Goal: Task Accomplishment & Management: Use online tool/utility

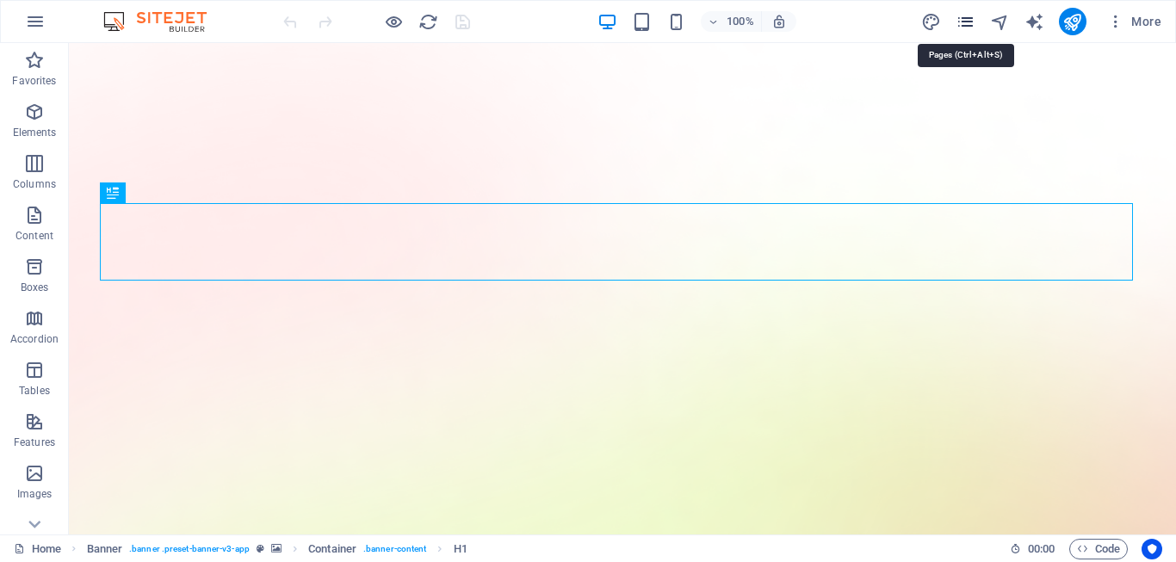
click at [967, 31] on icon "pages" at bounding box center [966, 22] width 20 height 20
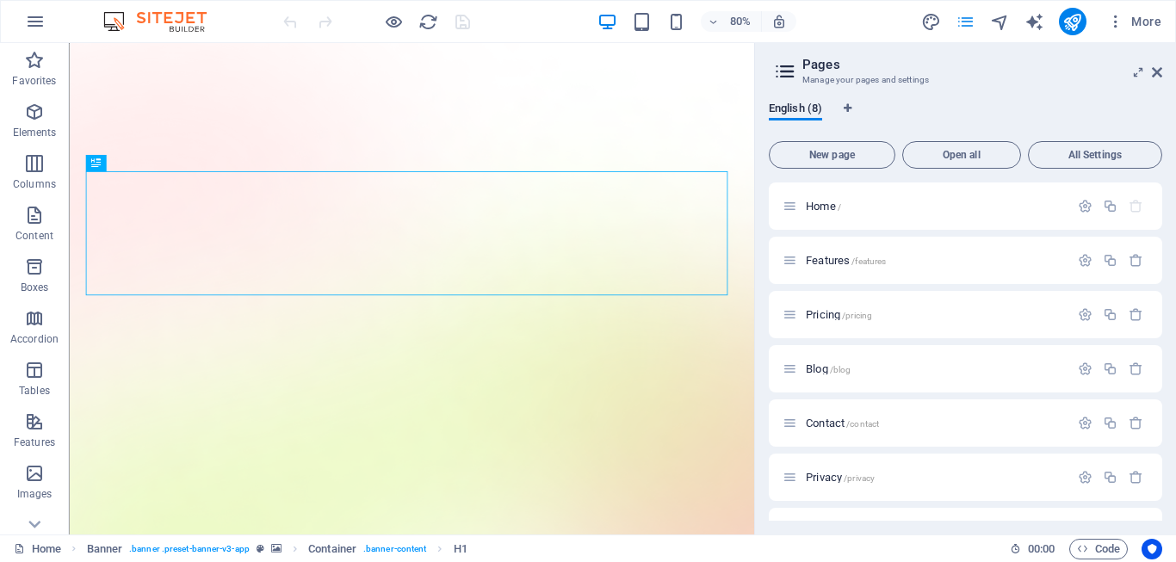
click at [975, 28] on icon "pages" at bounding box center [966, 22] width 20 height 20
click at [1158, 69] on icon at bounding box center [1157, 72] width 10 height 14
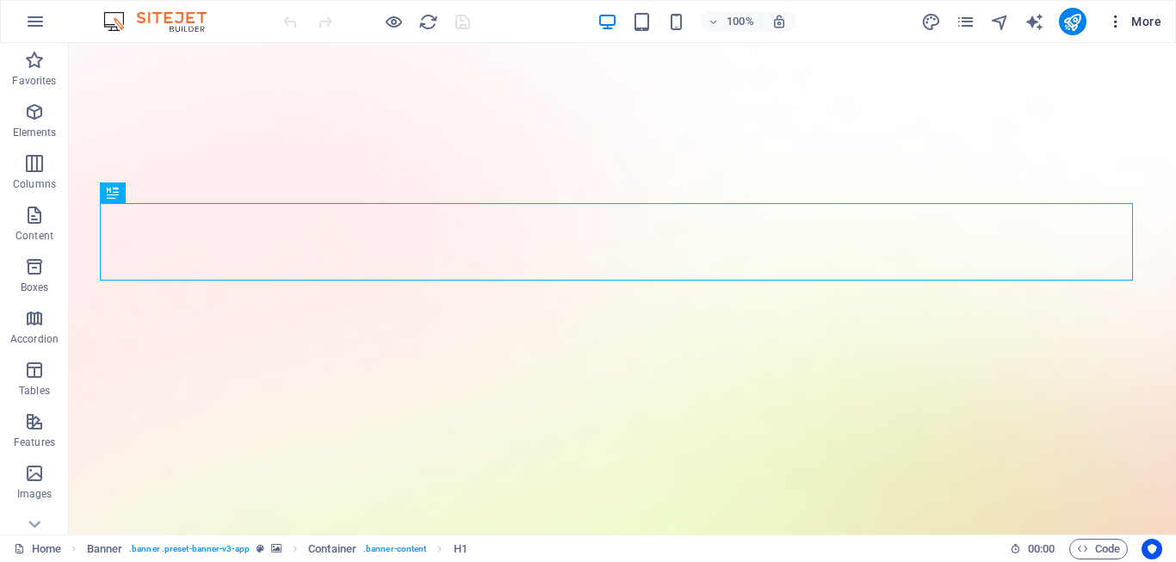
click at [1119, 22] on icon "button" at bounding box center [1115, 21] width 17 height 17
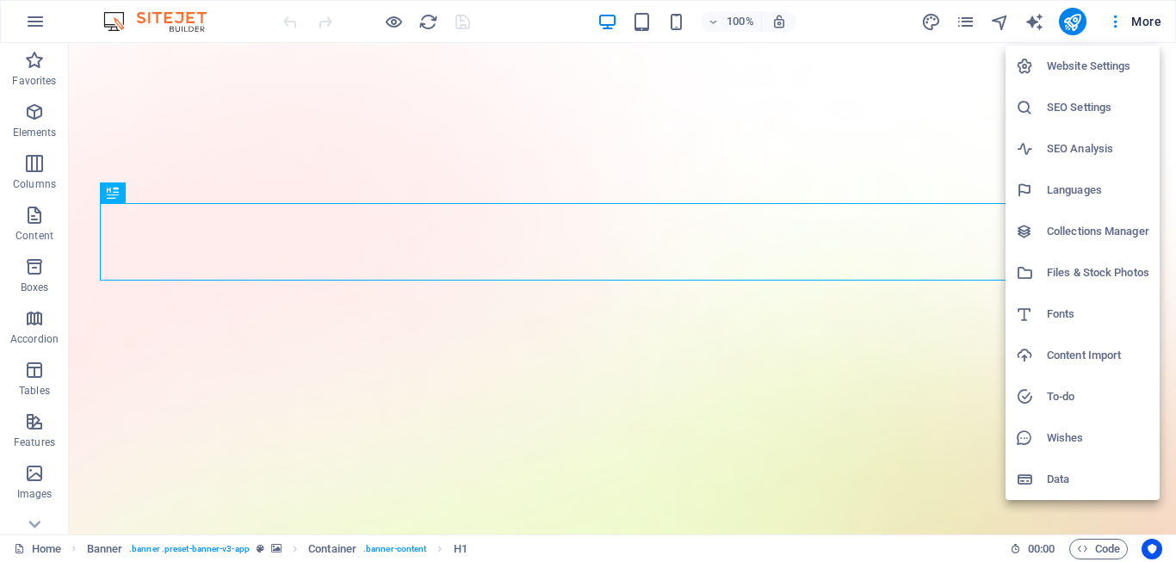
click at [115, 23] on div at bounding box center [588, 281] width 1176 height 562
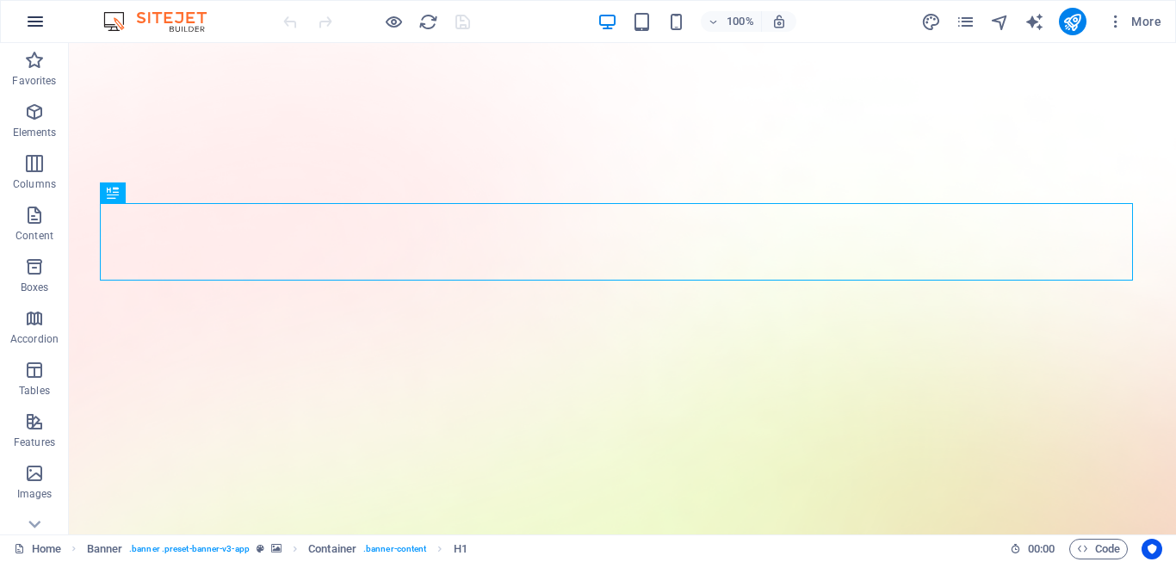
click at [31, 16] on icon "button" at bounding box center [35, 21] width 21 height 21
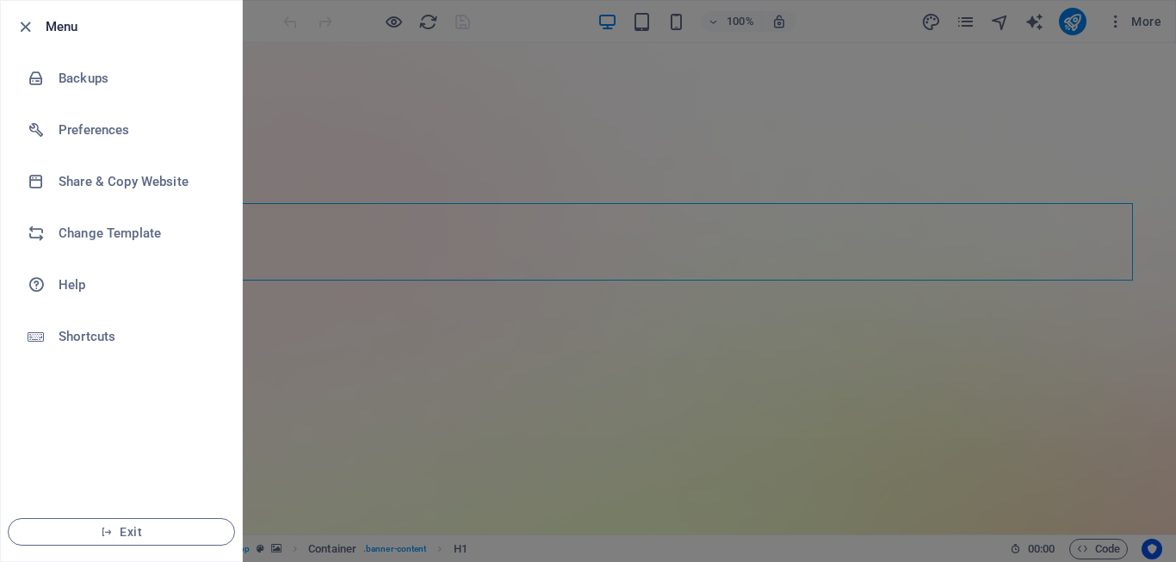
click at [269, 72] on div at bounding box center [588, 281] width 1176 height 562
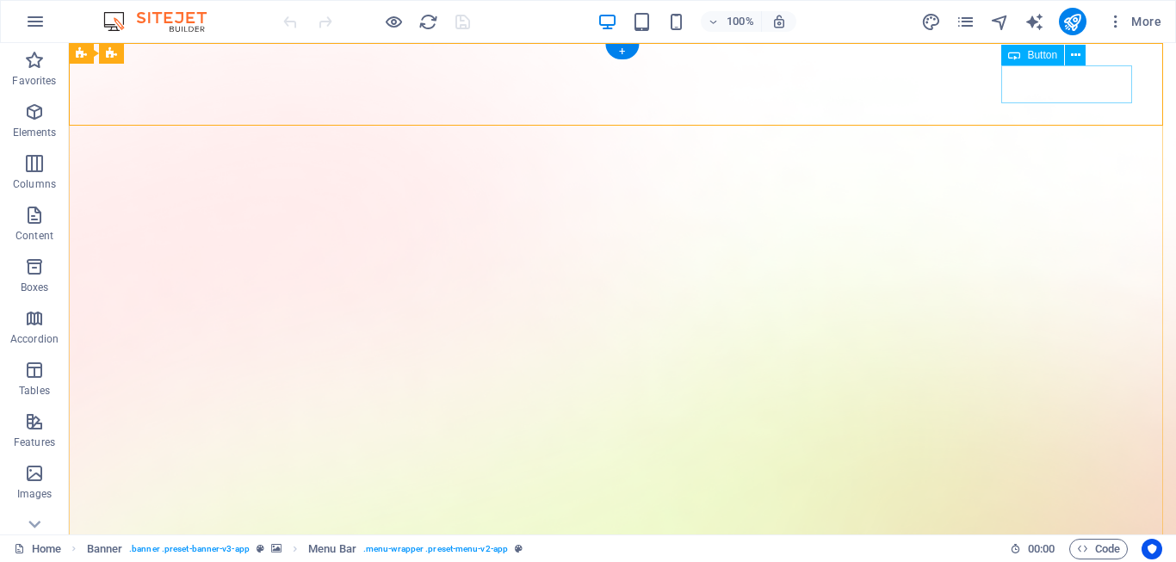
click at [1074, 57] on icon at bounding box center [1075, 55] width 9 height 18
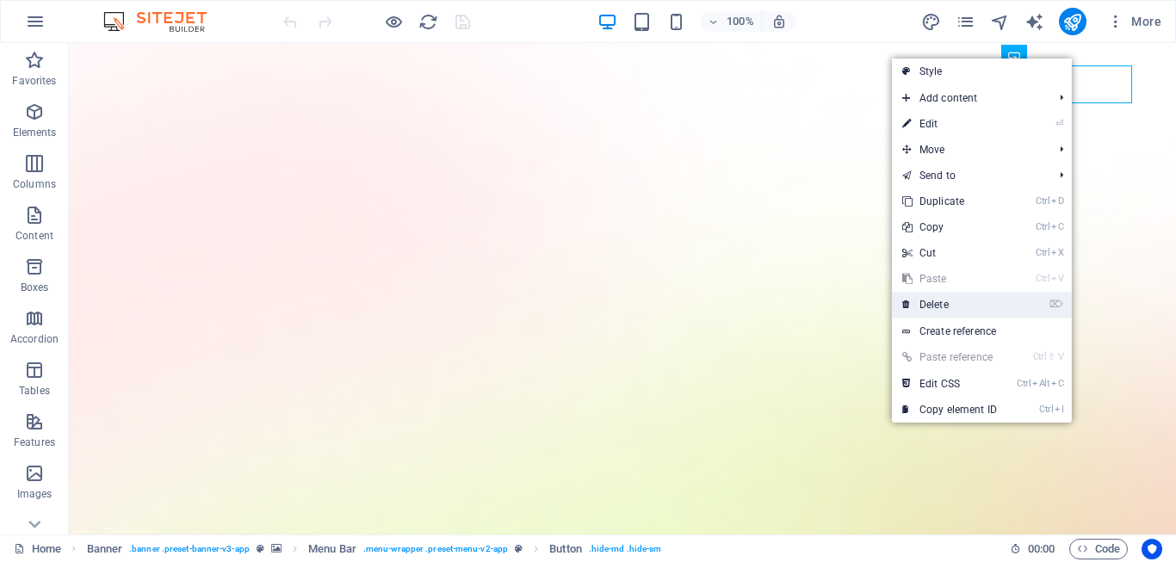
click at [932, 300] on link "⌦ Delete" at bounding box center [949, 305] width 115 height 26
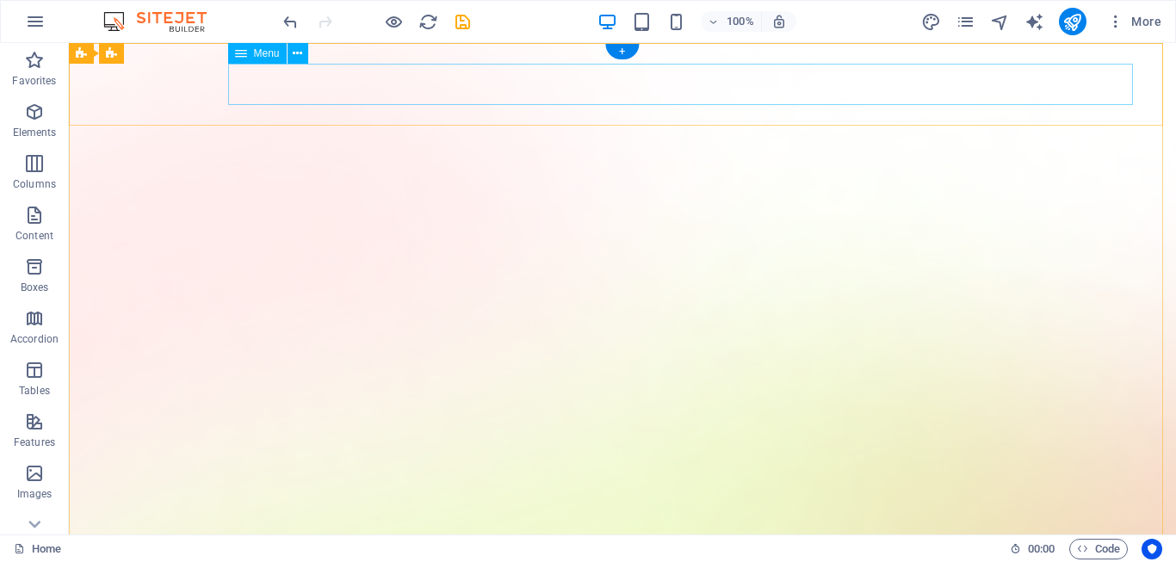
drag, startPoint x: 995, startPoint y: 59, endPoint x: 1010, endPoint y: 68, distance: 17.0
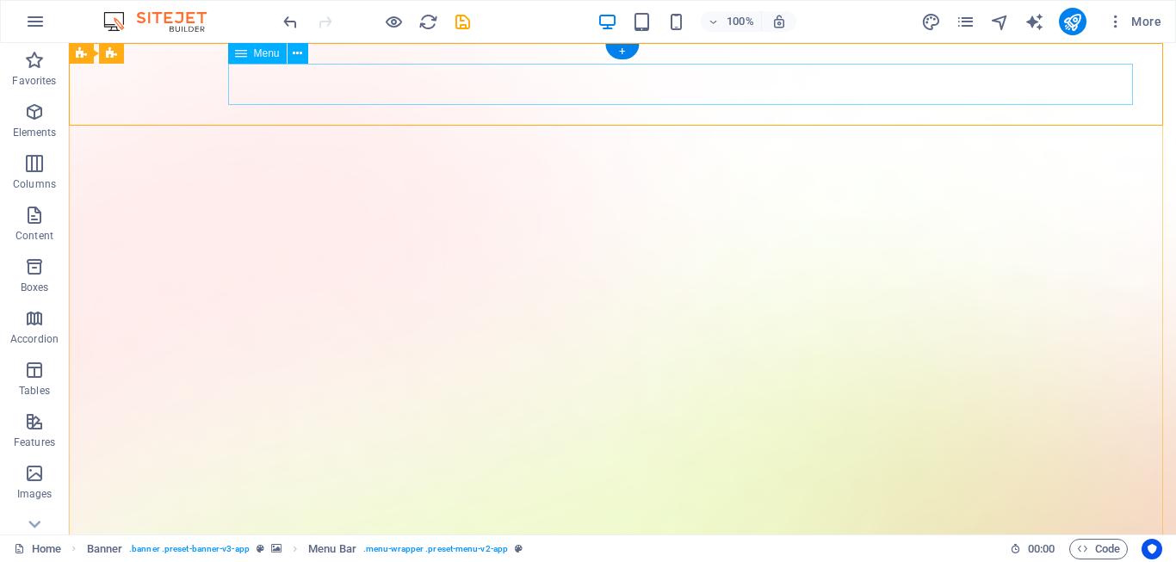
drag, startPoint x: 1050, startPoint y: 78, endPoint x: 1068, endPoint y: 79, distance: 19.0
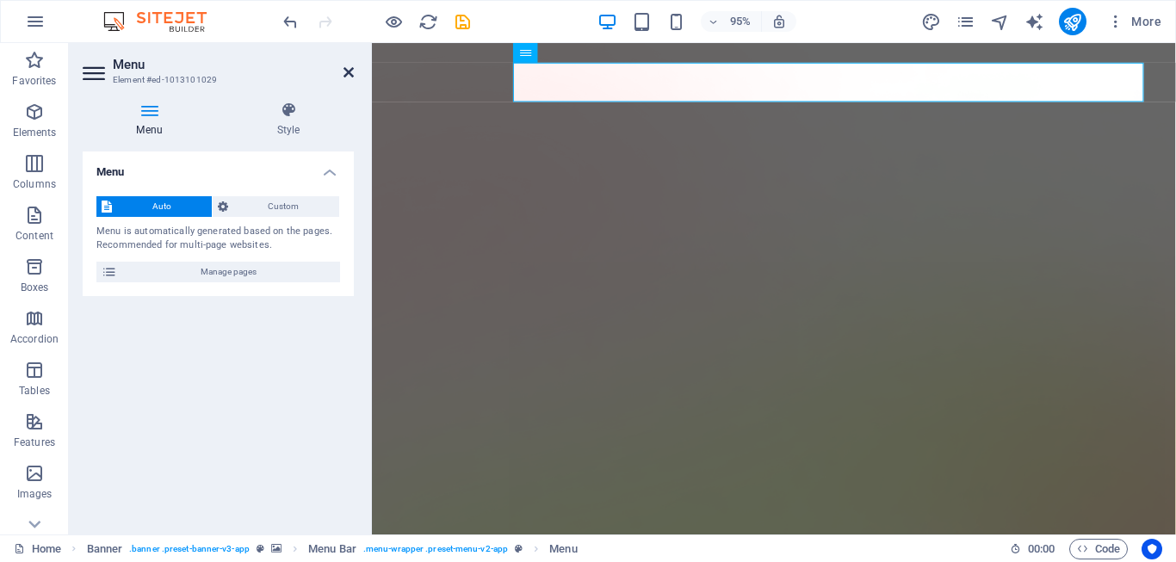
click at [350, 67] on icon at bounding box center [349, 72] width 10 height 14
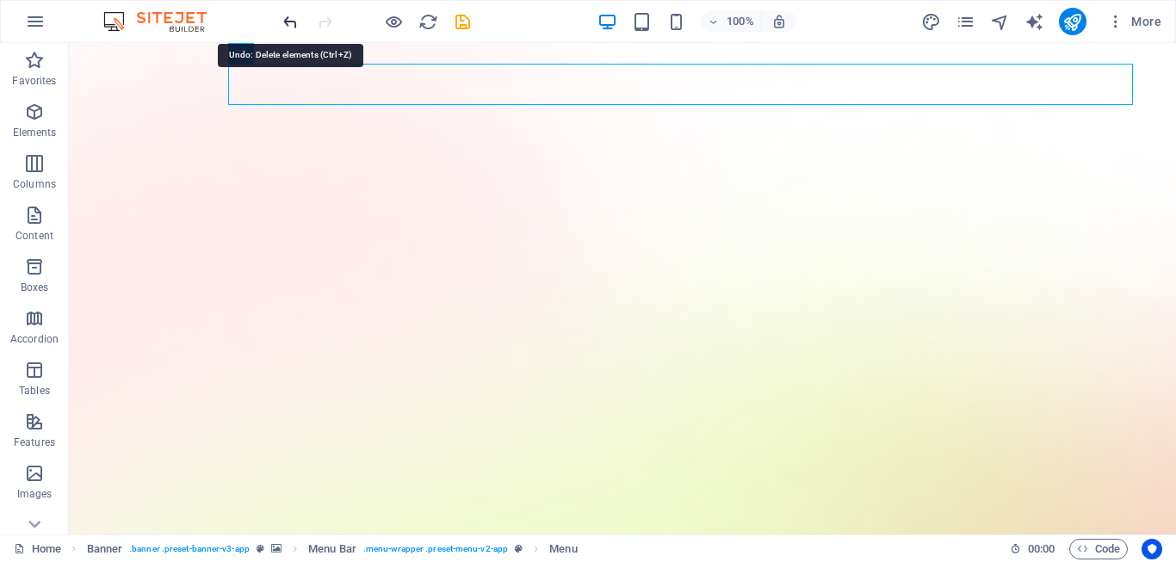
click at [292, 20] on icon "undo" at bounding box center [291, 22] width 20 height 20
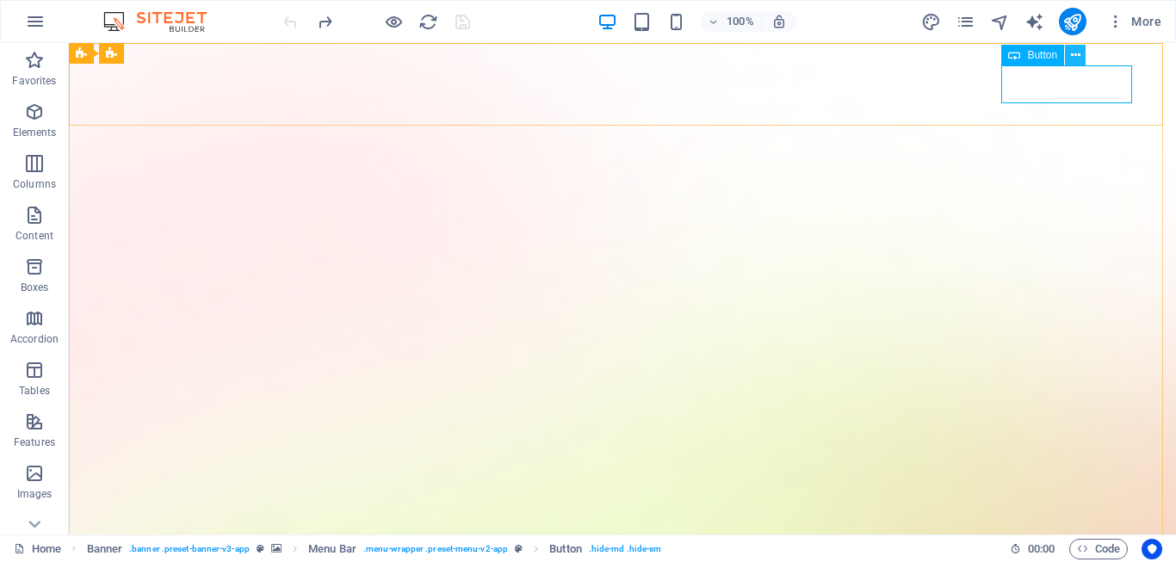
click at [1071, 54] on icon at bounding box center [1075, 55] width 9 height 18
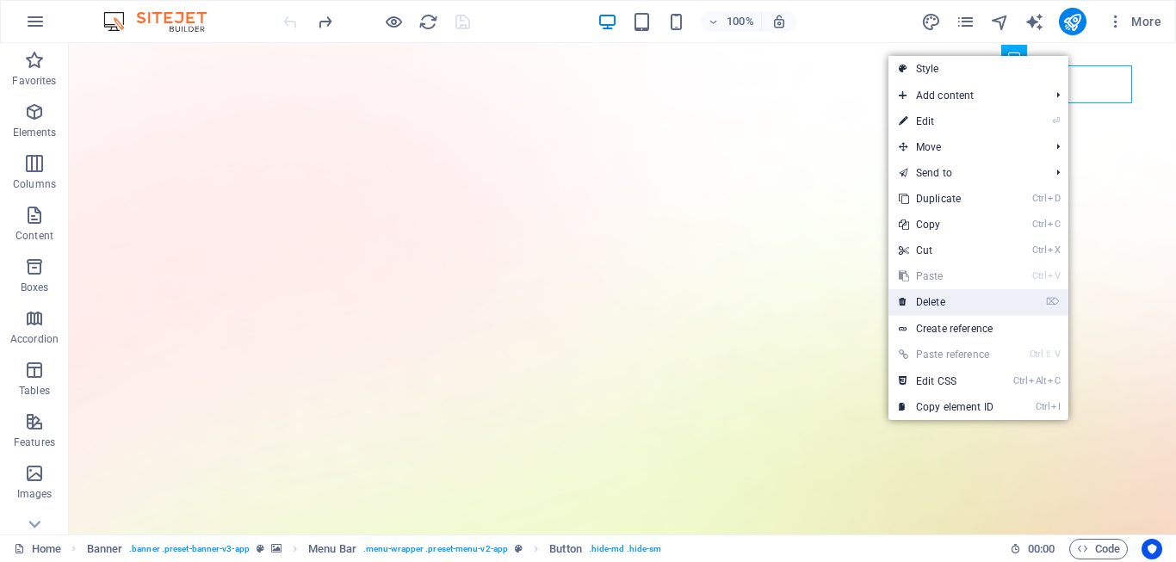
drag, startPoint x: 954, startPoint y: 301, endPoint x: 895, endPoint y: 247, distance: 80.4
click at [954, 301] on link "⌦ Delete" at bounding box center [946, 302] width 115 height 26
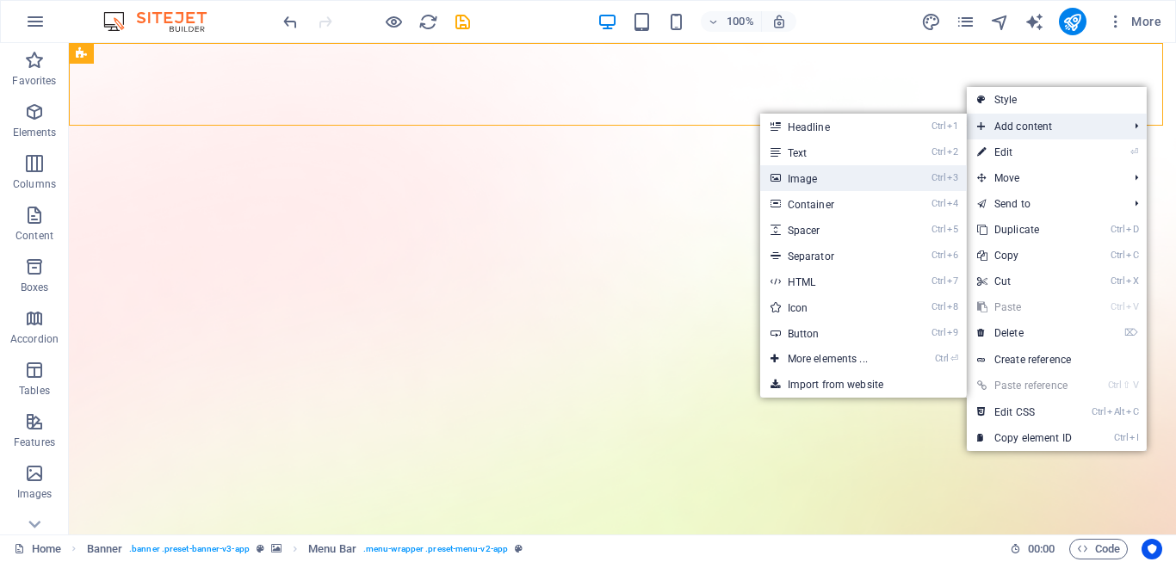
click at [858, 173] on link "Ctrl 3 Image" at bounding box center [831, 178] width 142 height 26
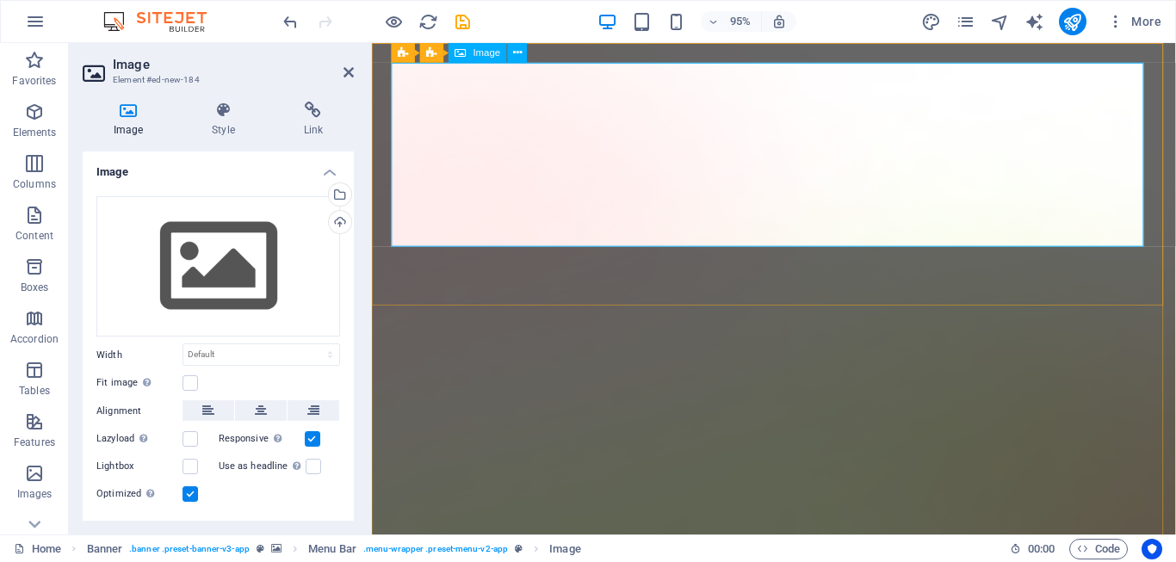
click at [474, 55] on span "Image" at bounding box center [488, 52] width 28 height 9
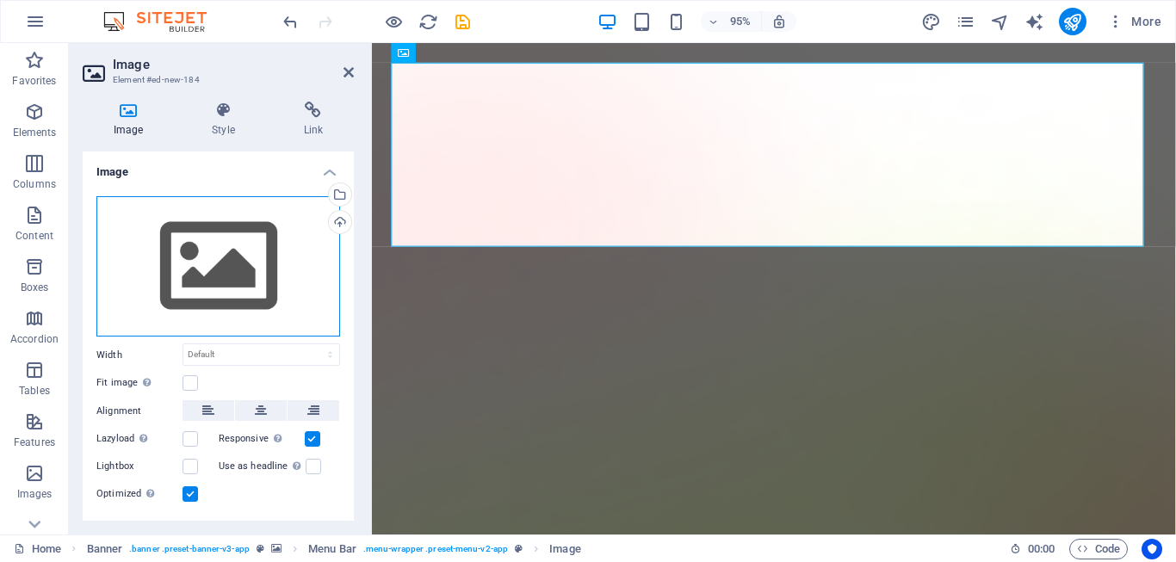
click at [243, 265] on div "Drag files here, click to choose files or select files from Files or our free s…" at bounding box center [218, 266] width 244 height 141
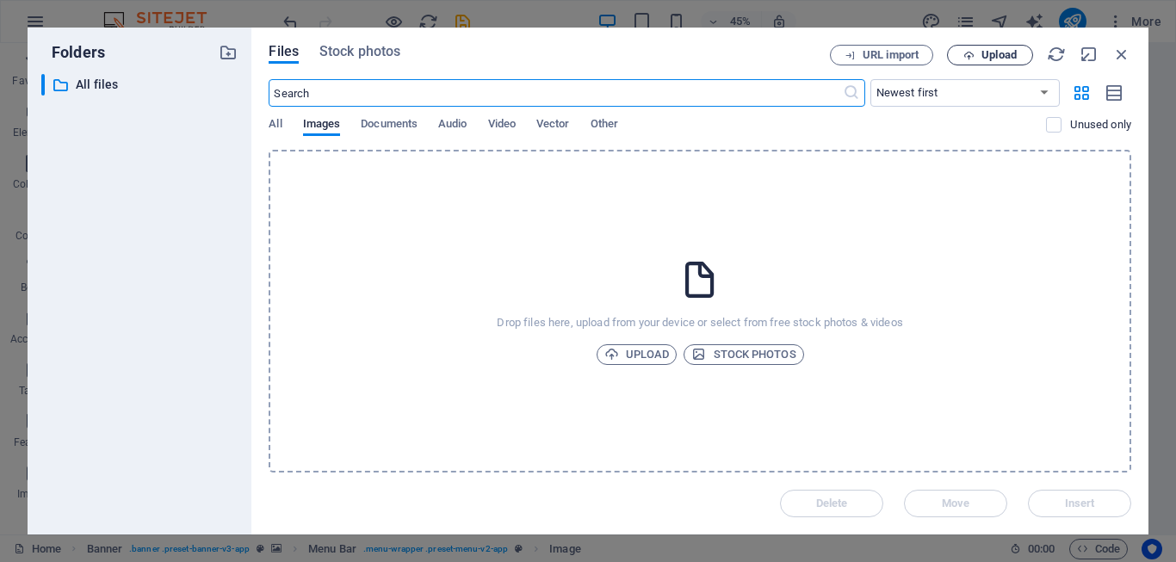
click at [976, 59] on span "Upload" at bounding box center [990, 55] width 71 height 11
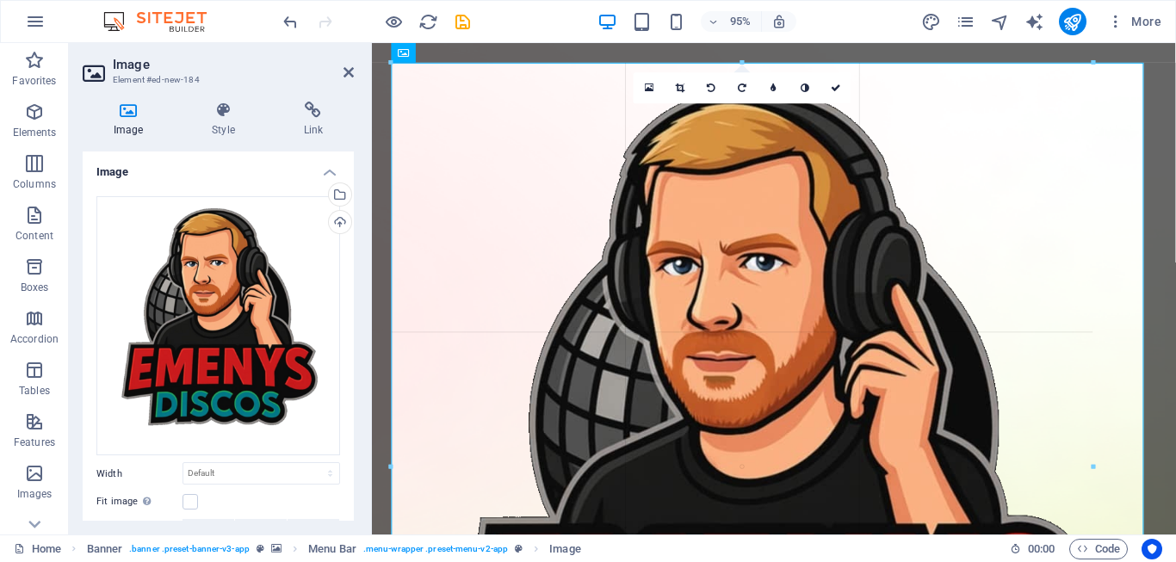
drag, startPoint x: 1143, startPoint y: 64, endPoint x: 621, endPoint y: 115, distance: 525.2
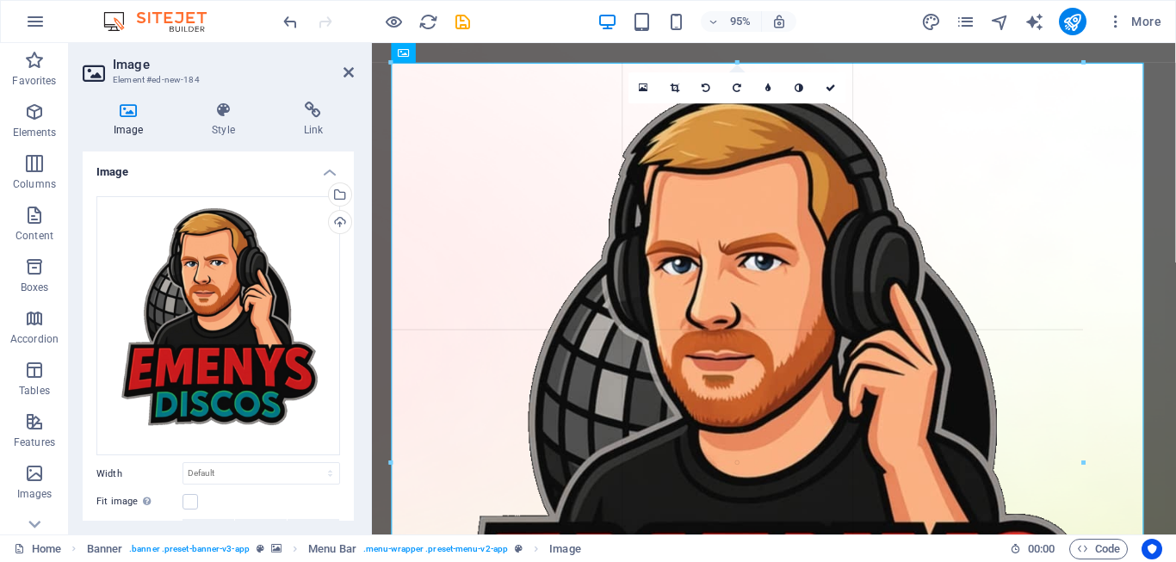
drag, startPoint x: 1143, startPoint y: 65, endPoint x: 895, endPoint y: 167, distance: 268.3
type input "914"
select select "px"
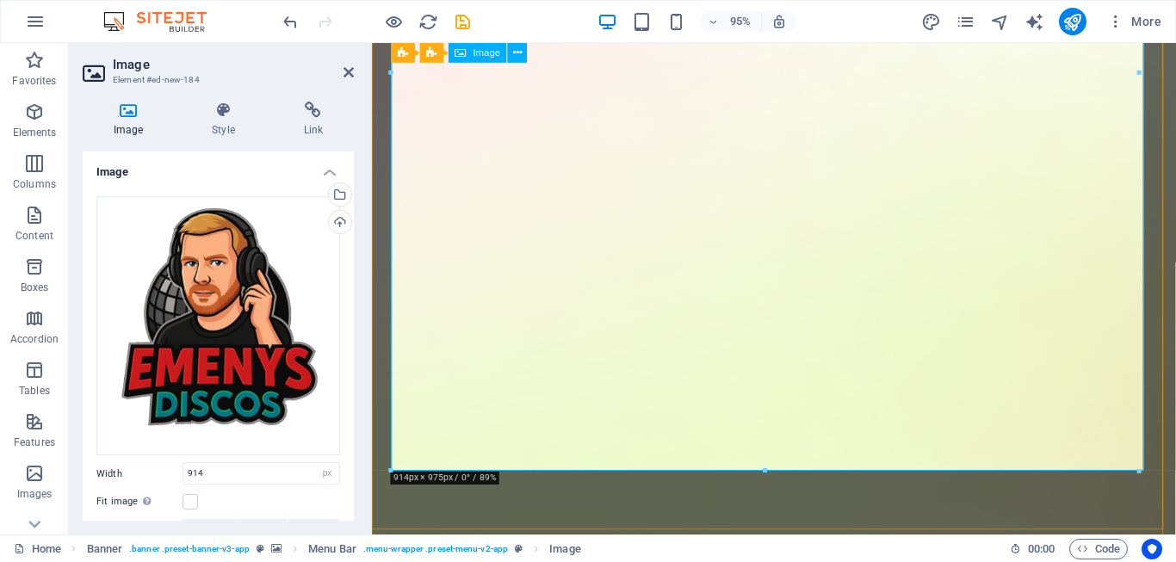
scroll to position [459, 0]
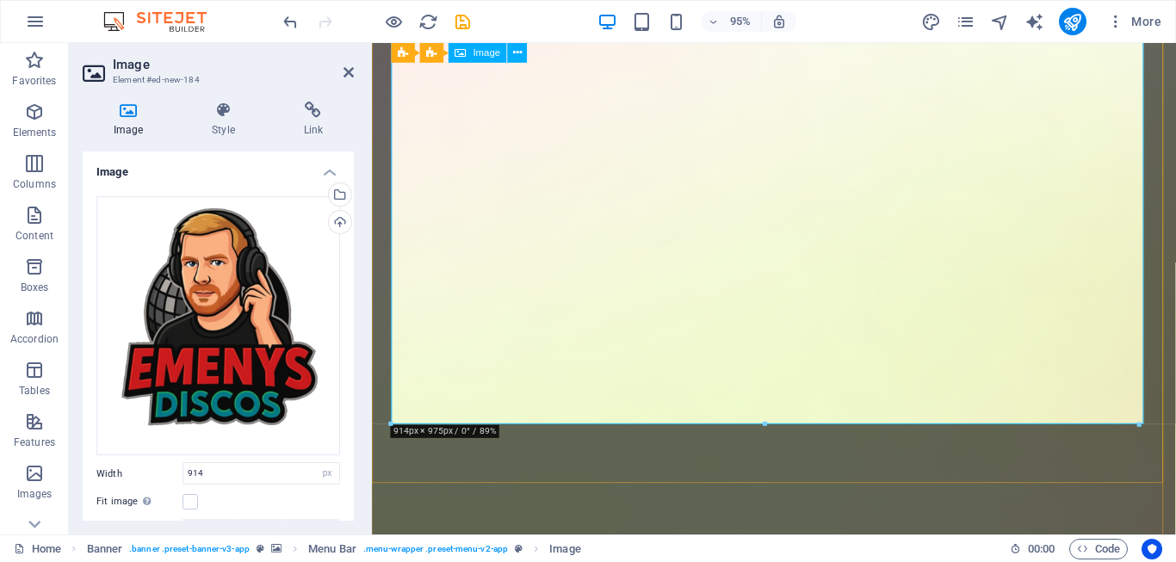
drag, startPoint x: 1508, startPoint y: 465, endPoint x: 838, endPoint y: 310, distance: 687.5
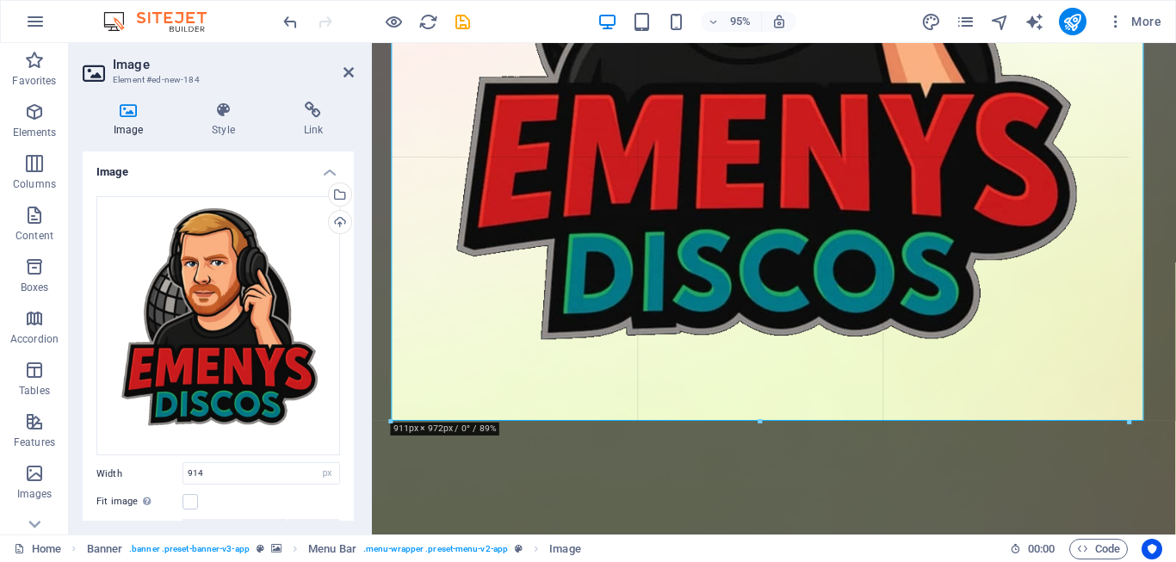
drag, startPoint x: 839, startPoint y: 411, endPoint x: 472, endPoint y: 387, distance: 368.4
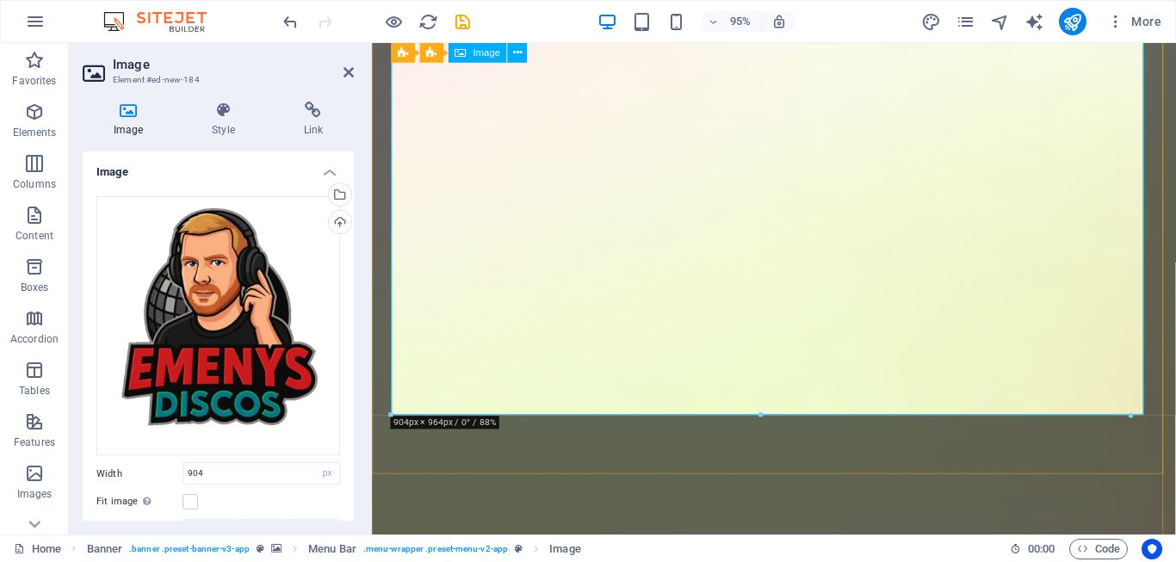
drag, startPoint x: 779, startPoint y: 349, endPoint x: 746, endPoint y: 174, distance: 178.0
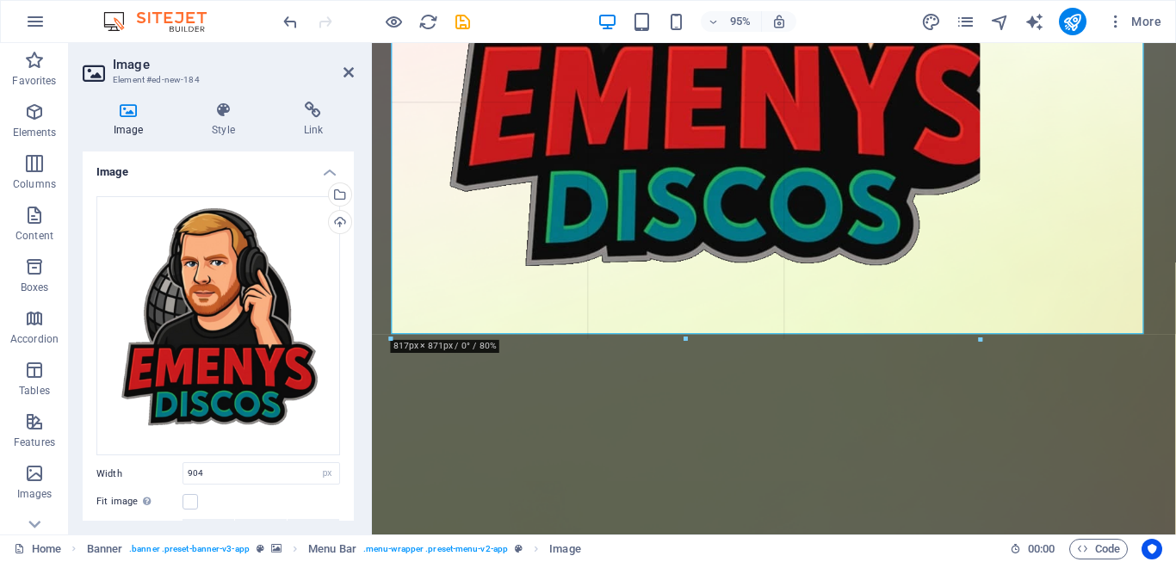
drag, startPoint x: 762, startPoint y: 417, endPoint x: 666, endPoint y: 242, distance: 199.6
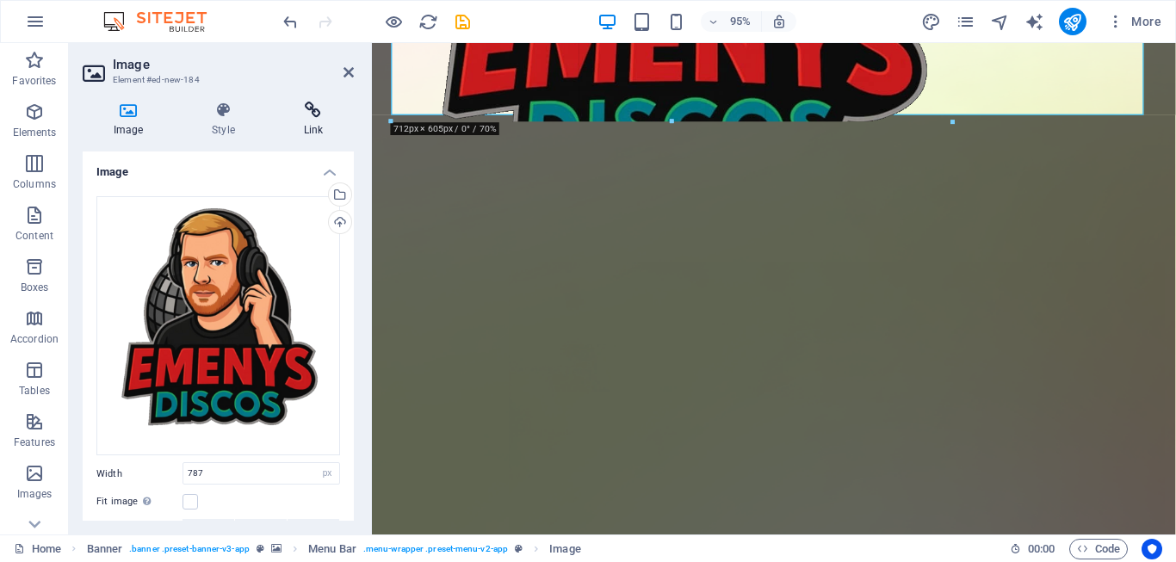
drag, startPoint x: 1000, startPoint y: 282, endPoint x: 350, endPoint y: 107, distance: 673.1
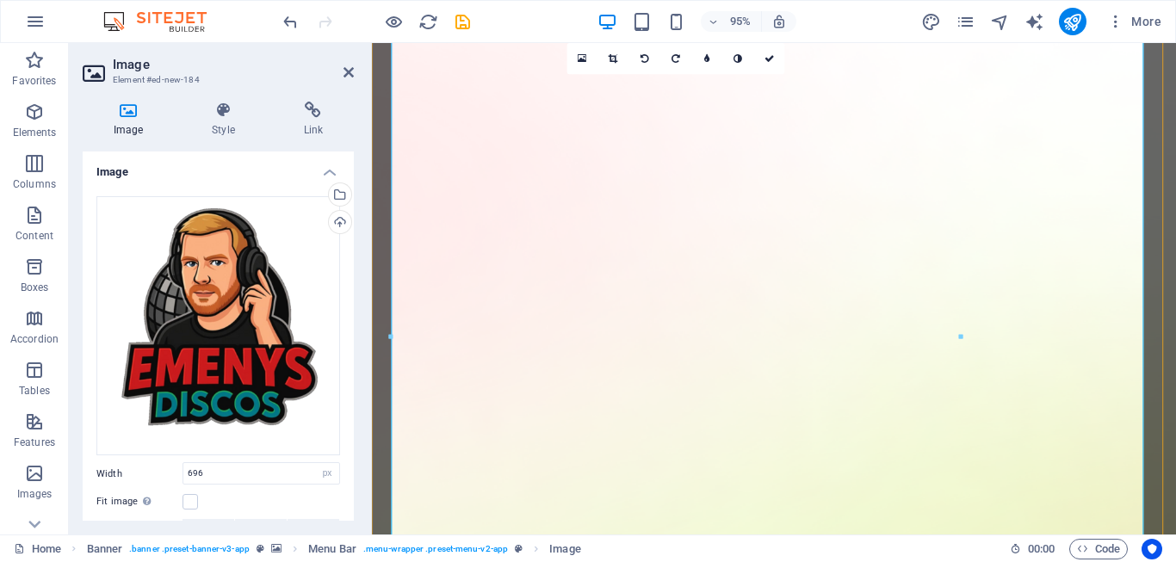
scroll to position [230, 0]
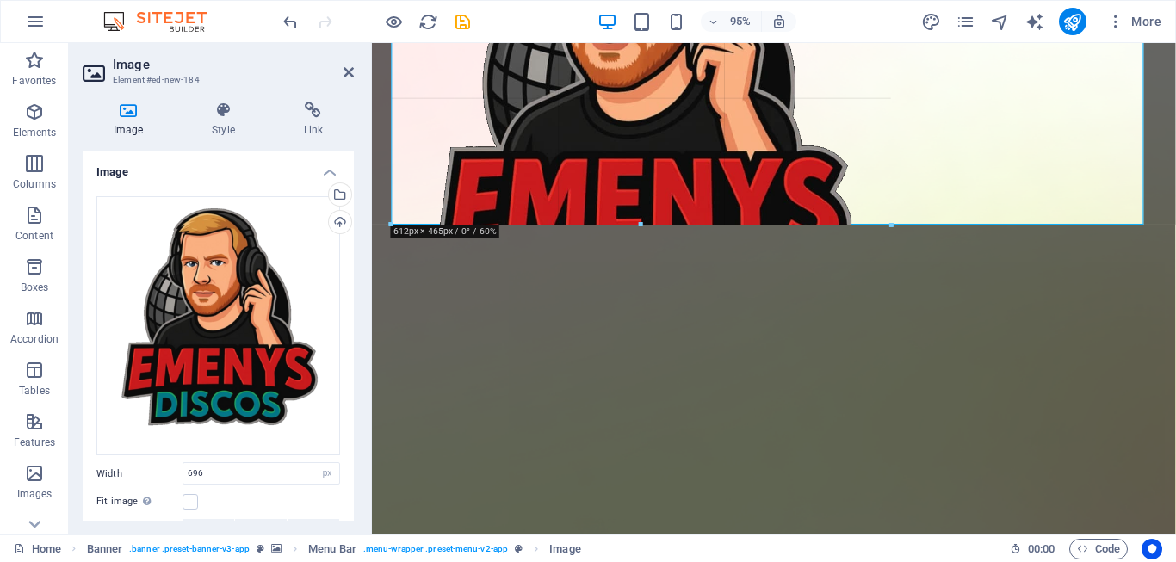
drag, startPoint x: 963, startPoint y: 450, endPoint x: 408, endPoint y: 211, distance: 603.9
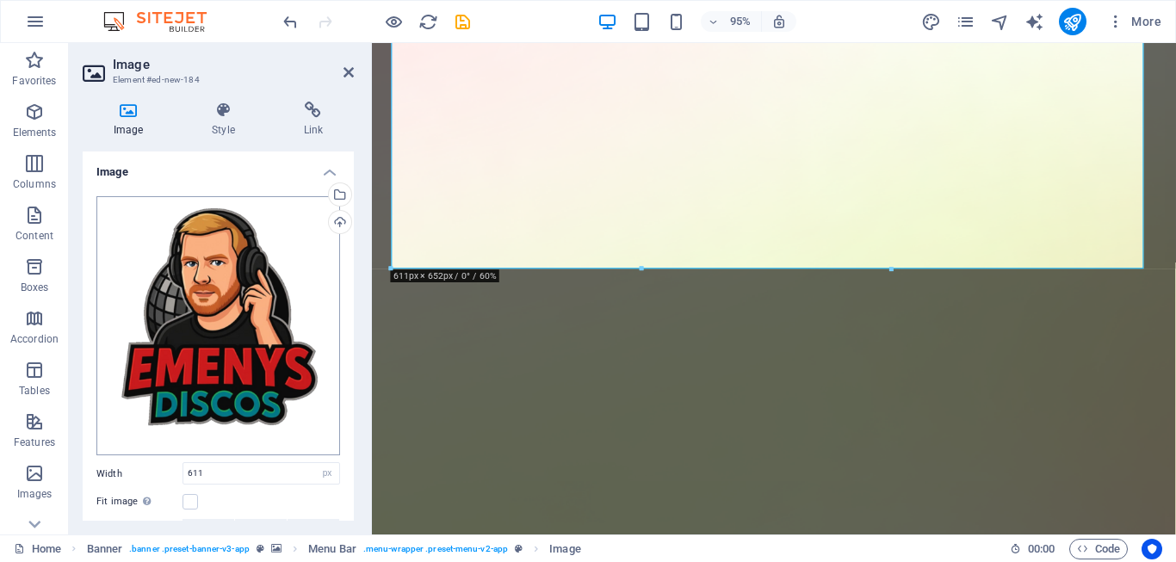
scroll to position [115, 0]
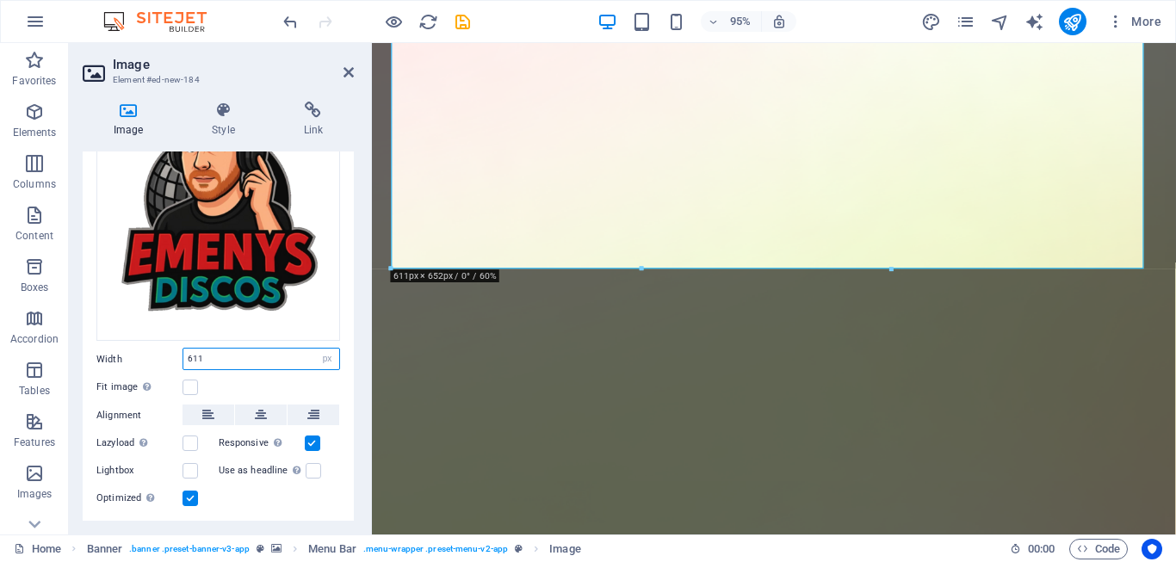
drag, startPoint x: 159, startPoint y: 352, endPoint x: 133, endPoint y: 354, distance: 26.7
click at [133, 354] on div "Width 611 Default auto px rem % em vh vw" at bounding box center [218, 359] width 244 height 22
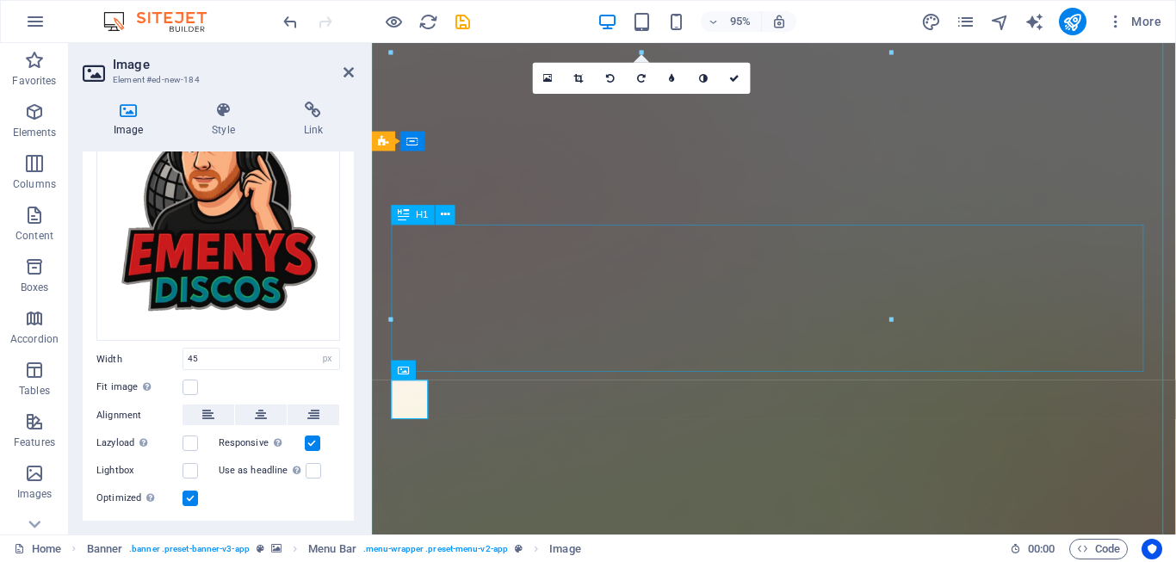
scroll to position [0, 0]
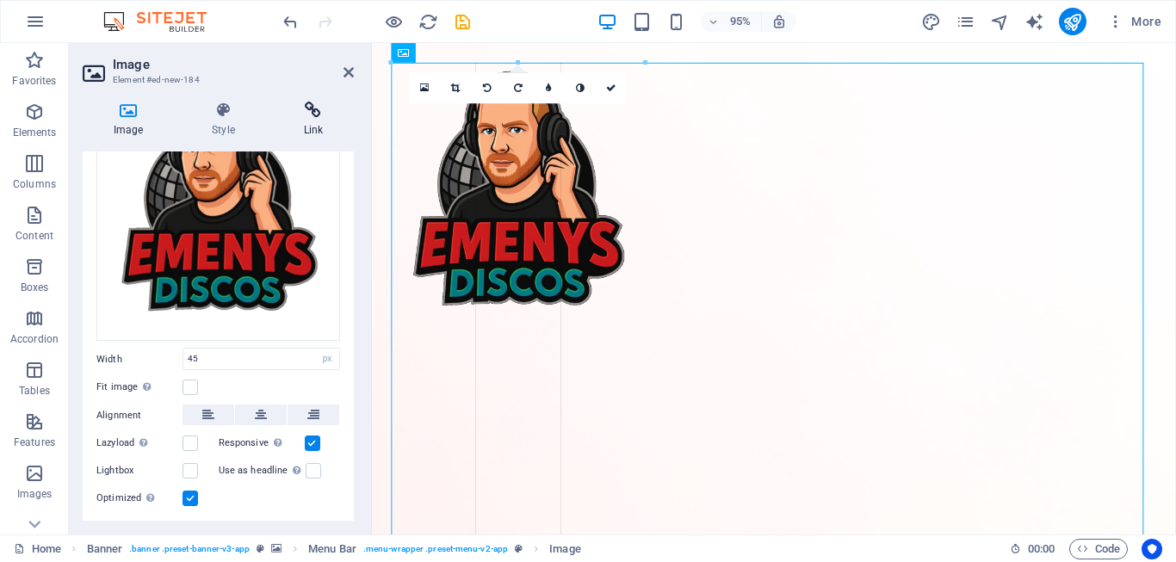
drag, startPoint x: 389, startPoint y: 93, endPoint x: 349, endPoint y: 117, distance: 47.1
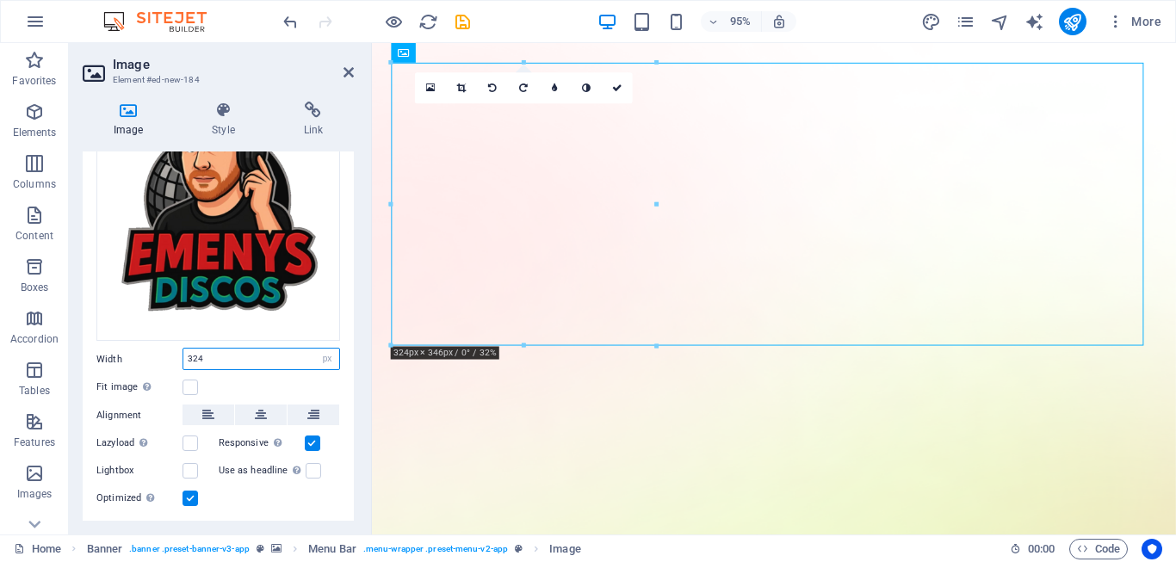
drag, startPoint x: 216, startPoint y: 363, endPoint x: 109, endPoint y: 354, distance: 107.2
click at [109, 354] on div "Width 324 Default auto px rem % em vh vw" at bounding box center [218, 359] width 244 height 22
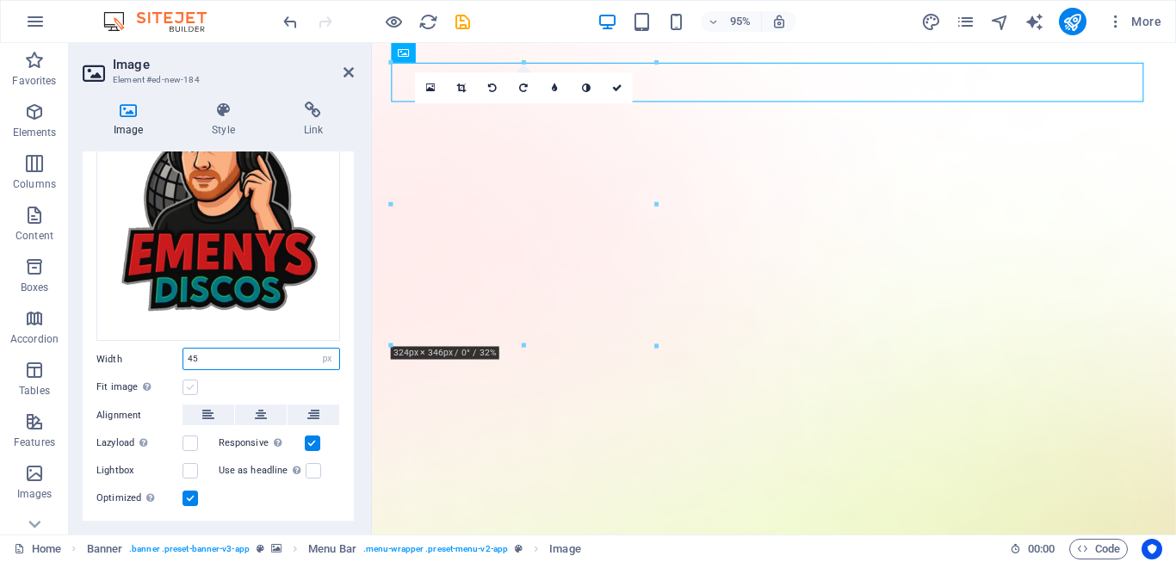
type input "45"
click at [184, 391] on label at bounding box center [190, 387] width 15 height 15
click at [0, 0] on input "Fit image Automatically fit image to a fixed width and height" at bounding box center [0, 0] width 0 height 0
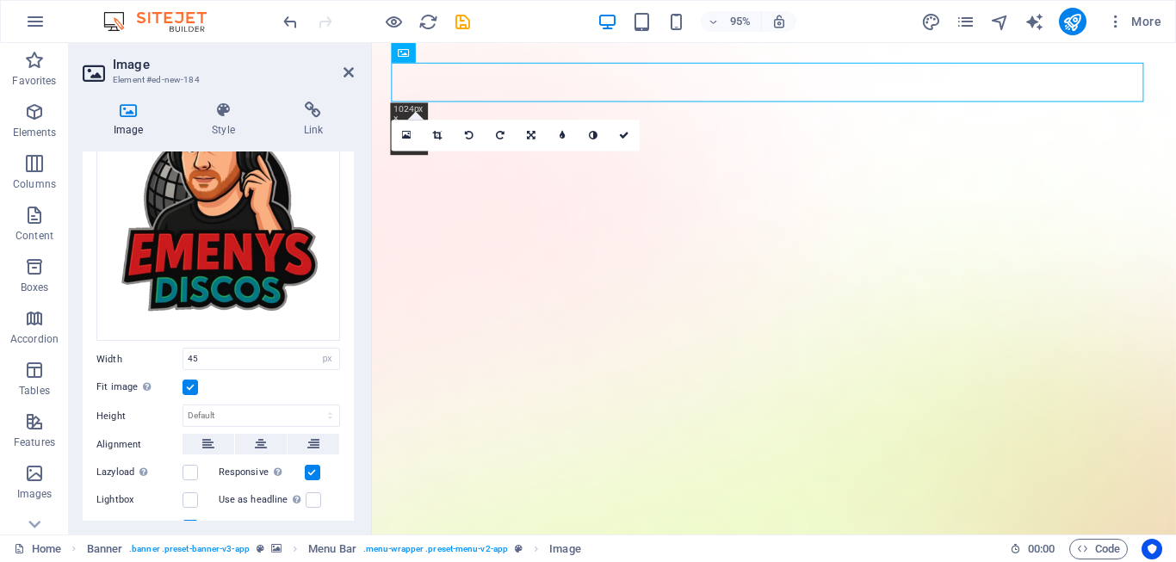
click at [195, 380] on label at bounding box center [190, 387] width 15 height 15
click at [0, 0] on input "Fit image Automatically fit image to a fixed width and height" at bounding box center [0, 0] width 0 height 0
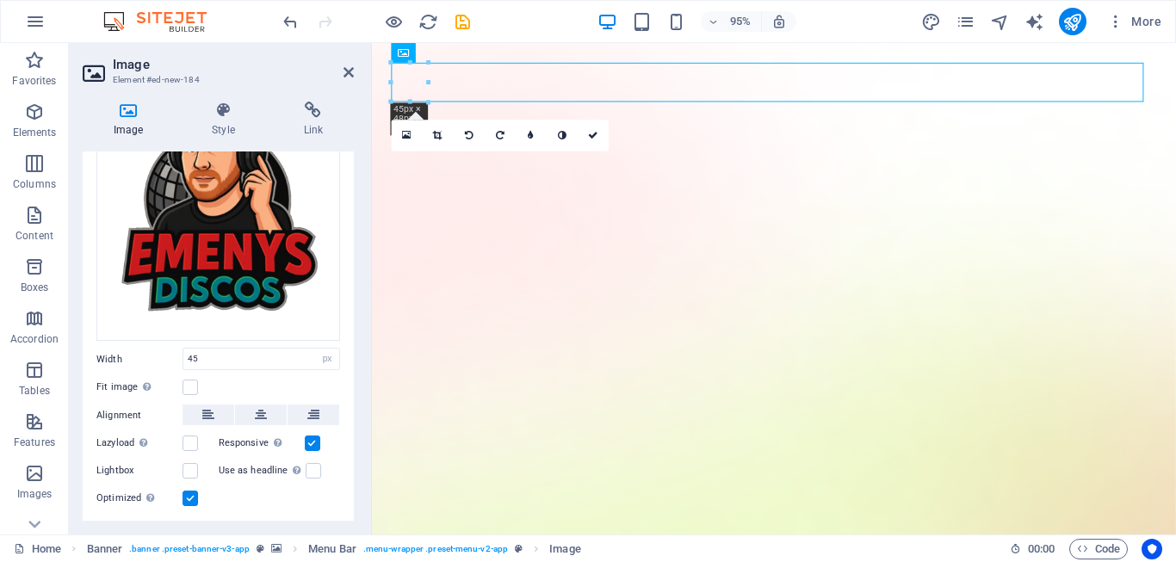
click at [309, 438] on label at bounding box center [312, 443] width 15 height 15
click at [0, 0] on input "Responsive Automatically load retina image and smartphone optimized sizes." at bounding box center [0, 0] width 0 height 0
click at [309, 438] on label at bounding box center [312, 443] width 15 height 15
click at [0, 0] on input "Responsive Automatically load retina image and smartphone optimized sizes." at bounding box center [0, 0] width 0 height 0
click at [192, 499] on label at bounding box center [190, 498] width 15 height 15
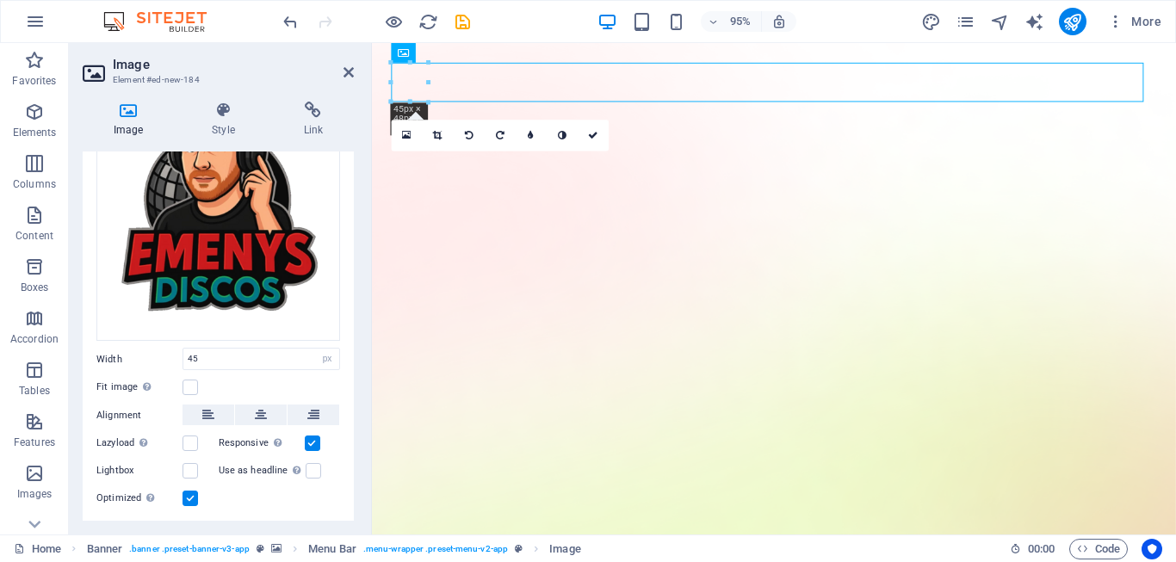
click at [0, 0] on input "Optimized Images are compressed to improve page speed." at bounding box center [0, 0] width 0 height 0
click at [190, 499] on label at bounding box center [190, 498] width 15 height 15
click at [0, 0] on input "Optimized Images are compressed to improve page speed." at bounding box center [0, 0] width 0 height 0
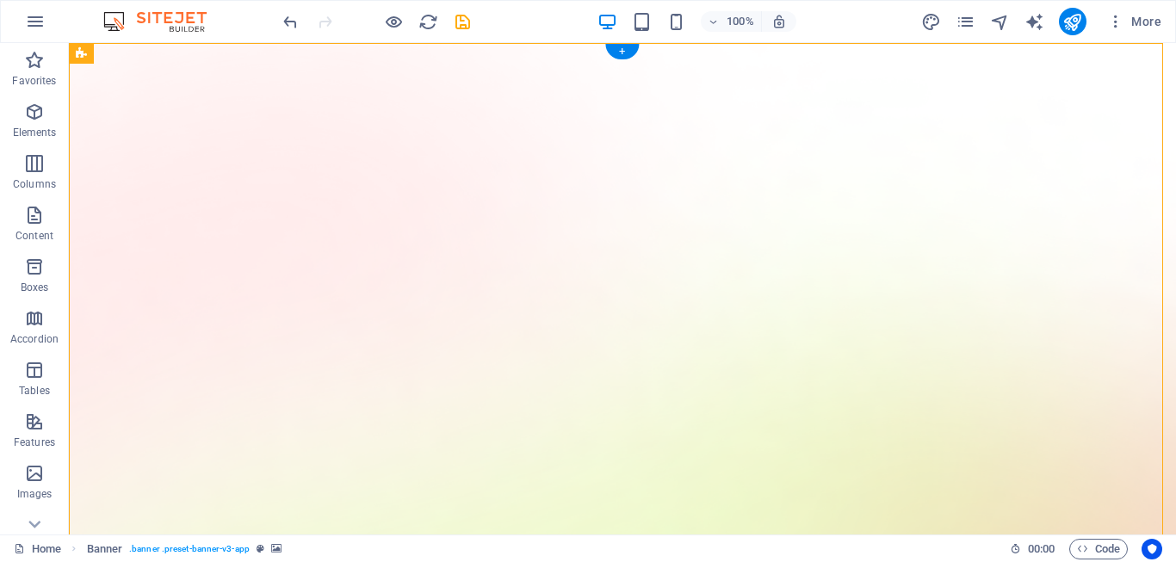
drag, startPoint x: 480, startPoint y: 95, endPoint x: 834, endPoint y: 119, distance: 355.5
click at [139, 53] on span "Menu Bar" at bounding box center [146, 53] width 45 height 10
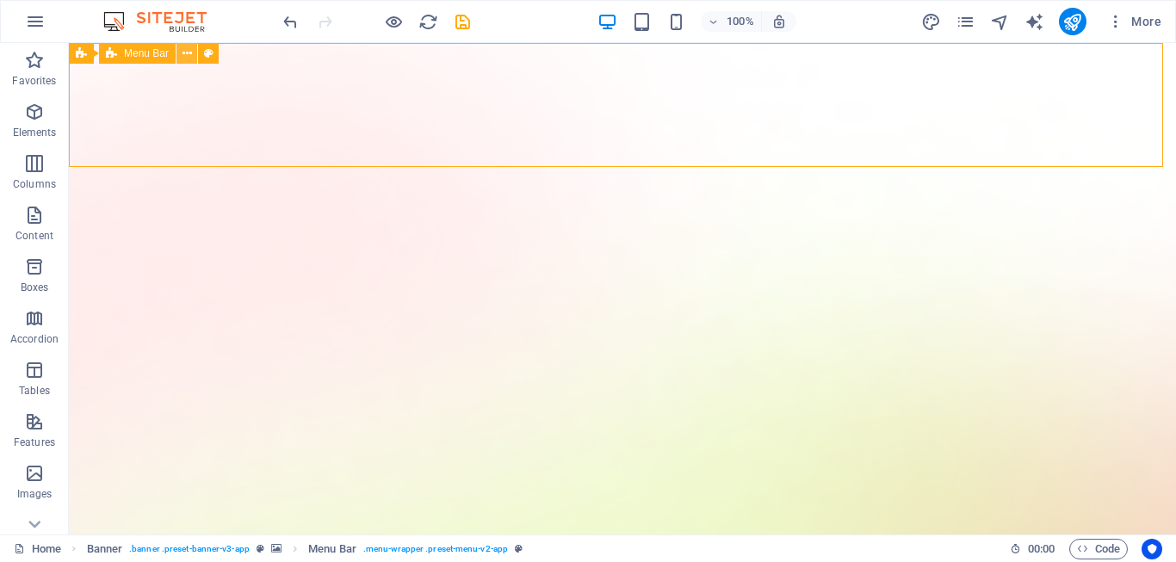
click at [189, 53] on icon at bounding box center [187, 54] width 9 height 18
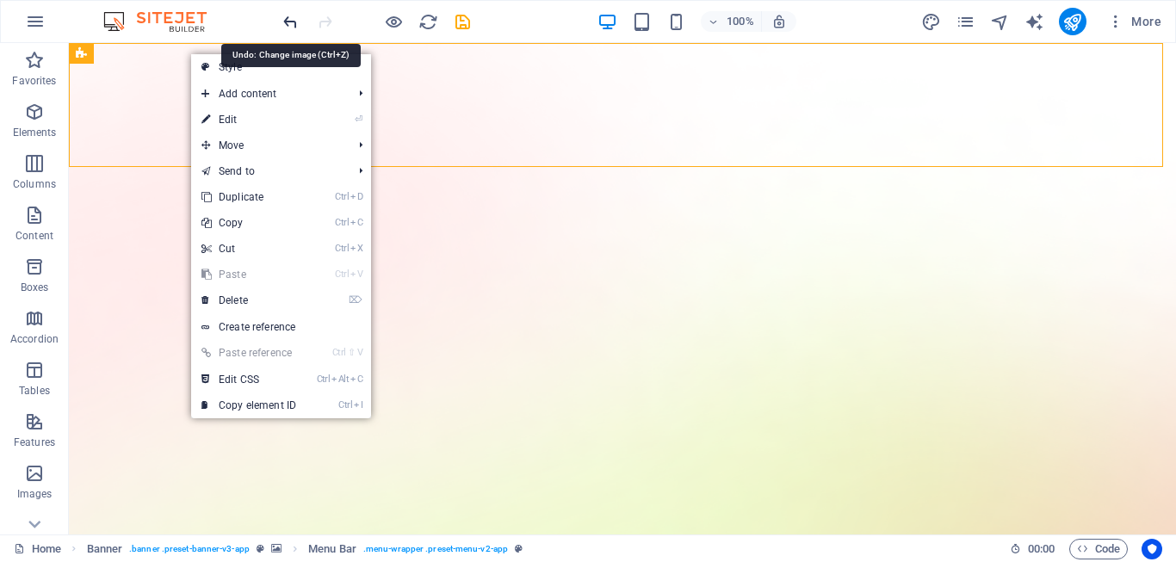
click at [284, 20] on icon "undo" at bounding box center [291, 22] width 20 height 20
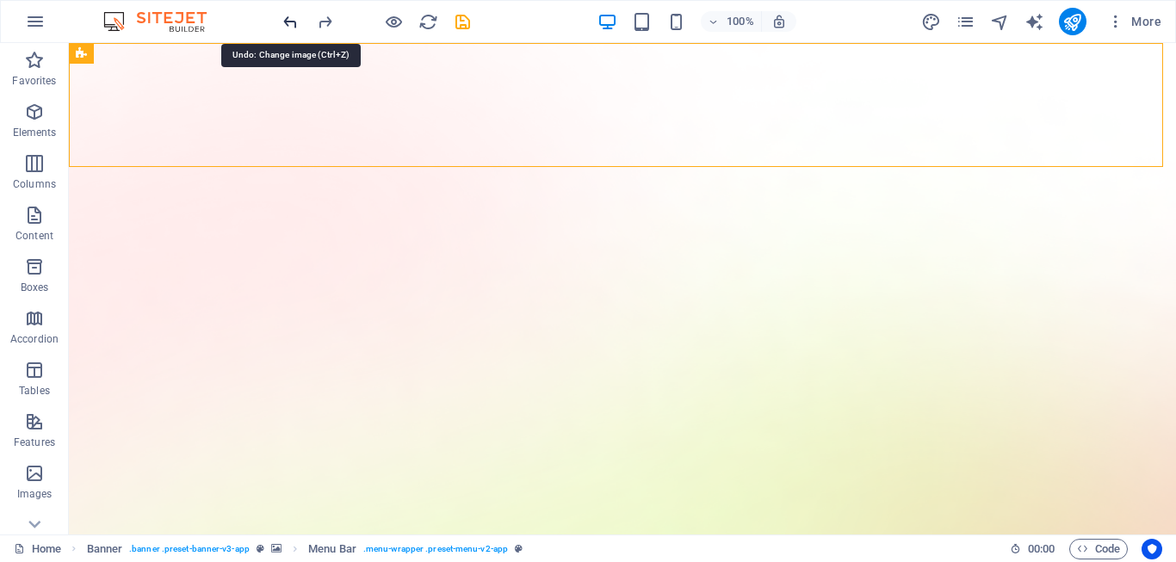
click at [284, 20] on icon "undo" at bounding box center [291, 22] width 20 height 20
click at [285, 18] on icon "undo" at bounding box center [291, 22] width 20 height 20
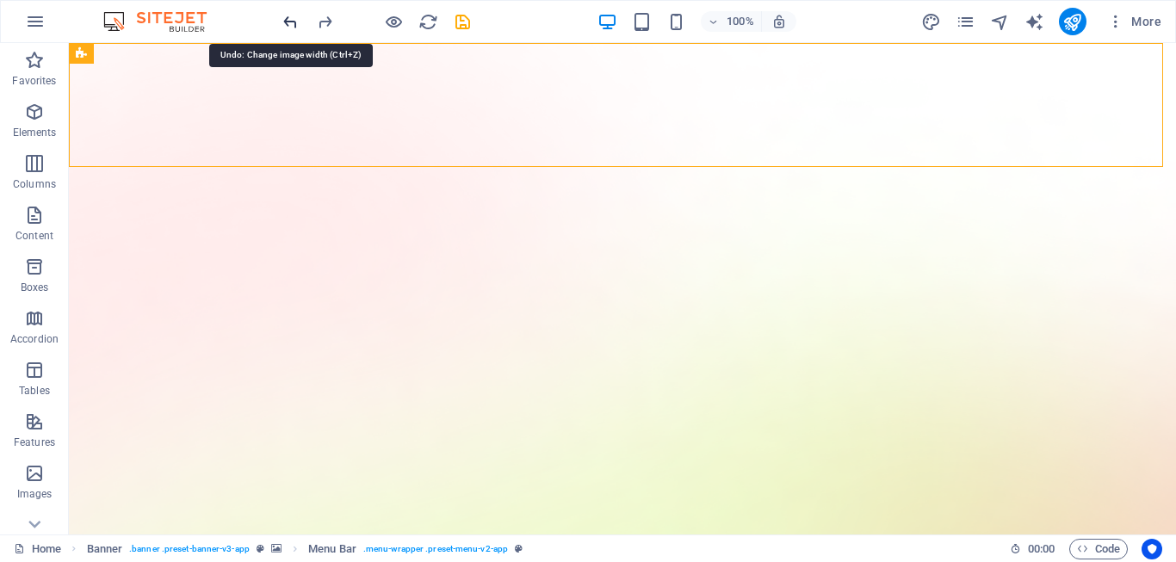
click at [291, 15] on icon "undo" at bounding box center [291, 22] width 20 height 20
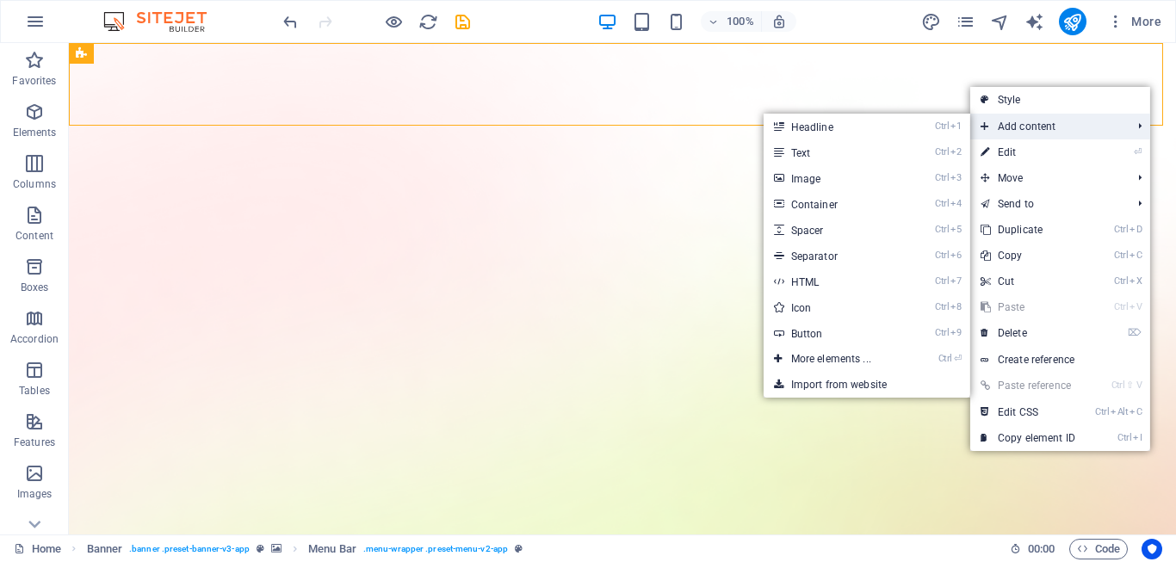
click at [1103, 125] on span "Add content" at bounding box center [1047, 127] width 154 height 26
click at [827, 332] on link "Ctrl 9 Button" at bounding box center [835, 333] width 142 height 26
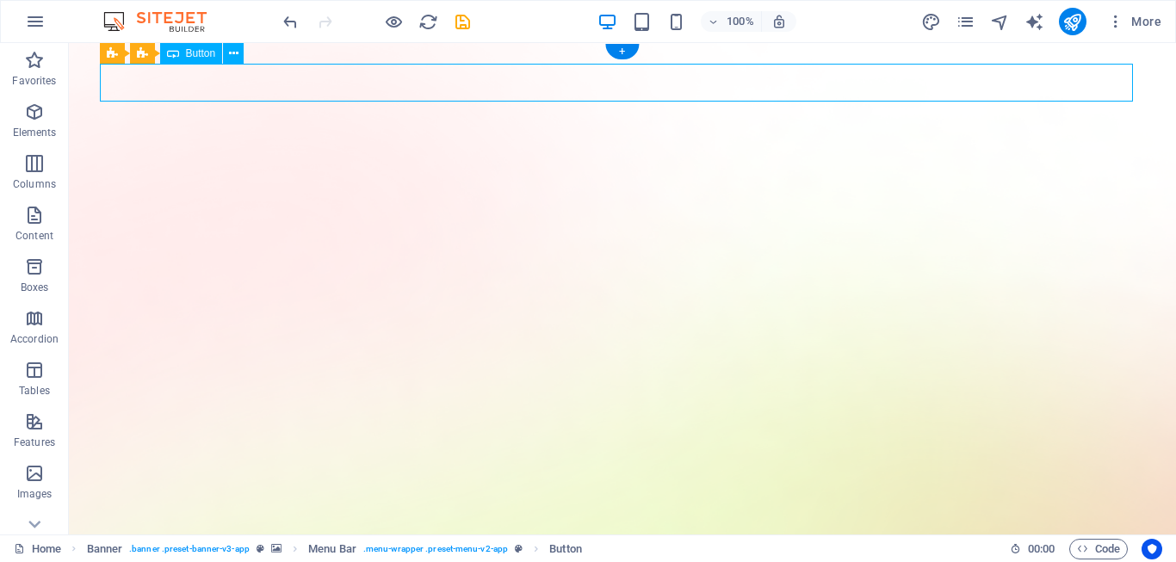
click at [112, 56] on span "Banner" at bounding box center [111, 53] width 34 height 10
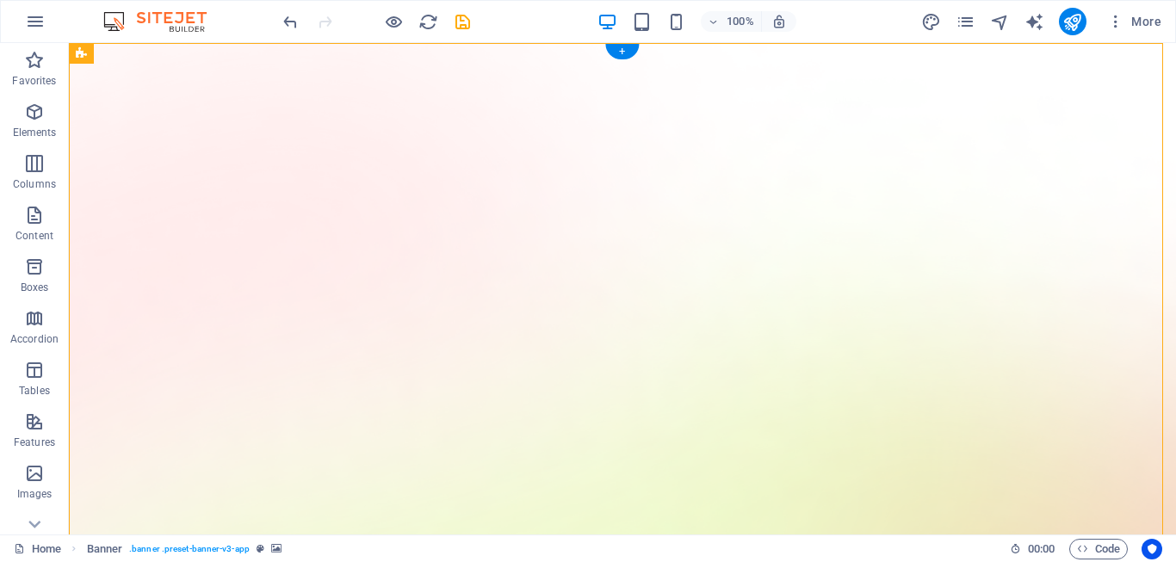
drag, startPoint x: 184, startPoint y: 91, endPoint x: 432, endPoint y: 122, distance: 249.9
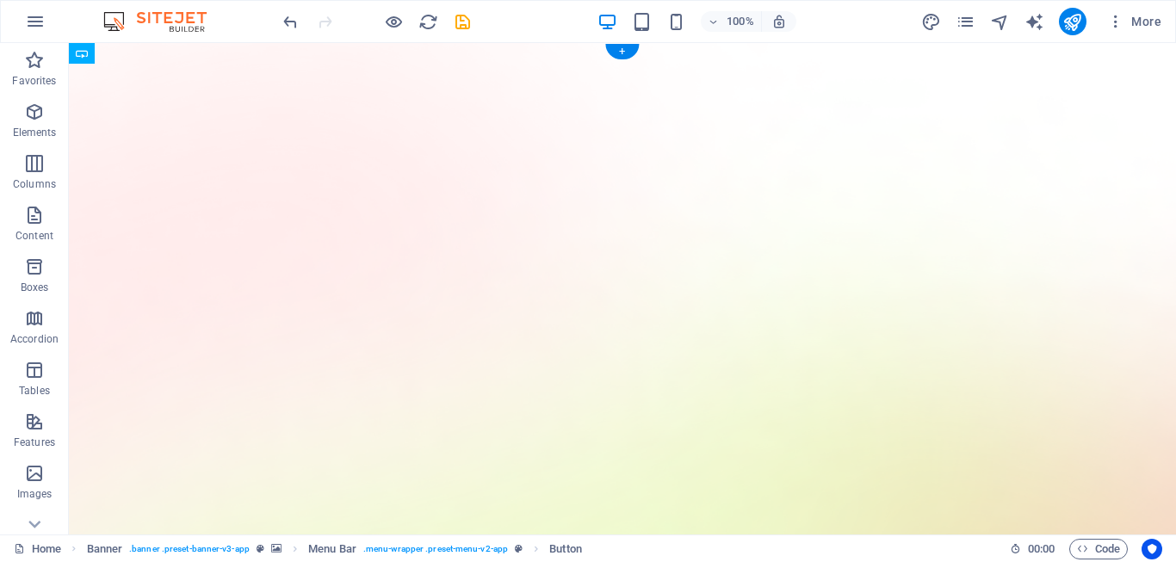
drag, startPoint x: 183, startPoint y: 83, endPoint x: 255, endPoint y: 132, distance: 87.4
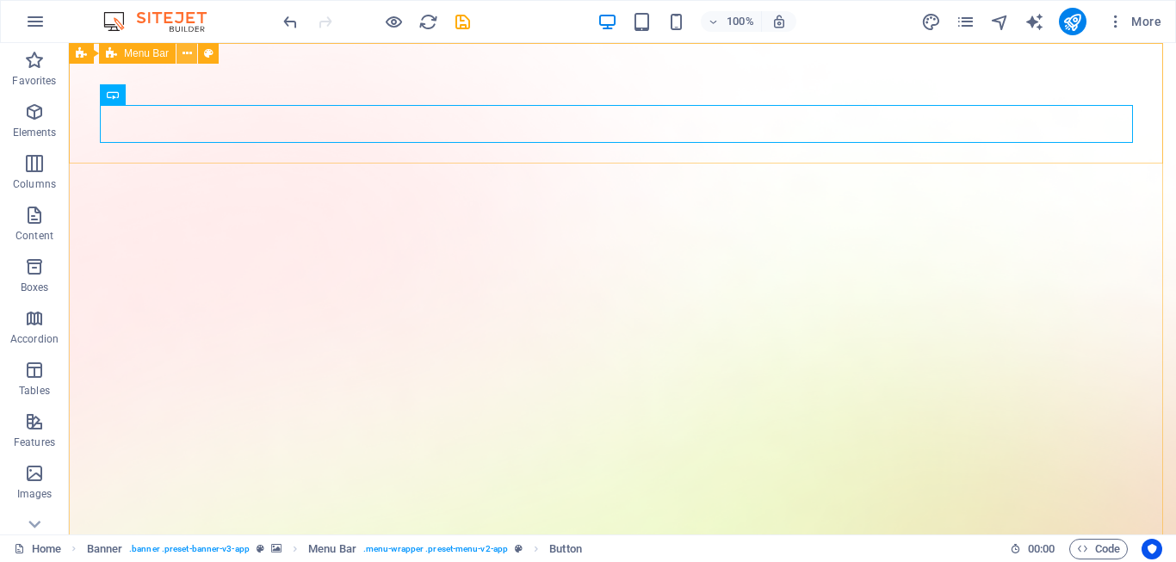
click at [190, 54] on icon at bounding box center [187, 54] width 9 height 18
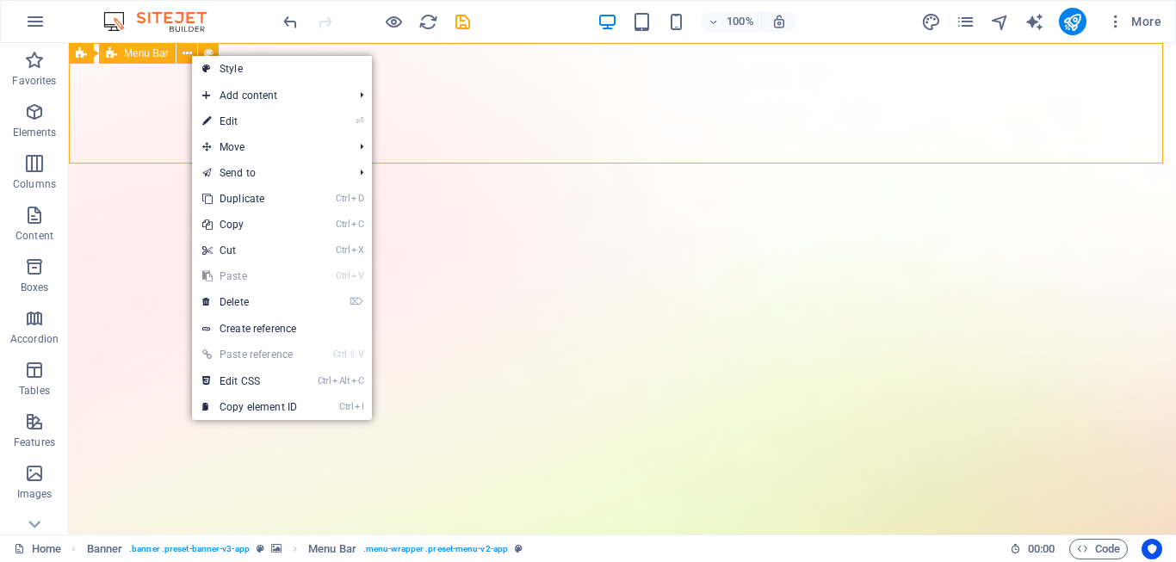
click at [151, 53] on span "Menu Bar" at bounding box center [146, 53] width 45 height 10
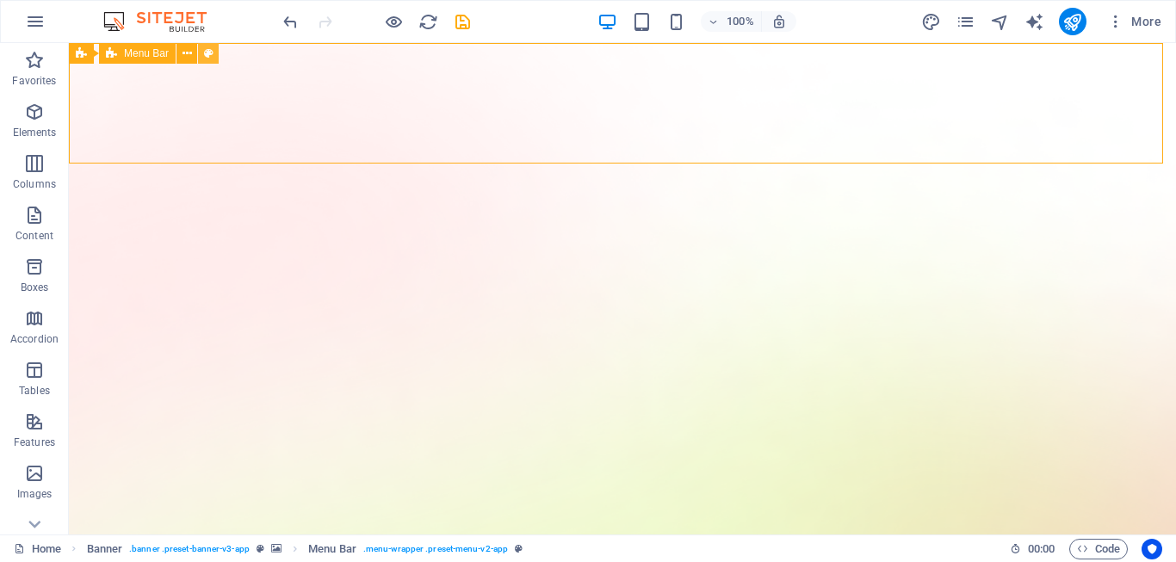
drag, startPoint x: 151, startPoint y: 52, endPoint x: 210, endPoint y: 60, distance: 60.0
click at [209, 61] on div "Banner Menu Bar" at bounding box center [149, 54] width 161 height 22
click at [210, 59] on icon at bounding box center [208, 54] width 9 height 18
select select "rem"
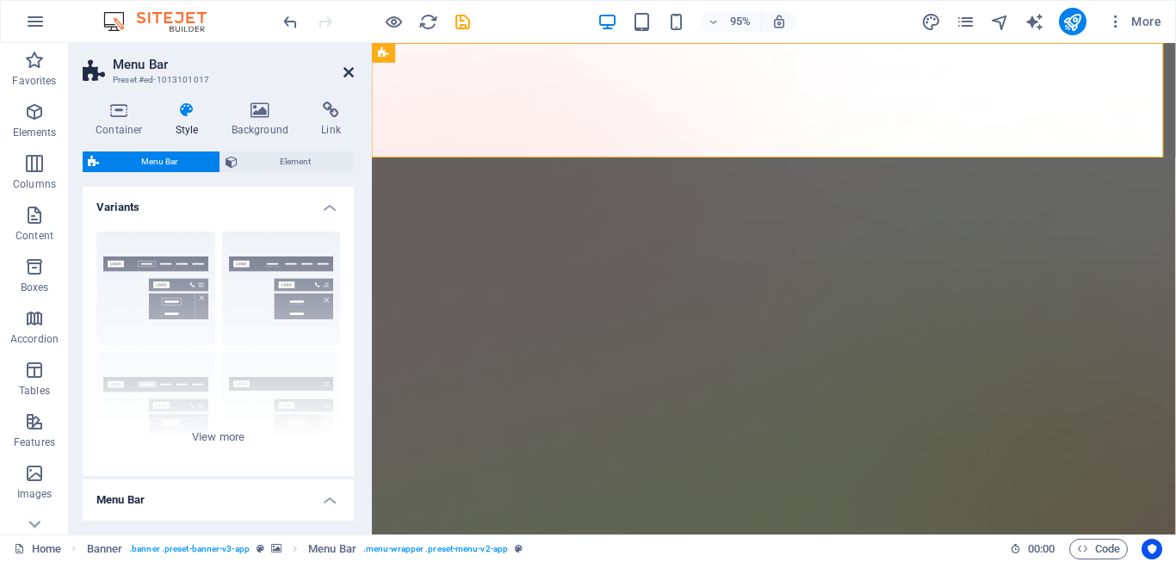
click at [351, 69] on icon at bounding box center [349, 72] width 10 height 14
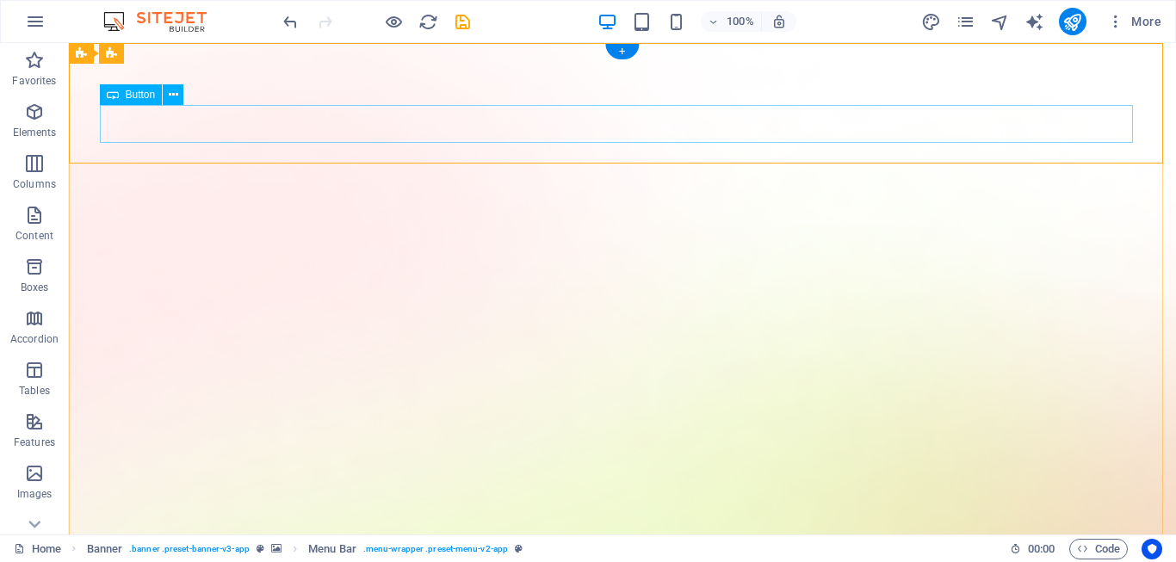
click at [150, 99] on span "Button" at bounding box center [141, 95] width 30 height 10
click at [148, 94] on span "Button" at bounding box center [141, 95] width 30 height 10
click at [165, 92] on button at bounding box center [173, 94] width 21 height 21
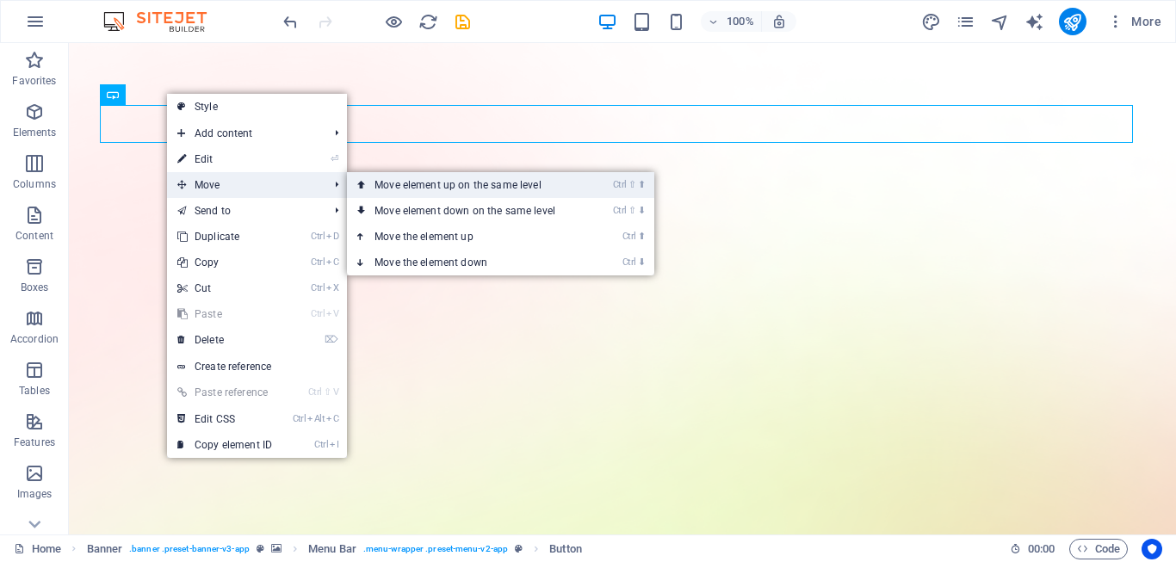
click at [458, 189] on link "Ctrl ⇧ ⬆ Move element up on the same level" at bounding box center [468, 185] width 243 height 26
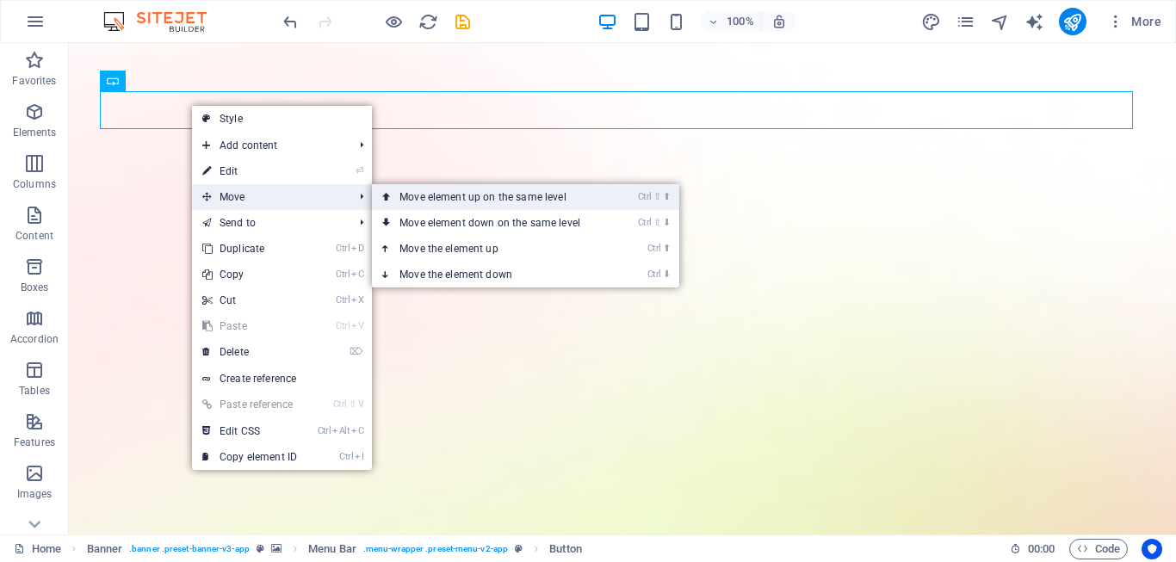
drag, startPoint x: 511, startPoint y: 206, endPoint x: 443, endPoint y: 161, distance: 81.4
click at [511, 206] on link "Ctrl ⇧ ⬆ Move element up on the same level" at bounding box center [493, 197] width 243 height 26
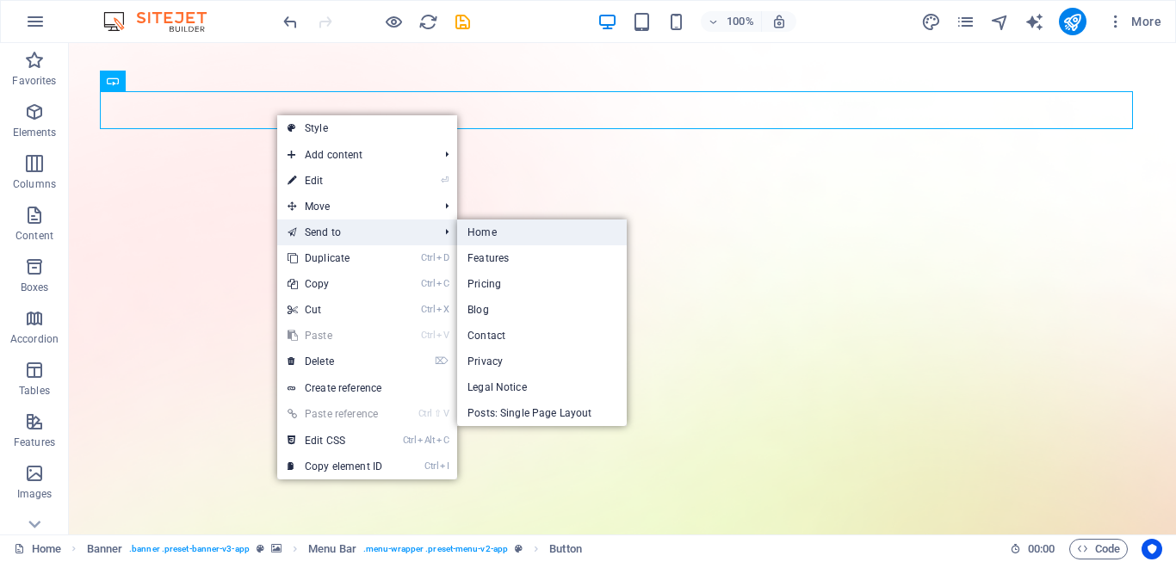
click at [480, 238] on link "Home" at bounding box center [541, 233] width 169 height 26
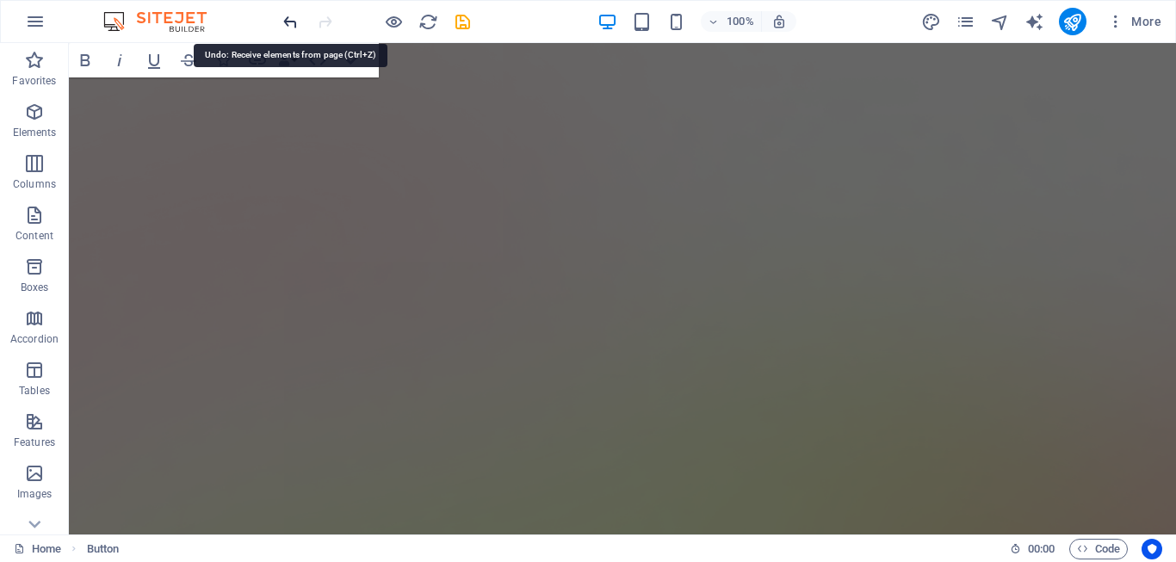
click at [289, 22] on icon "undo" at bounding box center [291, 22] width 20 height 20
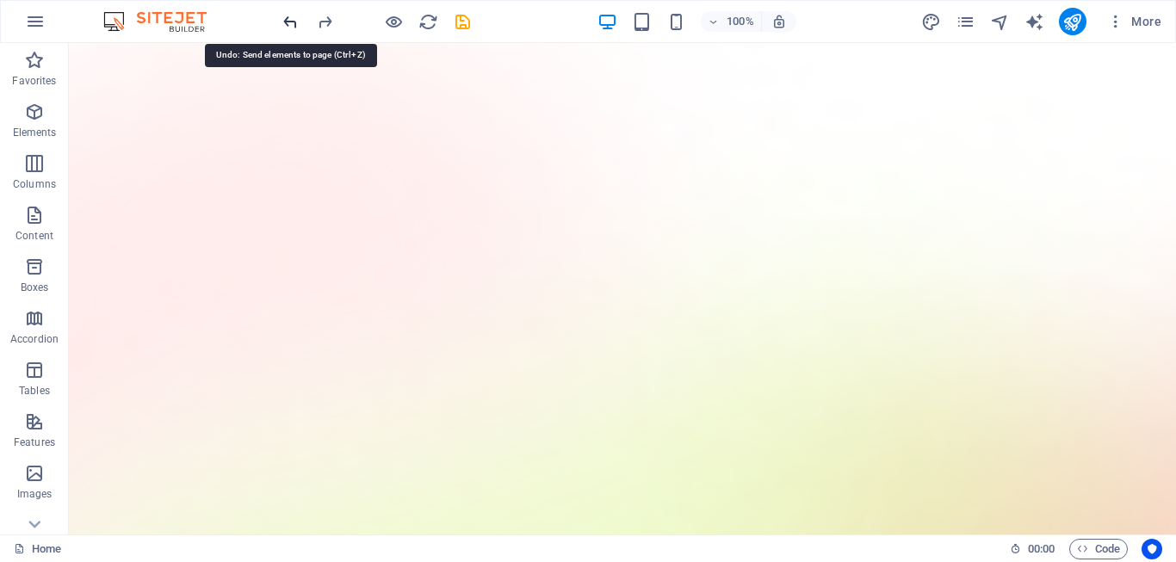
click at [289, 22] on icon "undo" at bounding box center [291, 22] width 20 height 20
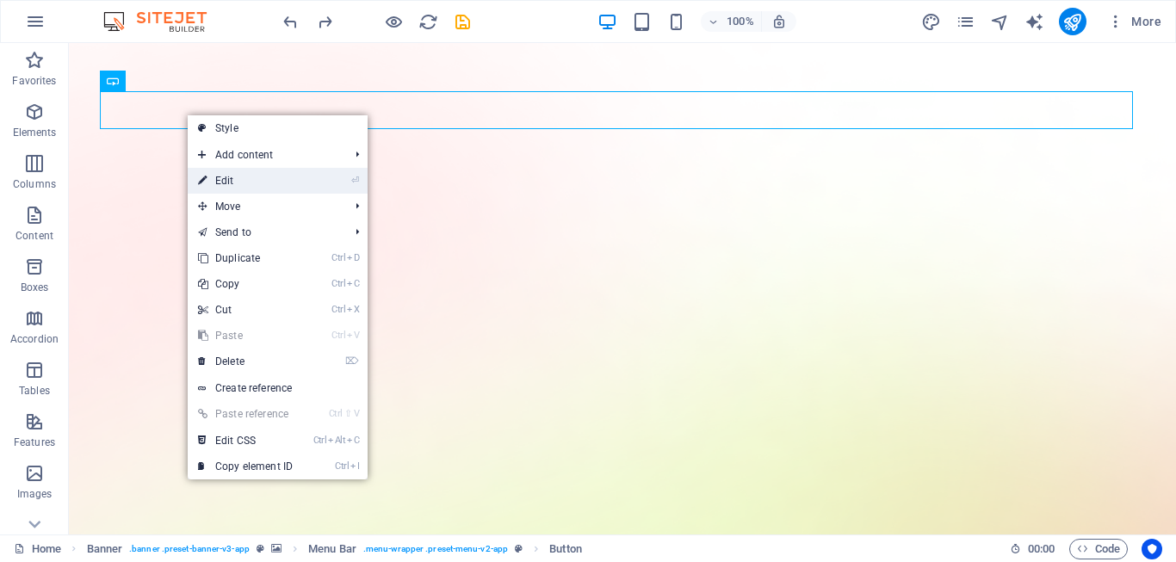
click at [259, 180] on link "⏎ Edit" at bounding box center [245, 181] width 115 height 26
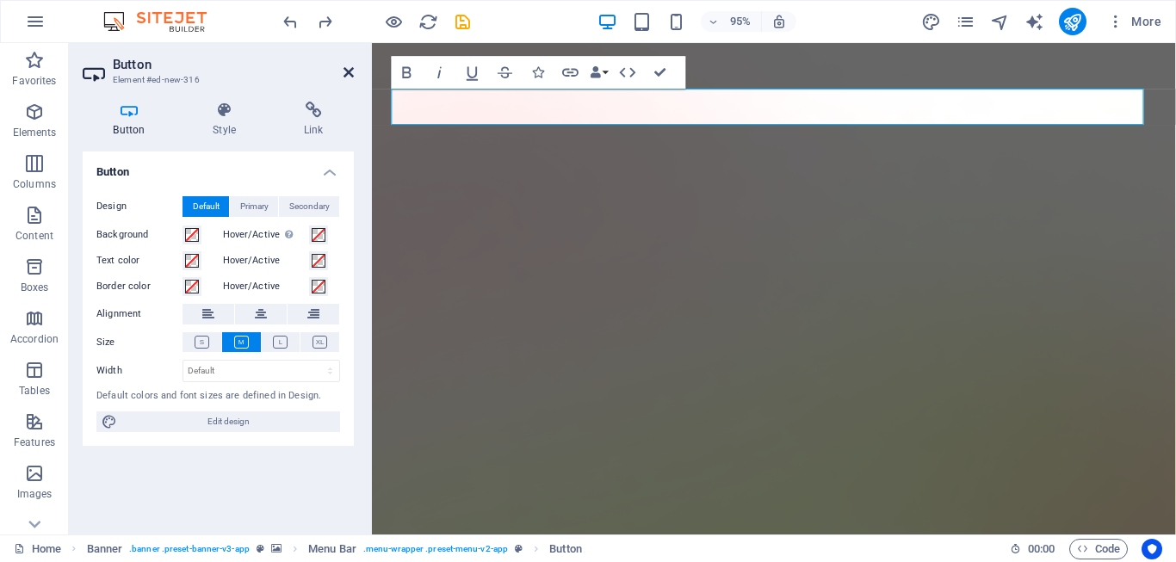
click at [349, 74] on icon at bounding box center [349, 72] width 10 height 14
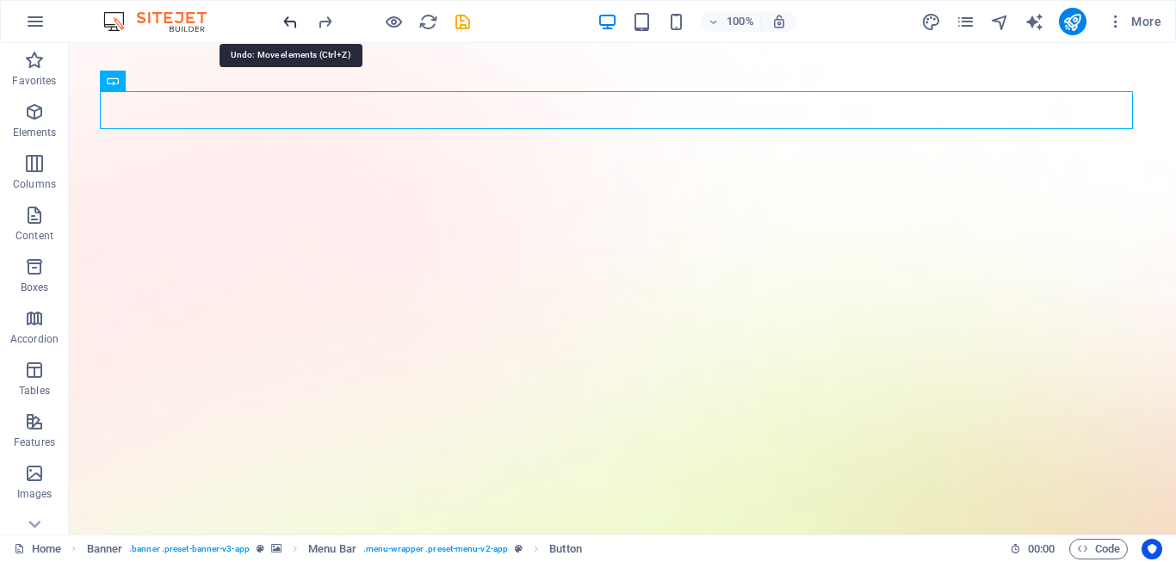
click at [291, 27] on icon "undo" at bounding box center [291, 22] width 20 height 20
click at [291, 26] on icon "undo" at bounding box center [291, 22] width 20 height 20
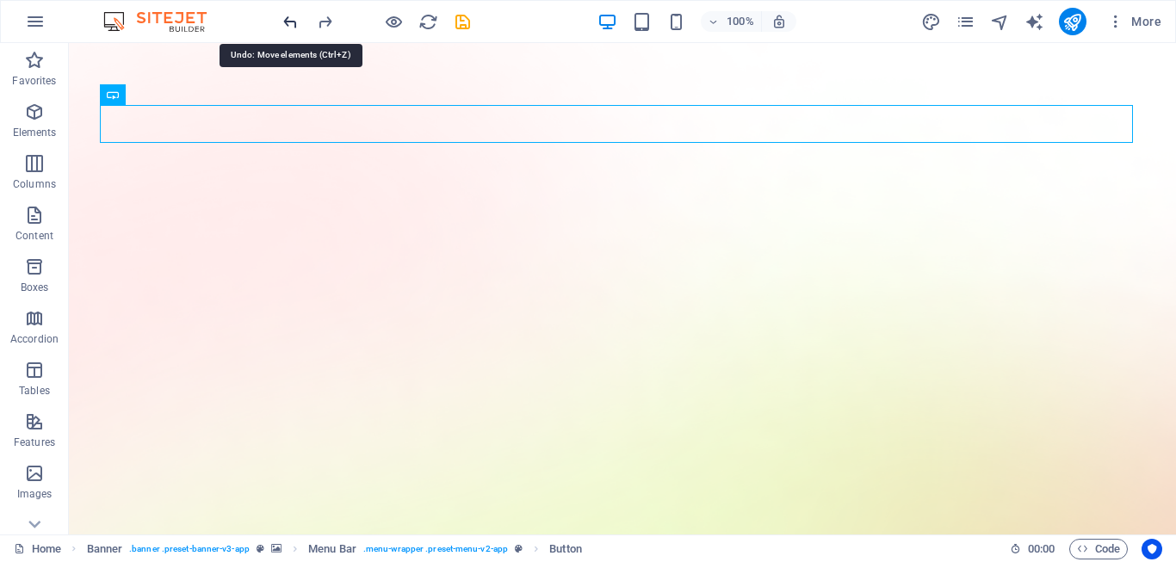
click at [292, 25] on icon "undo" at bounding box center [291, 22] width 20 height 20
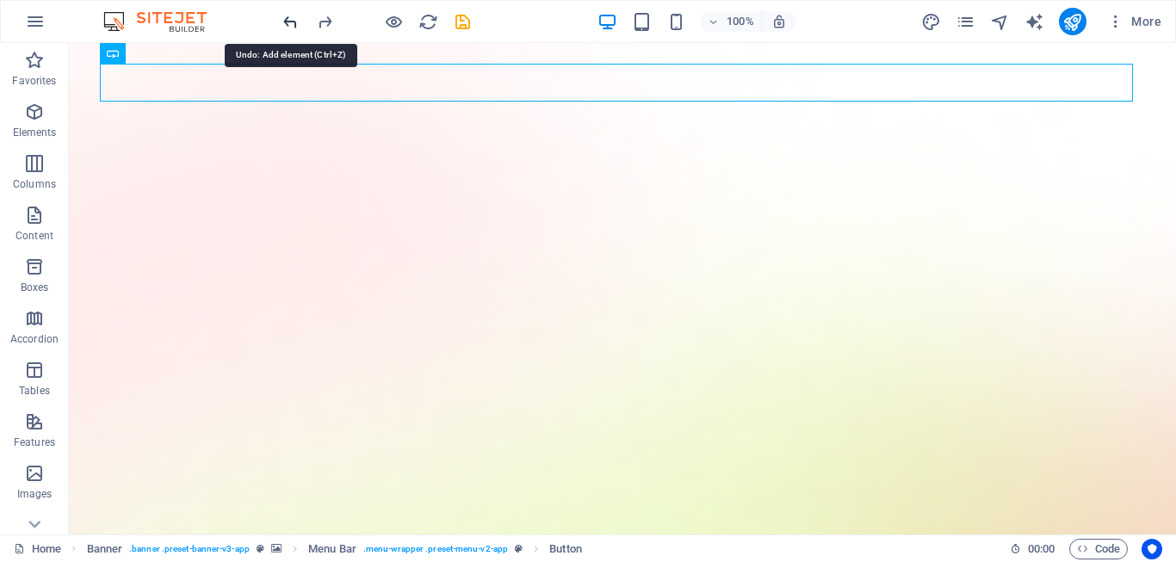
click at [292, 25] on icon "undo" at bounding box center [291, 22] width 20 height 20
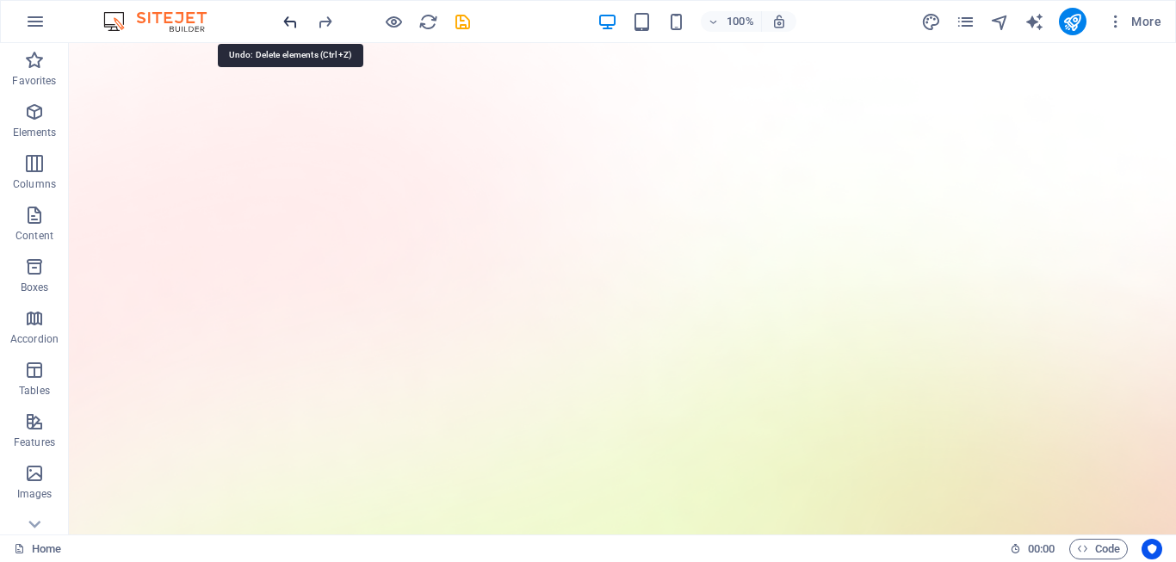
click at [292, 25] on icon "undo" at bounding box center [291, 22] width 20 height 20
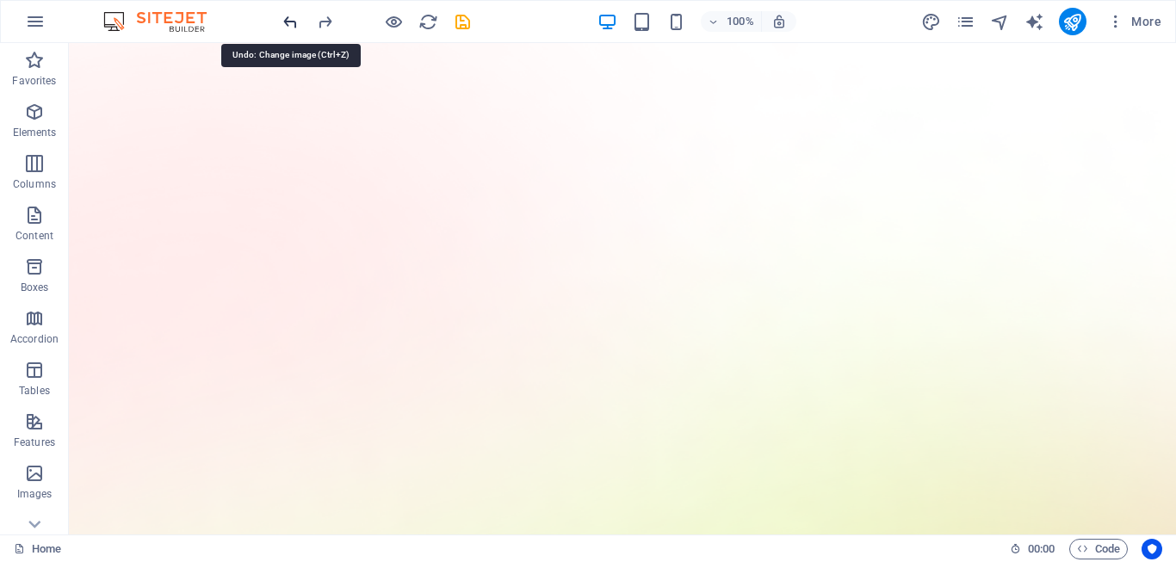
click at [292, 25] on icon "undo" at bounding box center [291, 22] width 20 height 20
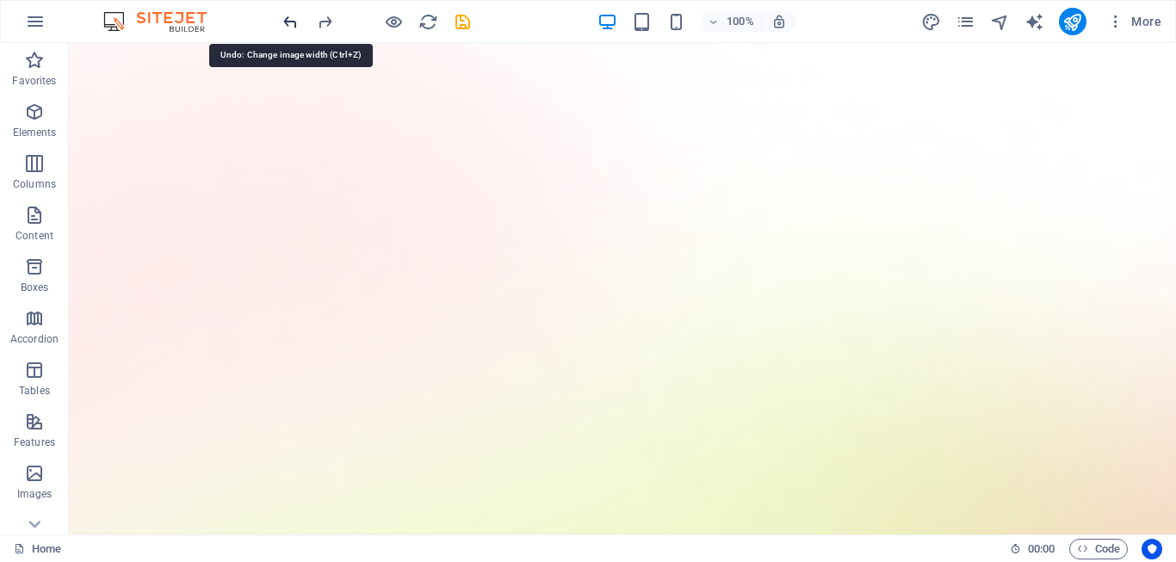
click at [292, 25] on icon "undo" at bounding box center [291, 22] width 20 height 20
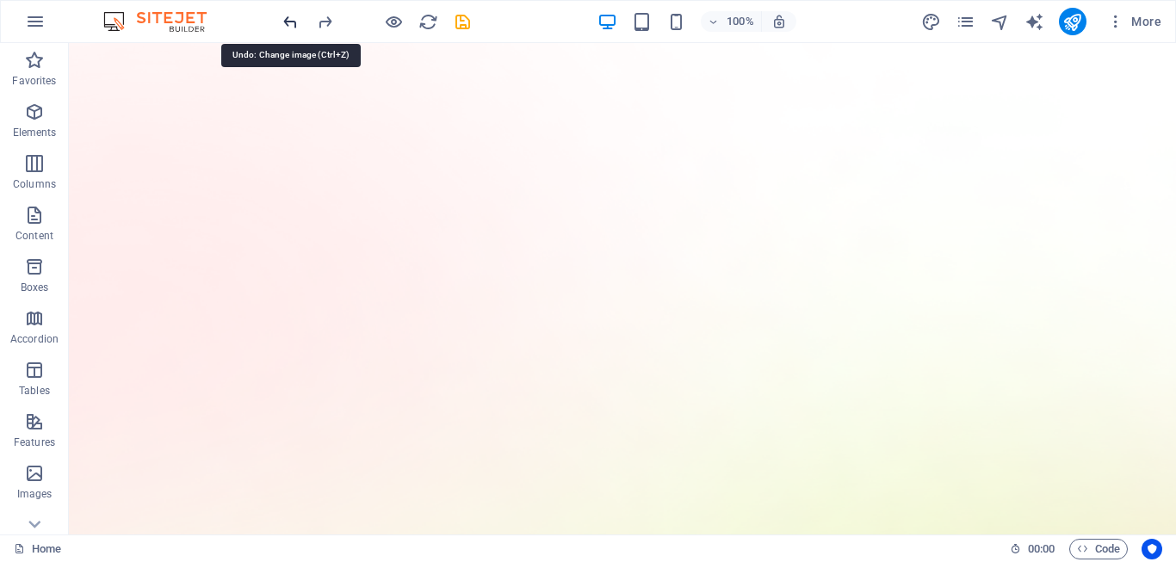
click at [292, 25] on icon "undo" at bounding box center [291, 22] width 20 height 20
click at [293, 25] on icon "undo" at bounding box center [291, 22] width 20 height 20
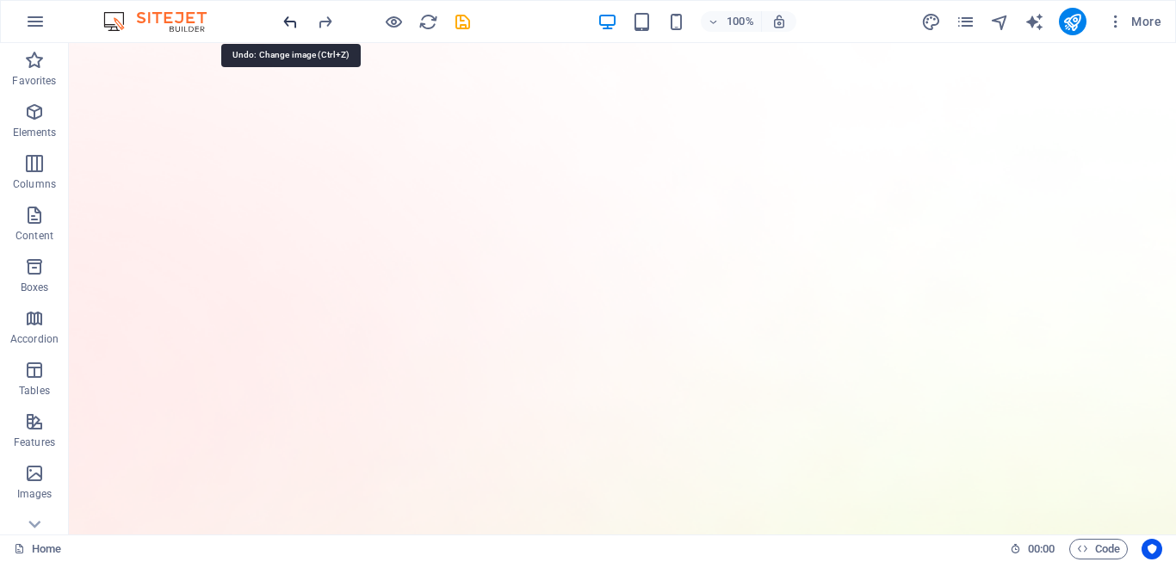
click at [293, 25] on icon "undo" at bounding box center [291, 22] width 20 height 20
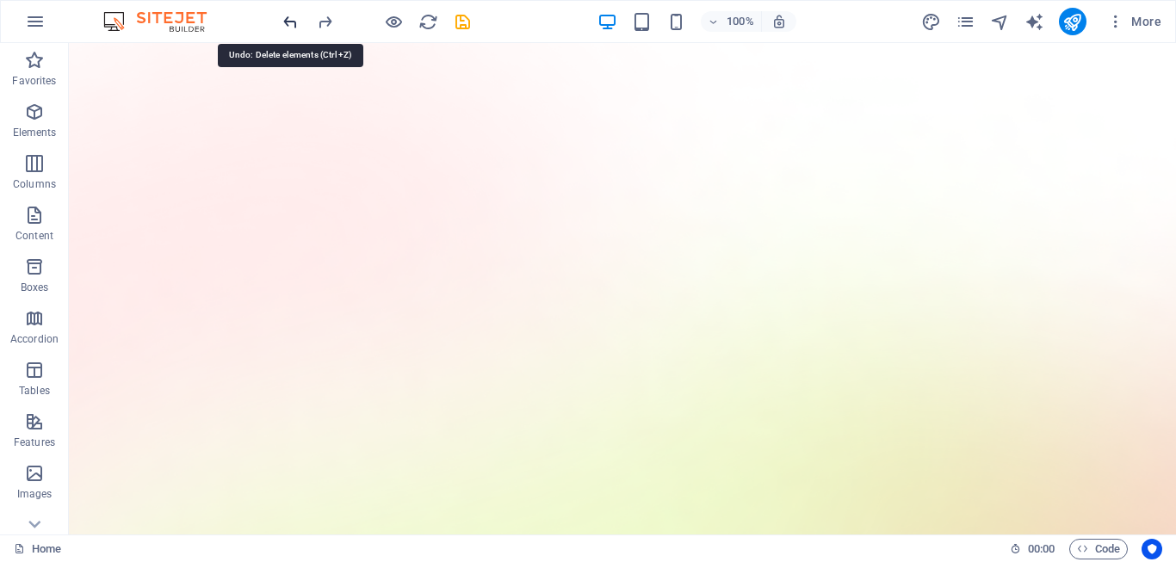
click at [293, 25] on icon "undo" at bounding box center [291, 22] width 20 height 20
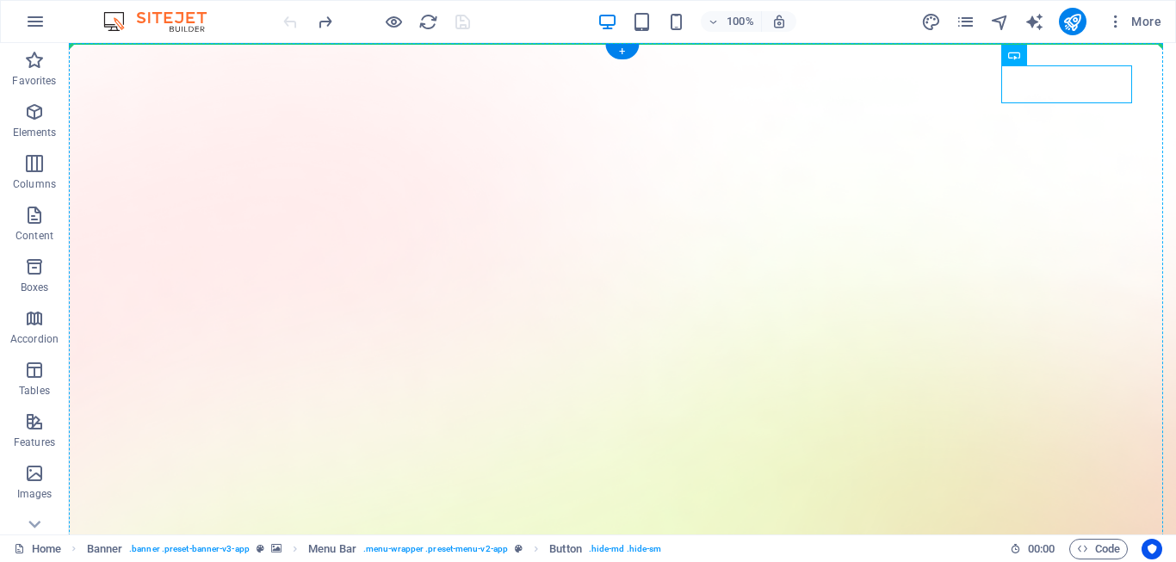
drag, startPoint x: 1025, startPoint y: 89, endPoint x: 975, endPoint y: 55, distance: 60.9
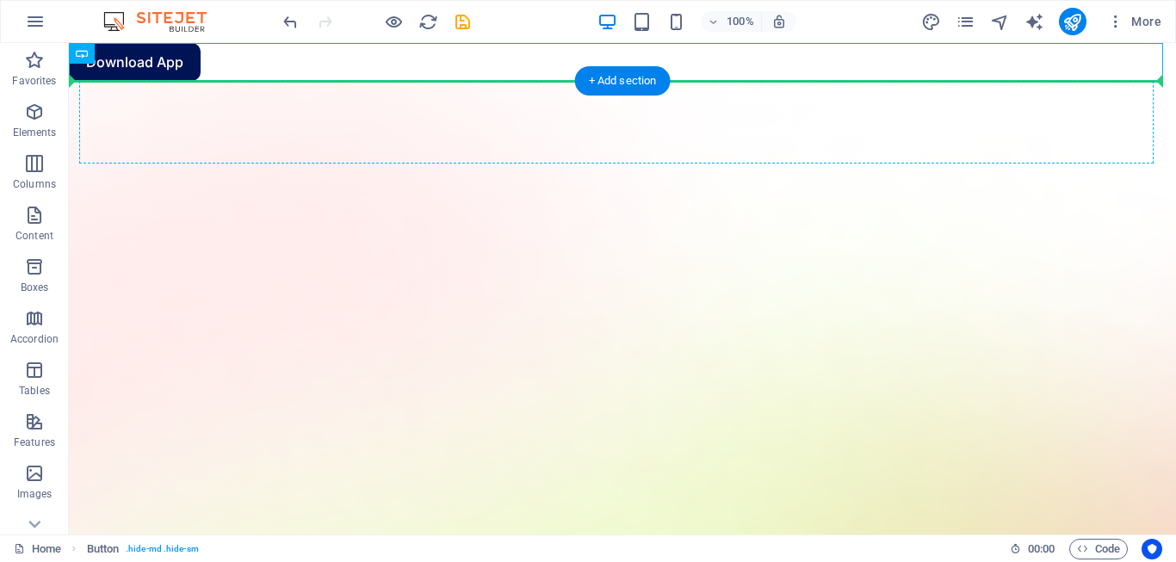
drag, startPoint x: 170, startPoint y: 64, endPoint x: 1101, endPoint y: 121, distance: 932.5
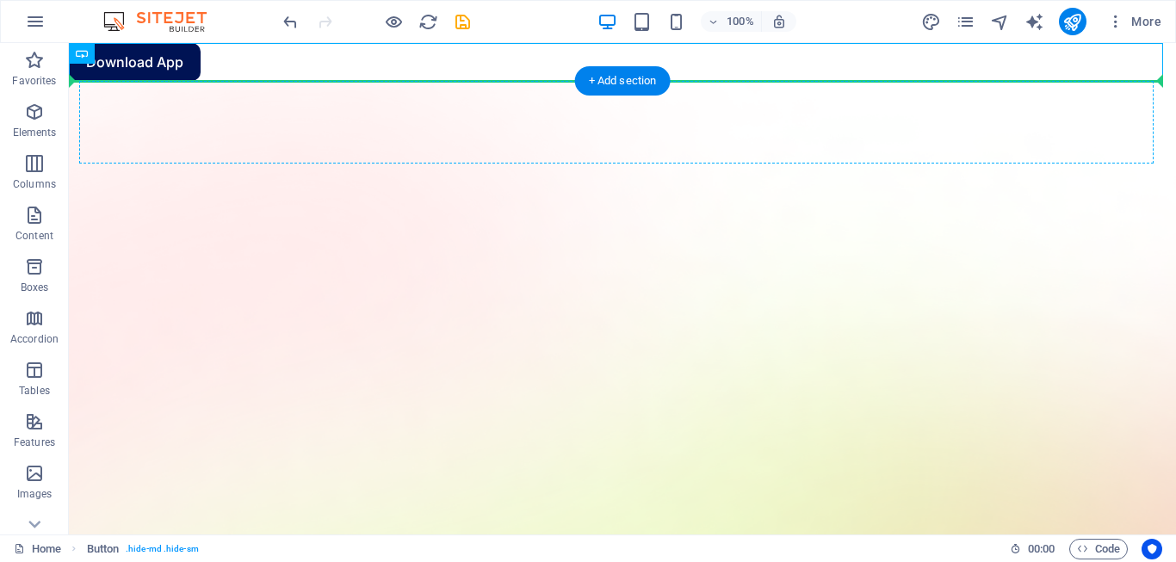
drag, startPoint x: 186, startPoint y: 61, endPoint x: 236, endPoint y: 120, distance: 77.0
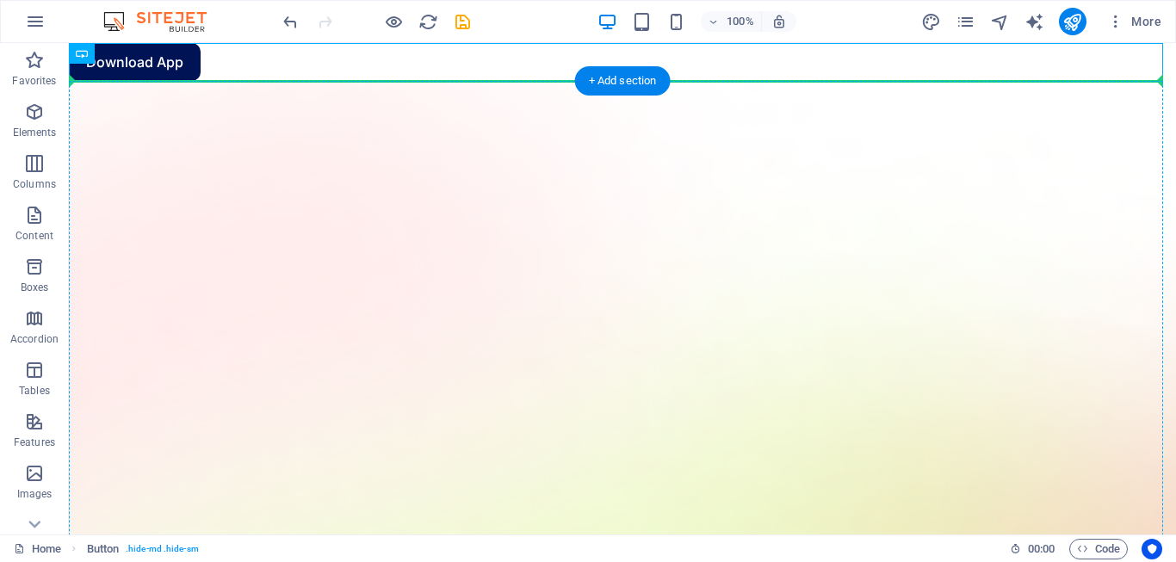
drag, startPoint x: 183, startPoint y: 48, endPoint x: 102, endPoint y: 120, distance: 107.3
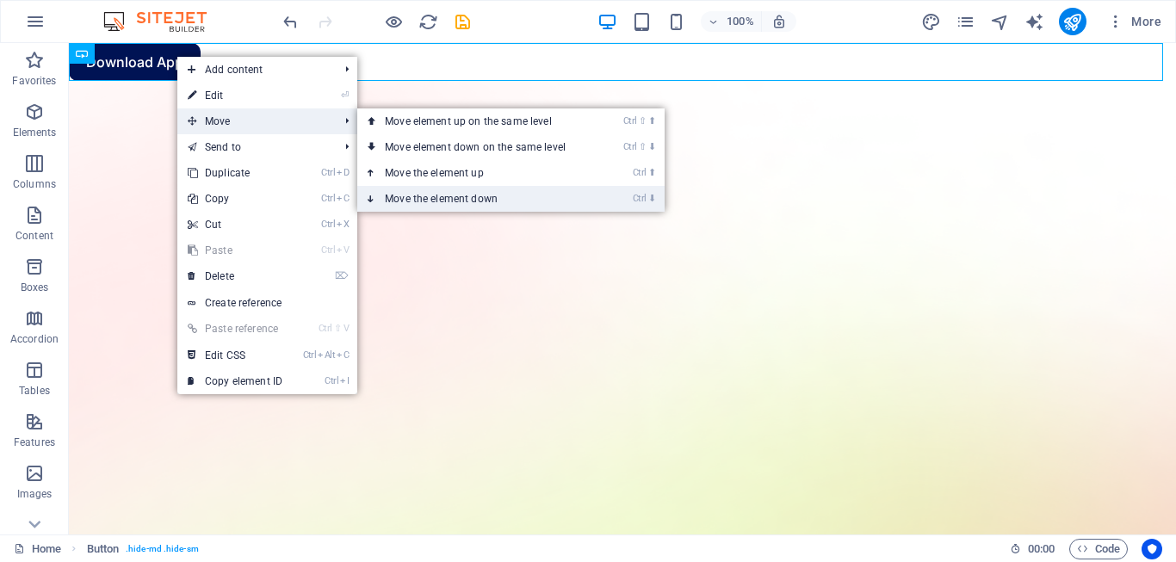
click at [437, 193] on link "Ctrl ⬇ Move the element down" at bounding box center [478, 199] width 243 height 26
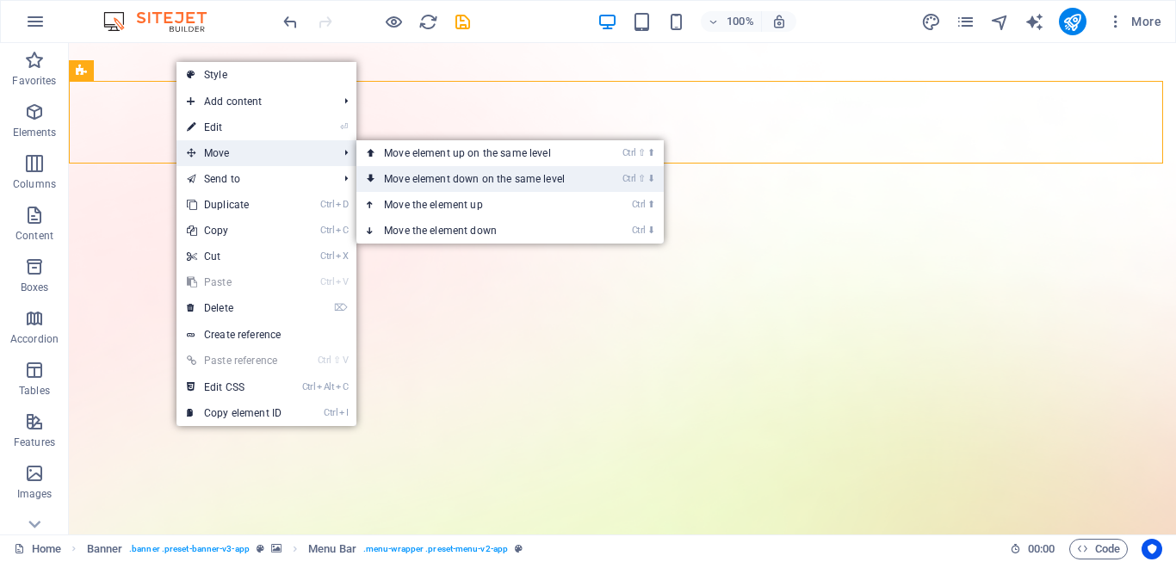
click at [422, 170] on link "Ctrl ⇧ ⬇ Move element down on the same level" at bounding box center [477, 179] width 243 height 26
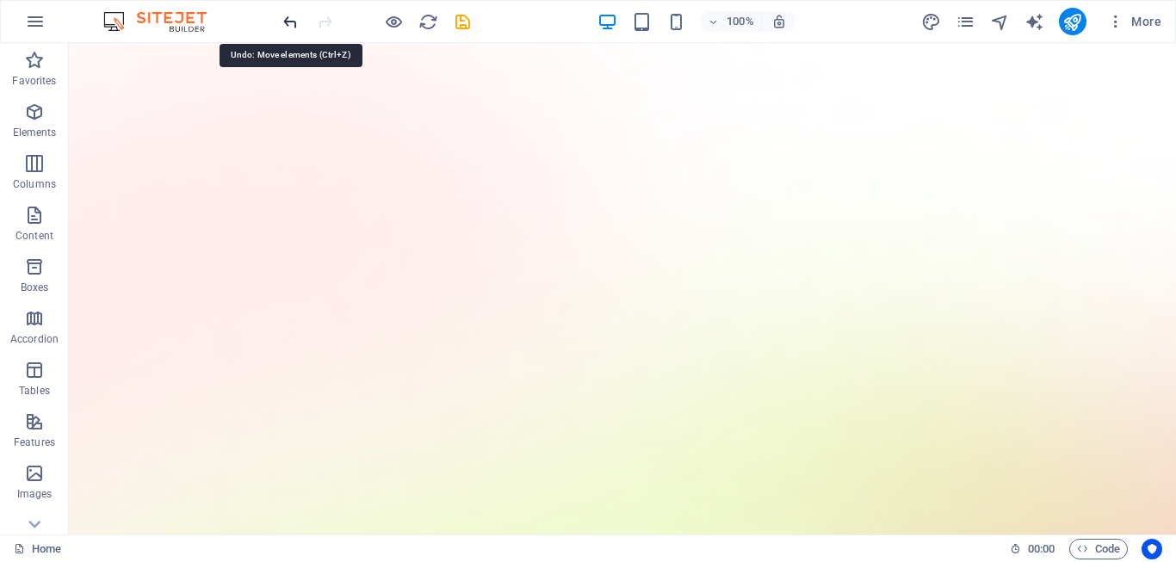
click at [284, 22] on icon "undo" at bounding box center [291, 22] width 20 height 20
click at [326, 20] on icon "redo" at bounding box center [325, 22] width 20 height 20
click at [289, 21] on icon "undo" at bounding box center [291, 22] width 20 height 20
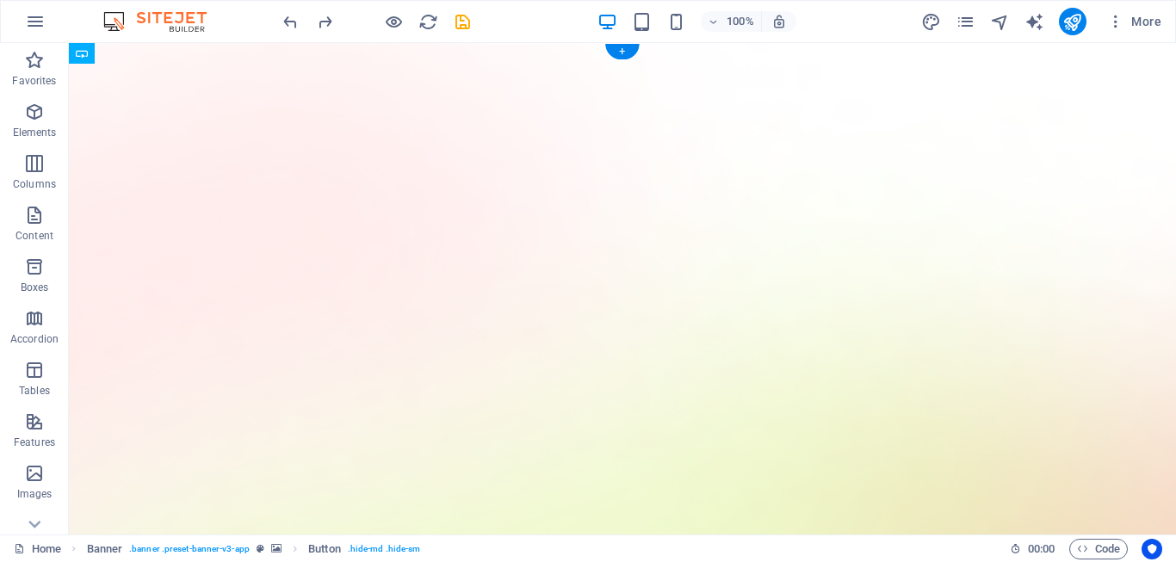
drag, startPoint x: 189, startPoint y: 68, endPoint x: 183, endPoint y: 155, distance: 87.2
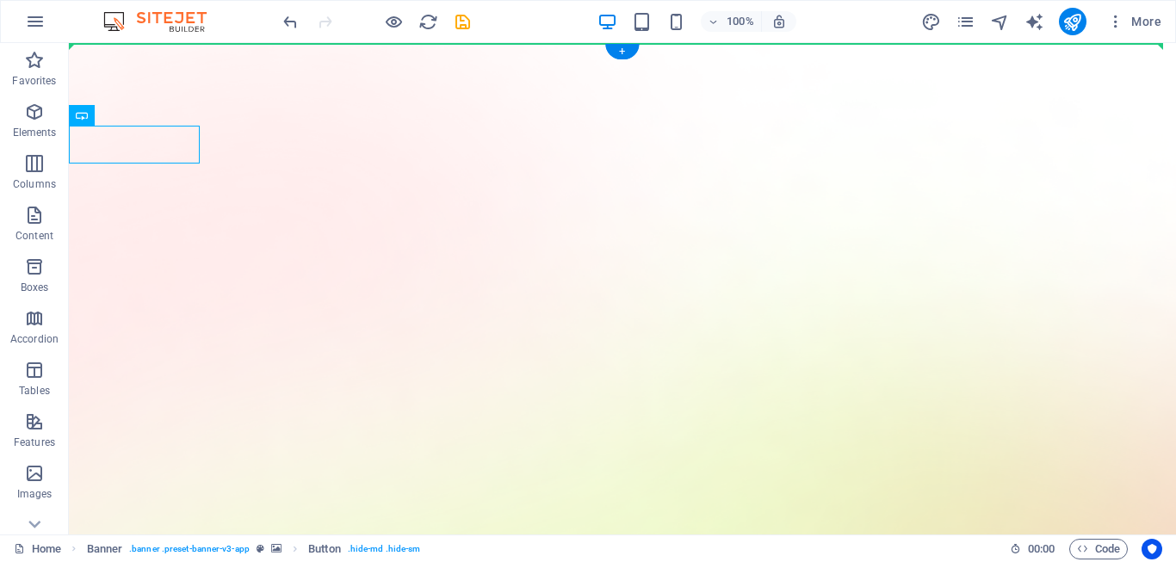
drag, startPoint x: 236, startPoint y: 129, endPoint x: 841, endPoint y: 138, distance: 605.3
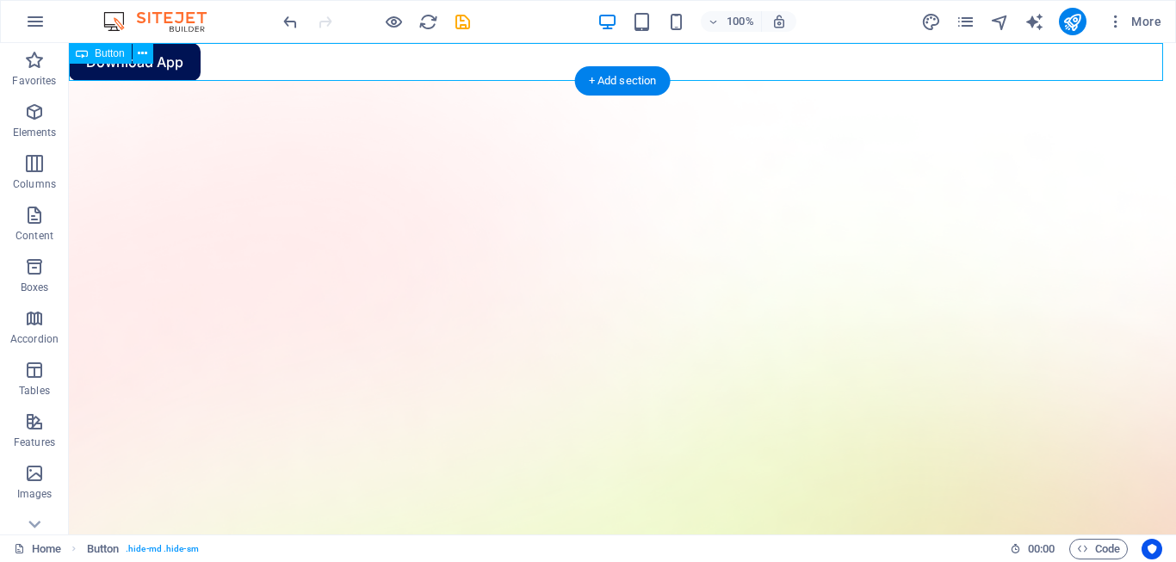
click at [167, 59] on div "Download App" at bounding box center [622, 62] width 1107 height 38
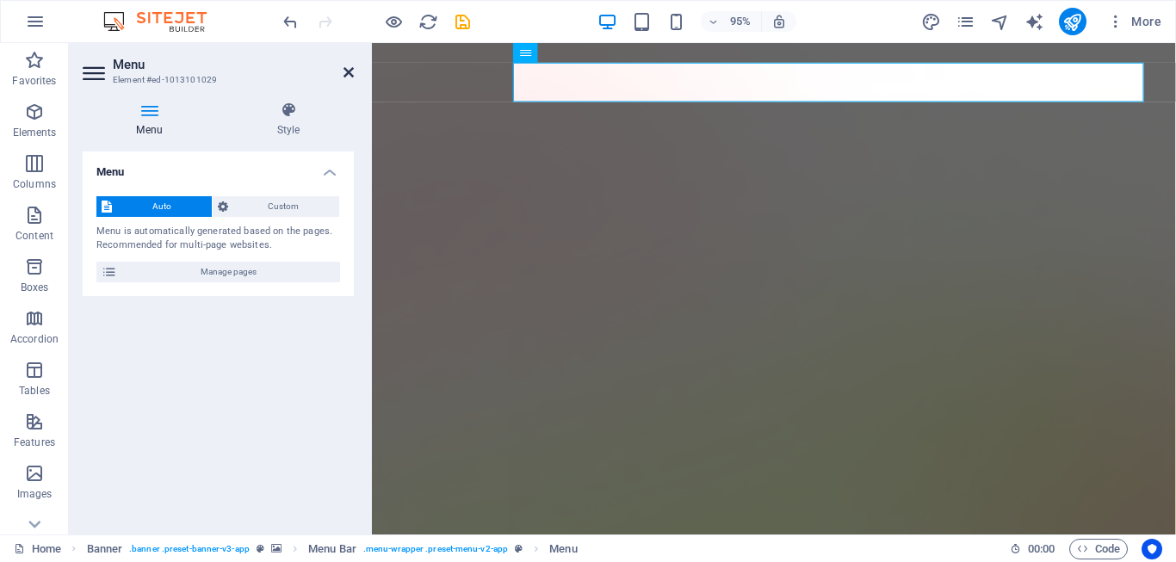
click at [349, 71] on icon at bounding box center [349, 72] width 10 height 14
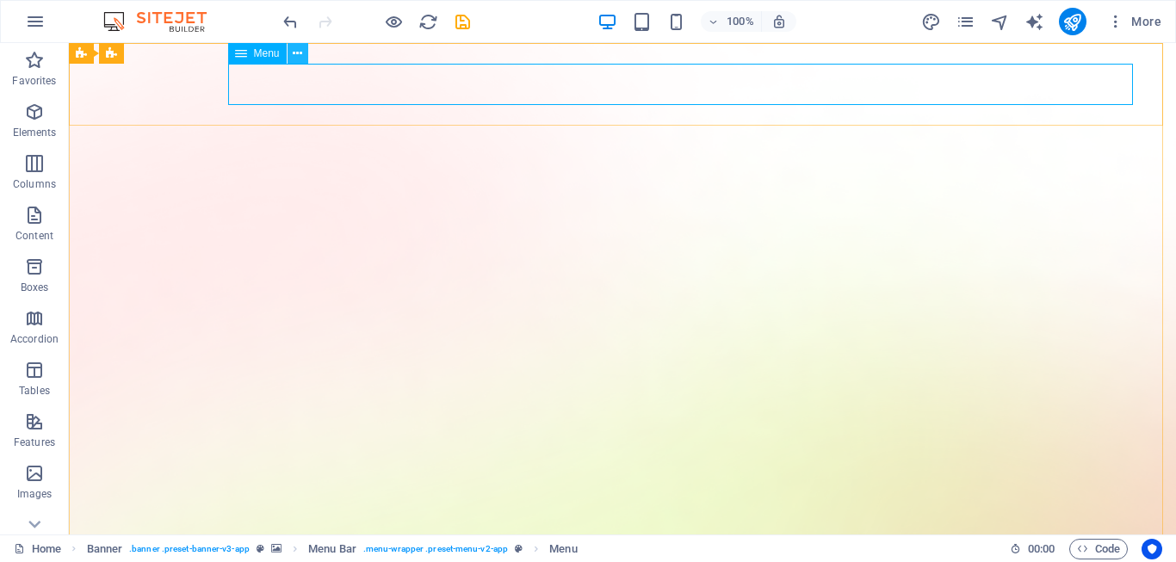
click at [296, 54] on icon at bounding box center [297, 54] width 9 height 18
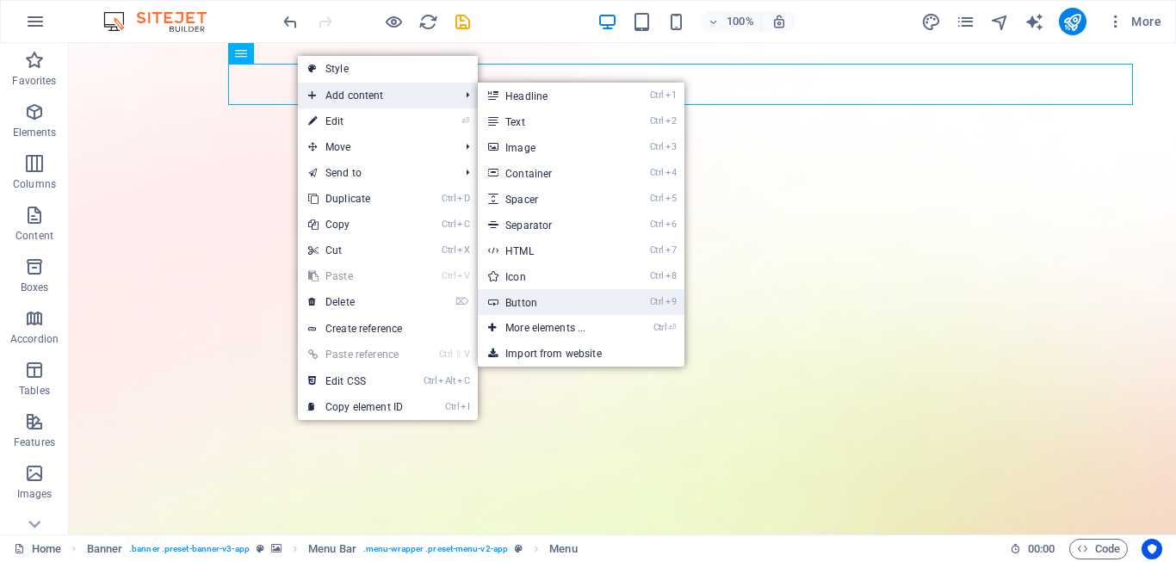
click at [542, 308] on link "Ctrl 9 Button" at bounding box center [549, 302] width 142 height 26
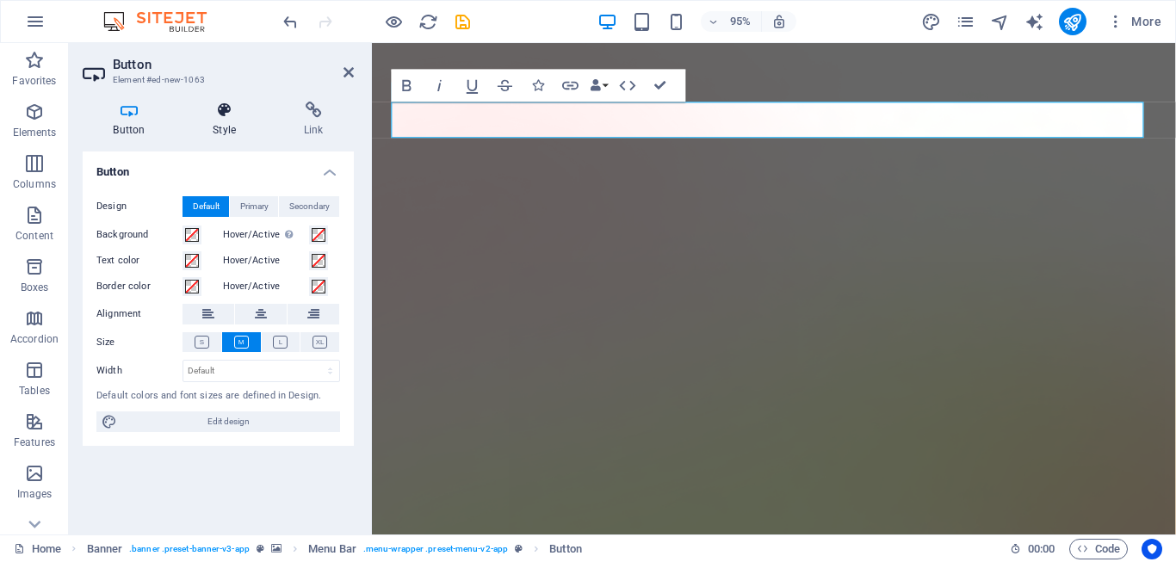
click at [220, 133] on h4 "Style" at bounding box center [228, 120] width 91 height 36
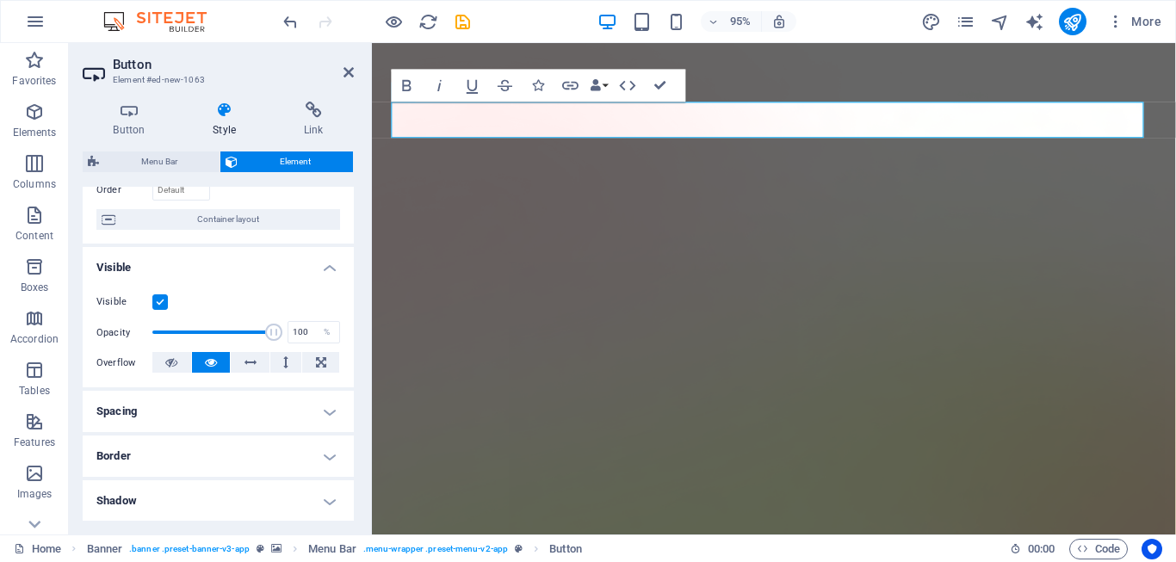
scroll to position [230, 0]
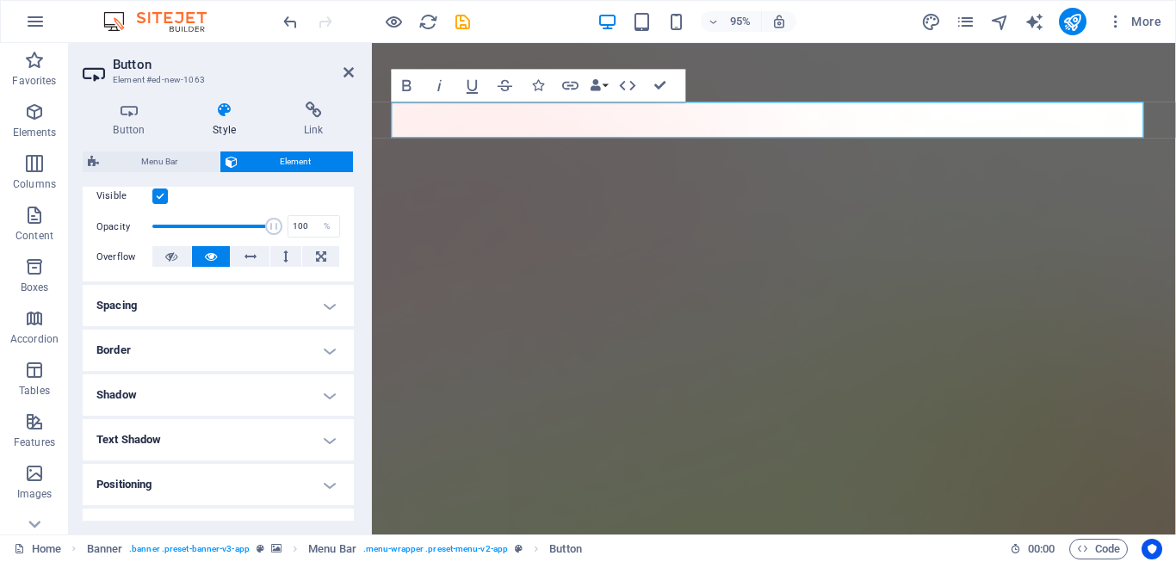
click at [198, 344] on h4 "Border" at bounding box center [218, 350] width 271 height 41
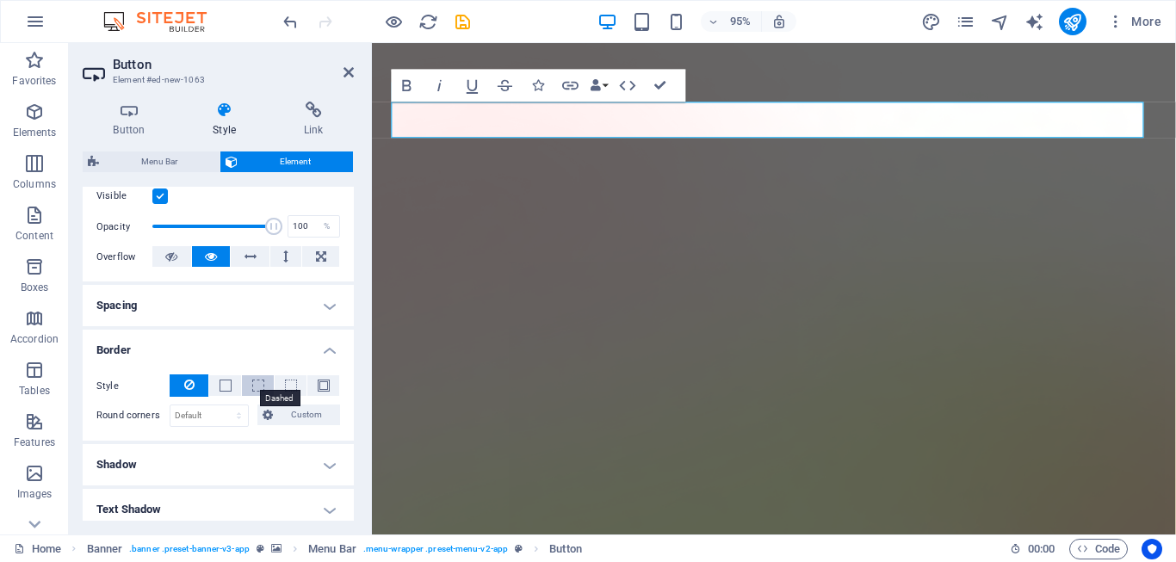
click at [255, 385] on span at bounding box center [258, 386] width 12 height 12
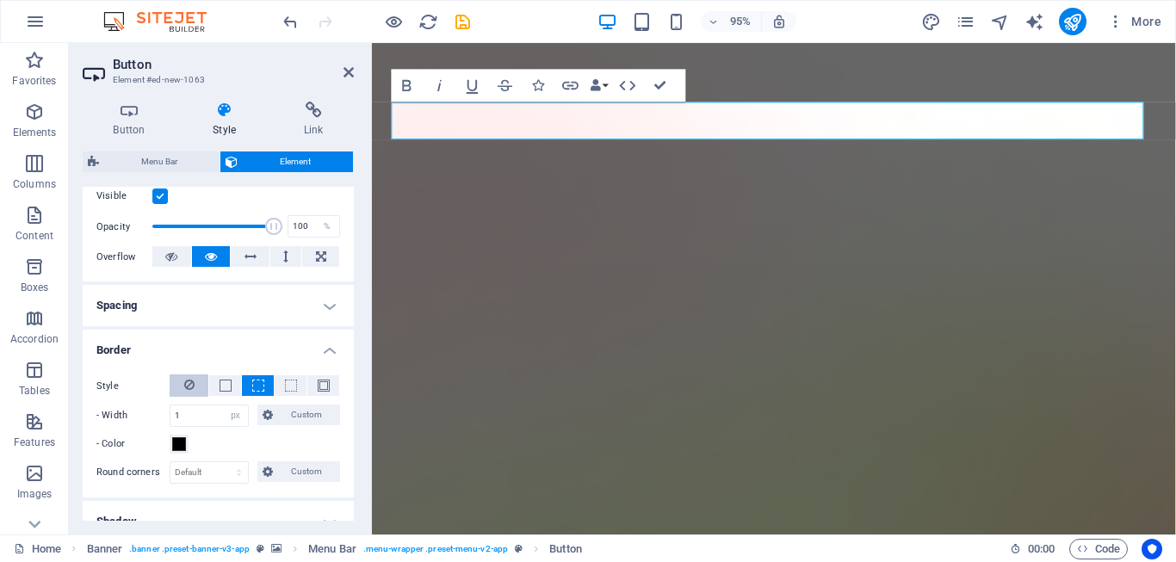
click at [187, 387] on icon at bounding box center [189, 385] width 10 height 21
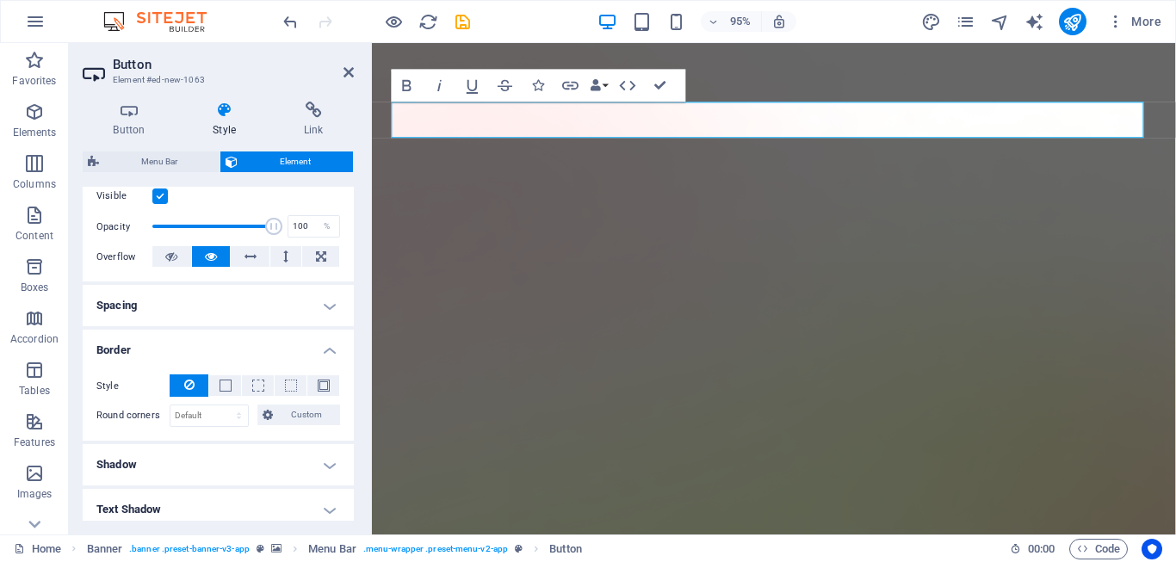
click at [211, 306] on h4 "Spacing" at bounding box center [218, 305] width 271 height 41
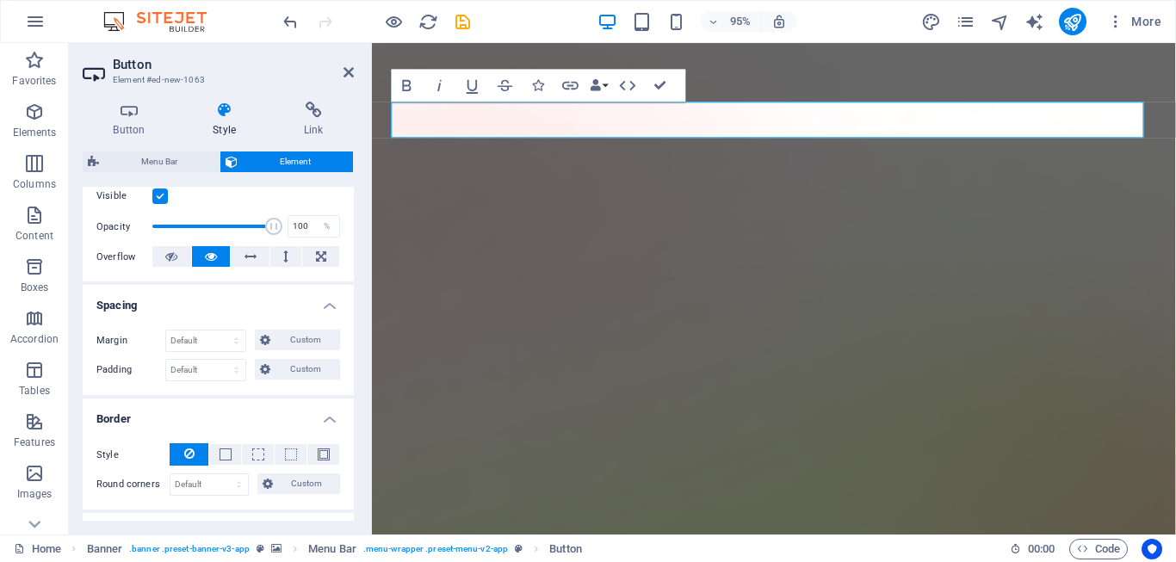
click at [211, 305] on h4 "Spacing" at bounding box center [218, 300] width 271 height 31
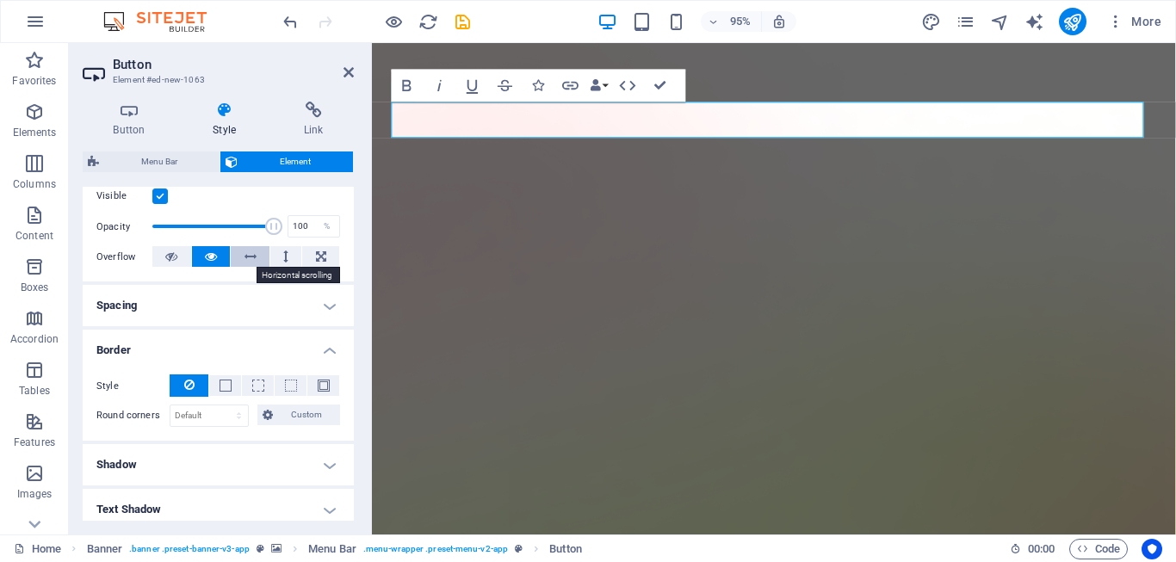
click at [241, 255] on button at bounding box center [250, 256] width 39 height 21
drag, startPoint x: 268, startPoint y: 229, endPoint x: 134, endPoint y: 227, distance: 133.5
click at [134, 227] on div "Opacity 1 %" at bounding box center [218, 227] width 244 height 26
type input "100"
drag, startPoint x: 157, startPoint y: 225, endPoint x: 349, endPoint y: 229, distance: 192.0
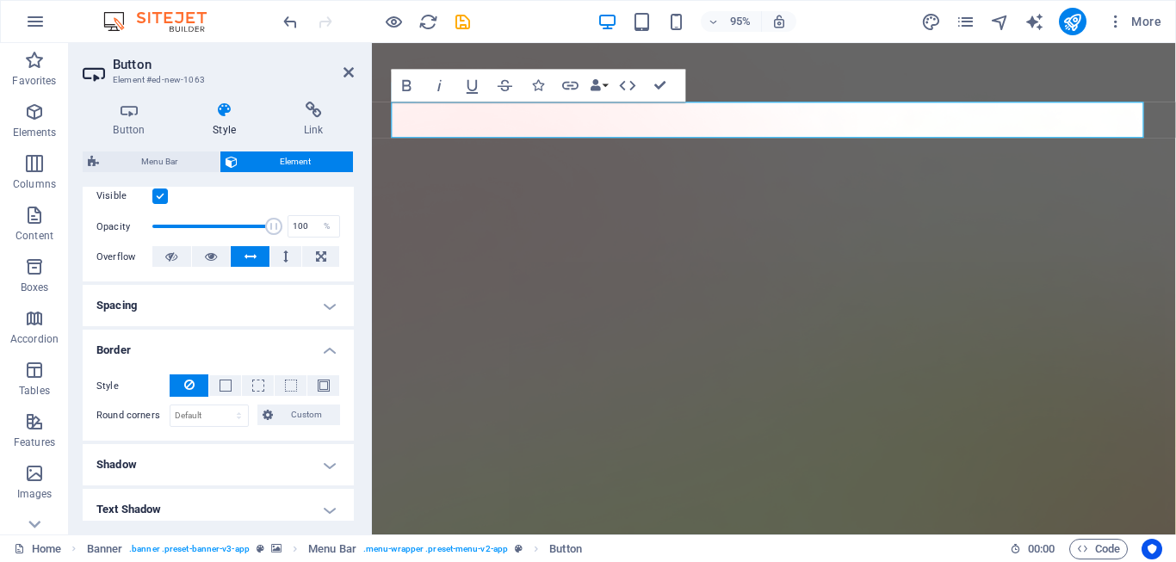
click at [347, 229] on div "Visible Opacity 100 % Overflow" at bounding box center [218, 226] width 271 height 109
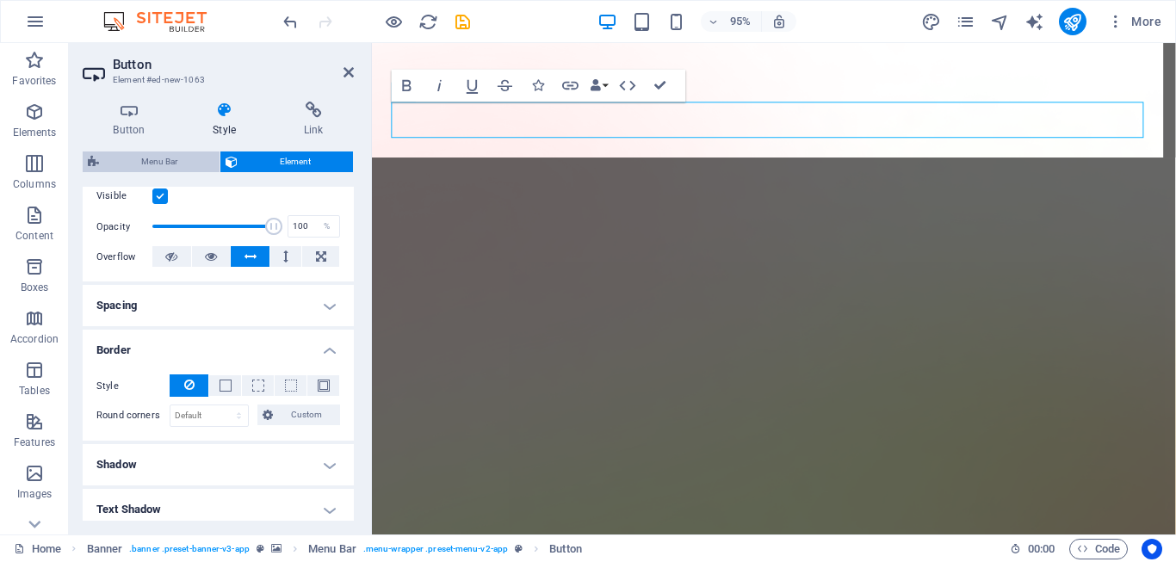
click at [169, 166] on span "Menu Bar" at bounding box center [159, 162] width 110 height 21
select select "rem"
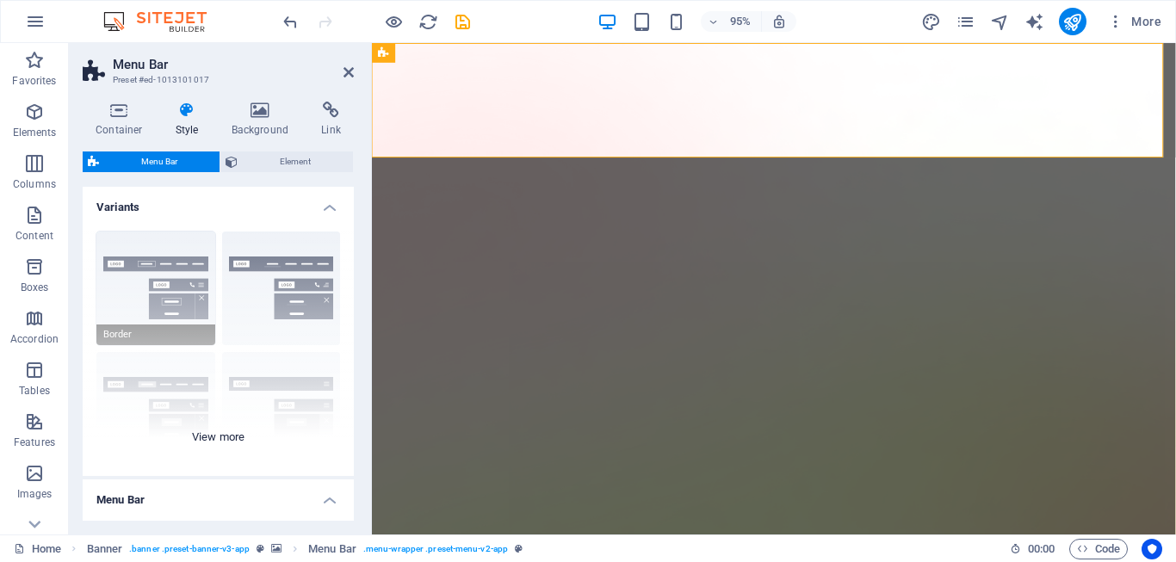
click at [158, 276] on div "Border Centered Default Fixed Loki Trigger Wide XXL" at bounding box center [218, 347] width 271 height 258
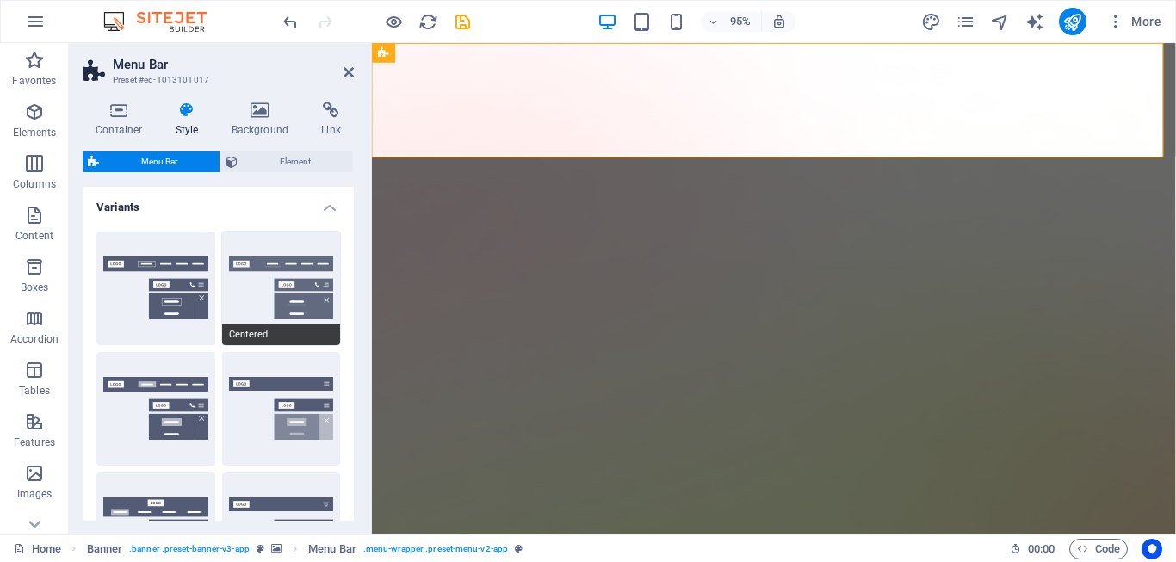
click at [242, 282] on button "Centered" at bounding box center [281, 289] width 119 height 114
type input "1"
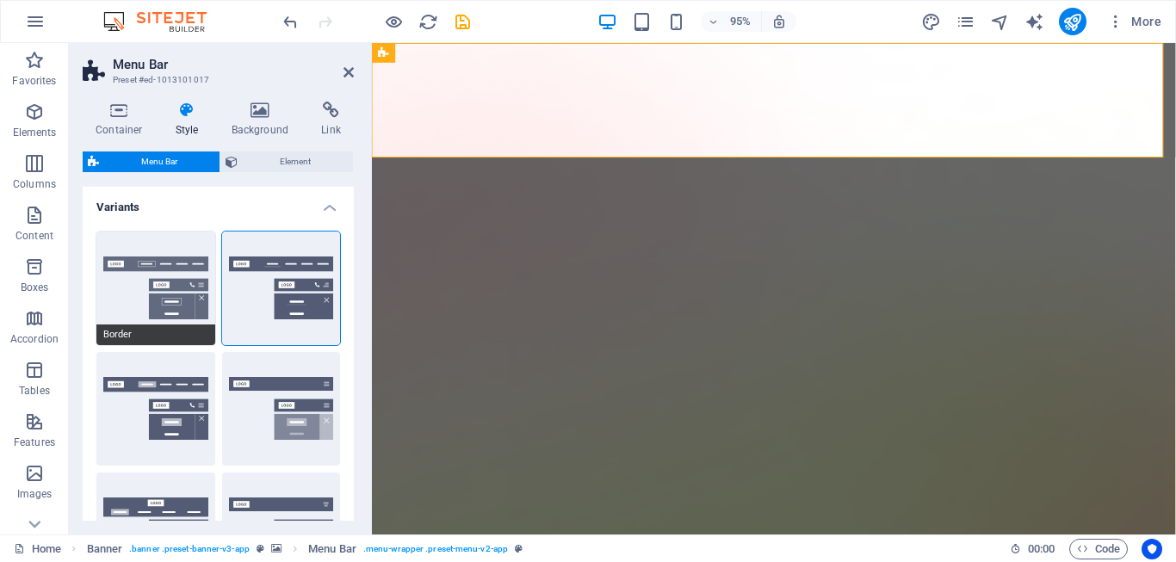
click at [148, 289] on button "Border" at bounding box center [155, 289] width 119 height 114
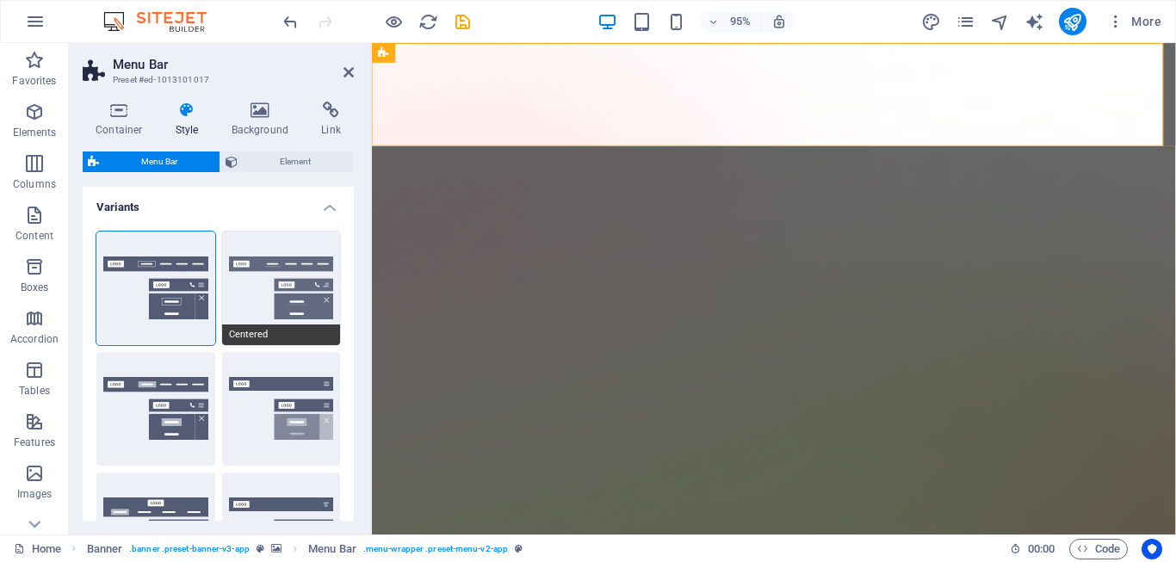
click at [263, 273] on button "Centered" at bounding box center [281, 289] width 119 height 114
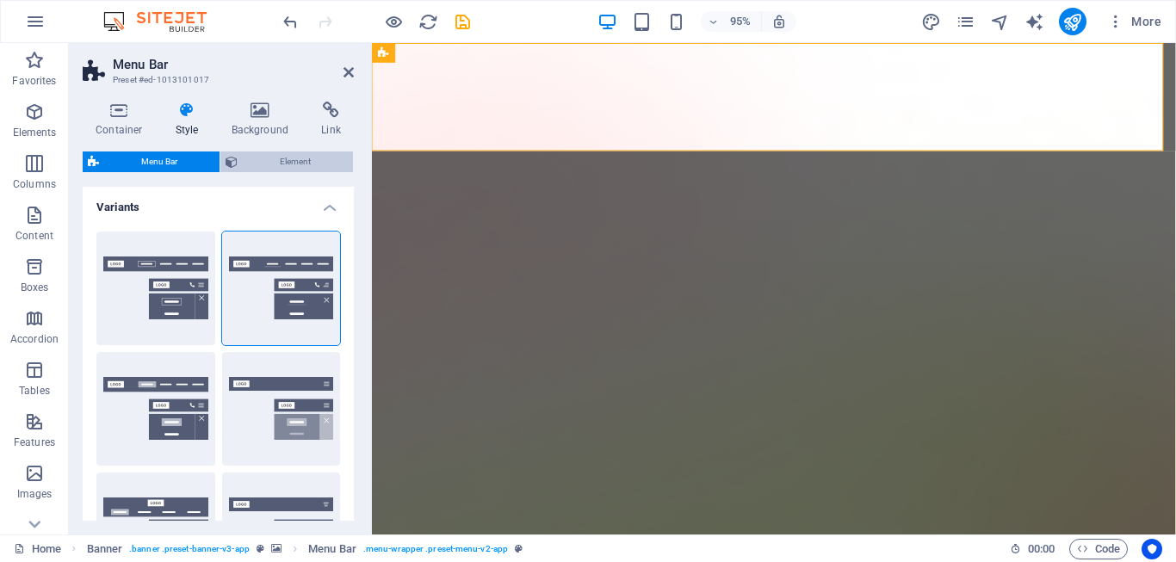
click at [253, 159] on span "Element" at bounding box center [295, 162] width 105 height 21
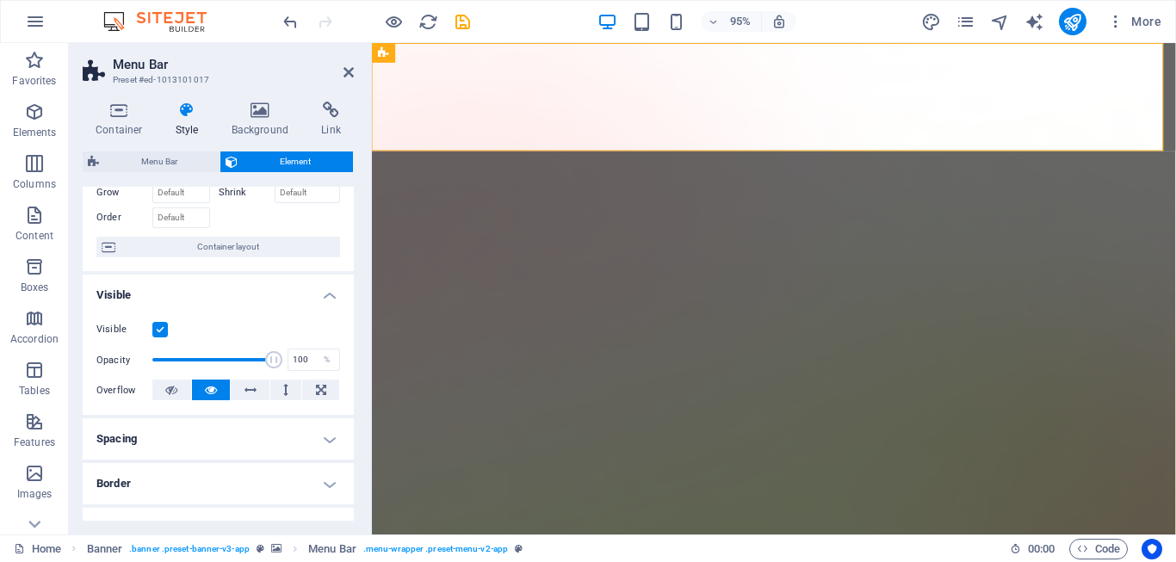
scroll to position [344, 0]
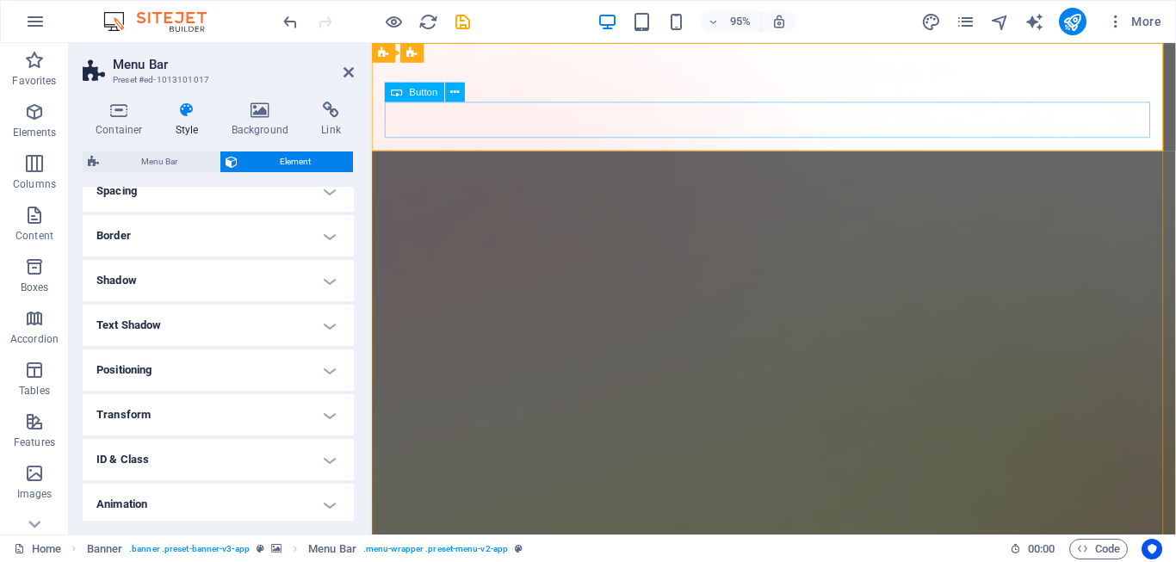
click at [424, 91] on span "Button" at bounding box center [424, 91] width 28 height 9
click at [450, 94] on icon at bounding box center [454, 92] width 9 height 17
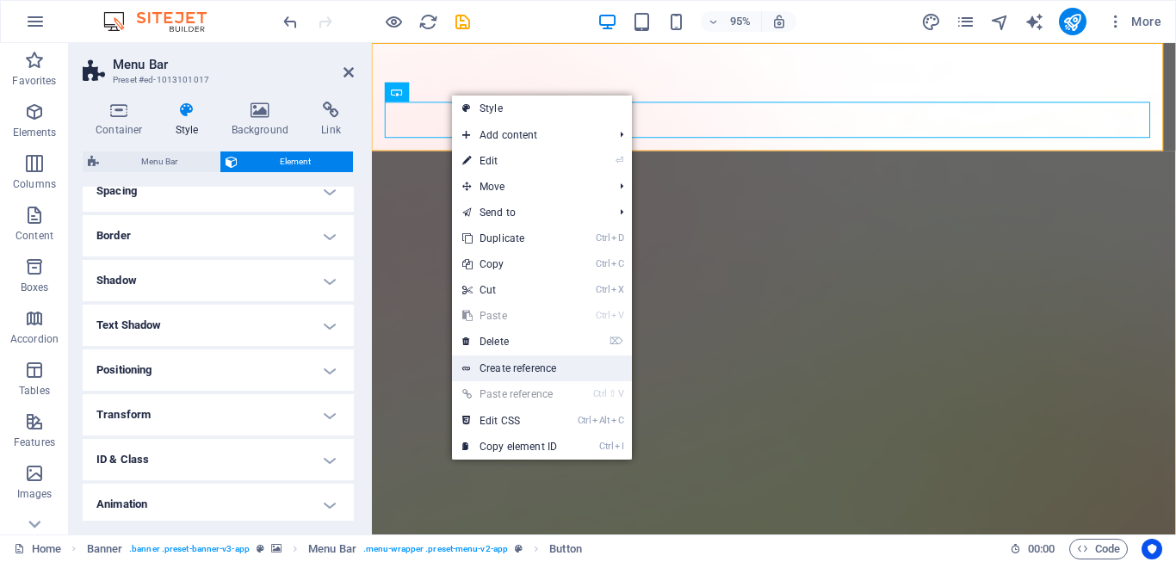
click at [517, 368] on link "Create reference" at bounding box center [542, 369] width 180 height 26
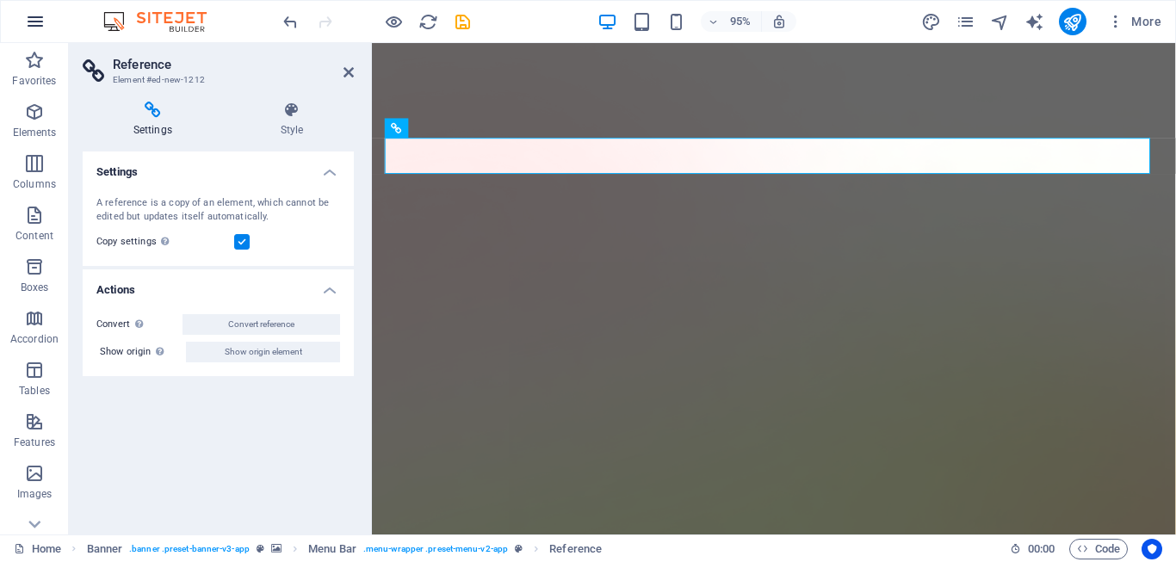
click at [32, 19] on icon "button" at bounding box center [35, 21] width 21 height 21
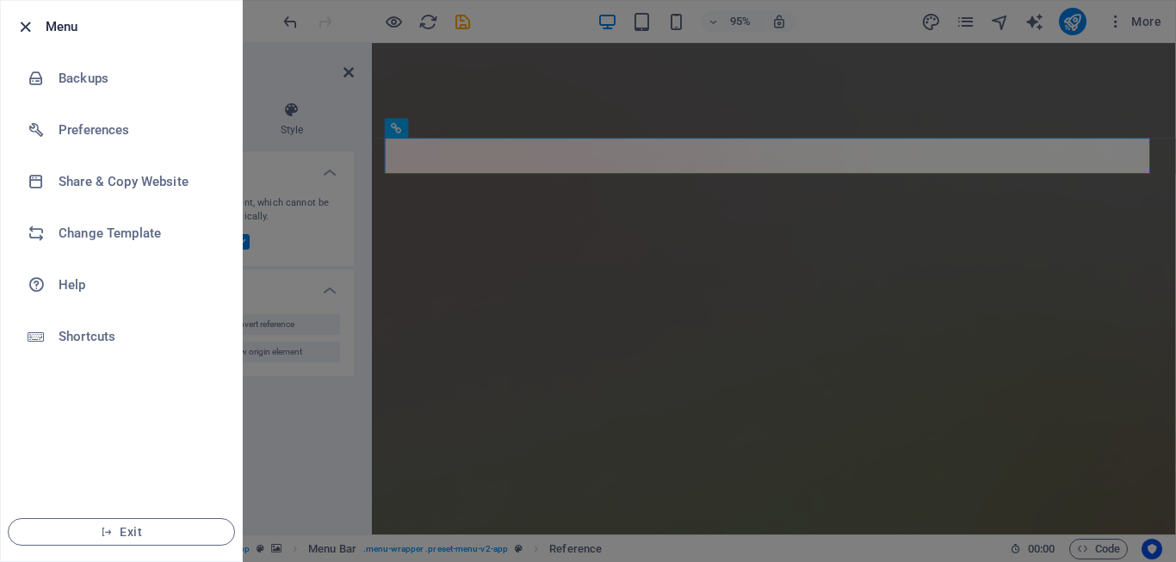
click at [28, 19] on icon "button" at bounding box center [25, 27] width 20 height 20
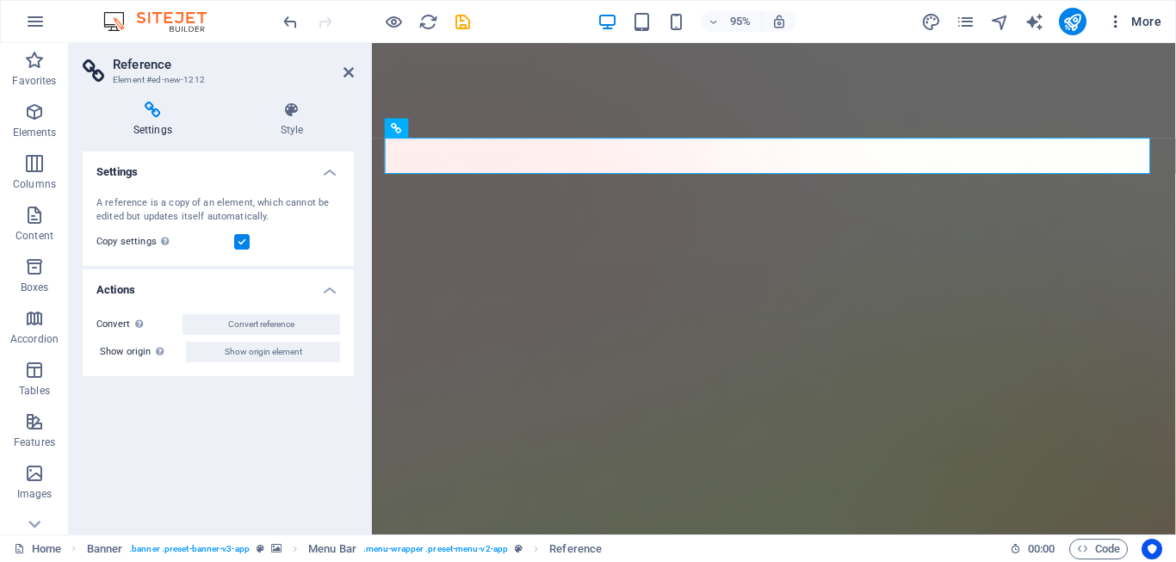
click at [1136, 17] on span "More" at bounding box center [1134, 21] width 54 height 17
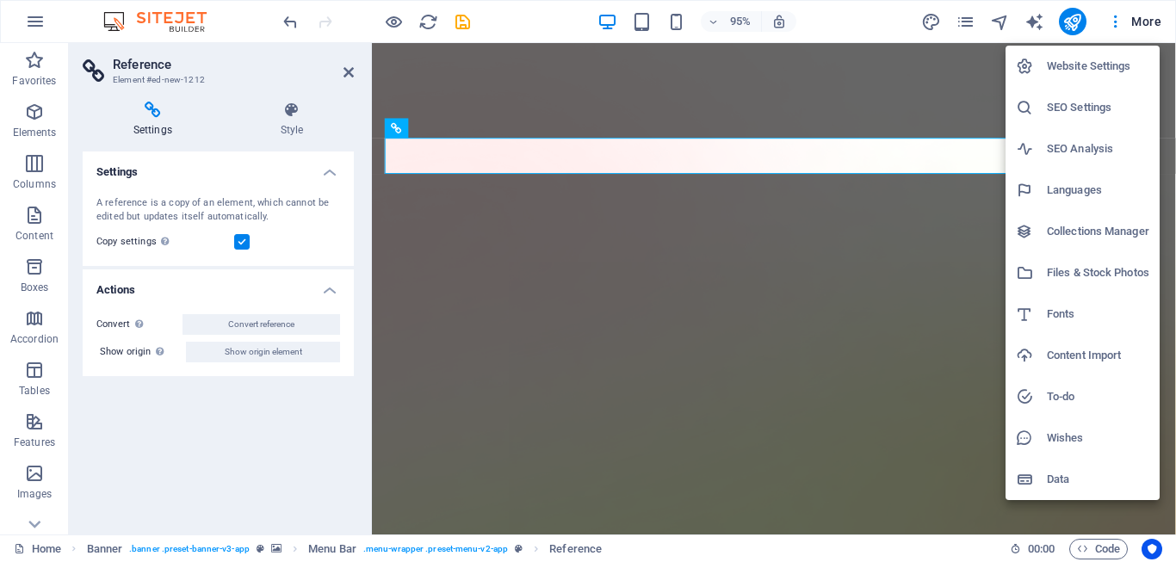
click at [1083, 62] on h6 "Website Settings" at bounding box center [1098, 66] width 102 height 21
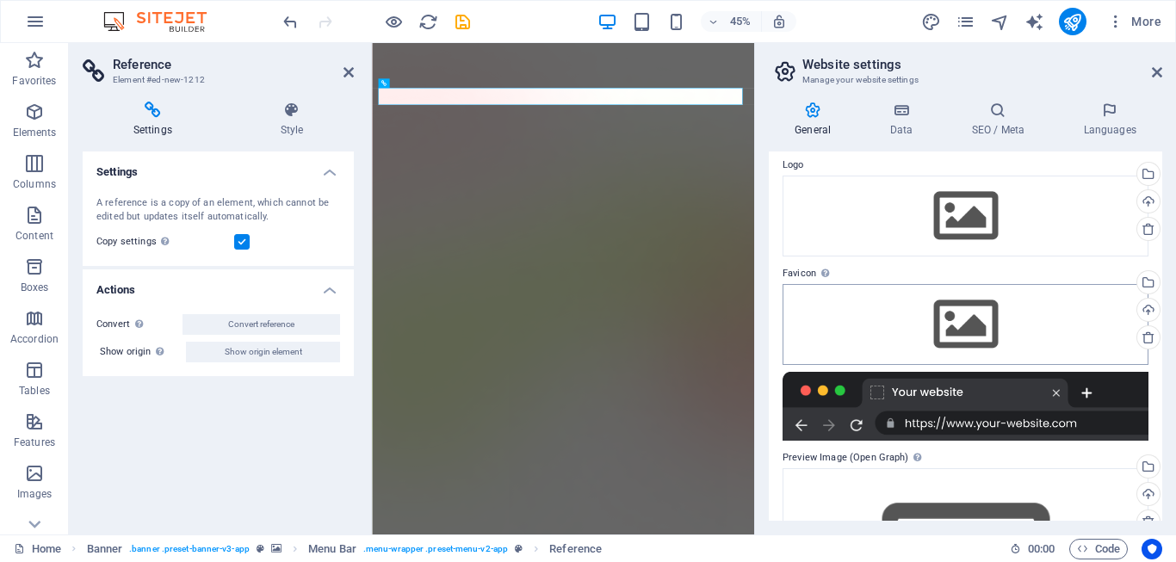
scroll to position [0, 0]
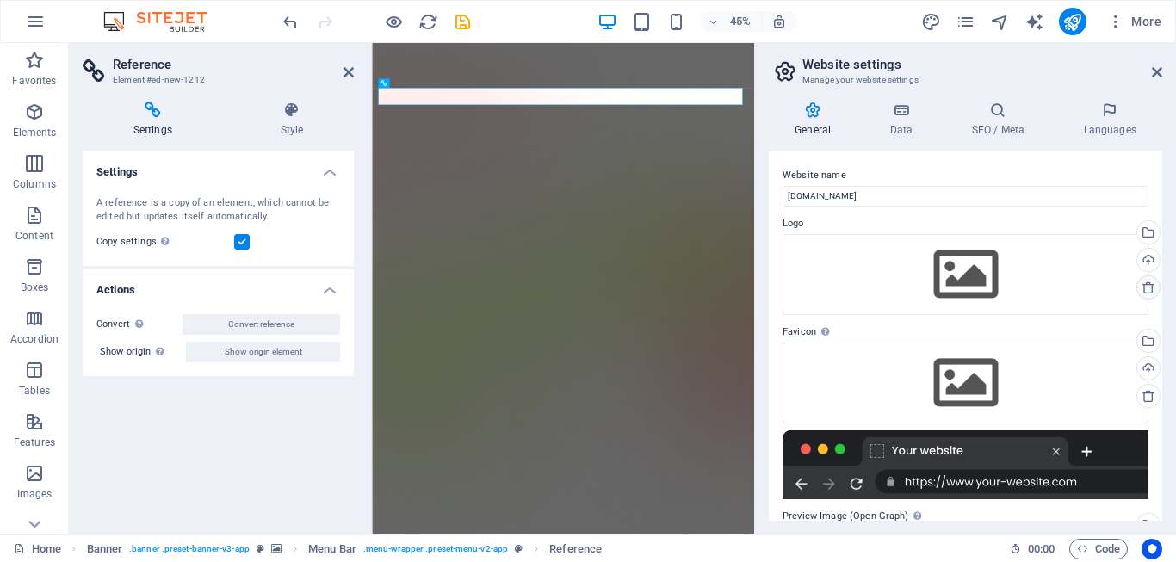
click at [1144, 289] on icon at bounding box center [1149, 288] width 14 height 14
click at [1146, 397] on icon at bounding box center [1149, 396] width 14 height 14
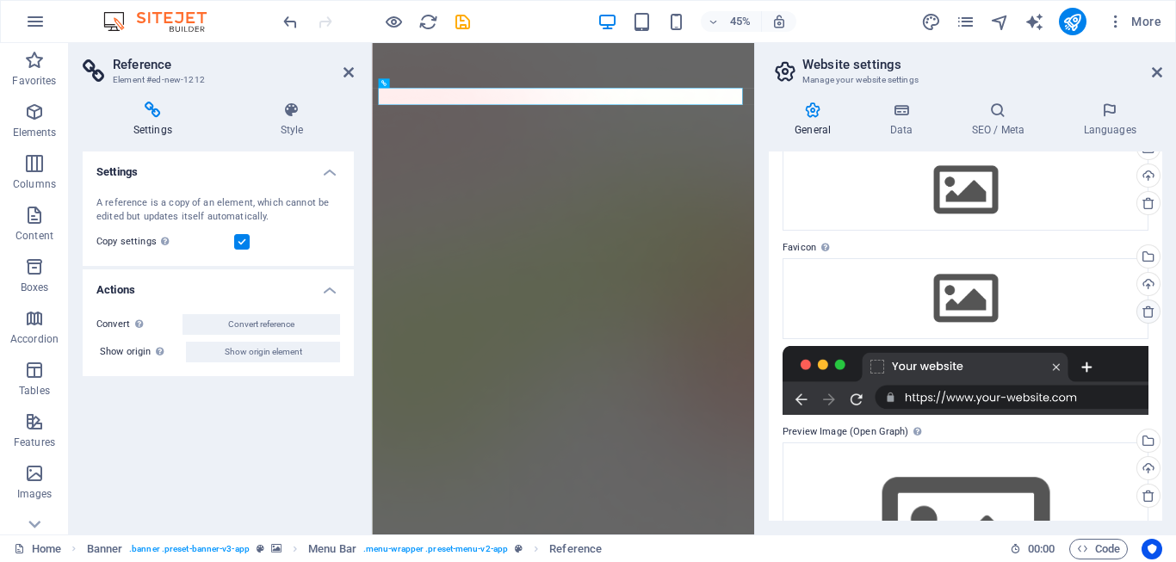
scroll to position [115, 0]
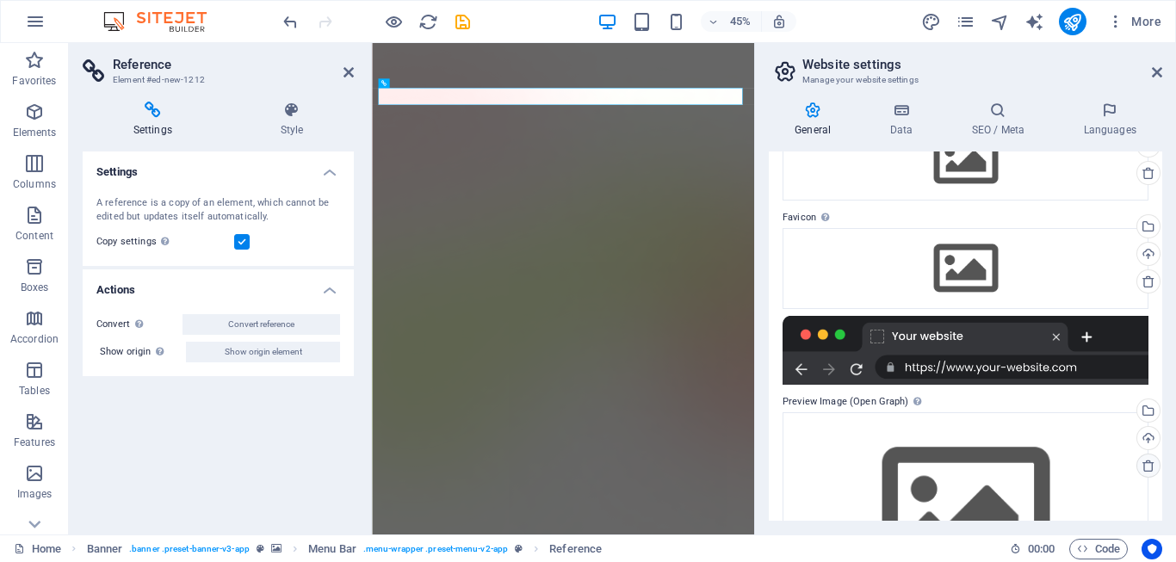
click at [1143, 466] on icon at bounding box center [1149, 466] width 14 height 14
click at [963, 26] on icon "pages" at bounding box center [966, 22] width 20 height 20
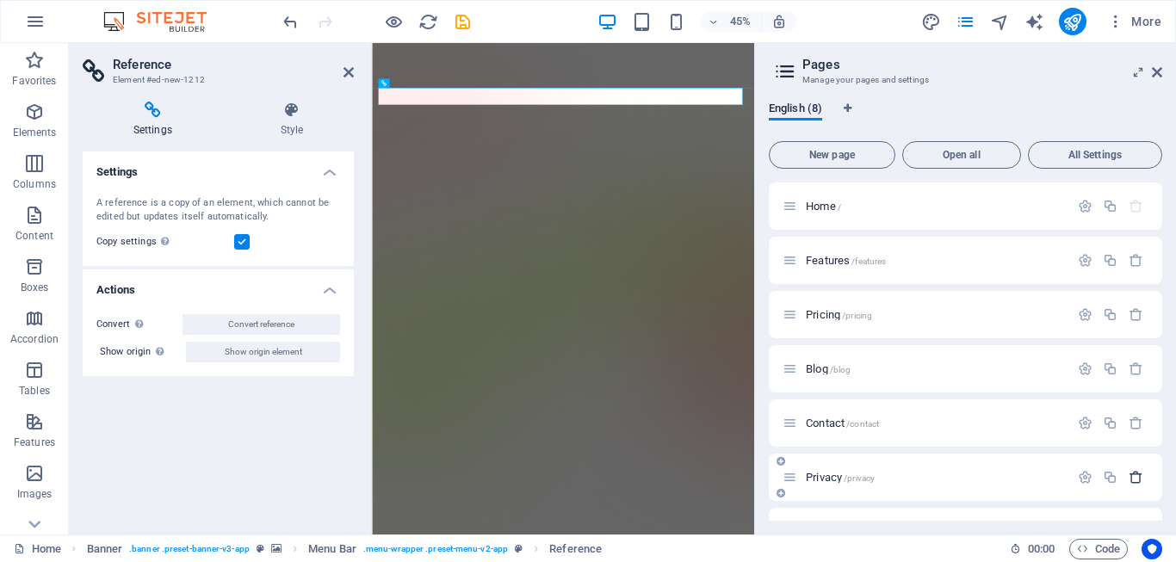
click at [1136, 483] on icon "button" at bounding box center [1136, 477] width 15 height 15
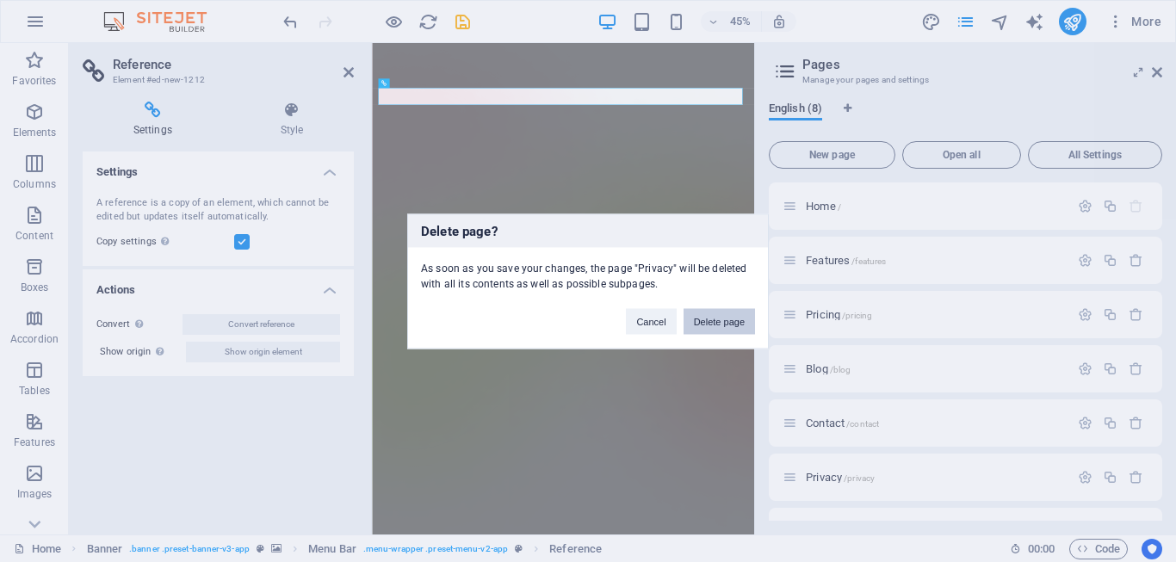
click at [714, 320] on button "Delete page" at bounding box center [719, 321] width 71 height 26
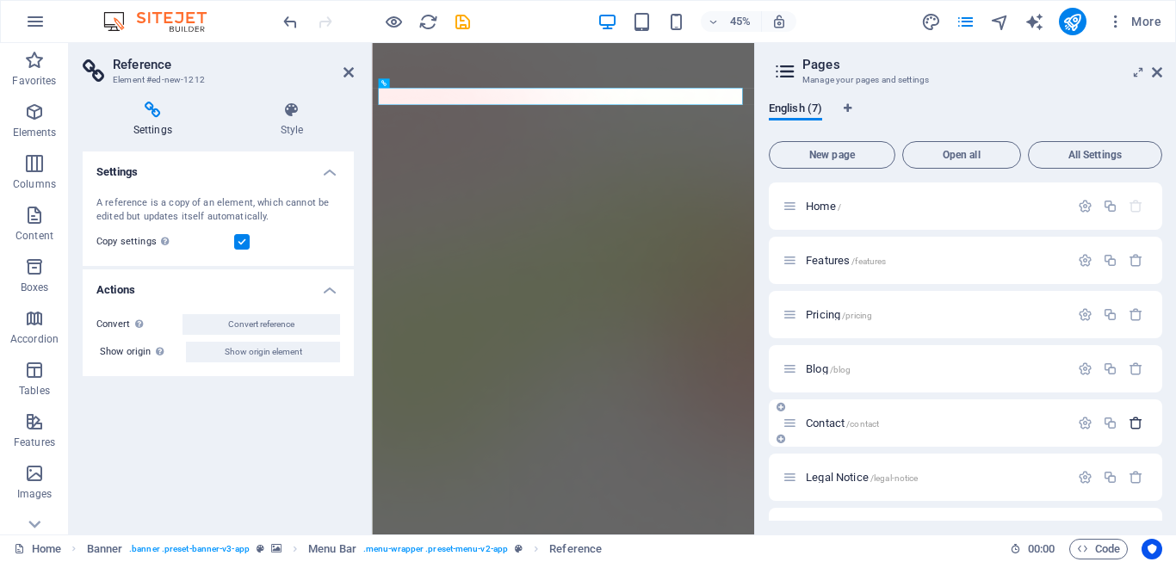
click at [1136, 419] on icon "button" at bounding box center [1136, 423] width 15 height 15
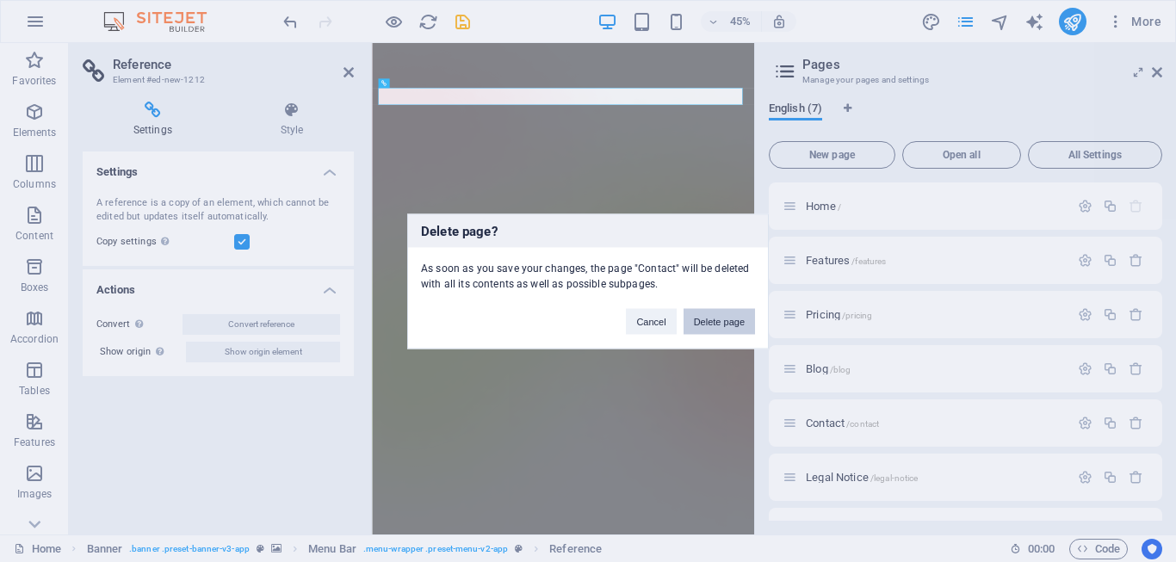
click at [726, 315] on button "Delete page" at bounding box center [719, 321] width 71 height 26
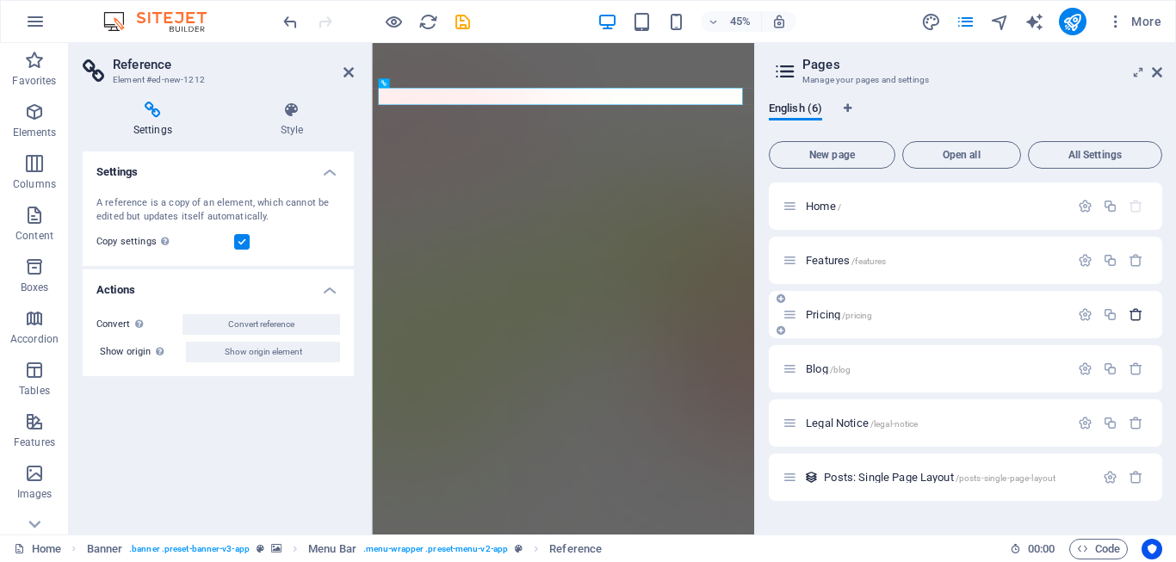
click at [1129, 316] on icon "button" at bounding box center [1136, 314] width 15 height 15
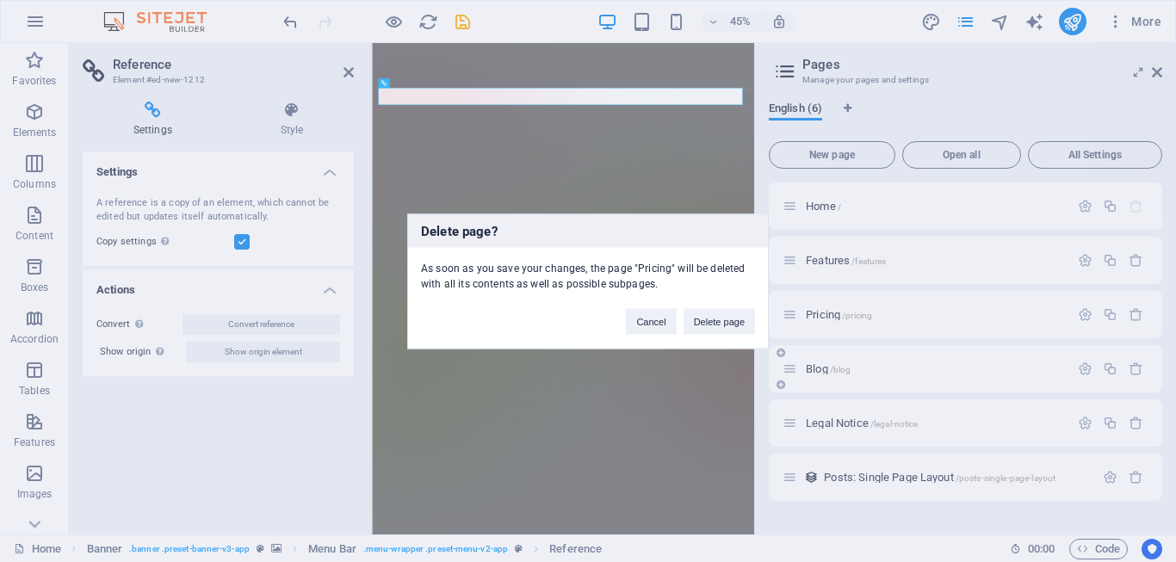
click at [716, 317] on button "Delete page" at bounding box center [719, 321] width 71 height 26
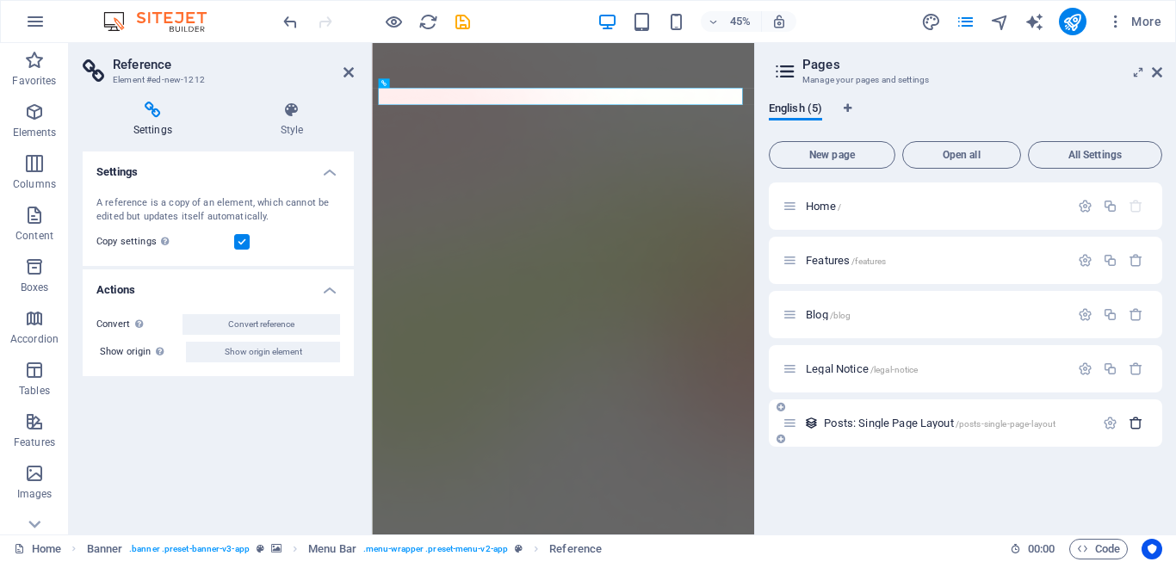
click at [1139, 428] on icon "button" at bounding box center [1136, 423] width 15 height 15
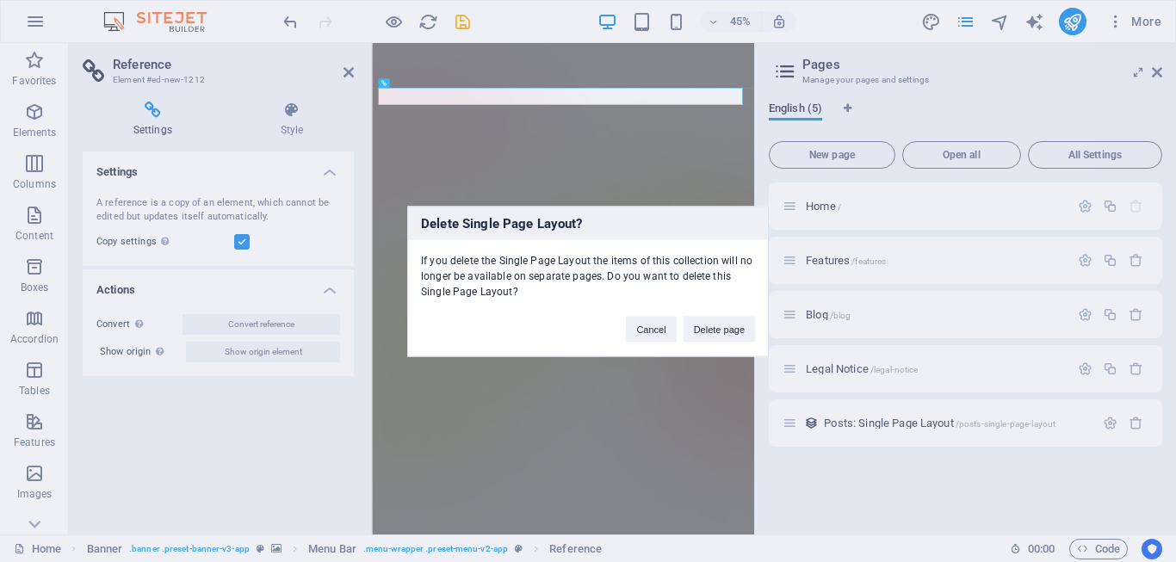
click at [755, 325] on div "Cancel Delete page" at bounding box center [690, 321] width 155 height 44
click at [728, 327] on button "Delete page" at bounding box center [719, 329] width 71 height 26
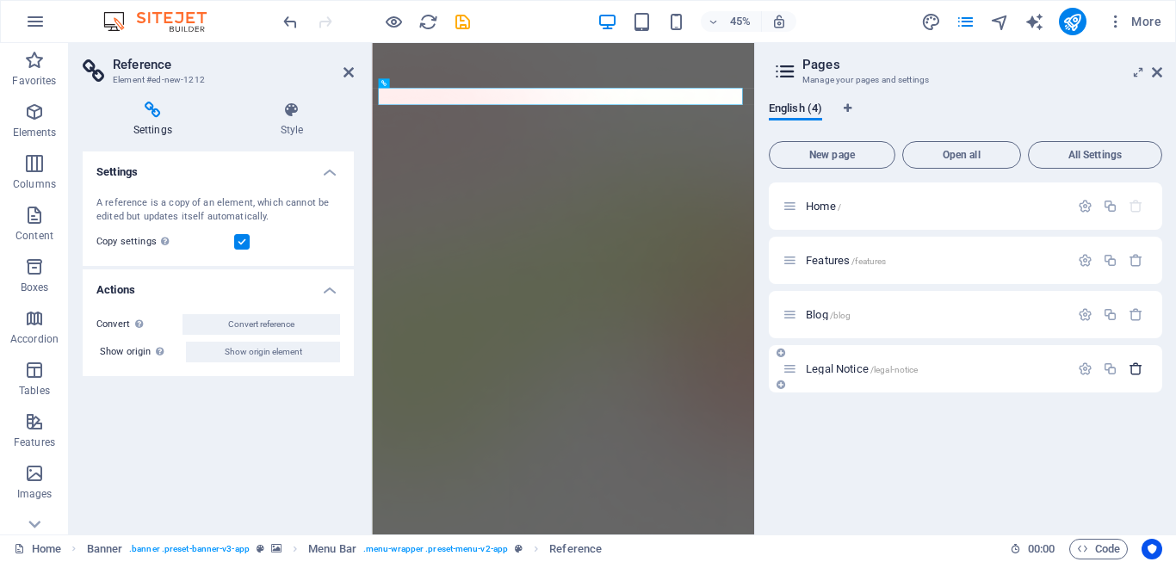
click at [1137, 368] on icon "button" at bounding box center [1136, 369] width 15 height 15
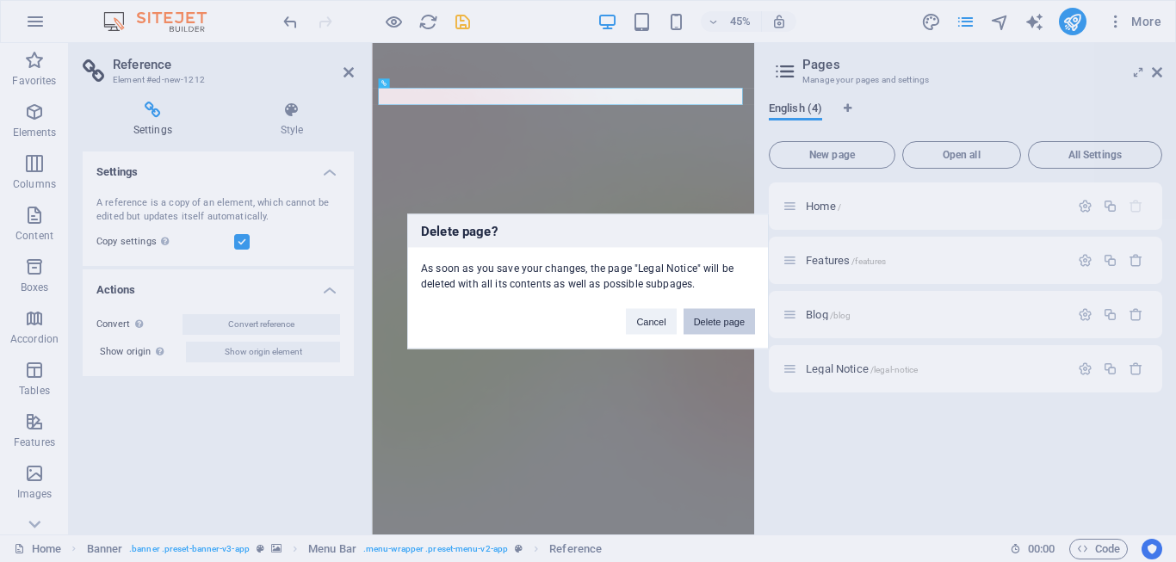
click at [708, 315] on button "Delete page" at bounding box center [719, 321] width 71 height 26
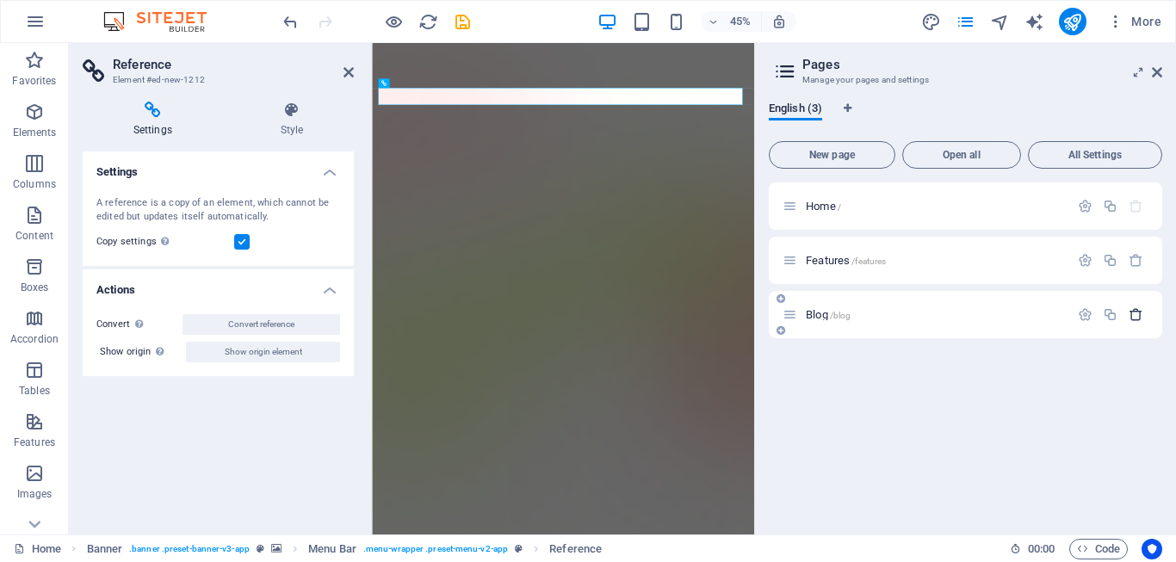
click at [1142, 319] on icon "button" at bounding box center [1136, 314] width 15 height 15
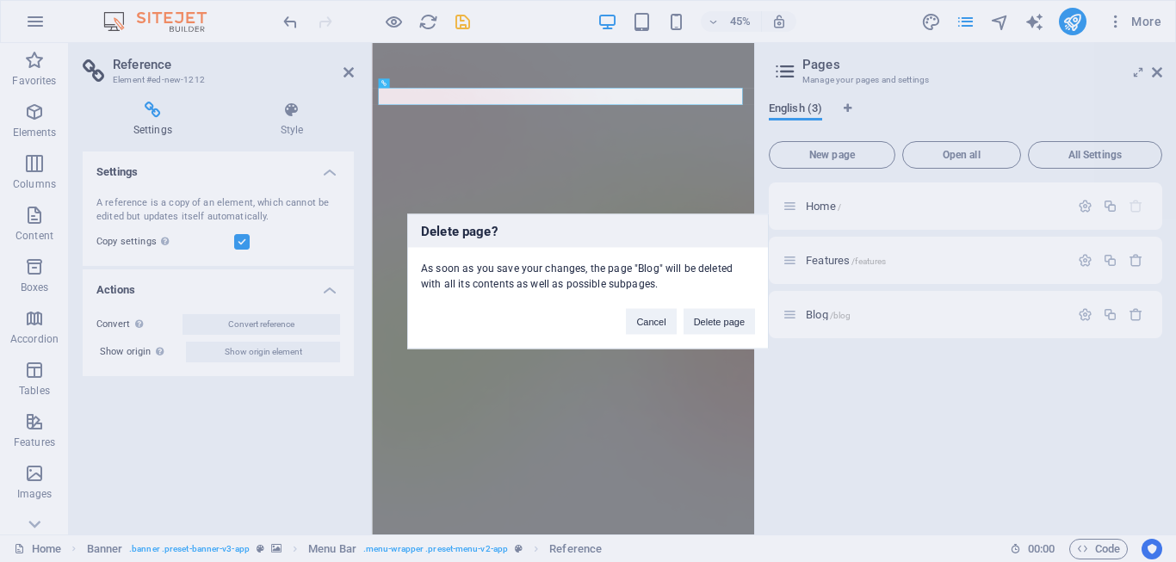
drag, startPoint x: 733, startPoint y: 314, endPoint x: 875, endPoint y: 294, distance: 143.4
click at [732, 317] on button "Delete page" at bounding box center [719, 321] width 71 height 26
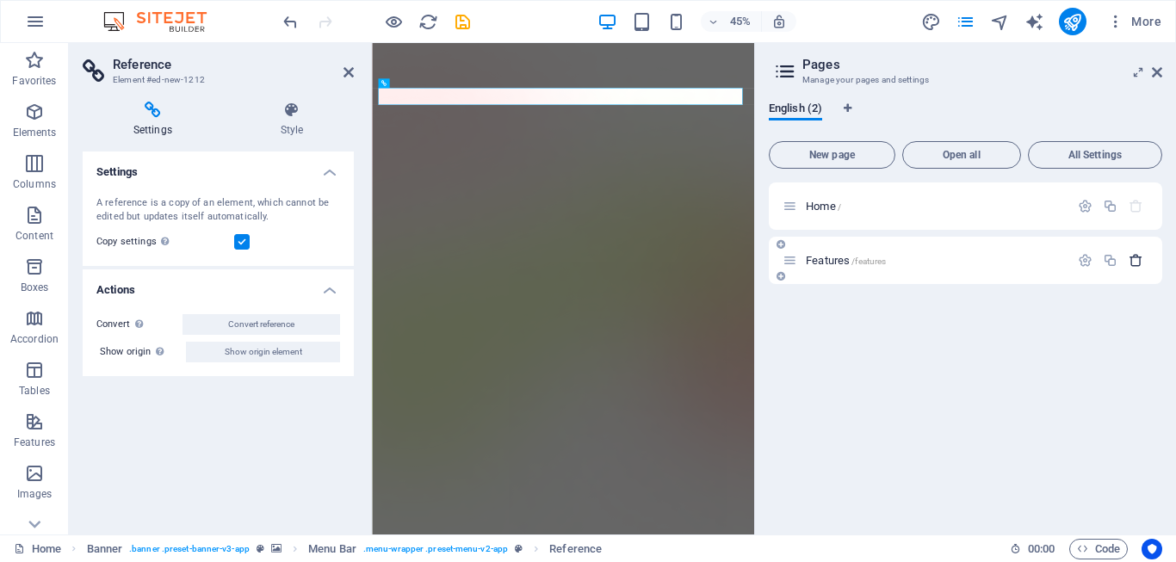
click at [1136, 263] on icon "button" at bounding box center [1136, 260] width 15 height 15
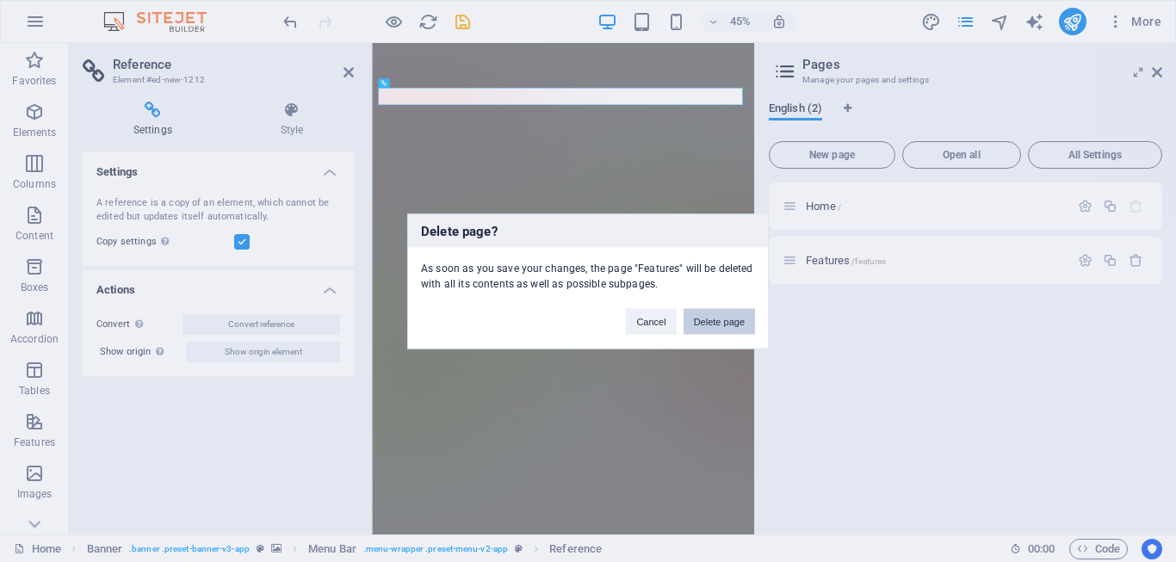
click at [721, 326] on button "Delete page" at bounding box center [719, 321] width 71 height 26
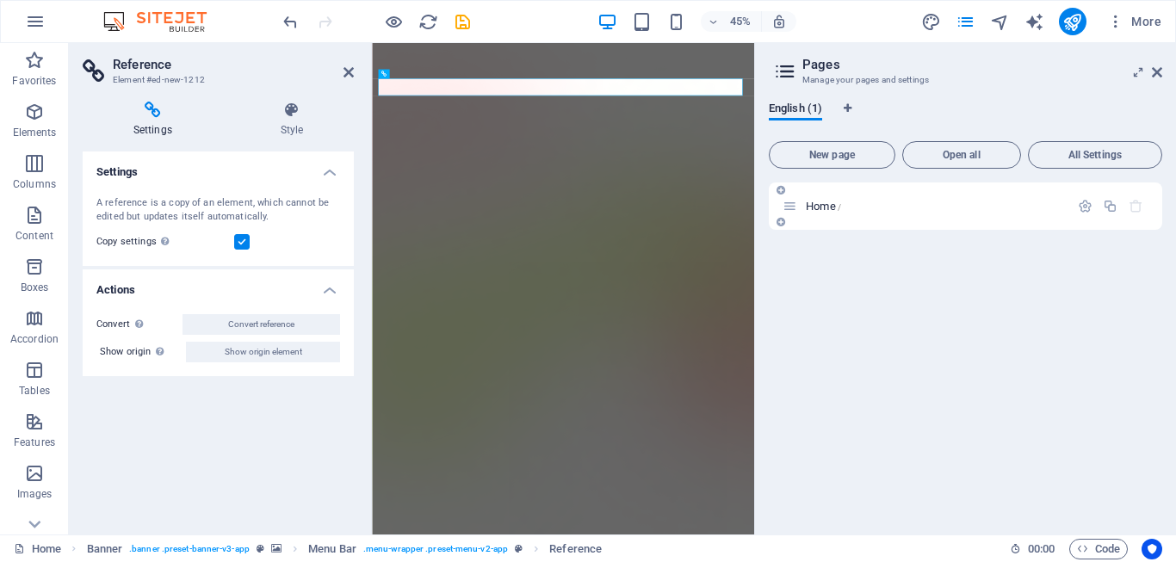
click at [1132, 207] on icon "button" at bounding box center [1136, 206] width 15 height 15
click at [823, 167] on button "New page" at bounding box center [832, 155] width 127 height 28
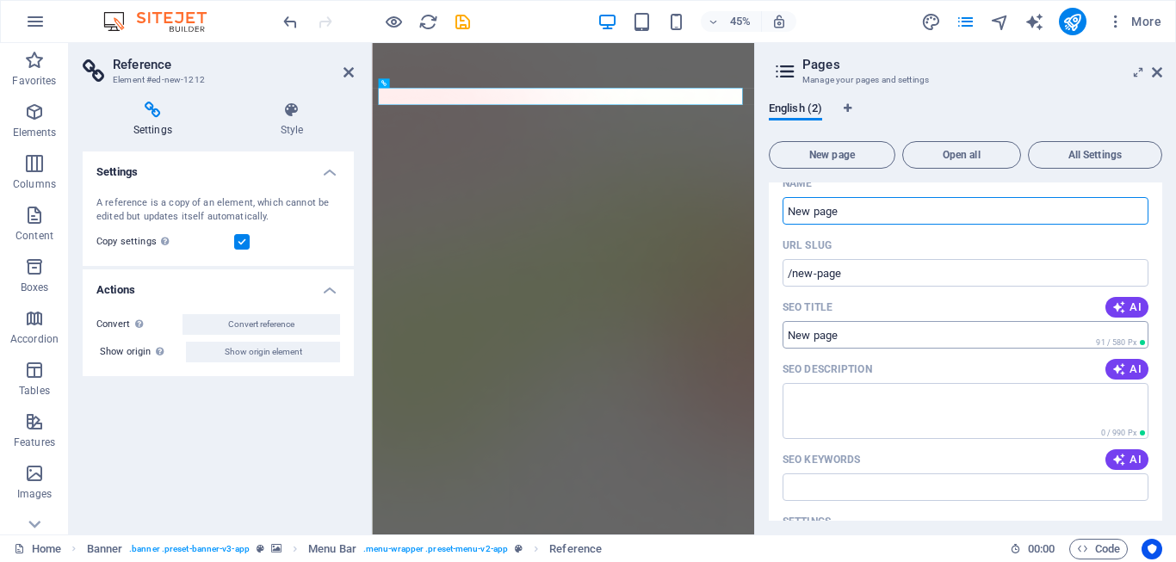
scroll to position [0, 0]
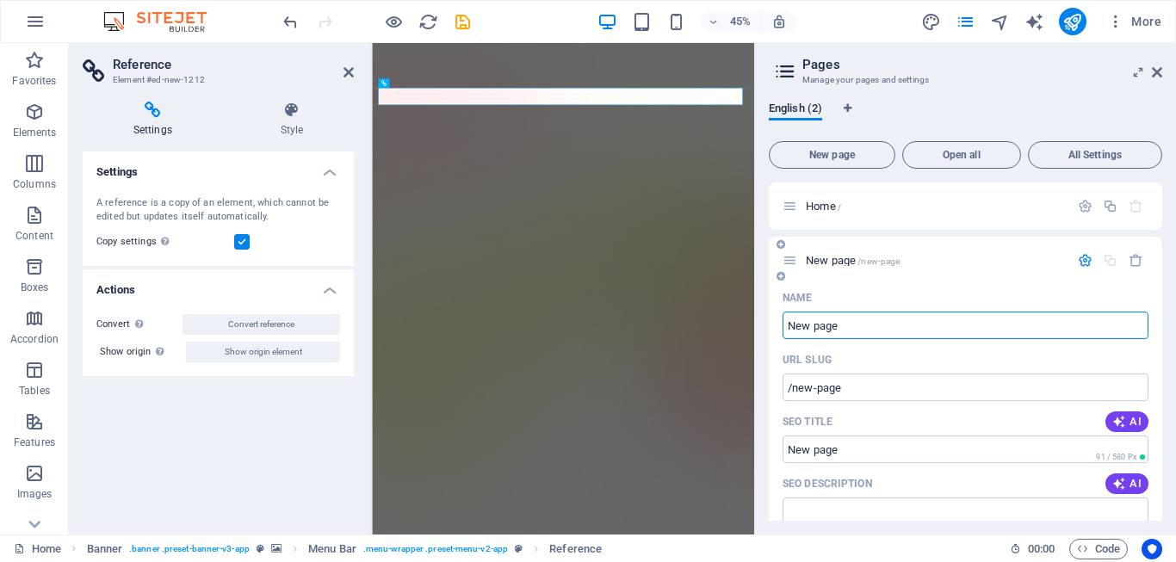
click at [800, 260] on div "New page /new-page" at bounding box center [926, 261] width 287 height 20
click at [790, 263] on icon at bounding box center [790, 260] width 15 height 15
click at [1083, 256] on icon "button" at bounding box center [1085, 260] width 15 height 15
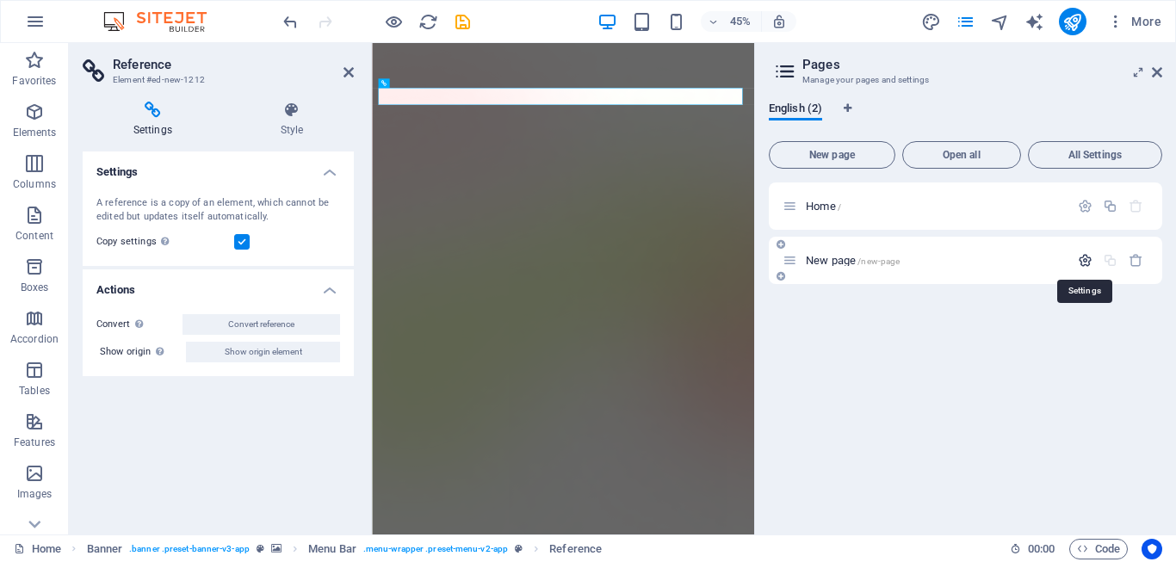
click at [1083, 254] on icon "button" at bounding box center [1085, 260] width 15 height 15
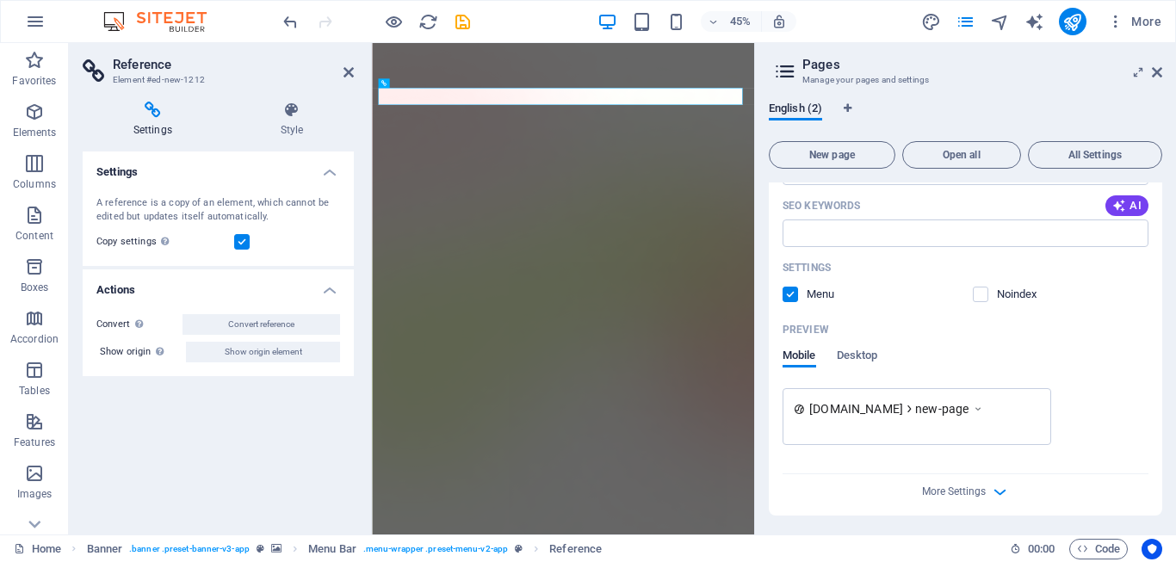
scroll to position [370, 0]
click at [951, 490] on span "More Settings" at bounding box center [954, 490] width 64 height 12
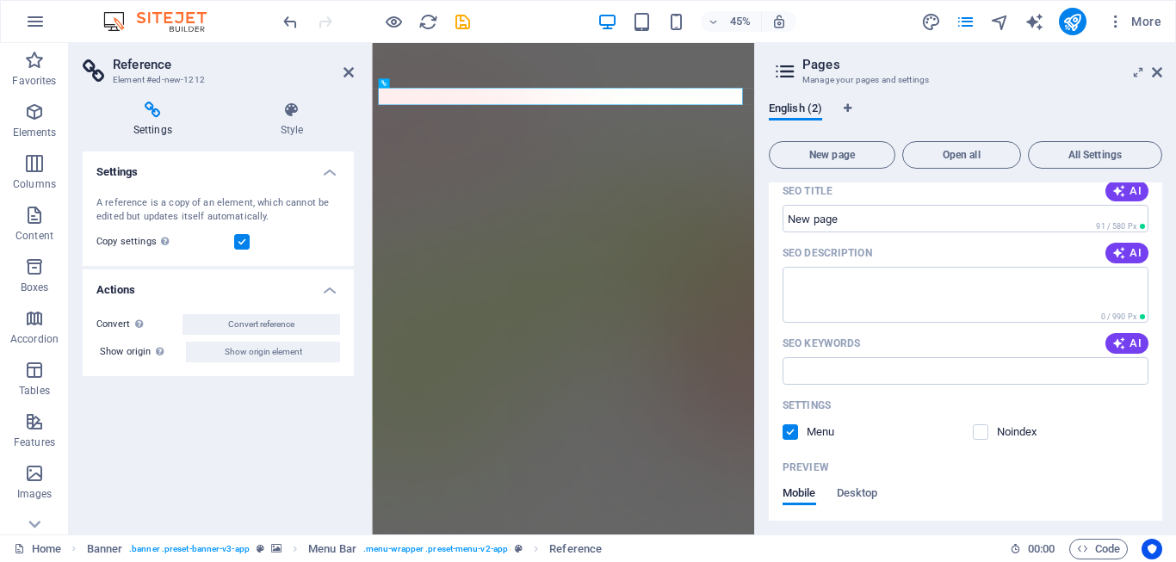
scroll to position [0, 0]
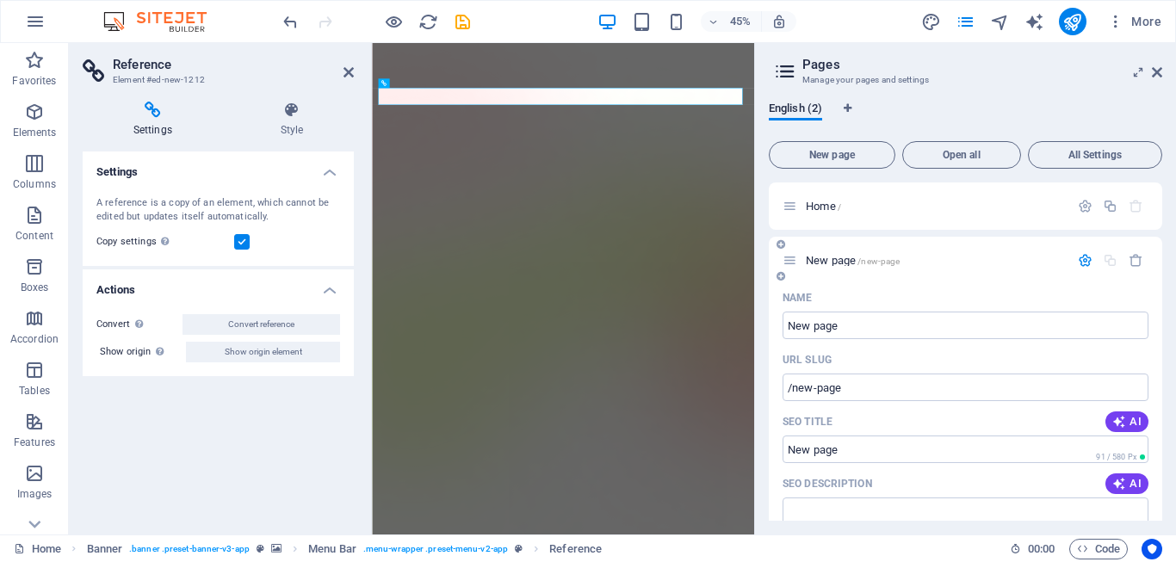
click at [952, 249] on div "New page /new-page" at bounding box center [965, 260] width 393 height 47
click at [1149, 70] on h2 "Pages" at bounding box center [982, 64] width 360 height 15
click at [1162, 73] on aside "Pages Manage your pages and settings English (2) New page Open all All Settings…" at bounding box center [965, 289] width 422 height 492
click at [1159, 75] on icon at bounding box center [1157, 72] width 10 height 14
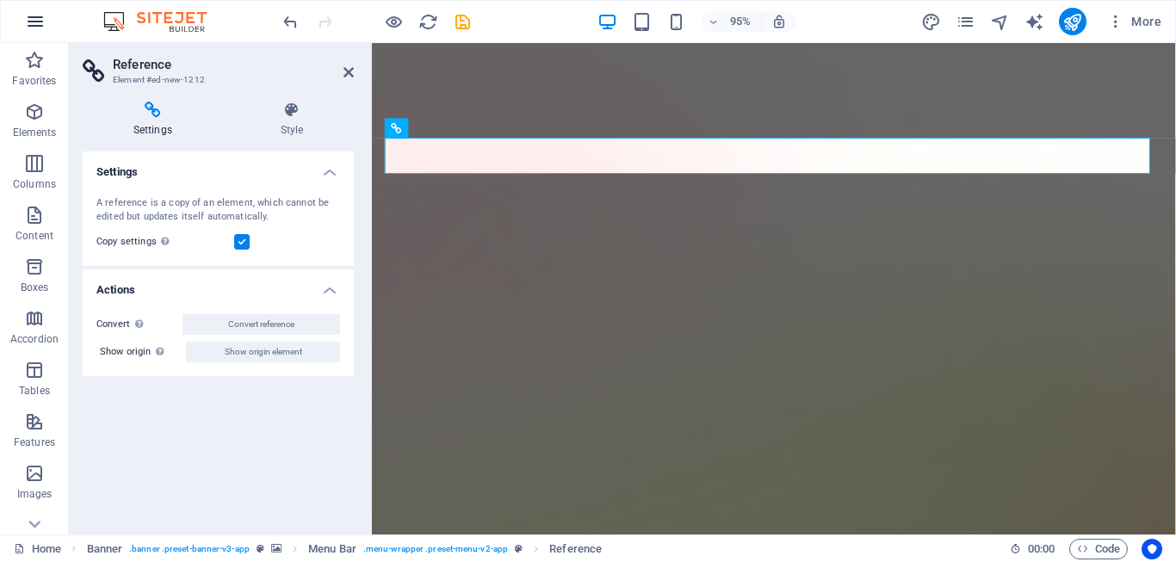
click at [28, 20] on icon "button" at bounding box center [35, 21] width 21 height 21
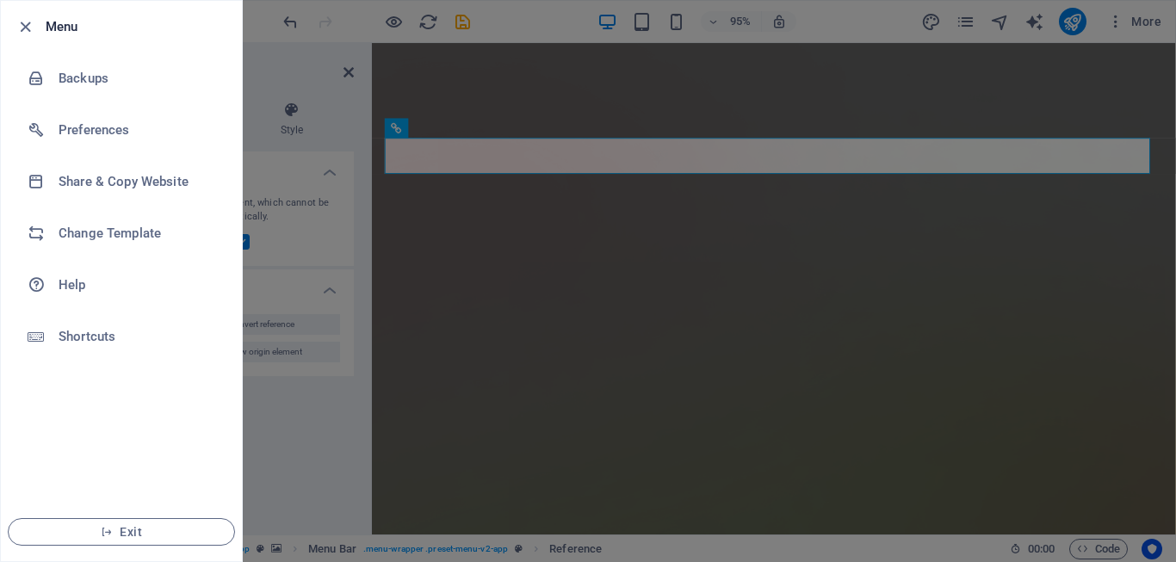
click at [28, 20] on icon "button" at bounding box center [25, 27] width 20 height 20
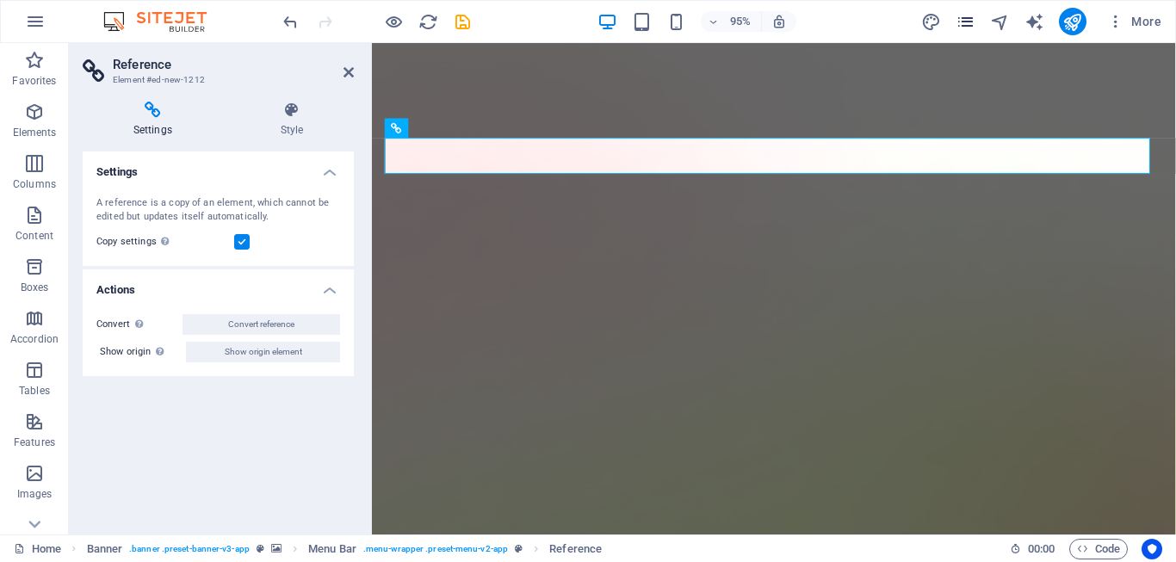
click at [975, 19] on span "pages" at bounding box center [966, 22] width 21 height 20
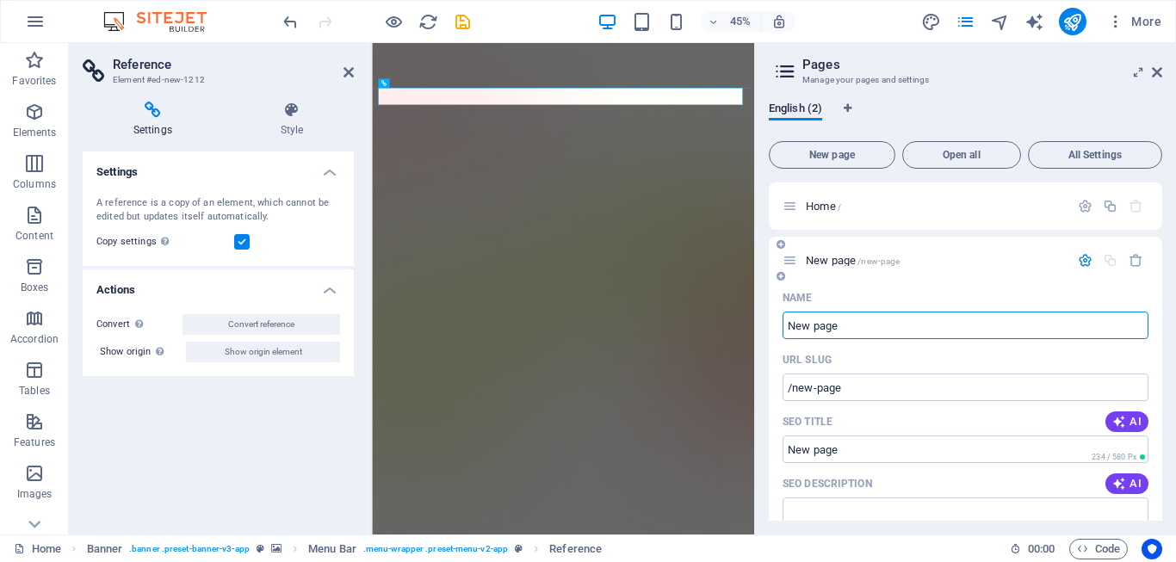
click at [824, 254] on div "New page /new-page" at bounding box center [926, 261] width 287 height 20
click at [568, 11] on div "45% More" at bounding box center [724, 22] width 889 height 28
click at [1165, 76] on aside "Pages Manage your pages and settings English (2) New page Open all All Settings…" at bounding box center [965, 289] width 422 height 492
drag, startPoint x: 1161, startPoint y: 73, endPoint x: 828, endPoint y: 30, distance: 335.1
click at [1160, 73] on icon at bounding box center [1157, 72] width 10 height 14
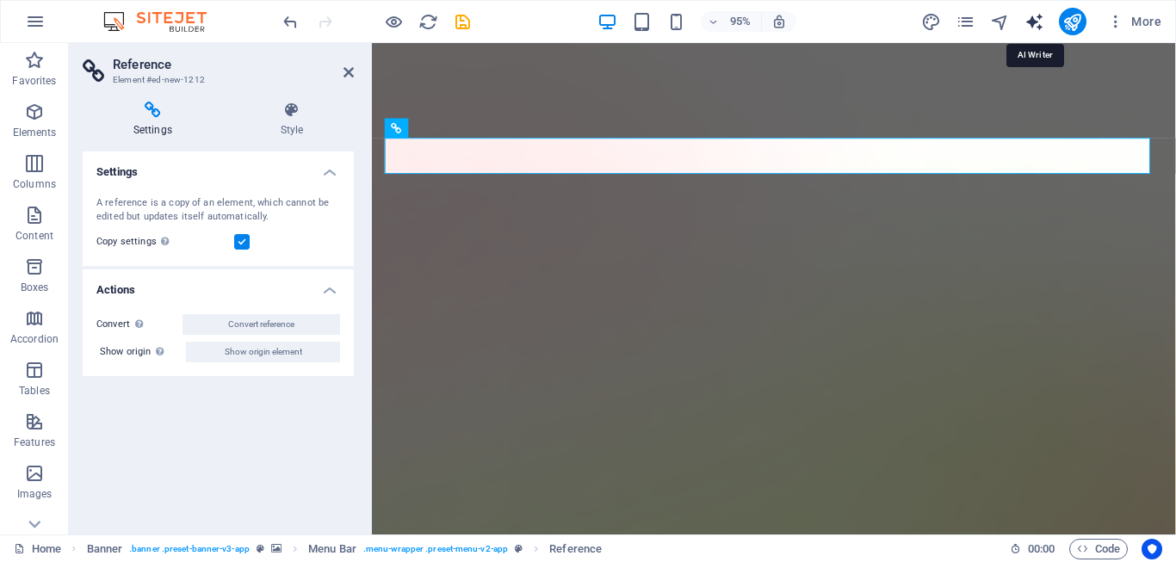
click at [1038, 20] on icon "text_generator" at bounding box center [1035, 22] width 20 height 20
select select "English"
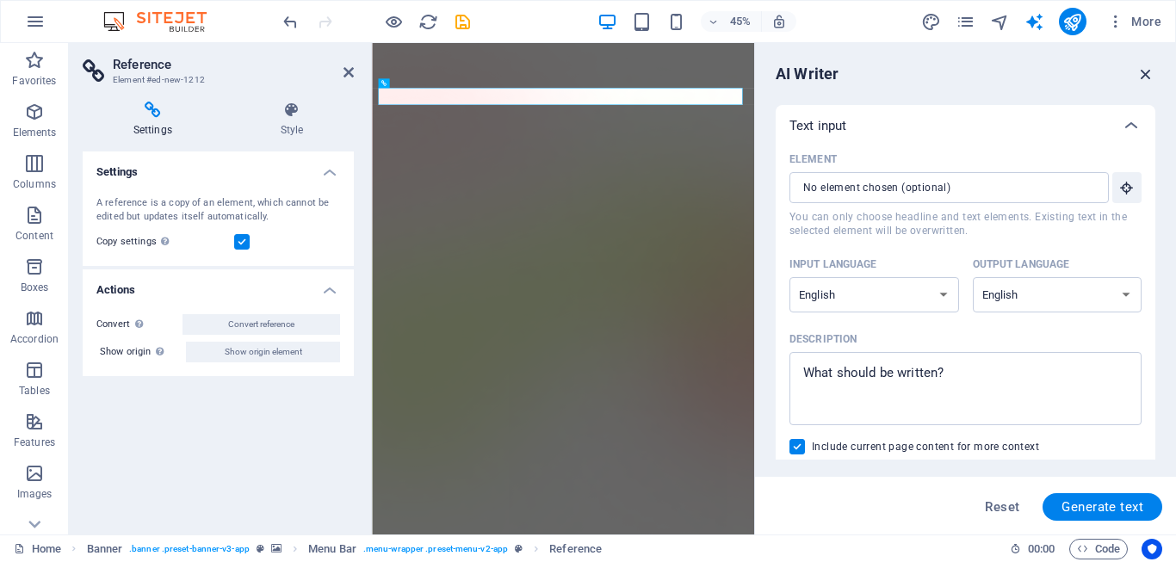
click at [1151, 69] on icon "button" at bounding box center [1145, 74] width 19 height 19
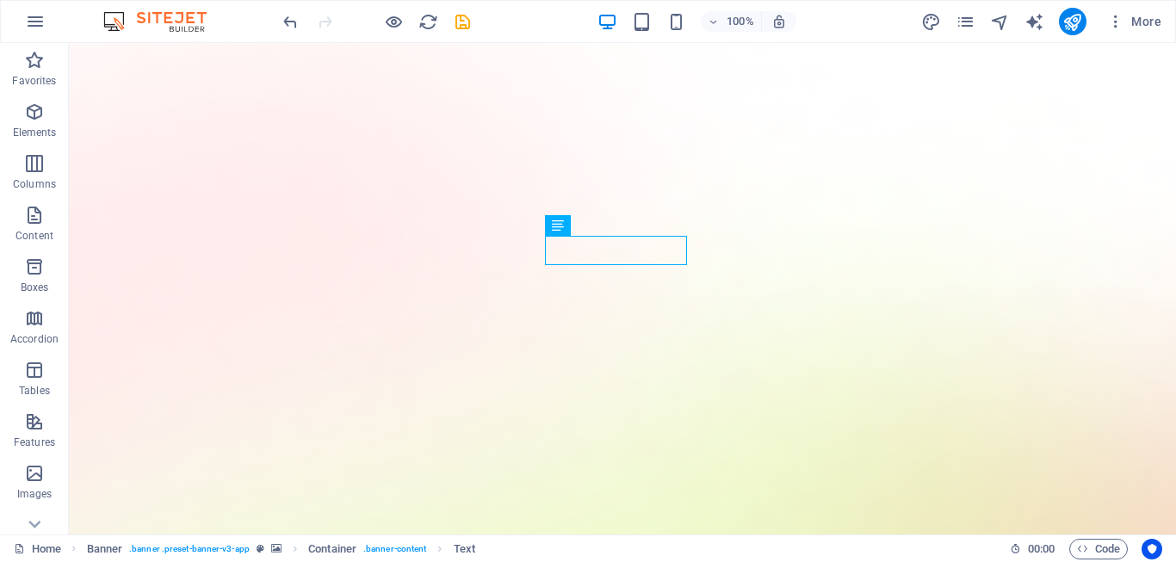
click at [67, 24] on div "100% More" at bounding box center [588, 21] width 1174 height 41
click at [116, 20] on img at bounding box center [163, 21] width 129 height 21
click at [164, 19] on img at bounding box center [163, 21] width 129 height 21
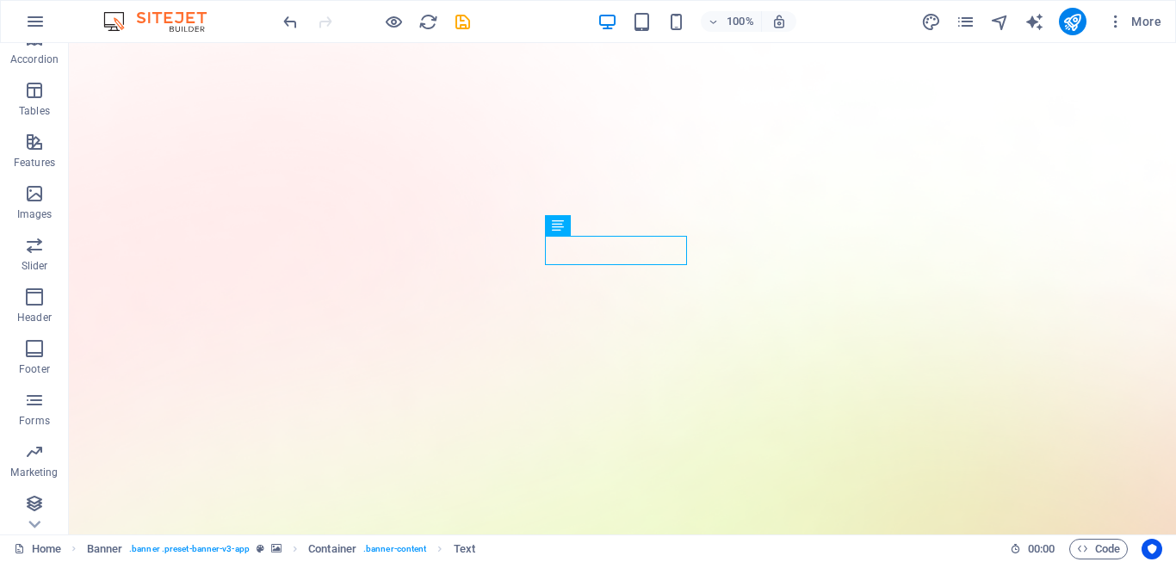
scroll to position [283, 0]
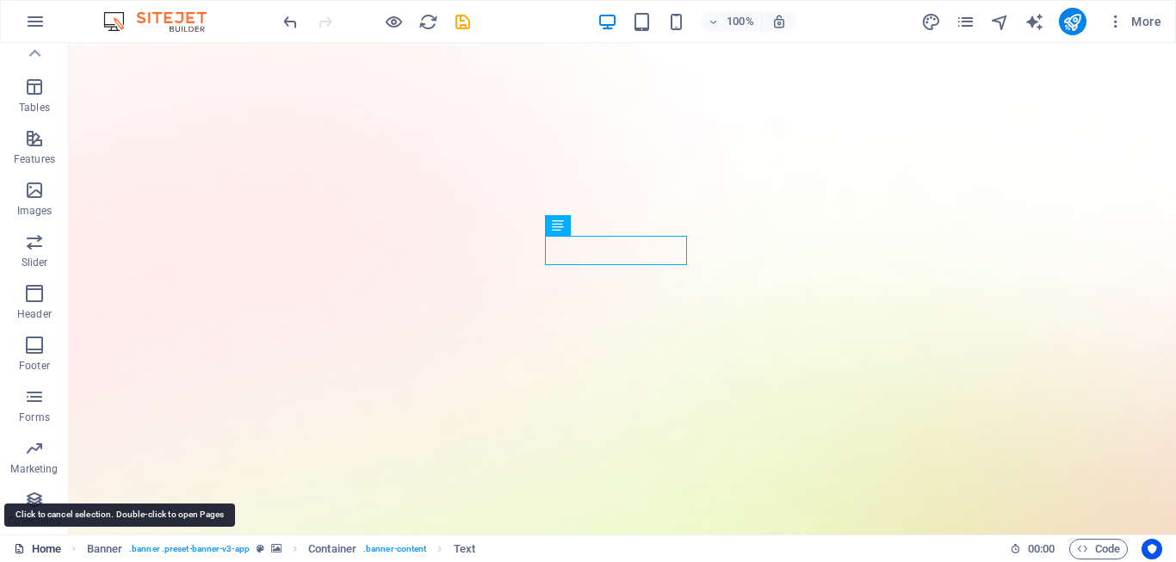
click at [35, 547] on link "Home" at bounding box center [37, 549] width 47 height 21
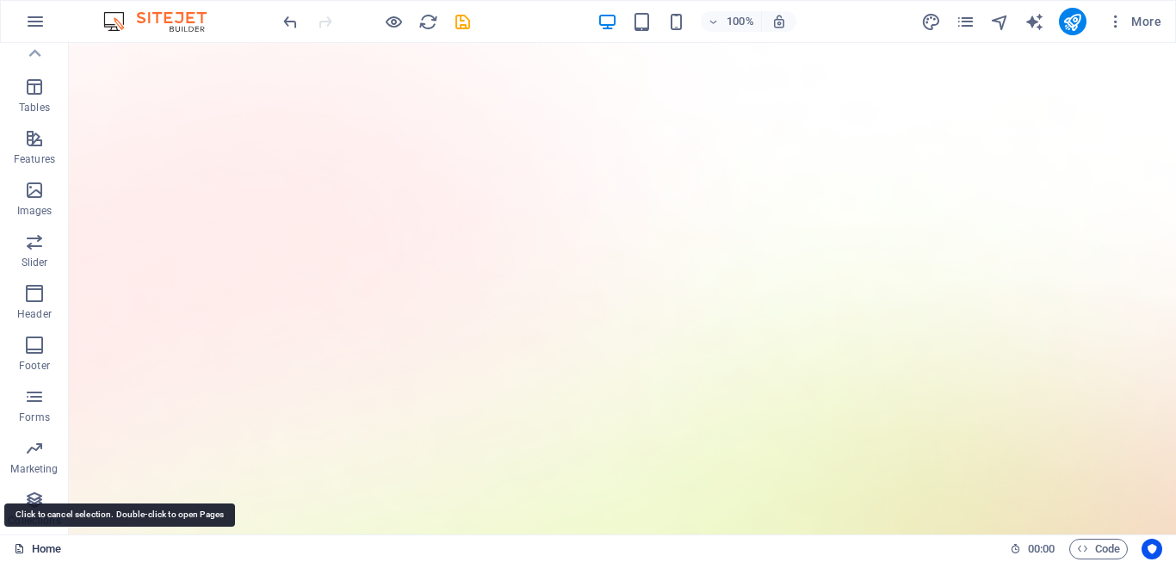
click at [38, 547] on link "Home" at bounding box center [37, 549] width 47 height 21
click at [15, 548] on icon at bounding box center [19, 548] width 11 height 11
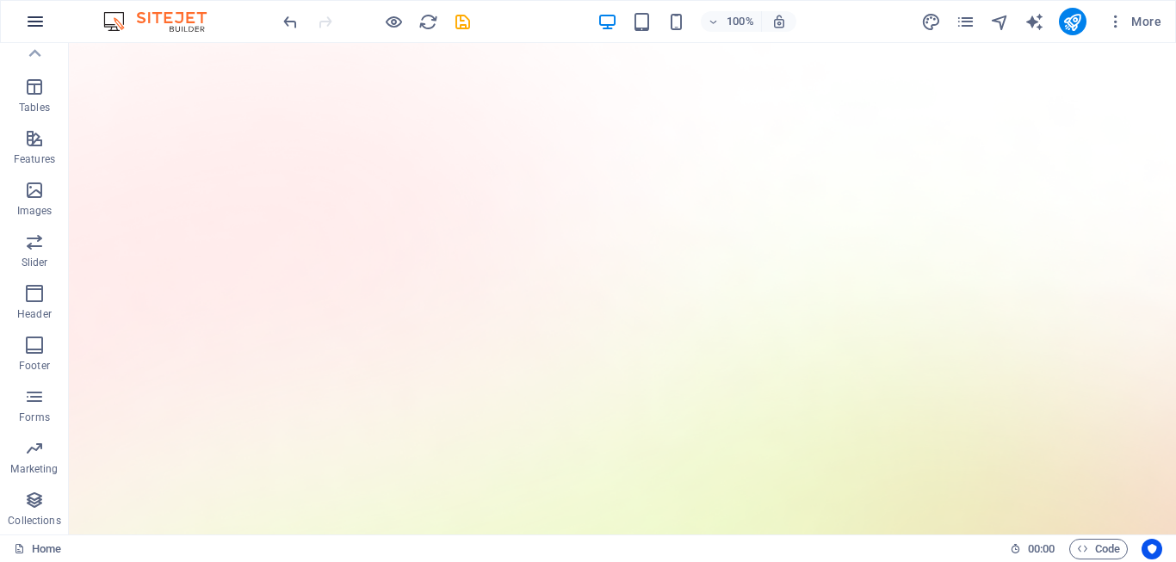
click at [30, 15] on icon "button" at bounding box center [35, 21] width 21 height 21
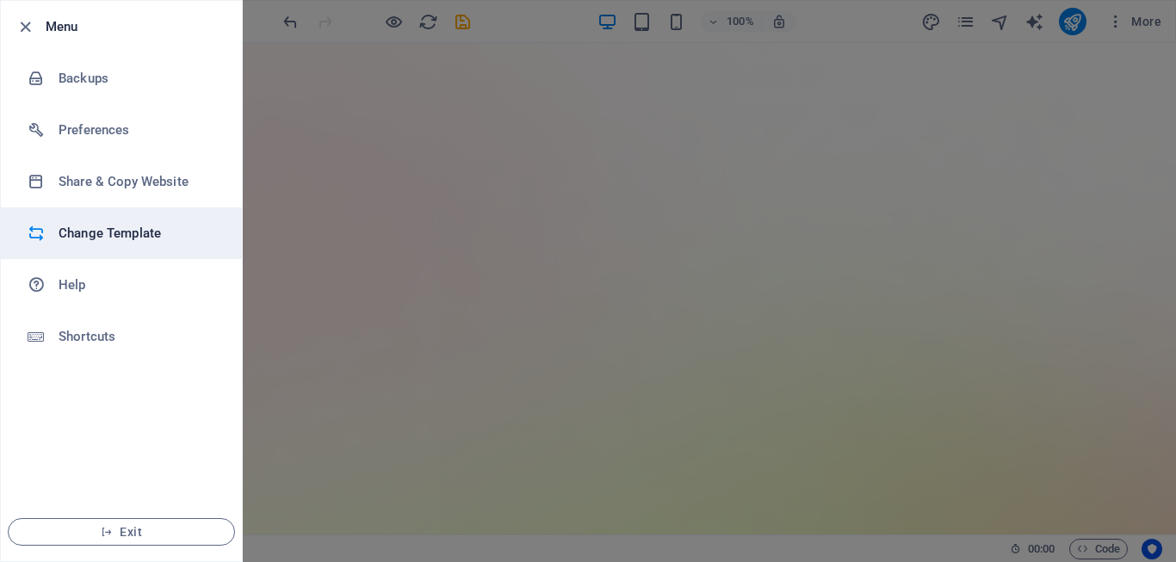
click at [104, 238] on h6 "Change Template" at bounding box center [138, 233] width 159 height 21
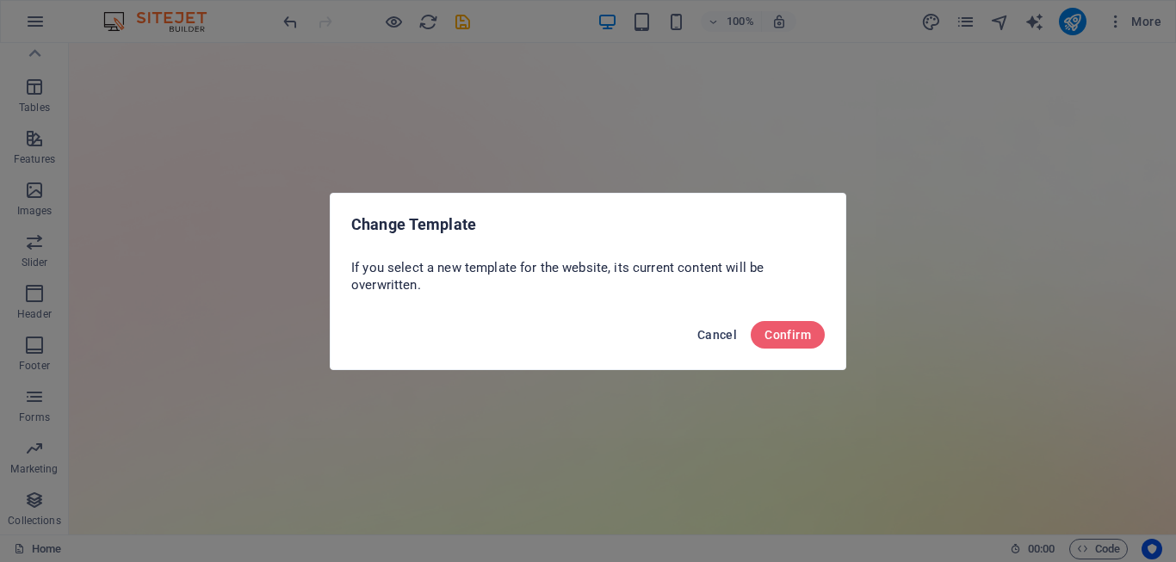
click at [715, 331] on span "Cancel" at bounding box center [717, 335] width 40 height 14
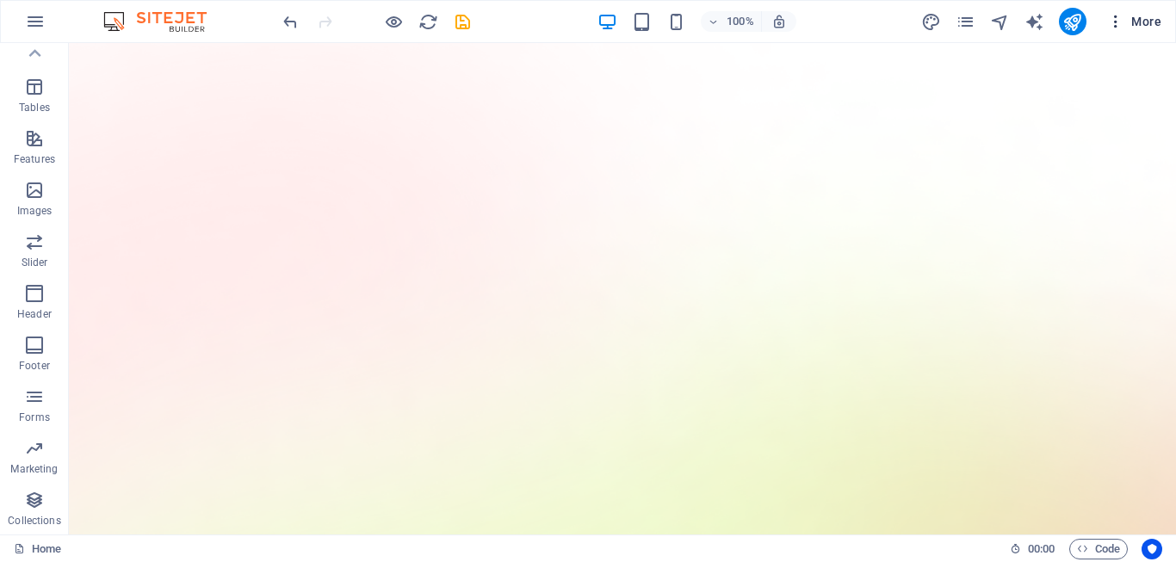
click at [1121, 19] on icon "button" at bounding box center [1115, 21] width 17 height 17
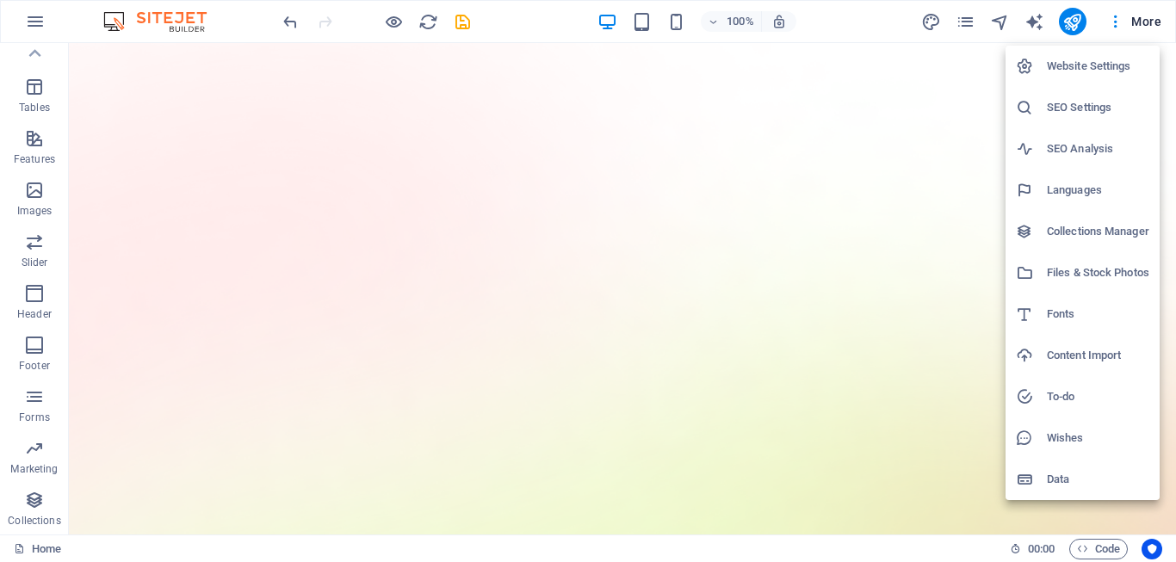
click at [1157, 22] on div at bounding box center [588, 281] width 1176 height 562
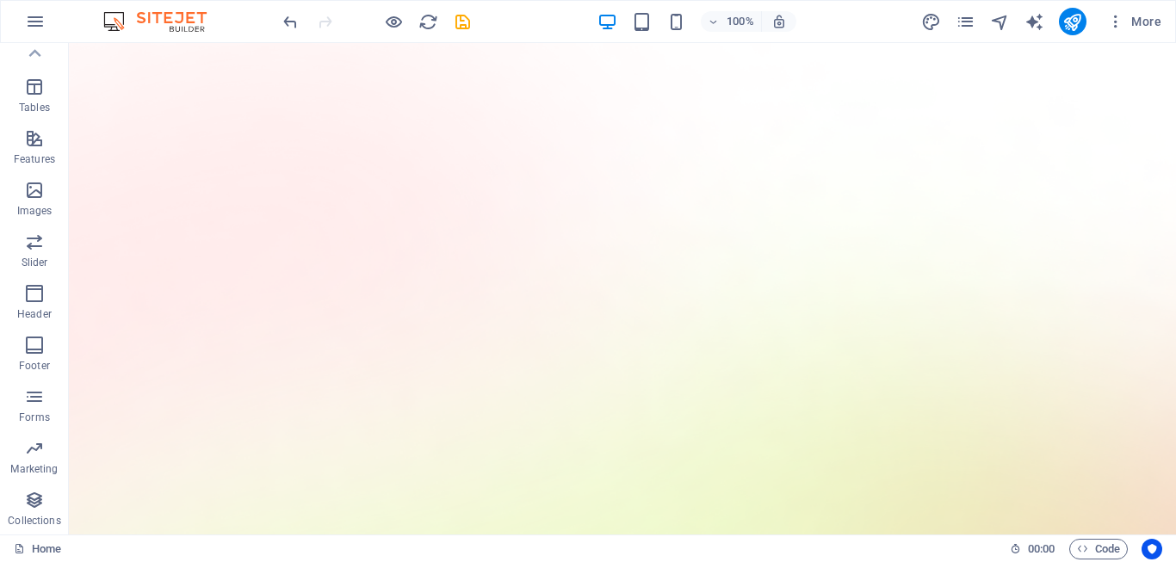
click at [1155, 22] on span "More" at bounding box center [1134, 21] width 54 height 17
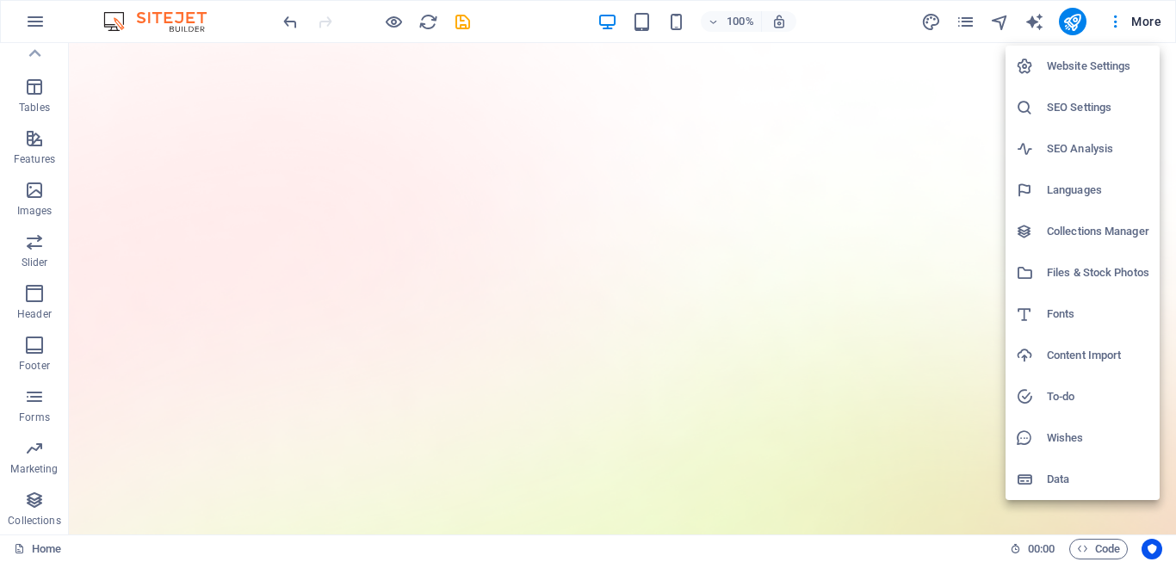
click at [208, 341] on div at bounding box center [588, 281] width 1176 height 562
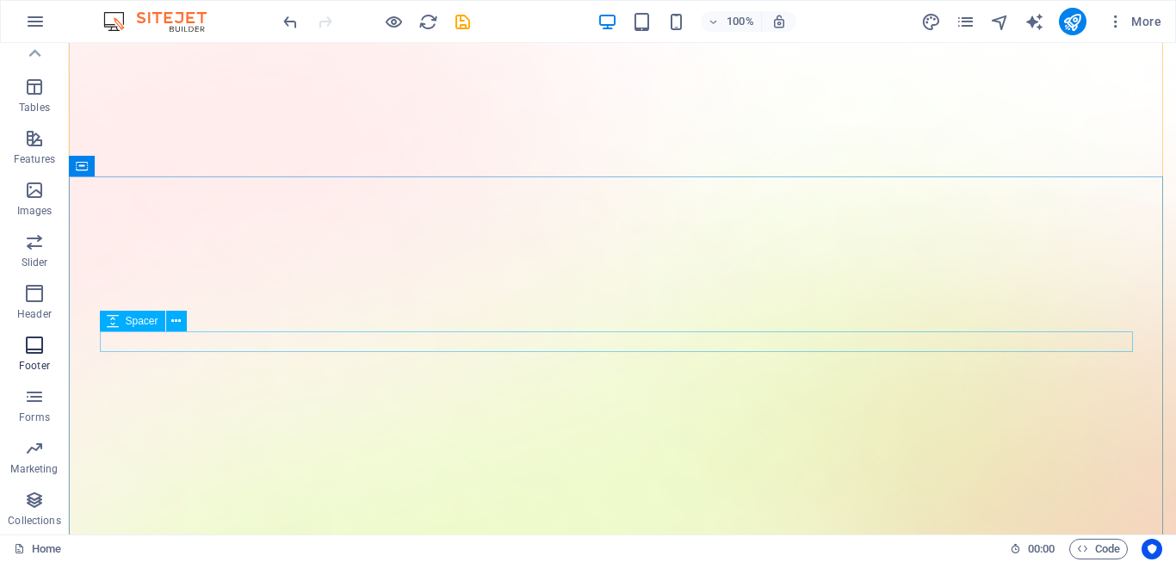
scroll to position [115, 0]
click at [1105, 542] on span "Code" at bounding box center [1098, 549] width 43 height 21
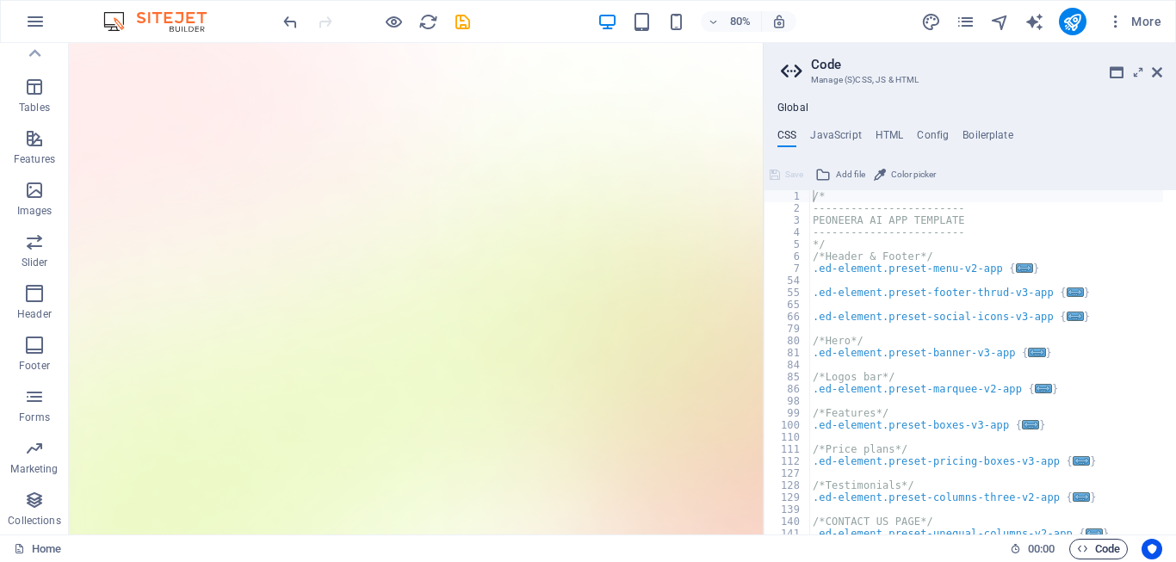
click at [1105, 542] on span "Code" at bounding box center [1098, 549] width 43 height 21
click at [1157, 68] on icon at bounding box center [1157, 72] width 10 height 14
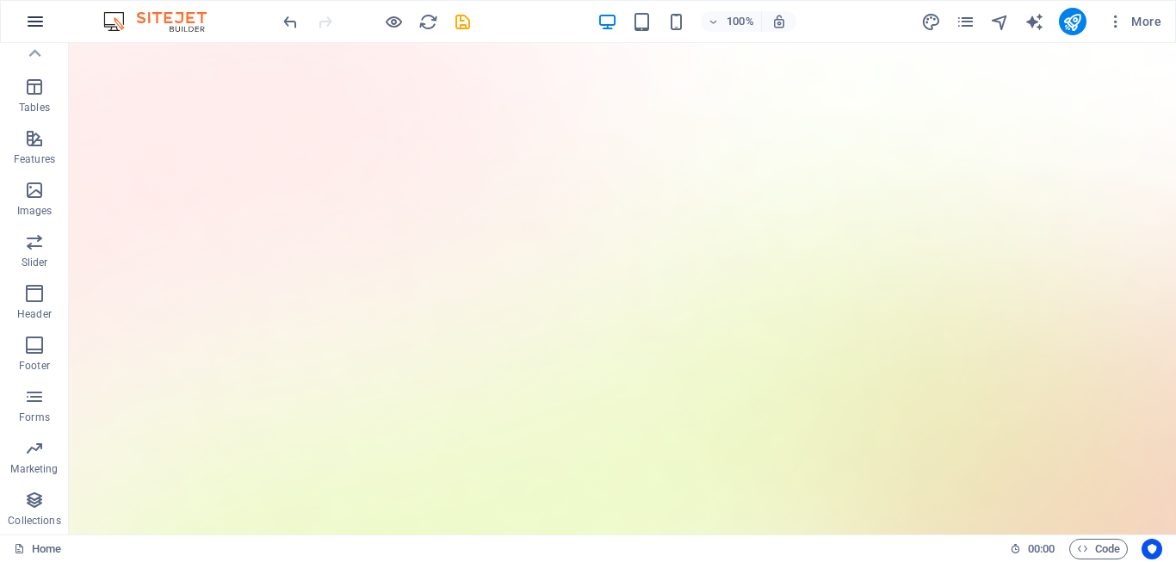
click at [31, 24] on icon "button" at bounding box center [35, 21] width 21 height 21
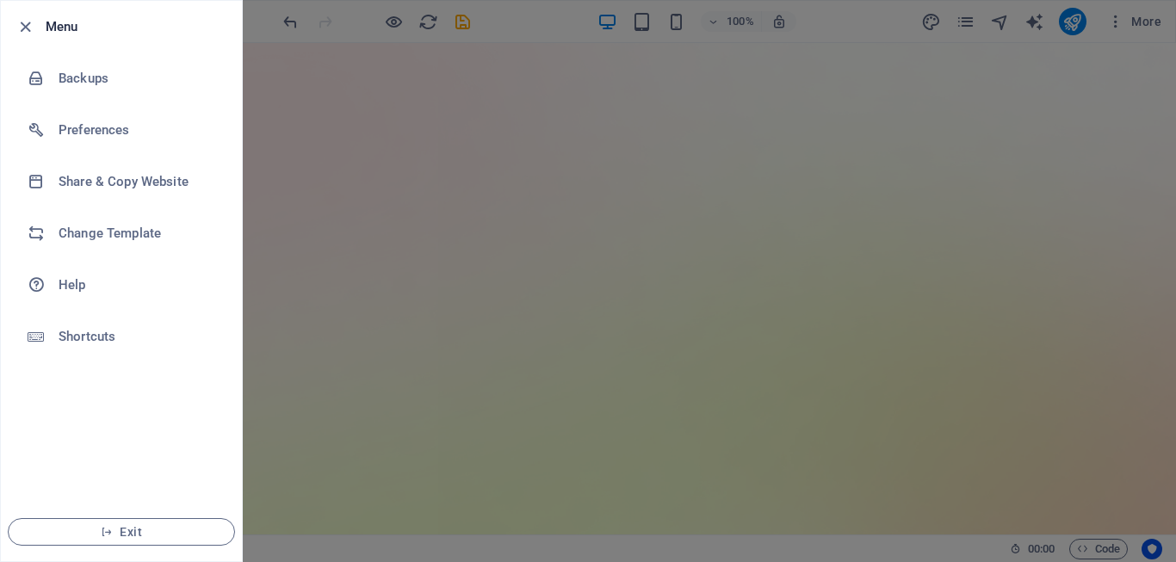
click at [263, 82] on div at bounding box center [588, 281] width 1176 height 562
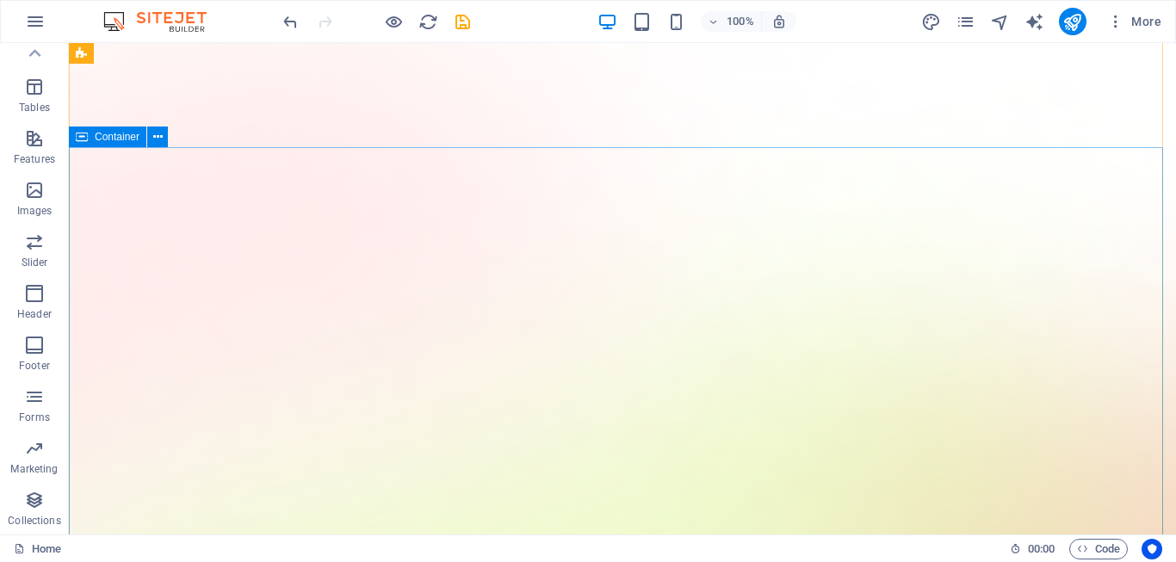
scroll to position [0, 0]
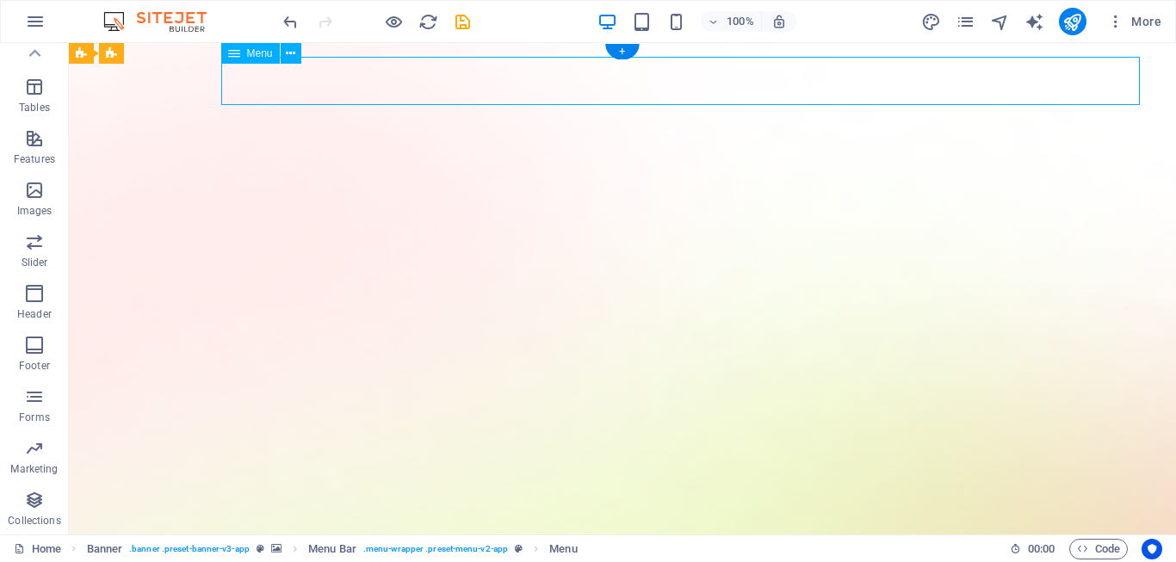
click at [1006, 25] on icon "navigator" at bounding box center [1000, 22] width 20 height 20
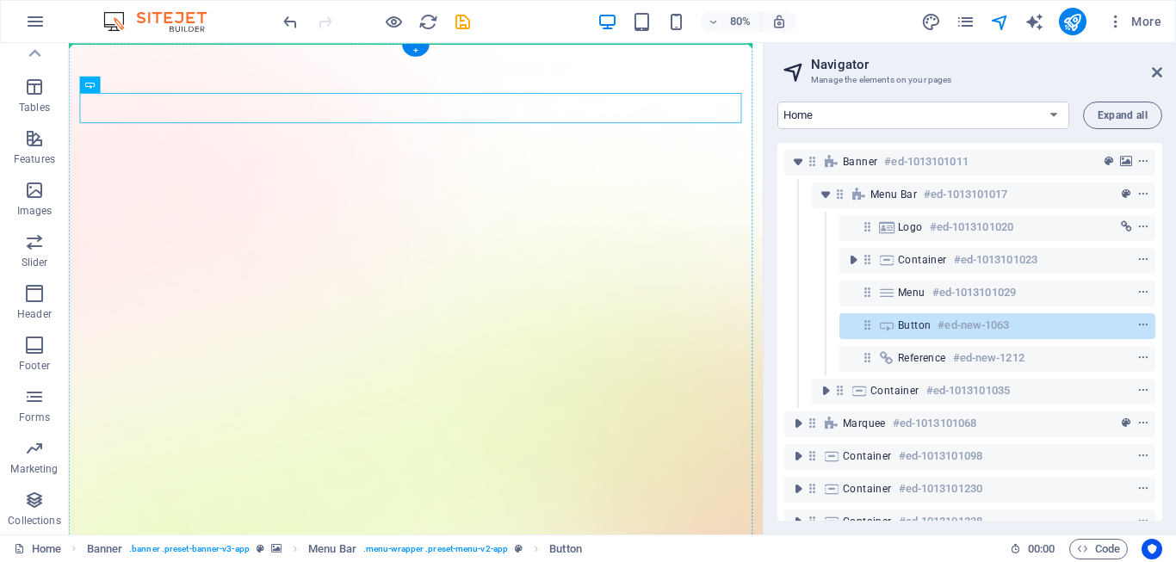
drag, startPoint x: 183, startPoint y: 113, endPoint x: 484, endPoint y: 76, distance: 303.6
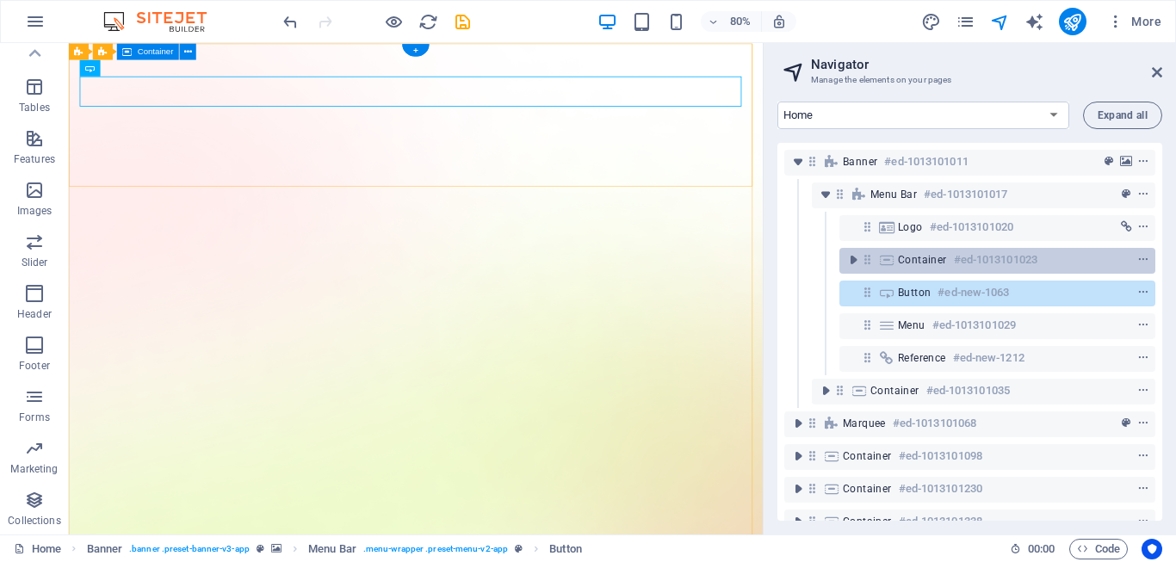
drag, startPoint x: 1094, startPoint y: 298, endPoint x: 1062, endPoint y: 259, distance: 50.2
click at [1062, 259] on div "Banner #ed-1013101011 Menu Bar #ed-1013101017 Logo #ed-1013101020 Container #ed…" at bounding box center [969, 332] width 385 height 378
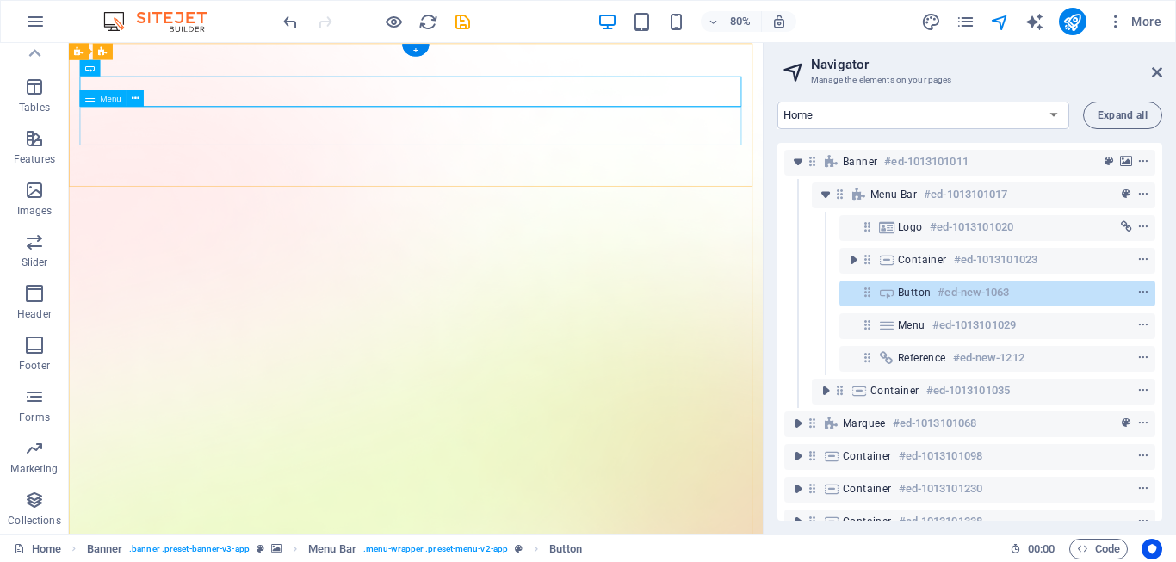
drag, startPoint x: 842, startPoint y: 159, endPoint x: 958, endPoint y: 170, distance: 116.7
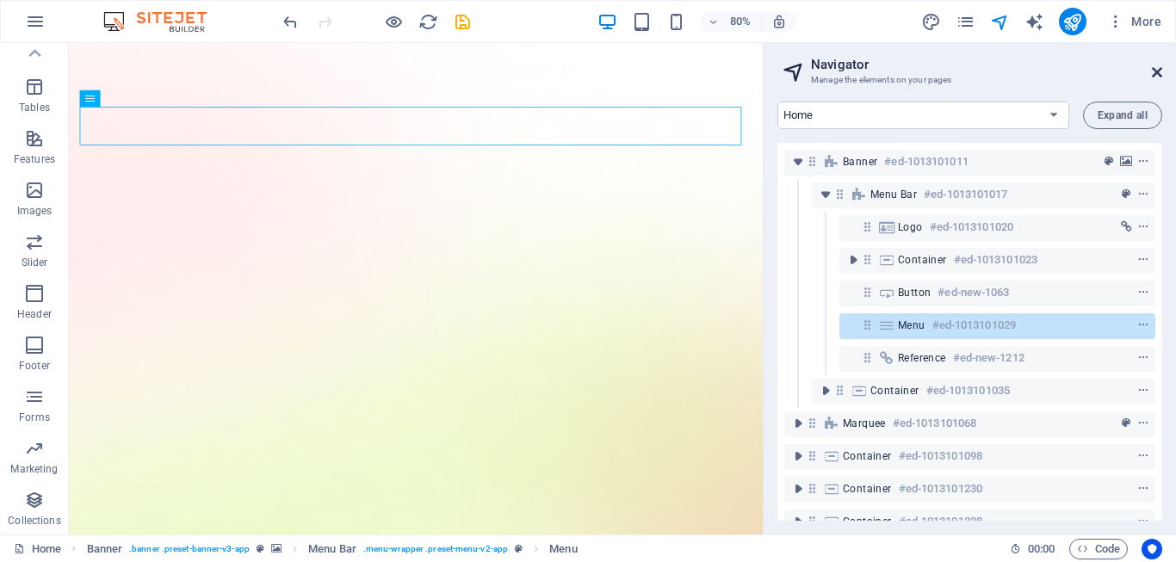
click at [1157, 66] on icon at bounding box center [1157, 72] width 10 height 14
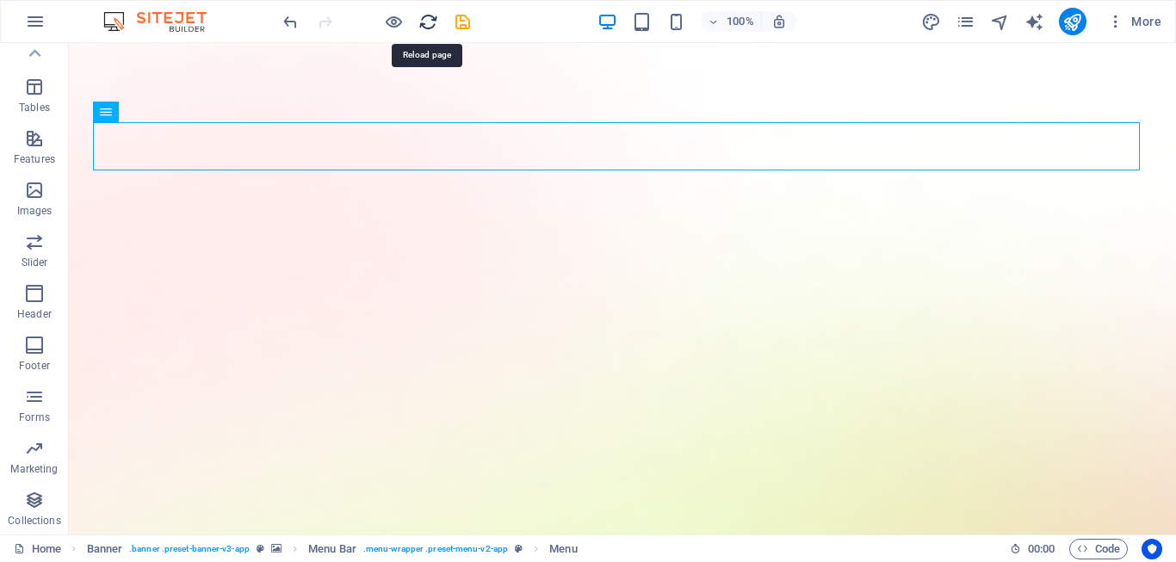
click at [433, 29] on icon "reload" at bounding box center [428, 22] width 20 height 20
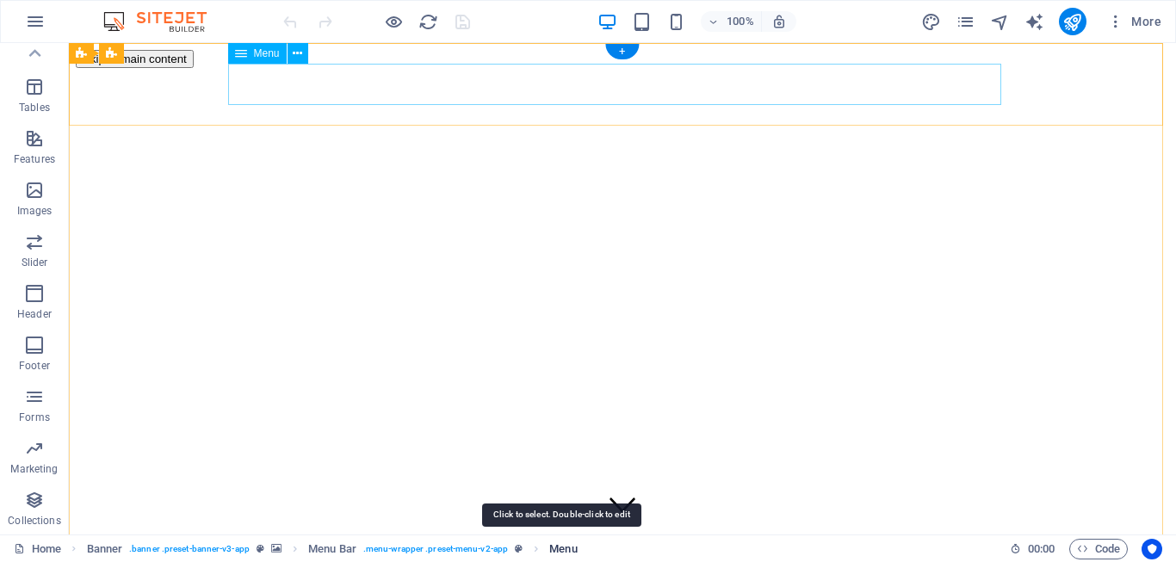
click at [556, 548] on span "Menu" at bounding box center [563, 549] width 28 height 21
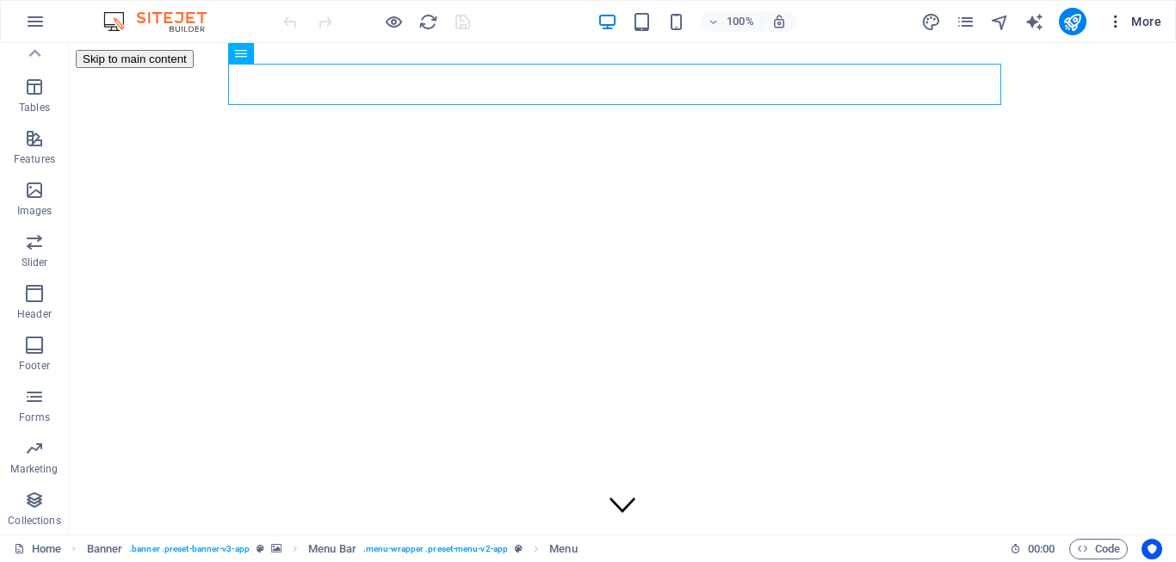
click at [1119, 22] on icon "button" at bounding box center [1115, 21] width 17 height 17
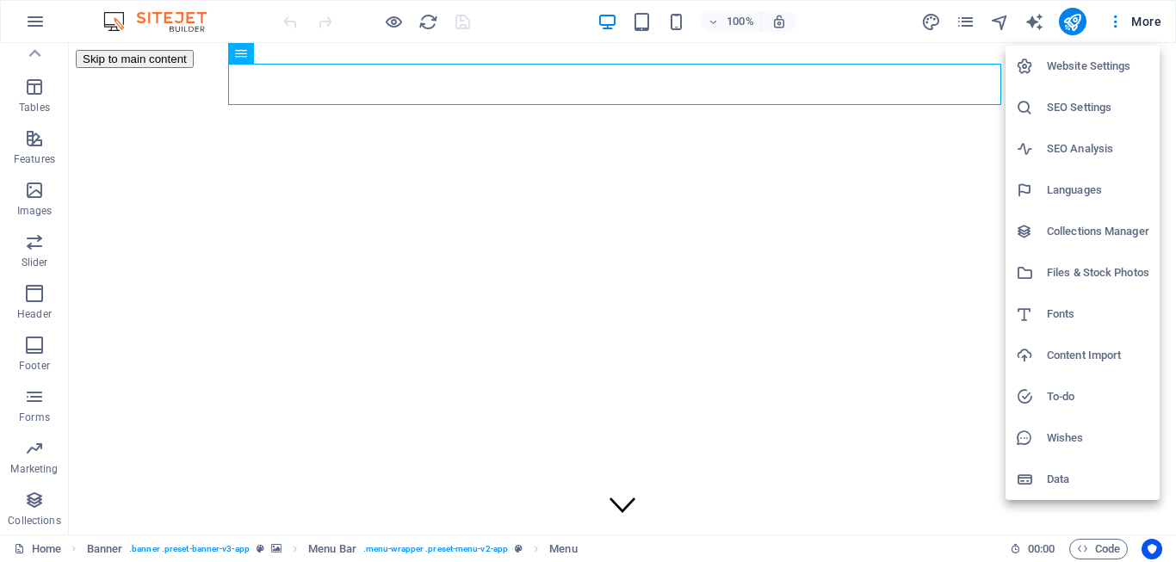
click at [1118, 22] on div at bounding box center [588, 281] width 1176 height 562
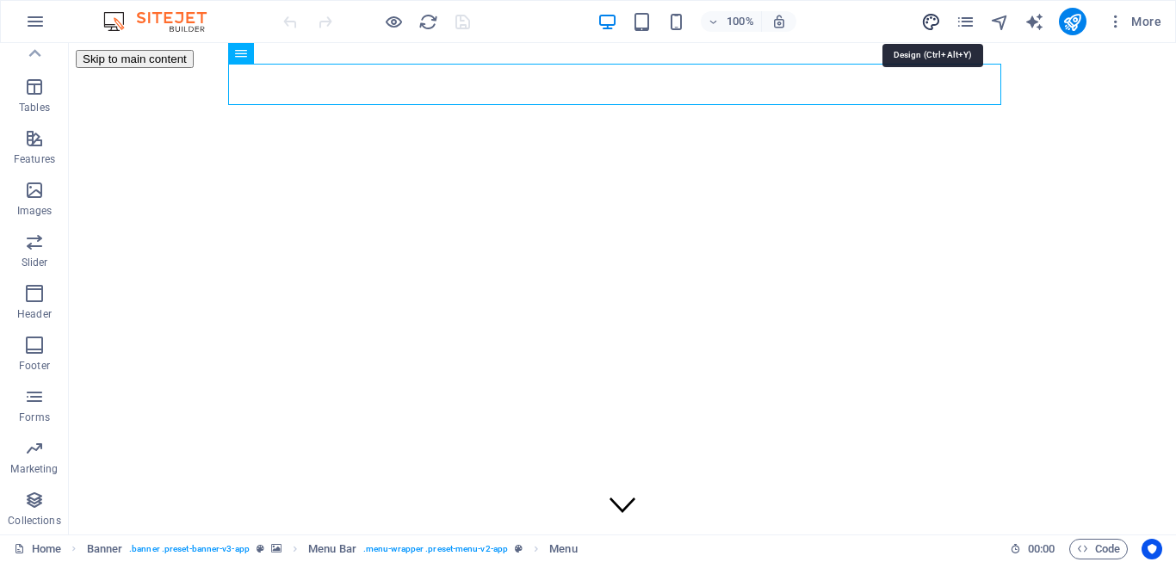
click at [932, 21] on icon "design" at bounding box center [931, 22] width 20 height 20
select select "600"
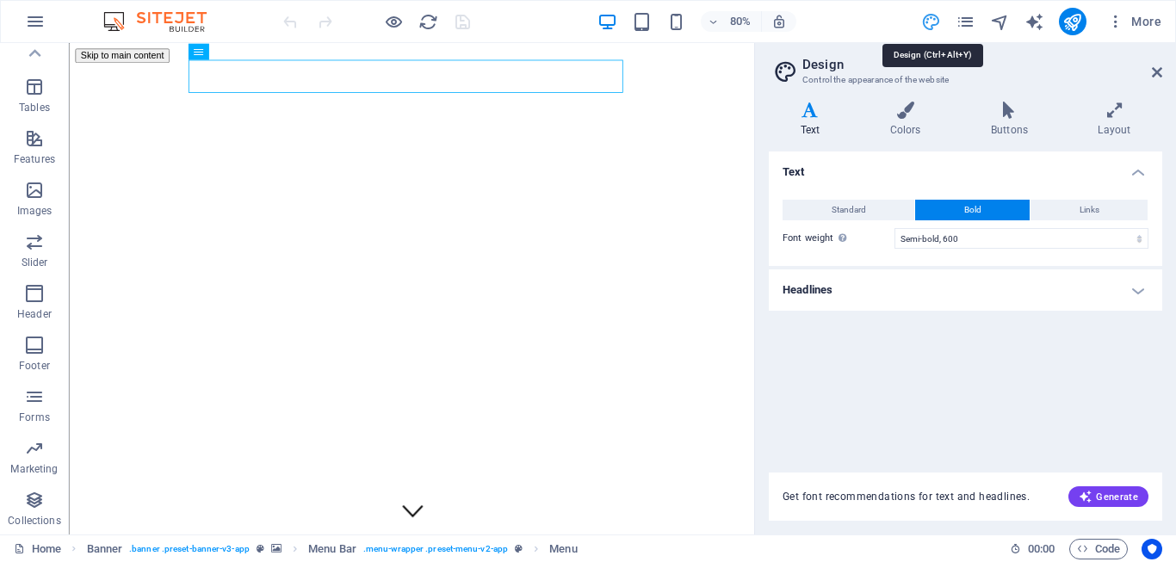
click at [928, 19] on icon "design" at bounding box center [931, 22] width 20 height 20
click at [975, 21] on icon "pages" at bounding box center [966, 22] width 20 height 20
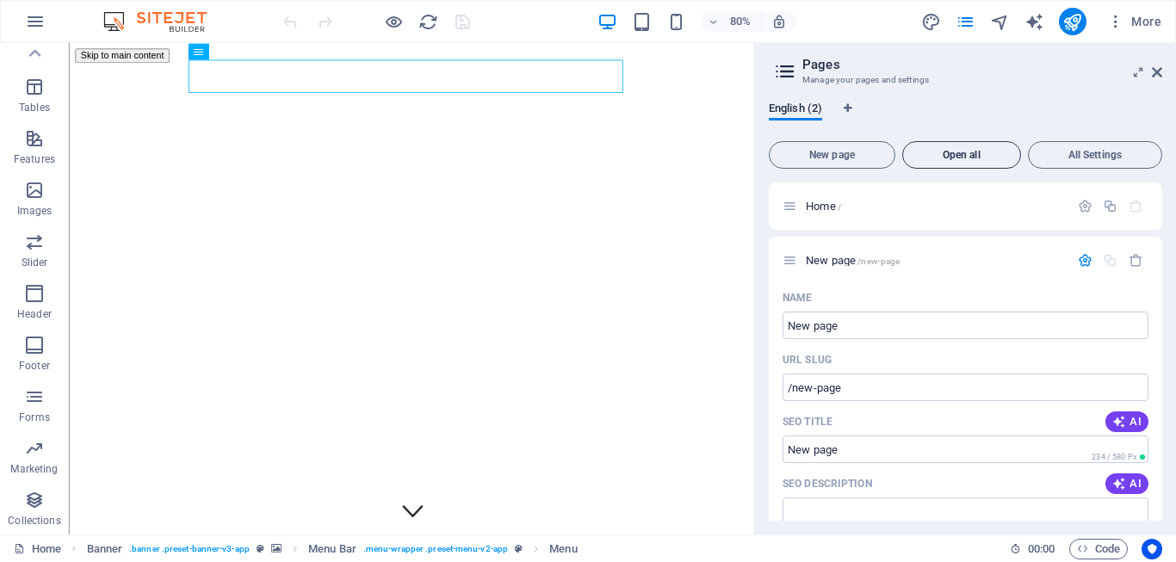
click at [978, 161] on button "Open all" at bounding box center [961, 155] width 119 height 28
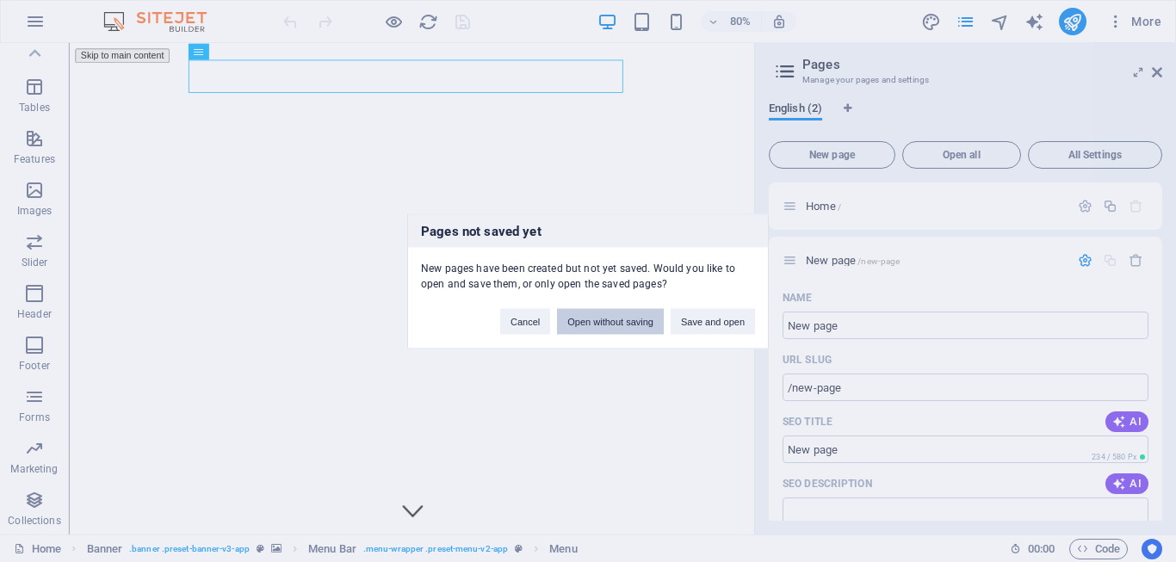
drag, startPoint x: 621, startPoint y: 323, endPoint x: 690, endPoint y: 349, distance: 73.6
click at [621, 323] on button "Open without saving" at bounding box center [610, 321] width 107 height 26
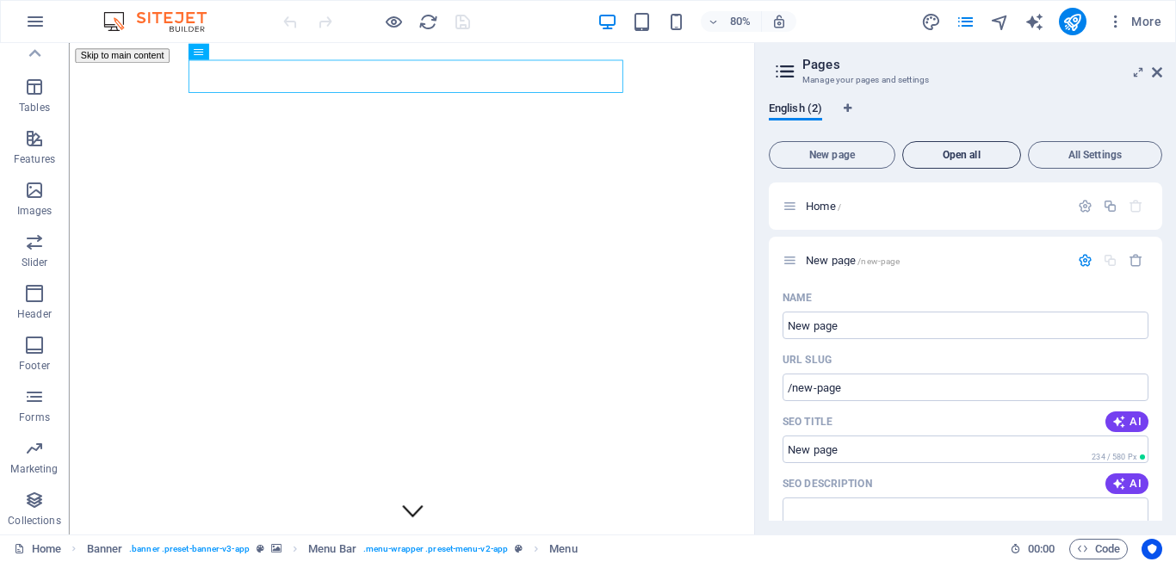
click at [975, 157] on span "Open all" at bounding box center [961, 155] width 103 height 10
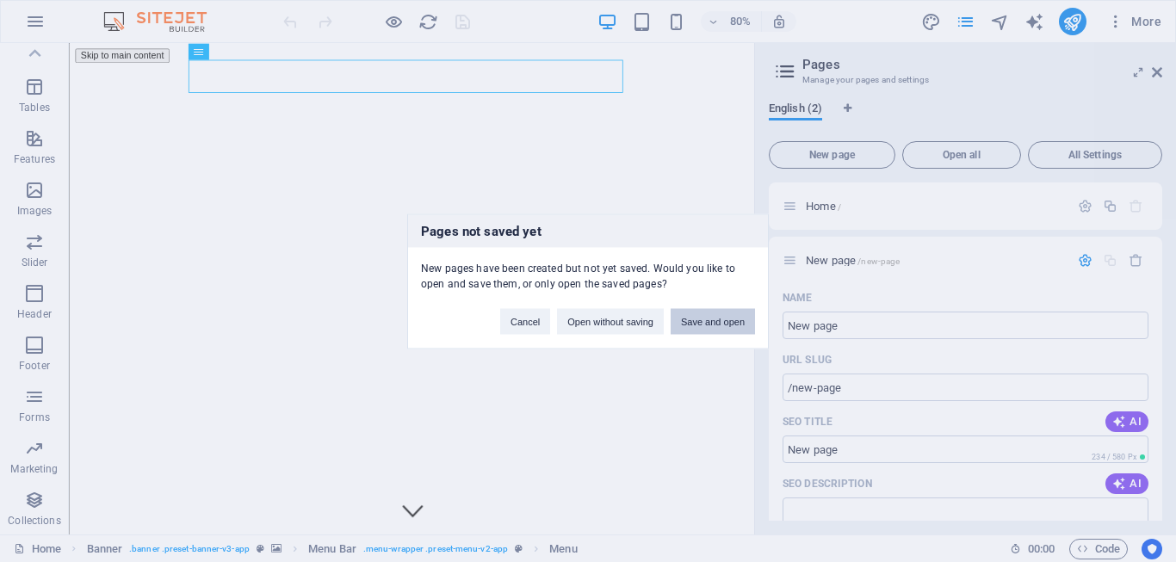
click at [695, 321] on button "Save and open" at bounding box center [713, 321] width 84 height 26
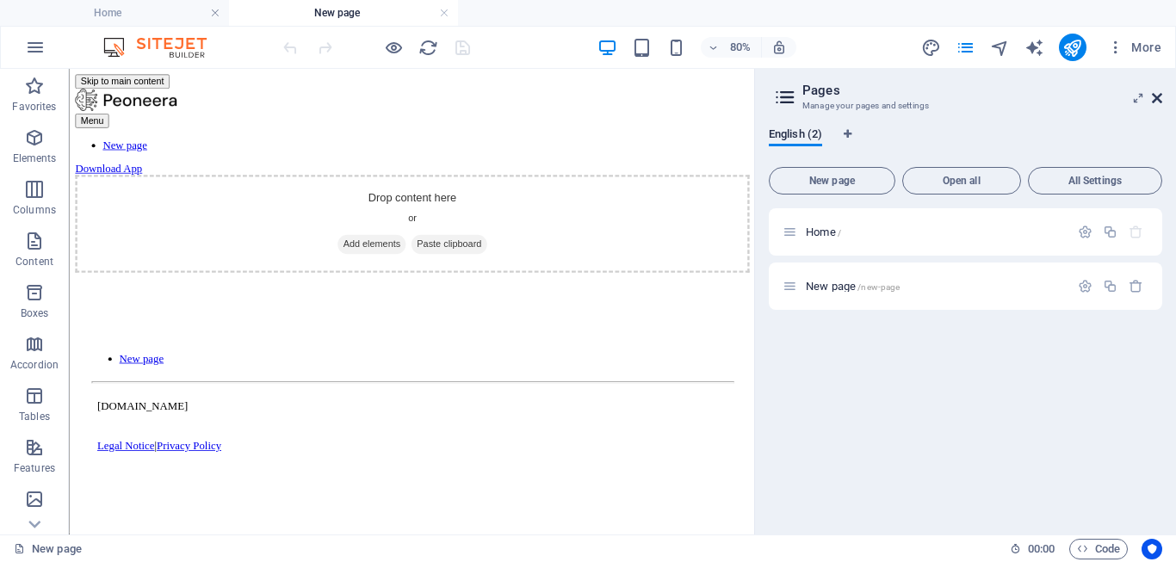
click at [1161, 94] on icon at bounding box center [1157, 98] width 10 height 14
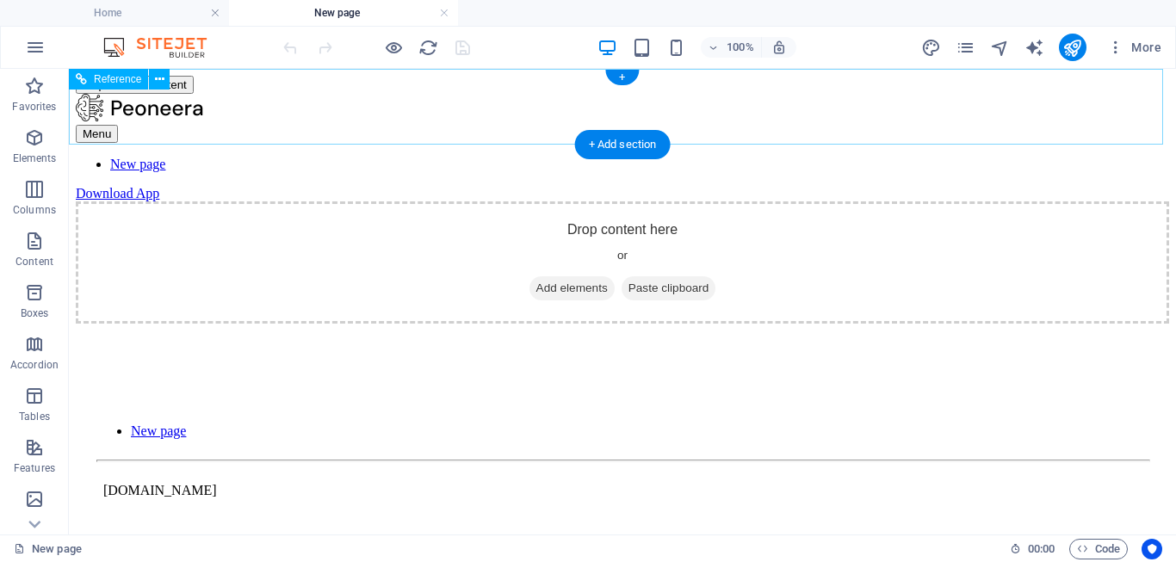
click at [914, 157] on nav "New page" at bounding box center [622, 164] width 1093 height 15
click at [164, 103] on div at bounding box center [622, 109] width 1093 height 31
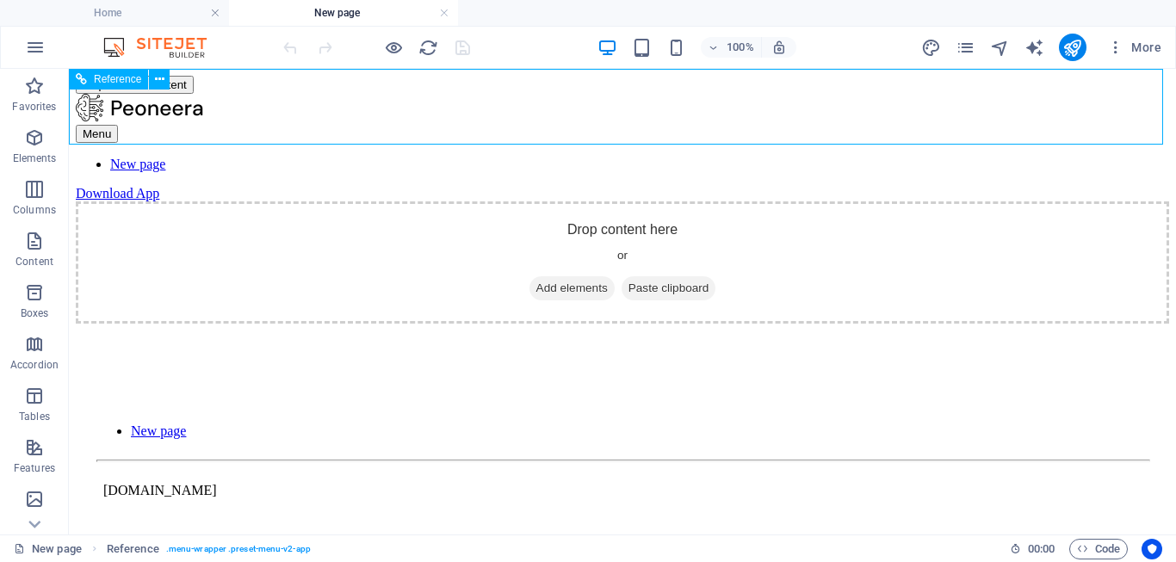
click at [121, 84] on span "Reference" at bounding box center [117, 79] width 47 height 10
click at [121, 82] on span "Reference" at bounding box center [117, 79] width 47 height 10
click at [157, 77] on icon at bounding box center [159, 80] width 9 height 18
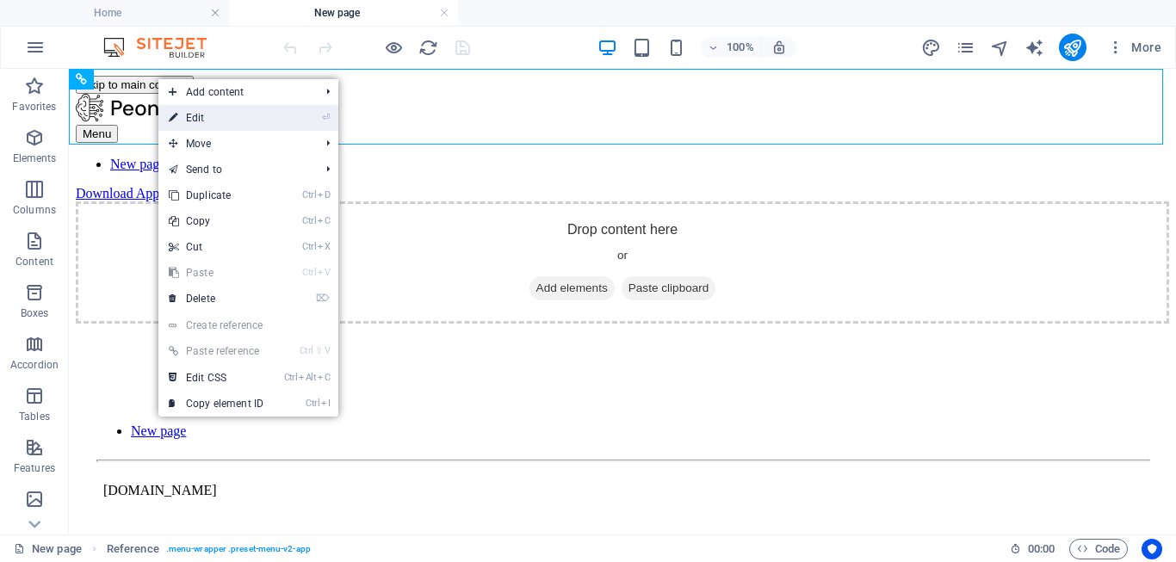
click at [188, 113] on link "⏎ Edit" at bounding box center [215, 118] width 115 height 26
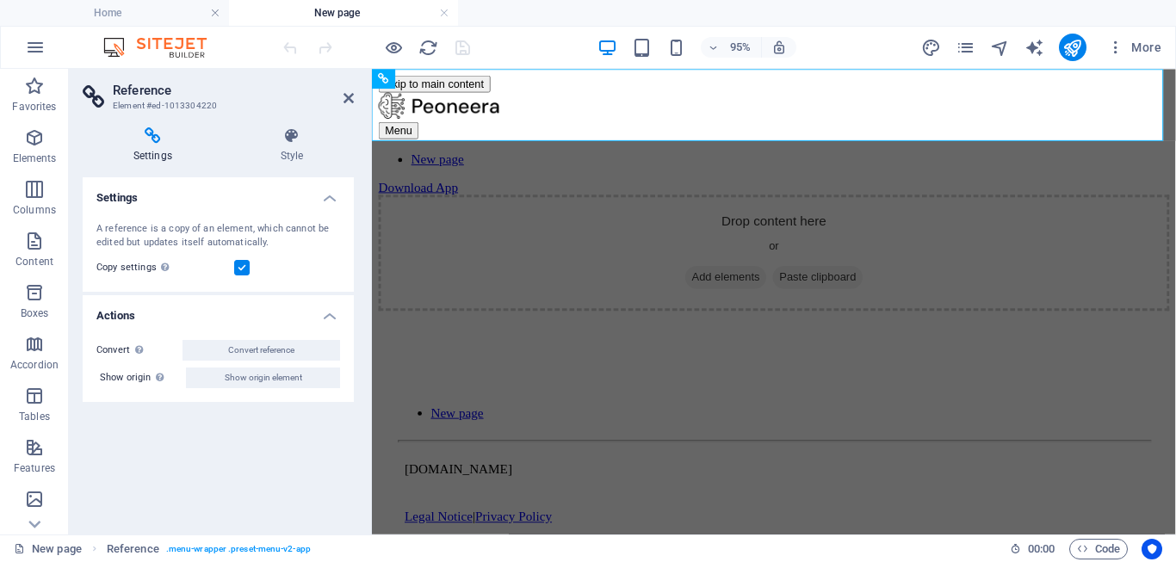
click at [161, 150] on h4 "Settings" at bounding box center [156, 145] width 147 height 36
click at [235, 272] on label at bounding box center [241, 267] width 15 height 15
click at [0, 0] on input "Copy settings Use the same settings (flex, animation, position, style) as for t…" at bounding box center [0, 0] width 0 height 0
click at [235, 271] on label at bounding box center [241, 267] width 15 height 15
click at [0, 0] on input "Copy settings Use the same settings (flex, animation, position, style) as for t…" at bounding box center [0, 0] width 0 height 0
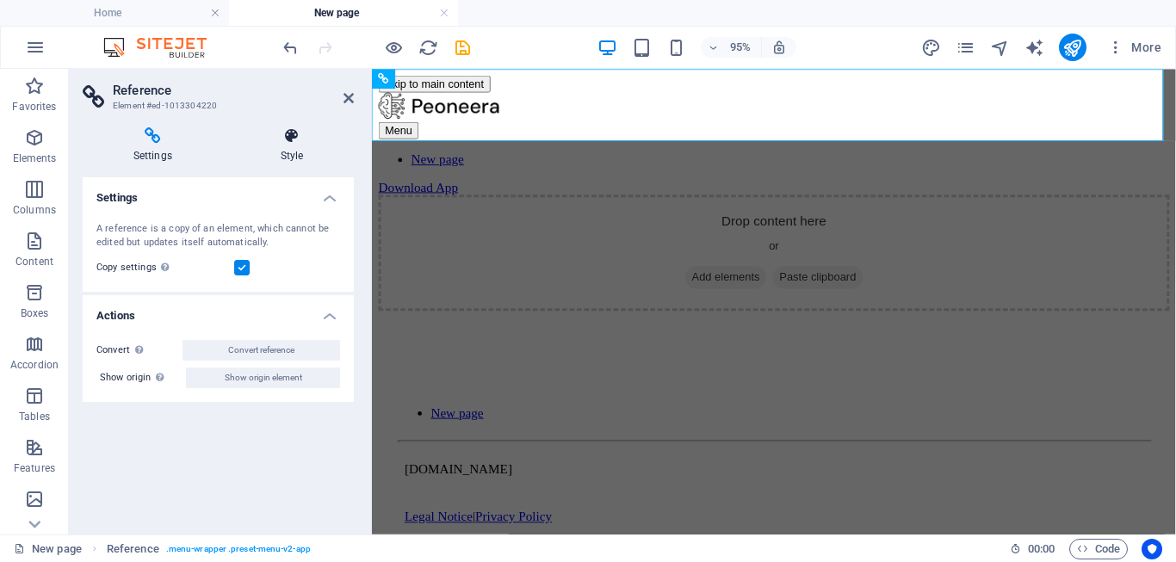
click at [298, 158] on h4 "Style" at bounding box center [292, 145] width 124 height 36
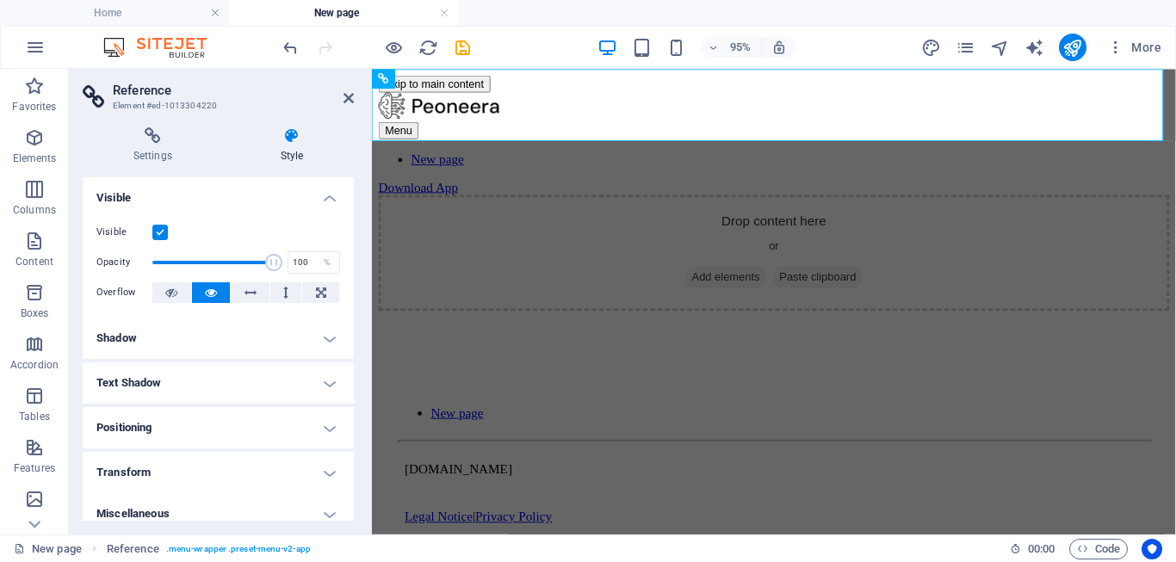
click at [158, 232] on label at bounding box center [159, 232] width 15 height 15
click at [0, 0] on input "Visible" at bounding box center [0, 0] width 0 height 0
click at [158, 229] on label at bounding box center [159, 232] width 15 height 15
click at [0, 0] on input "Visible" at bounding box center [0, 0] width 0 height 0
click at [162, 147] on h4 "Settings" at bounding box center [156, 145] width 147 height 36
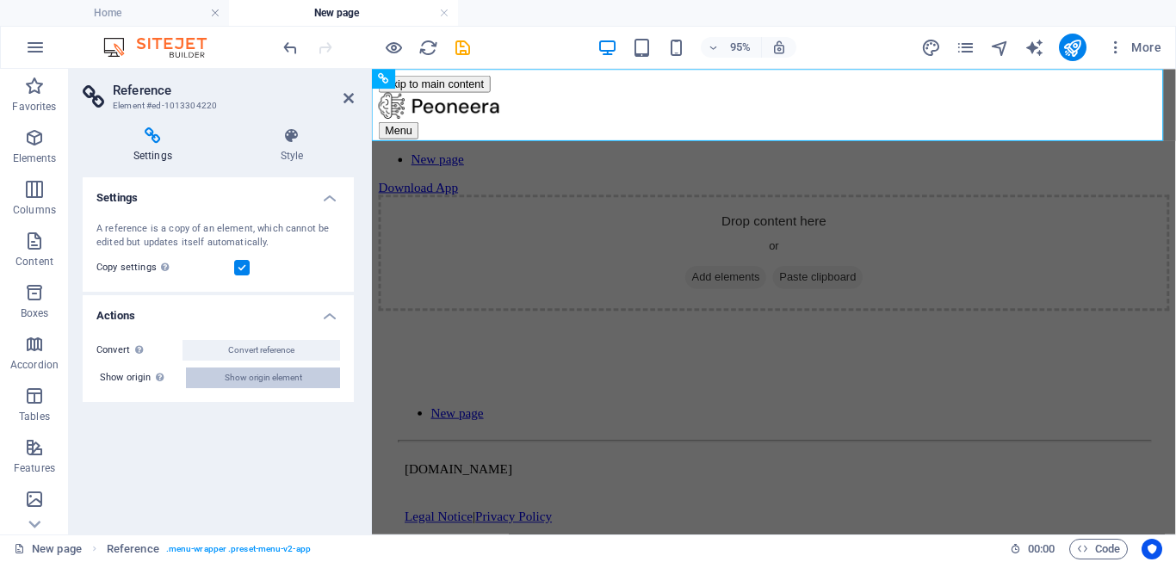
click at [232, 371] on span "Show origin element" at bounding box center [263, 378] width 77 height 21
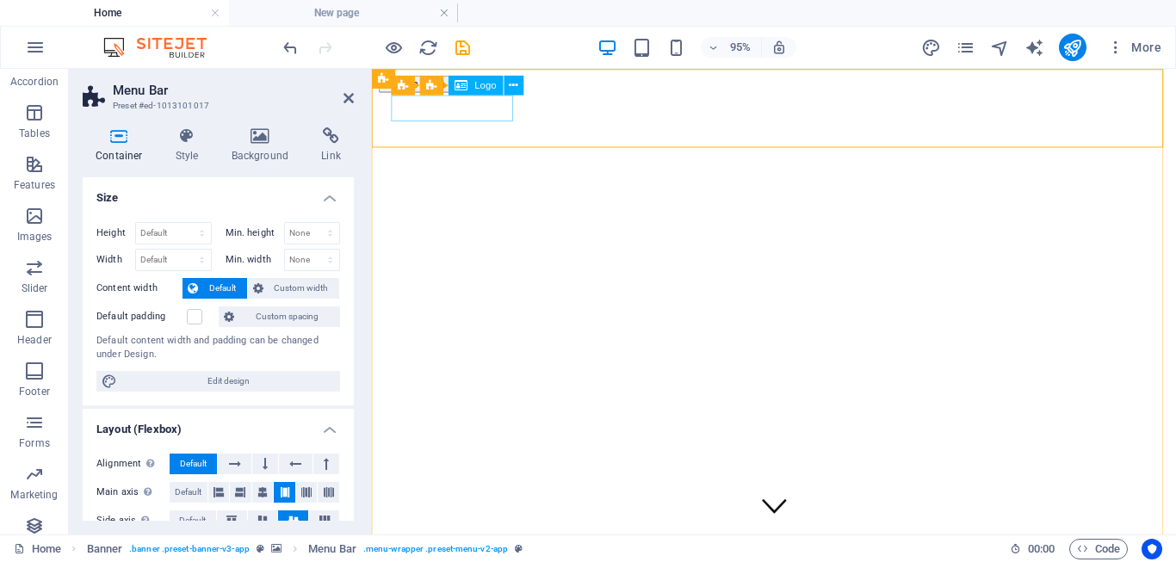
click at [488, 85] on span "Logo" at bounding box center [486, 84] width 22 height 9
click at [514, 85] on icon at bounding box center [514, 85] width 9 height 17
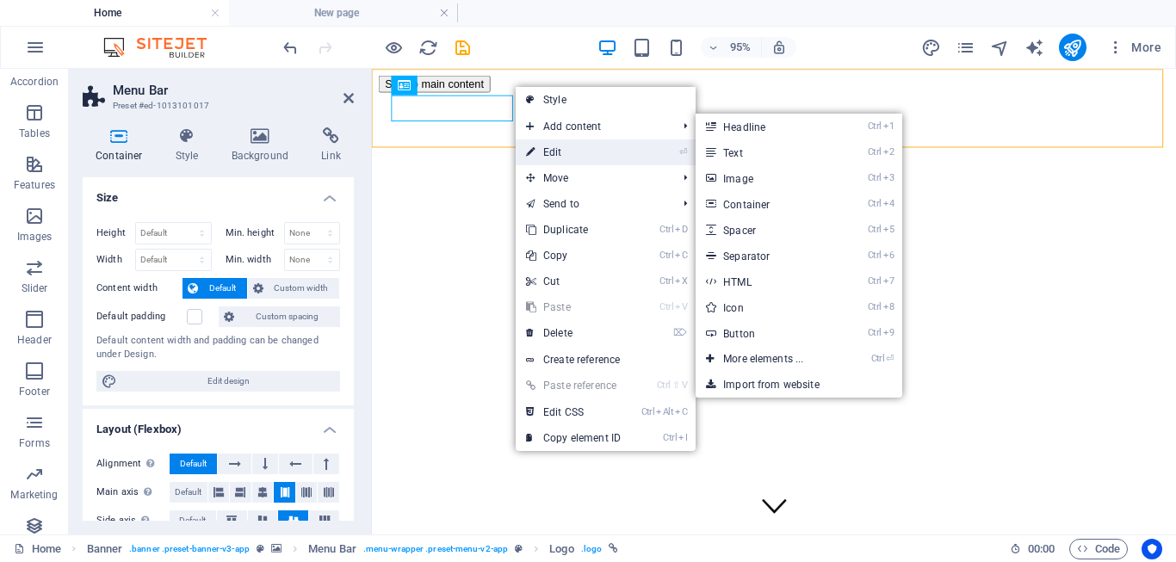
click at [560, 150] on link "⏎ Edit" at bounding box center [573, 152] width 115 height 26
select select "px"
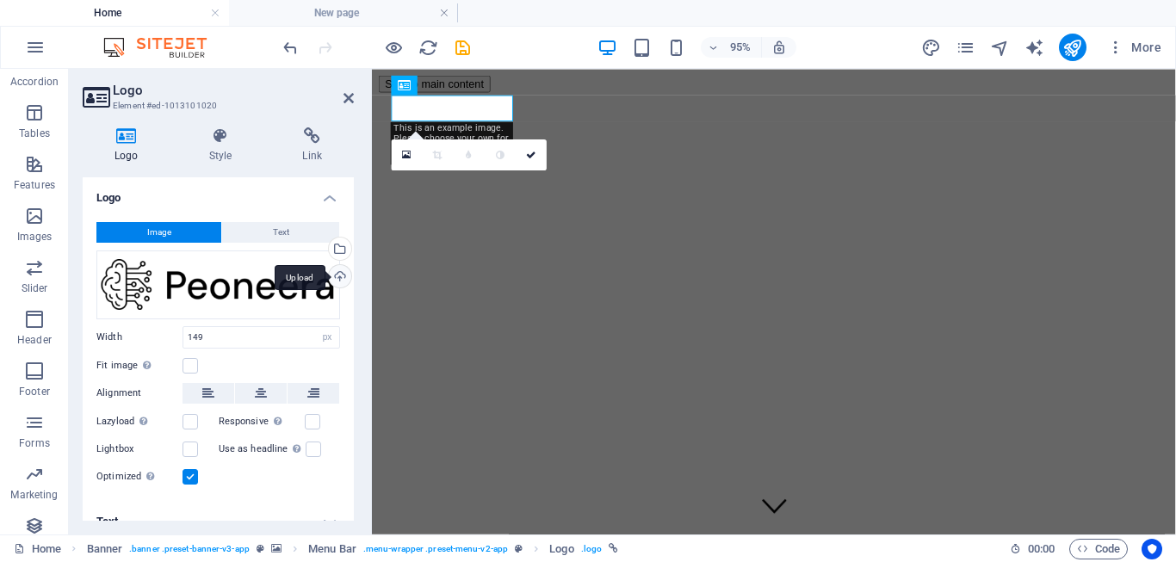
click at [334, 274] on div "Upload" at bounding box center [338, 278] width 26 height 26
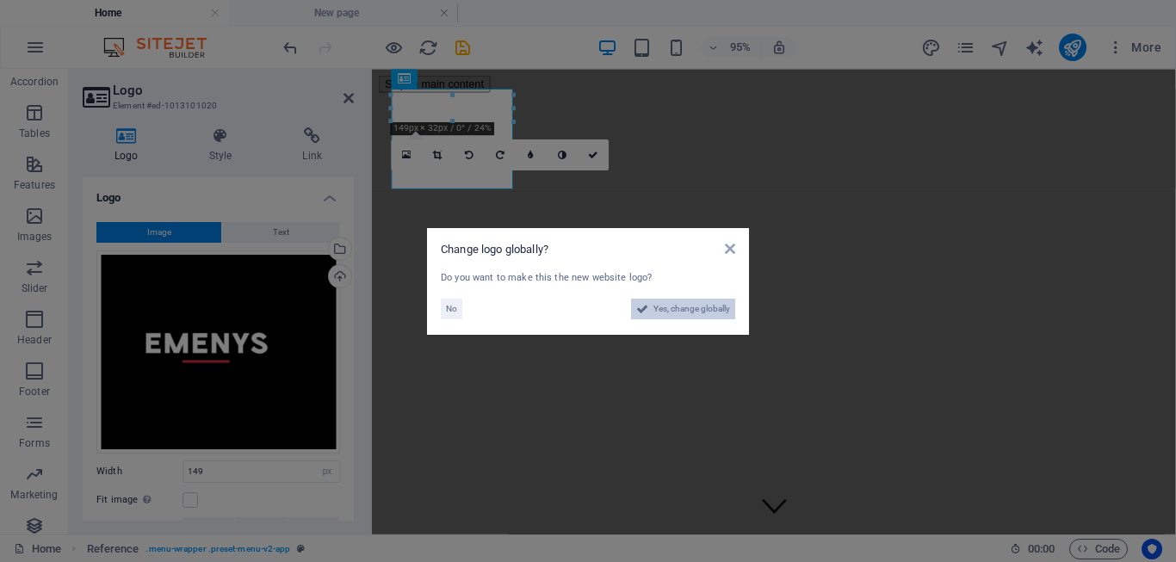
drag, startPoint x: 730, startPoint y: 533, endPoint x: 701, endPoint y: 309, distance: 225.8
click at [701, 309] on span "Yes, change globally" at bounding box center [691, 309] width 77 height 21
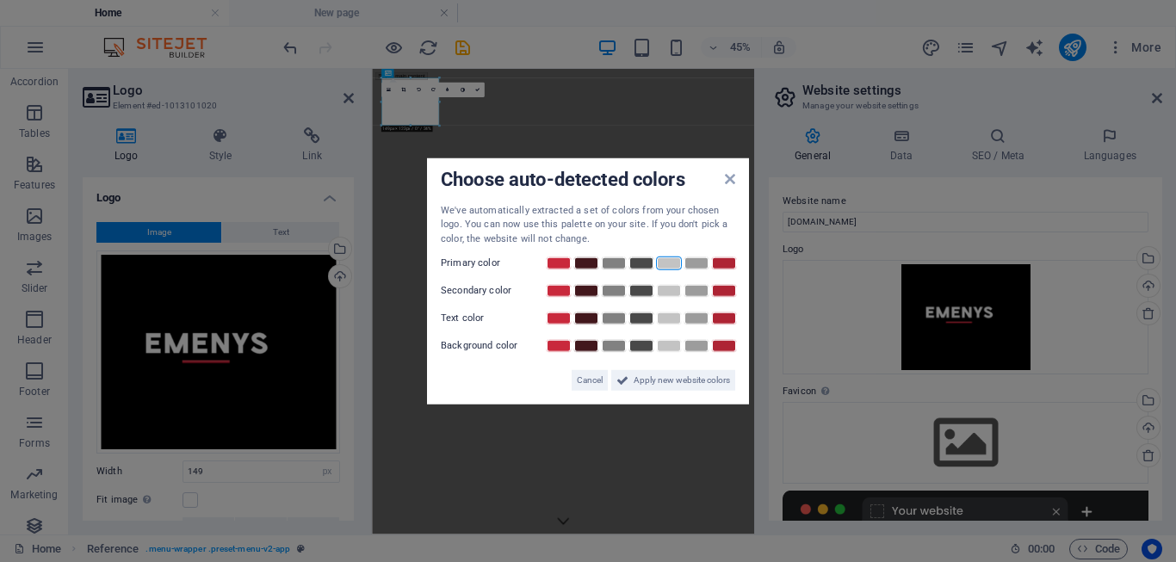
click at [672, 263] on link at bounding box center [669, 264] width 26 height 14
click at [696, 377] on span "Apply new website colors" at bounding box center [682, 380] width 96 height 21
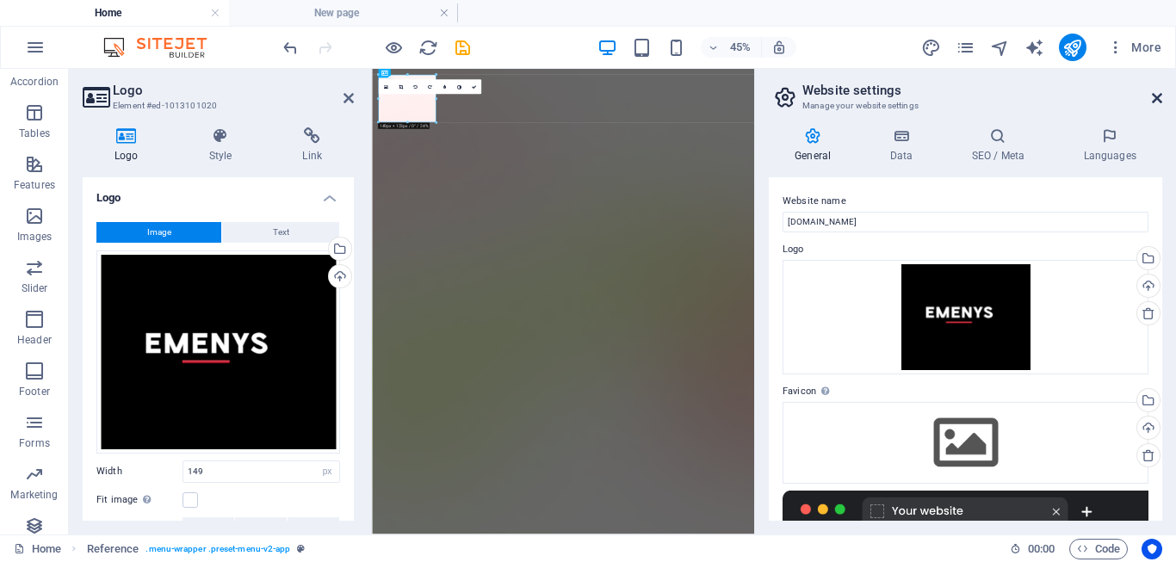
click at [1158, 97] on icon at bounding box center [1157, 98] width 10 height 14
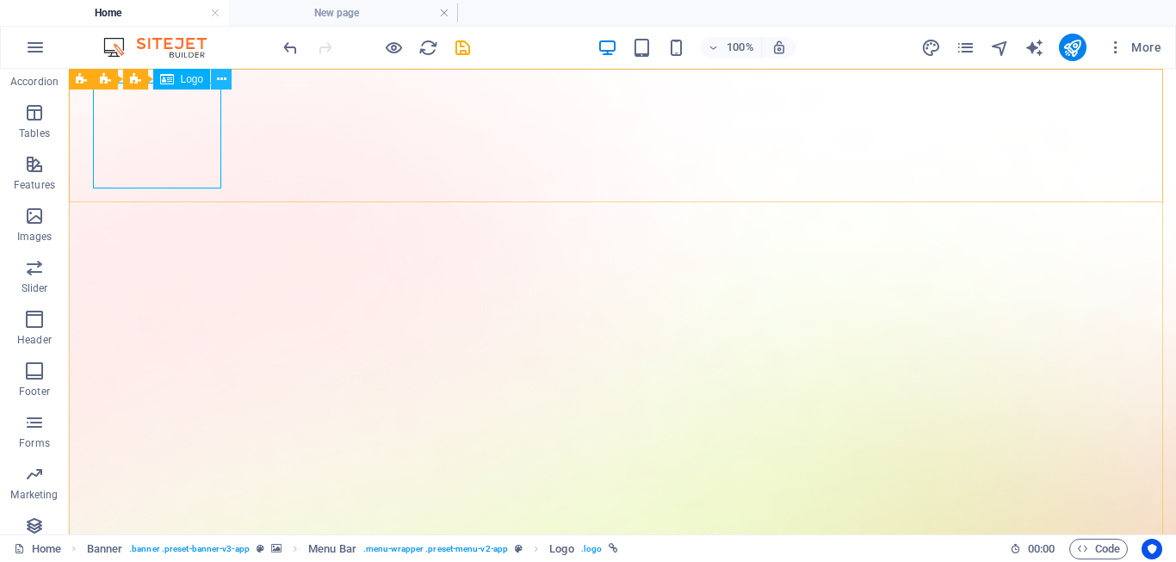
click at [219, 76] on icon at bounding box center [221, 80] width 9 height 18
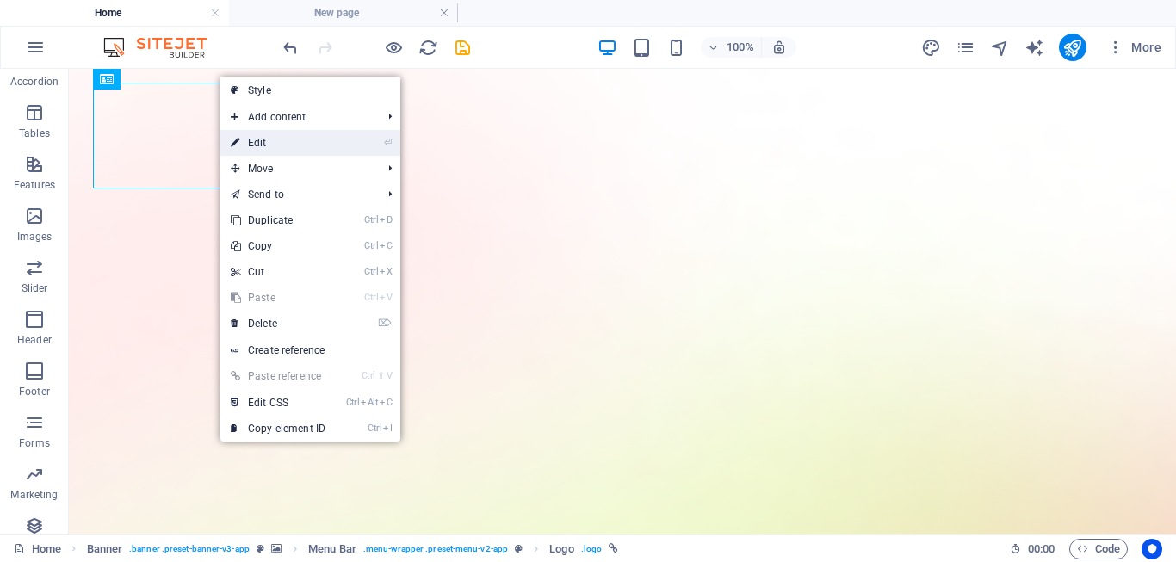
click at [264, 139] on link "⏎ Edit" at bounding box center [277, 143] width 115 height 26
select select "px"
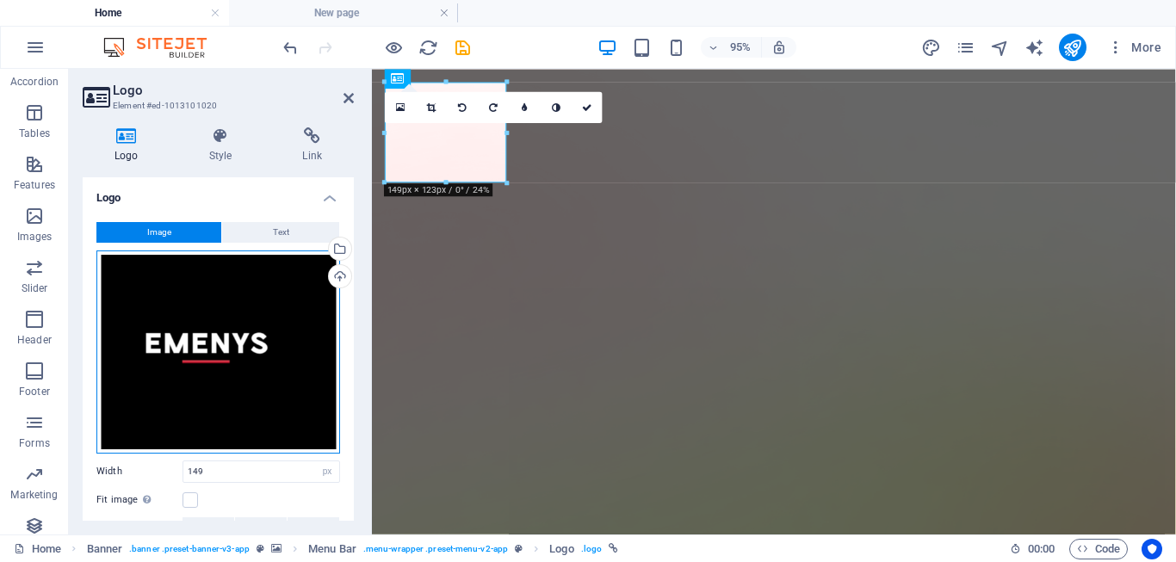
click at [308, 421] on div "Drag files here, click to choose files or select files from Files or our free s…" at bounding box center [218, 352] width 244 height 203
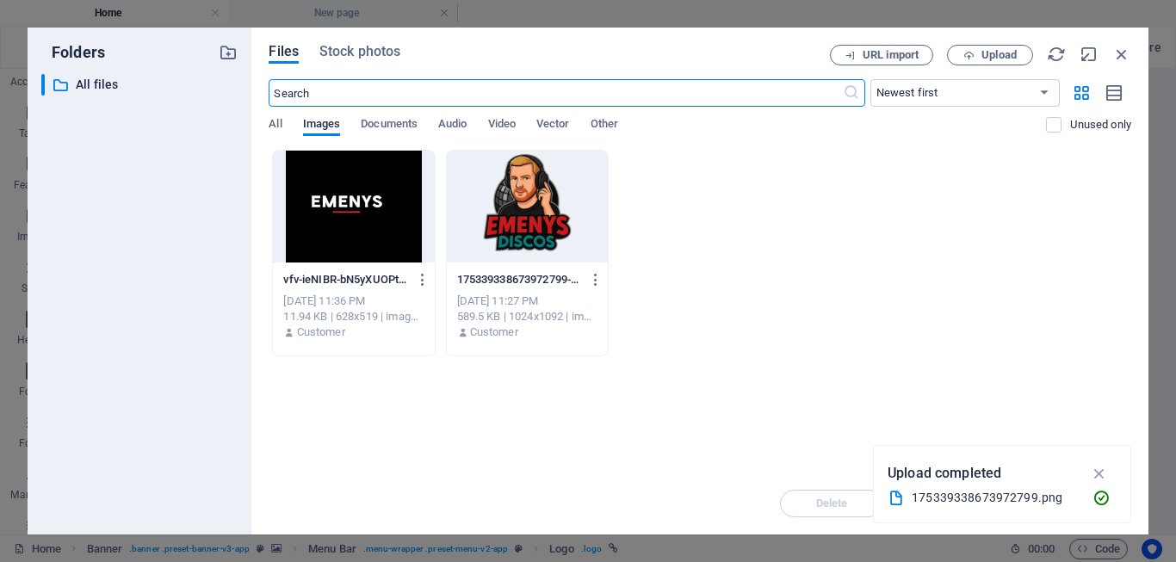
click at [375, 204] on div at bounding box center [353, 207] width 161 height 112
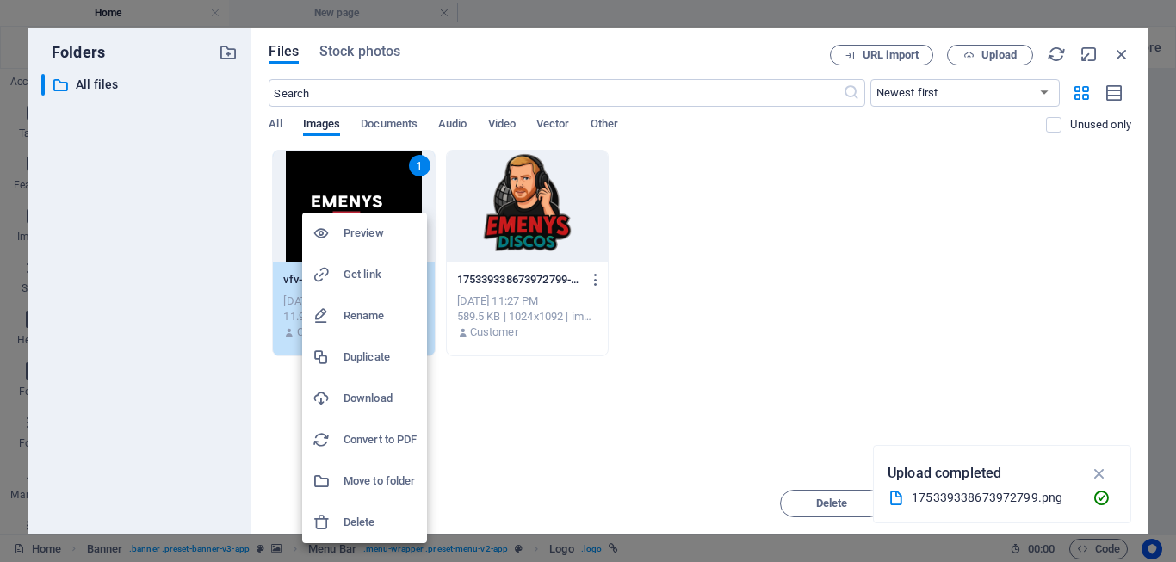
click at [516, 434] on div at bounding box center [588, 281] width 1176 height 562
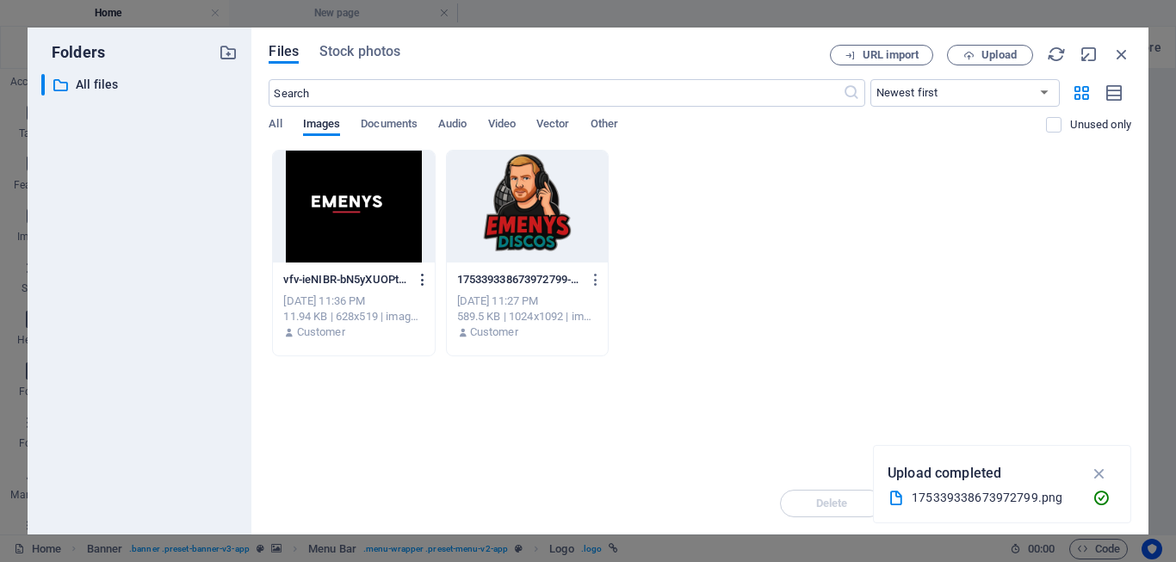
click at [422, 278] on icon "button" at bounding box center [423, 279] width 16 height 15
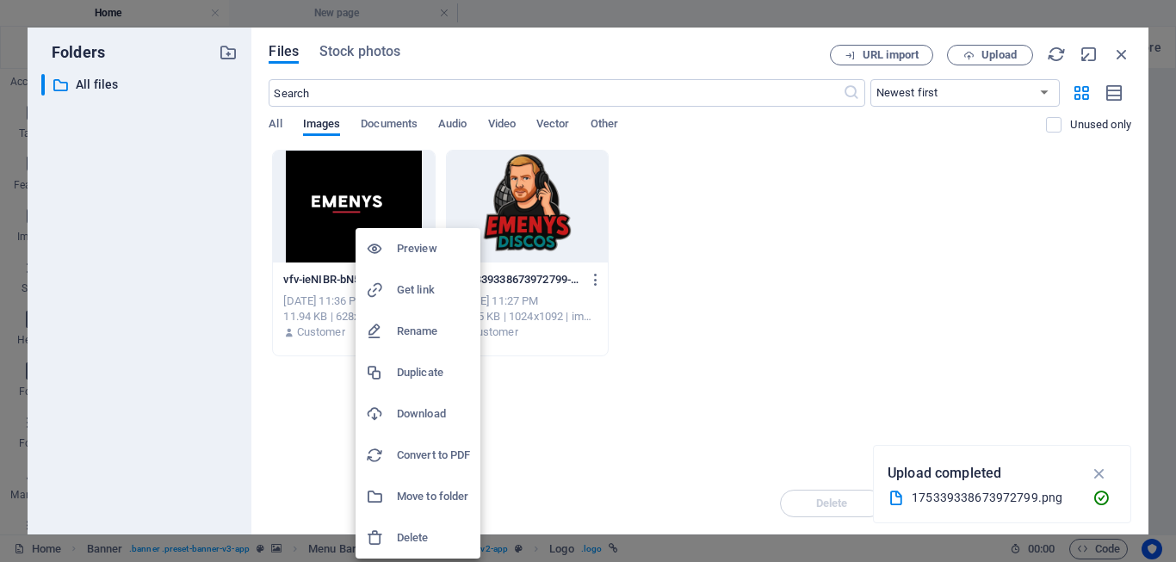
click at [1121, 53] on div at bounding box center [588, 281] width 1176 height 562
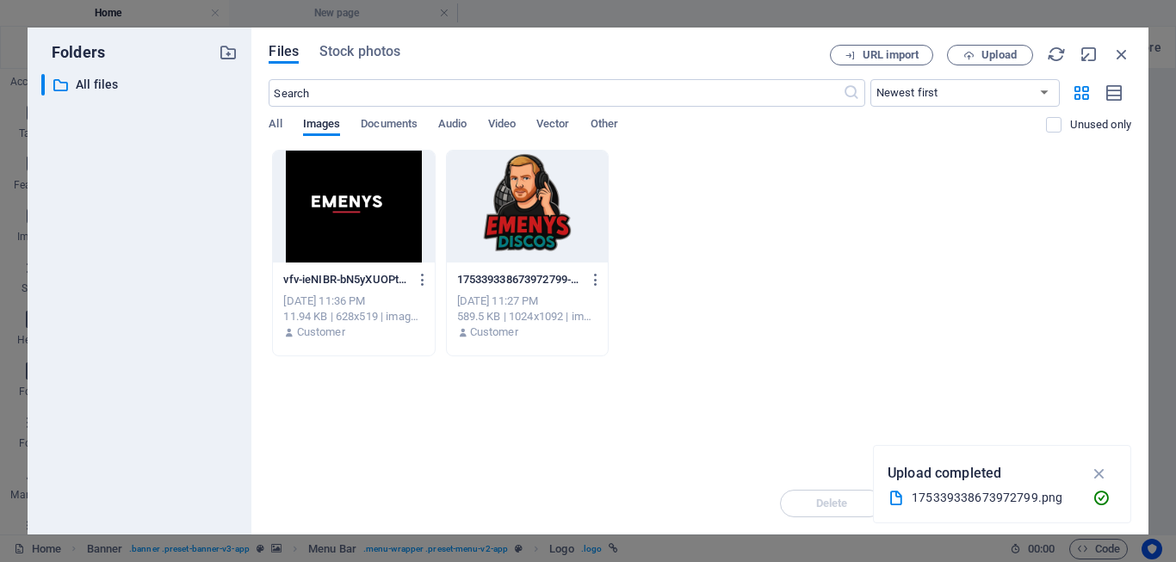
click at [1121, 53] on icon "button" at bounding box center [1121, 54] width 19 height 19
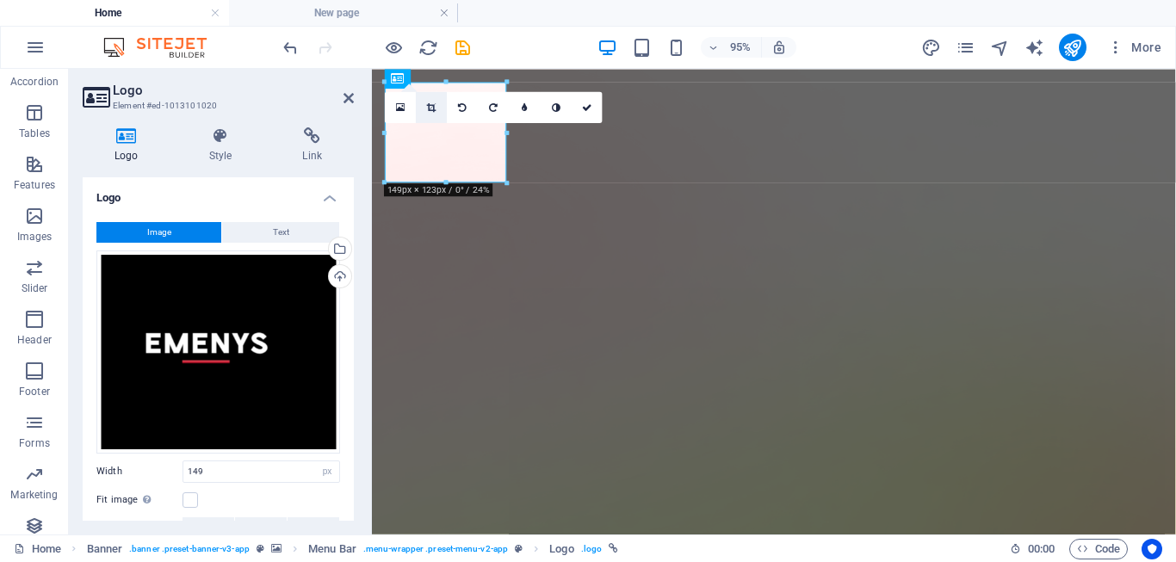
click at [429, 106] on icon at bounding box center [431, 106] width 9 height 9
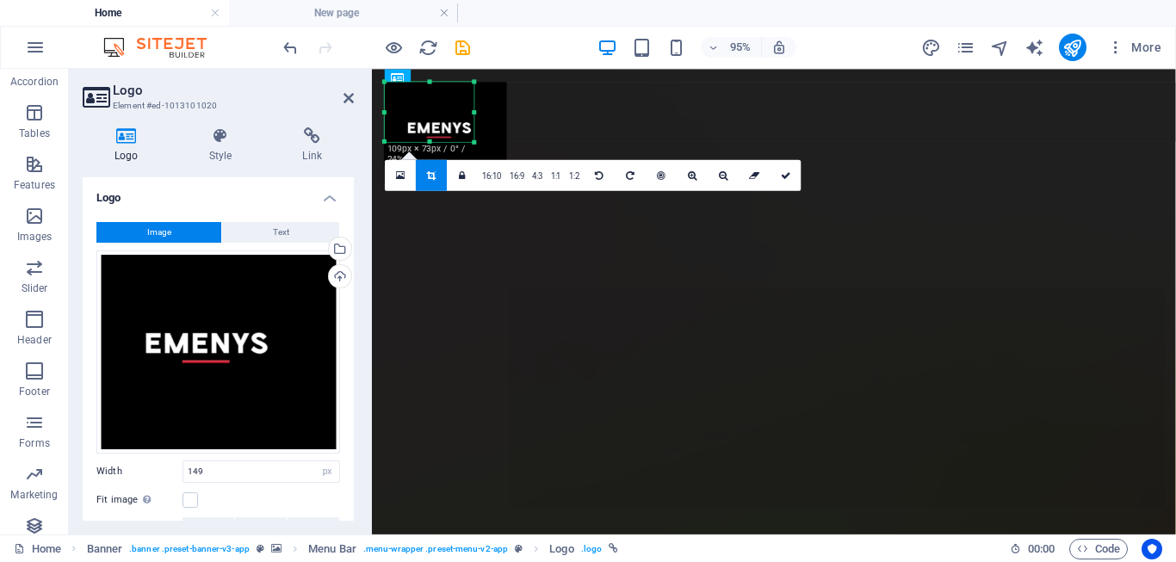
drag, startPoint x: 507, startPoint y: 188, endPoint x: 473, endPoint y: 145, distance: 55.1
click at [473, 145] on div at bounding box center [474, 142] width 9 height 9
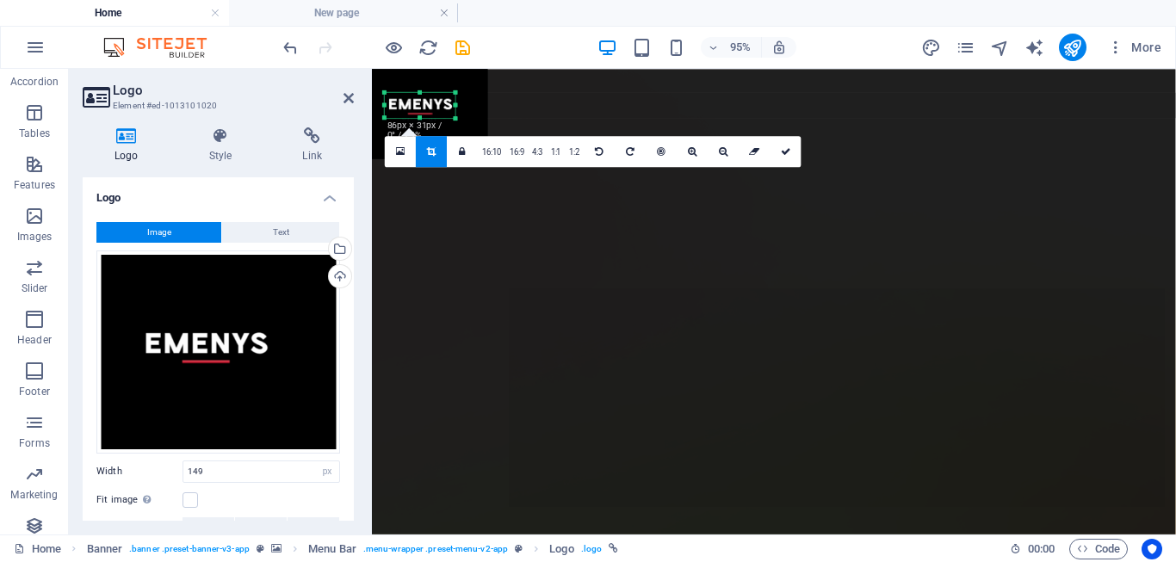
drag, startPoint x: 385, startPoint y: 84, endPoint x: 405, endPoint y: 121, distance: 41.2
click at [405, 117] on div "180 170 160 150 140 130 120 110 100 90 80 70 60 50 40 30 20 10 0 -10 -20 -30 -4…" at bounding box center [420, 104] width 71 height 25
click at [786, 152] on icon at bounding box center [786, 150] width 10 height 9
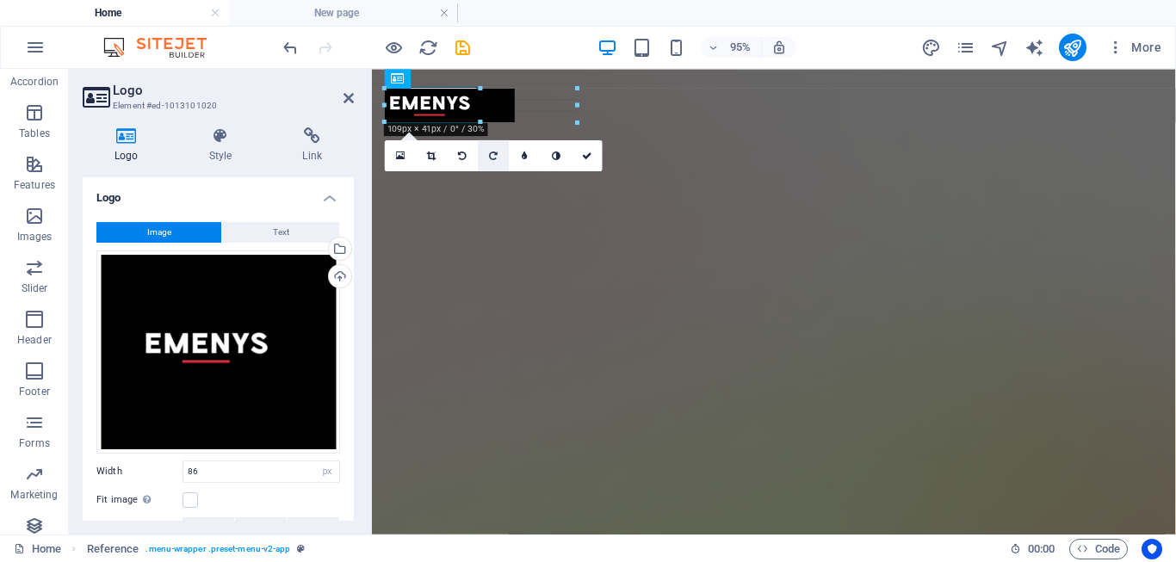
drag, startPoint x: 454, startPoint y: 114, endPoint x: 508, endPoint y: 164, distance: 73.7
type input "161"
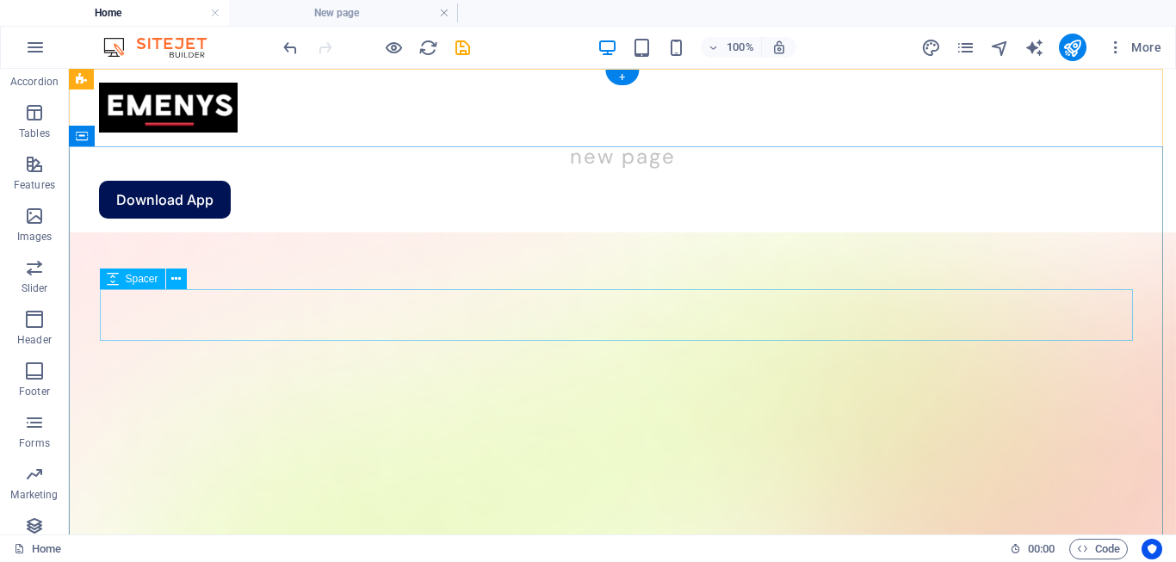
scroll to position [115, 0]
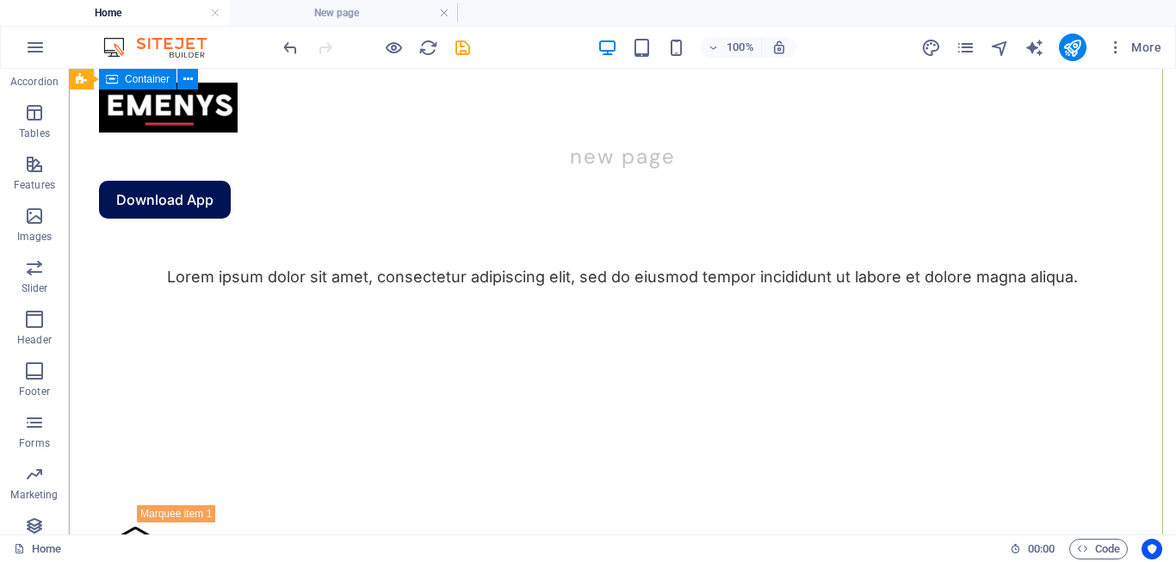
scroll to position [230, 0]
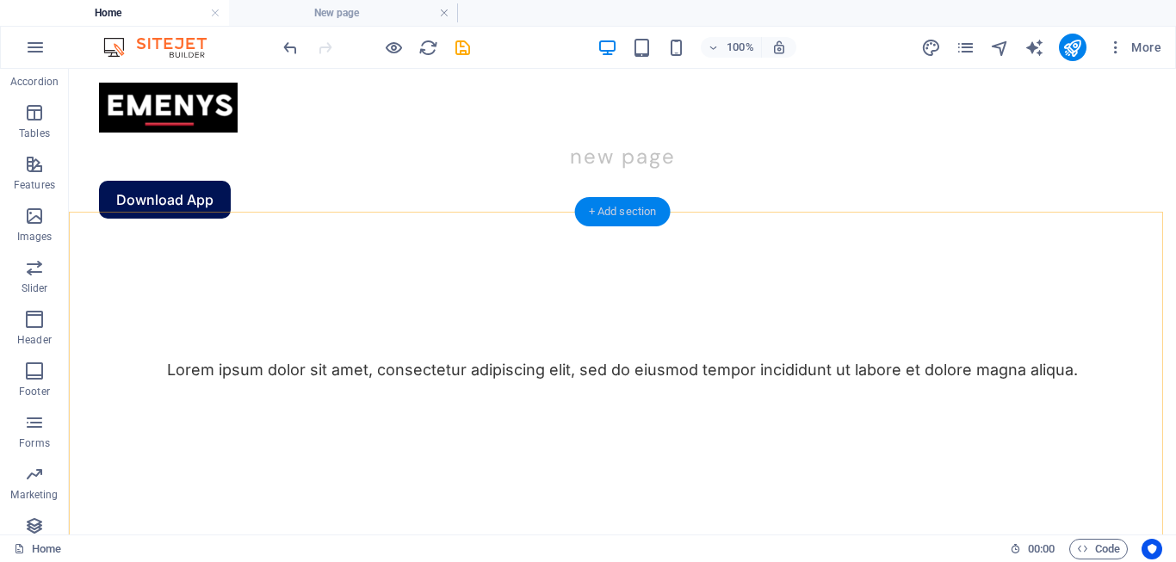
click at [613, 211] on div "+ Add section" at bounding box center [623, 211] width 96 height 29
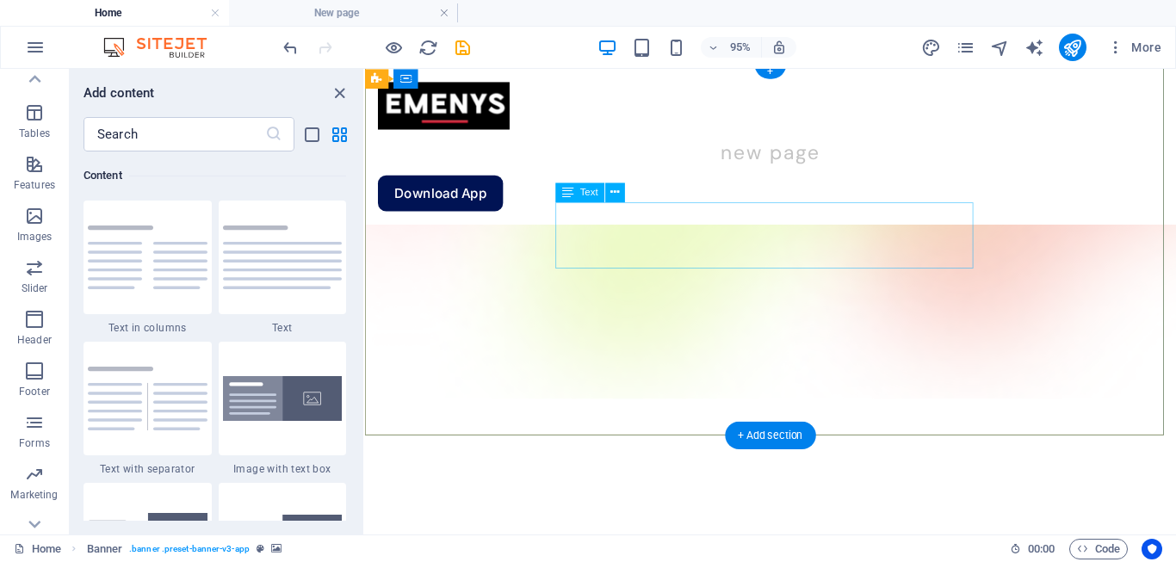
scroll to position [0, 0]
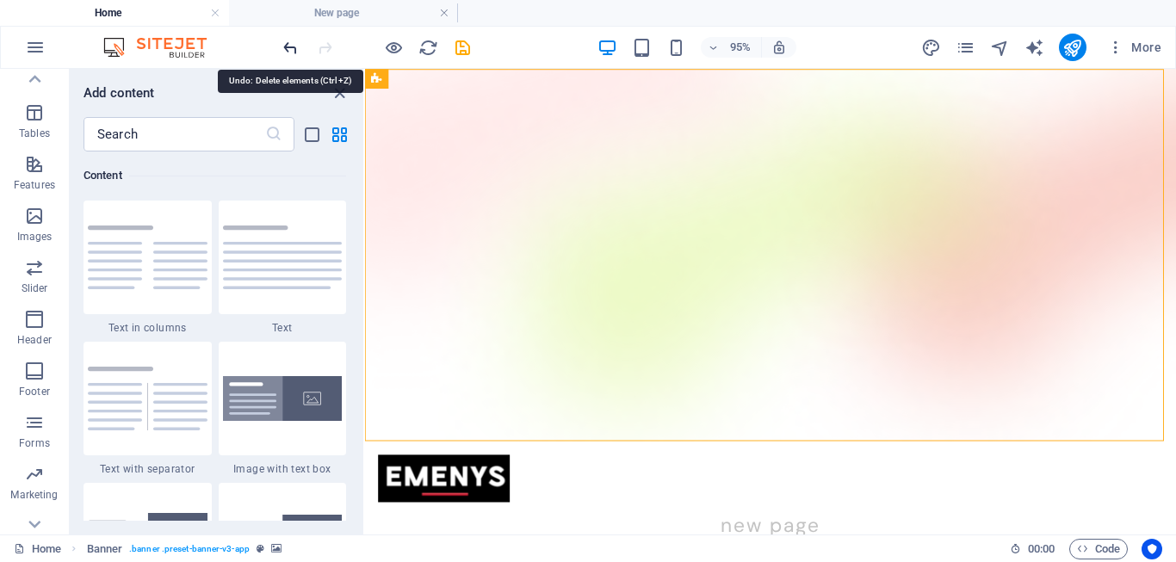
click at [281, 43] on icon "undo" at bounding box center [291, 48] width 20 height 20
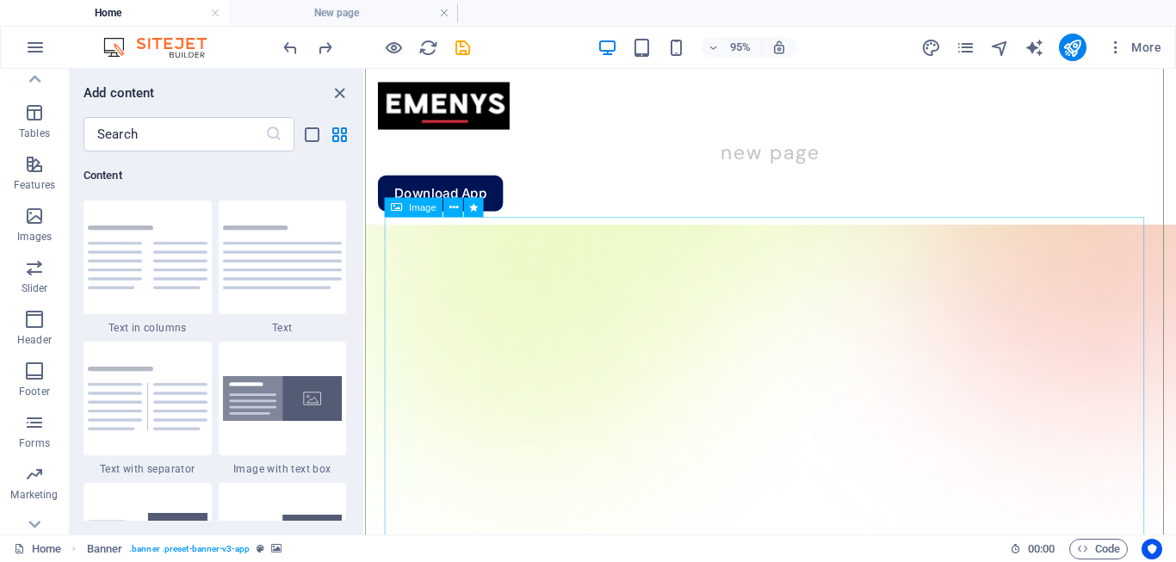
scroll to position [344, 0]
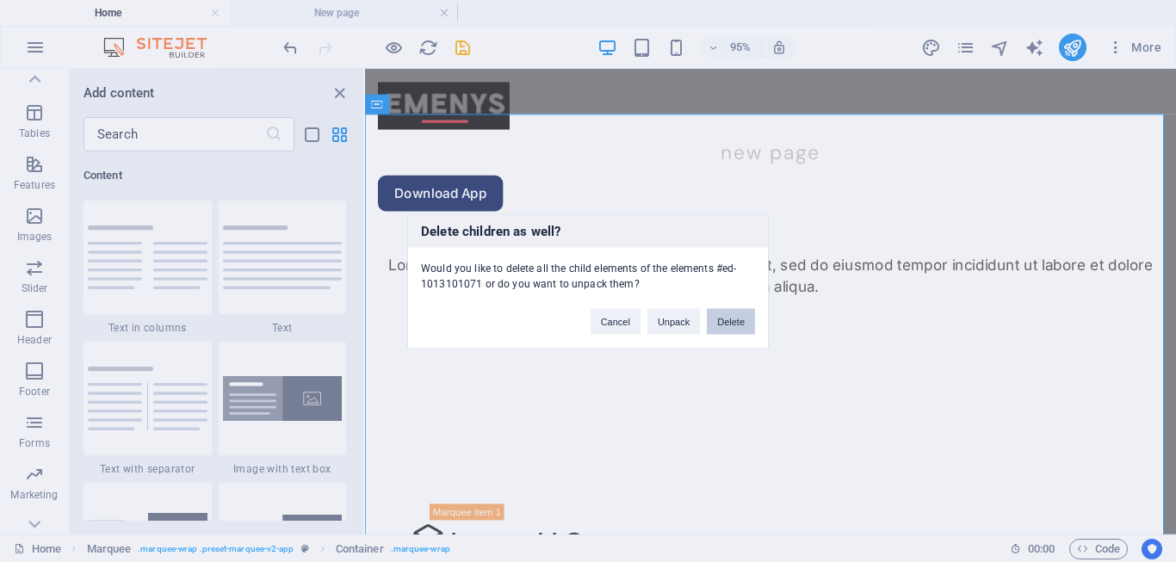
click at [720, 322] on button "Delete" at bounding box center [731, 321] width 48 height 26
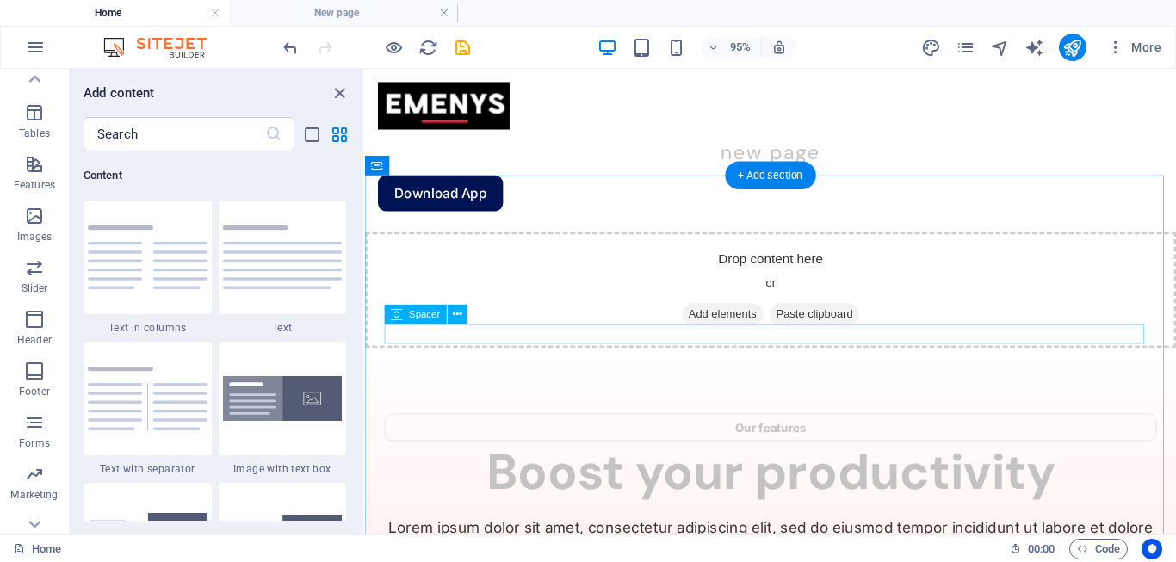
scroll to position [574, 0]
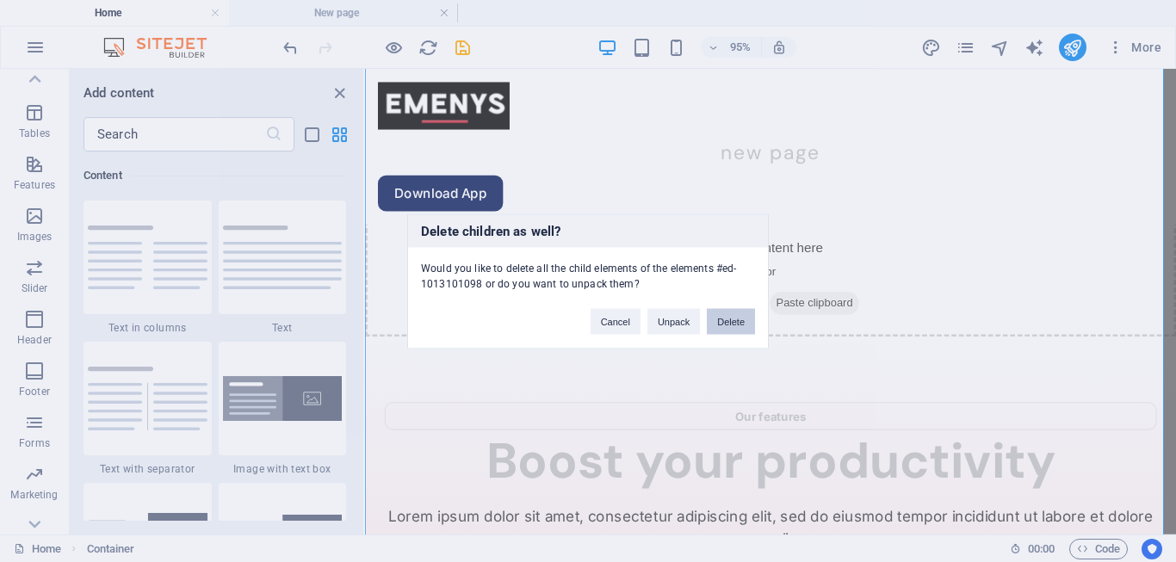
click at [728, 318] on button "Delete" at bounding box center [731, 321] width 48 height 26
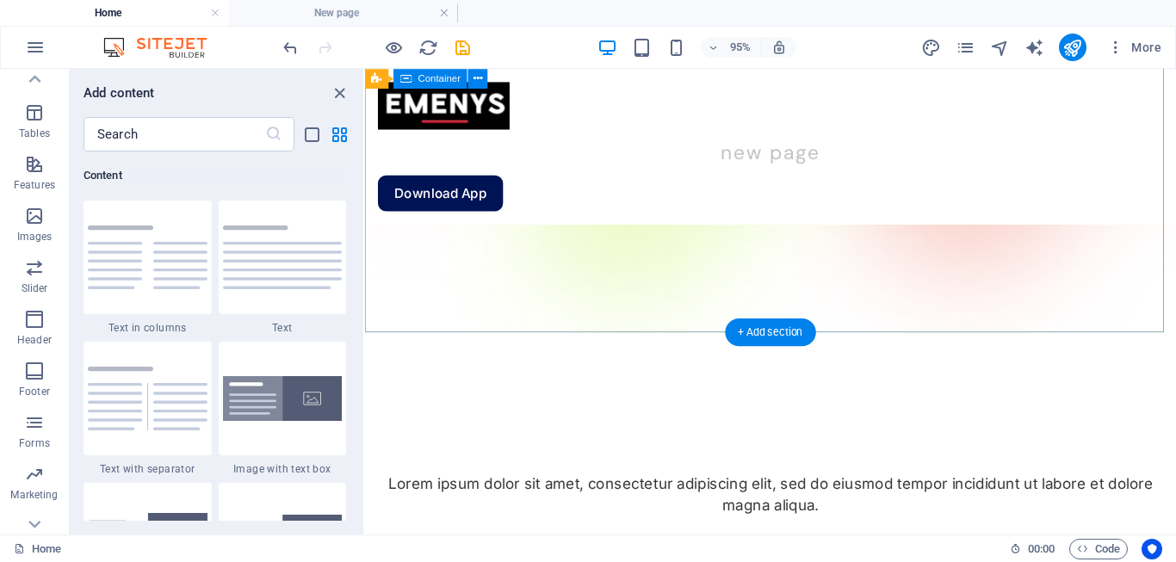
scroll to position [0, 0]
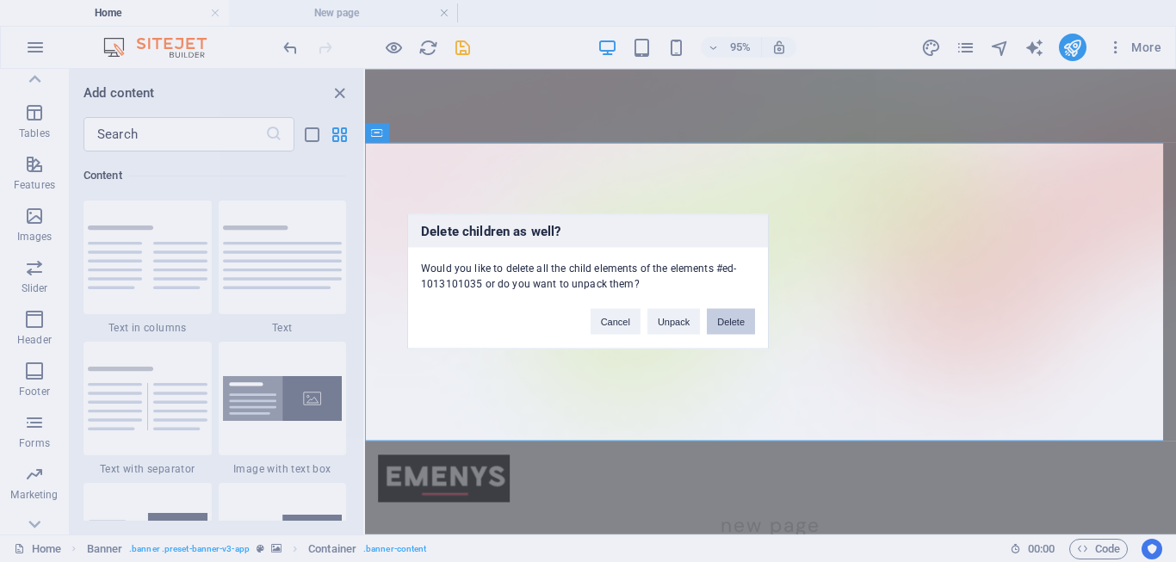
click at [732, 326] on button "Delete" at bounding box center [731, 321] width 48 height 26
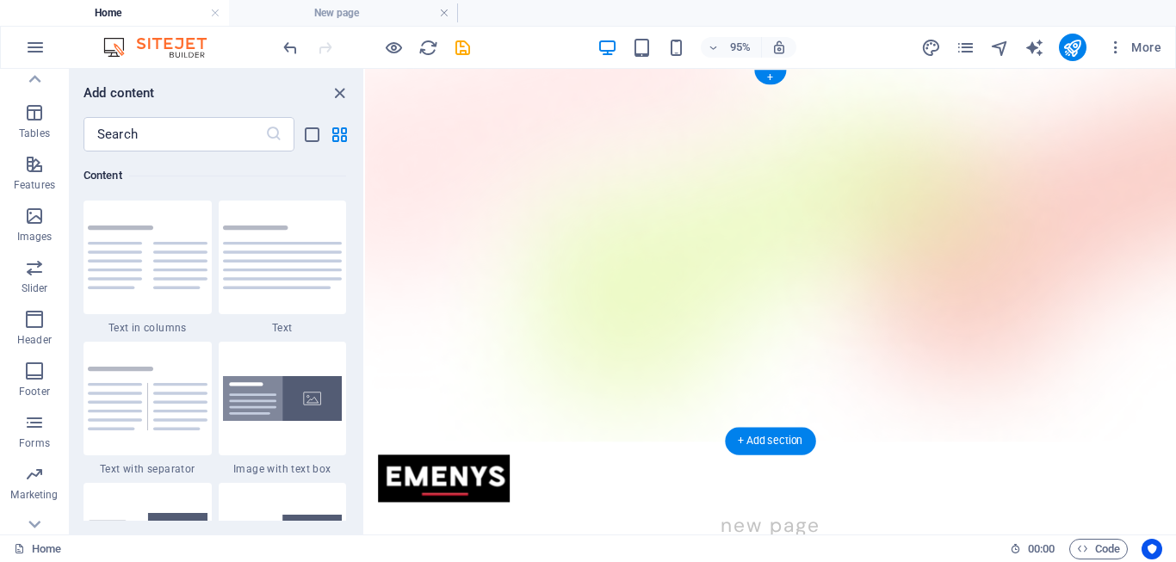
click at [694, 297] on figure at bounding box center [792, 265] width 854 height 393
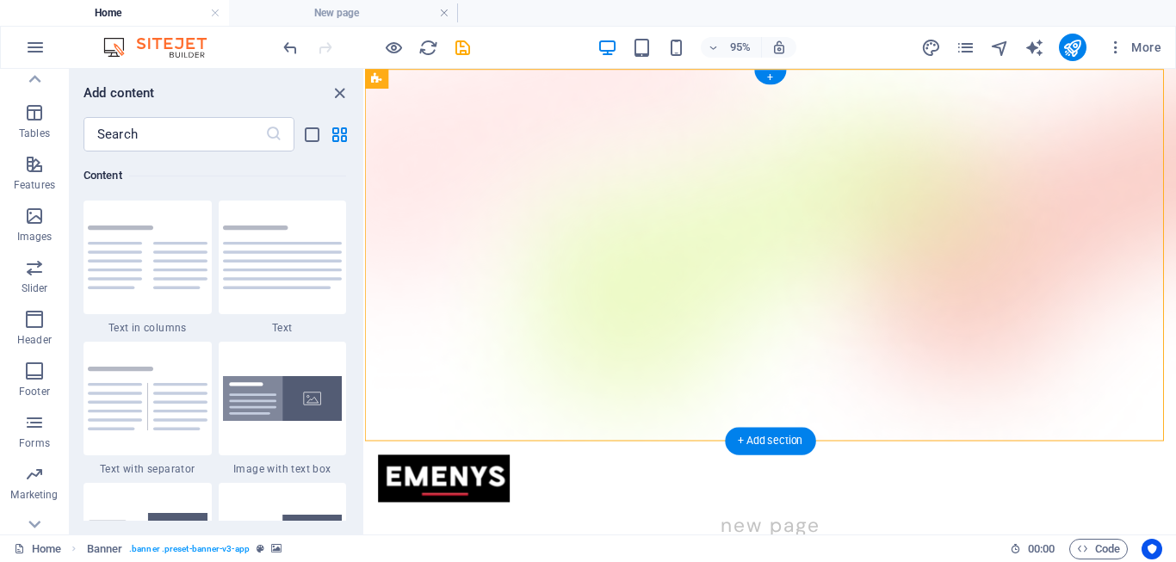
drag, startPoint x: 657, startPoint y: 259, endPoint x: 670, endPoint y: 194, distance: 66.7
click at [657, 254] on figure at bounding box center [792, 265] width 854 height 393
click at [733, 525] on nav "New page" at bounding box center [792, 549] width 827 height 48
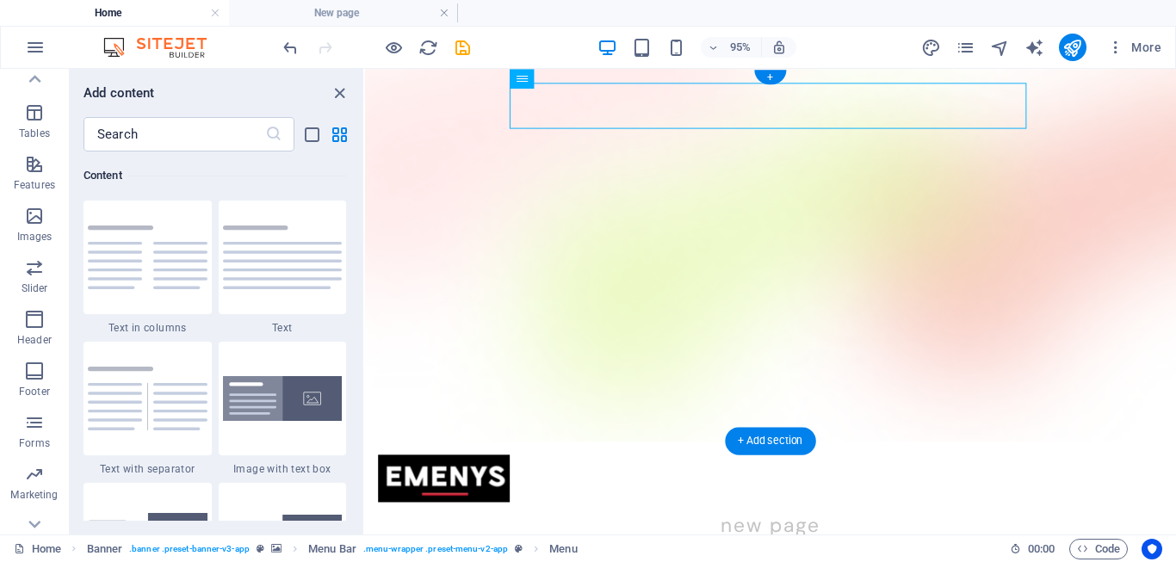
click at [708, 186] on figure at bounding box center [792, 265] width 854 height 393
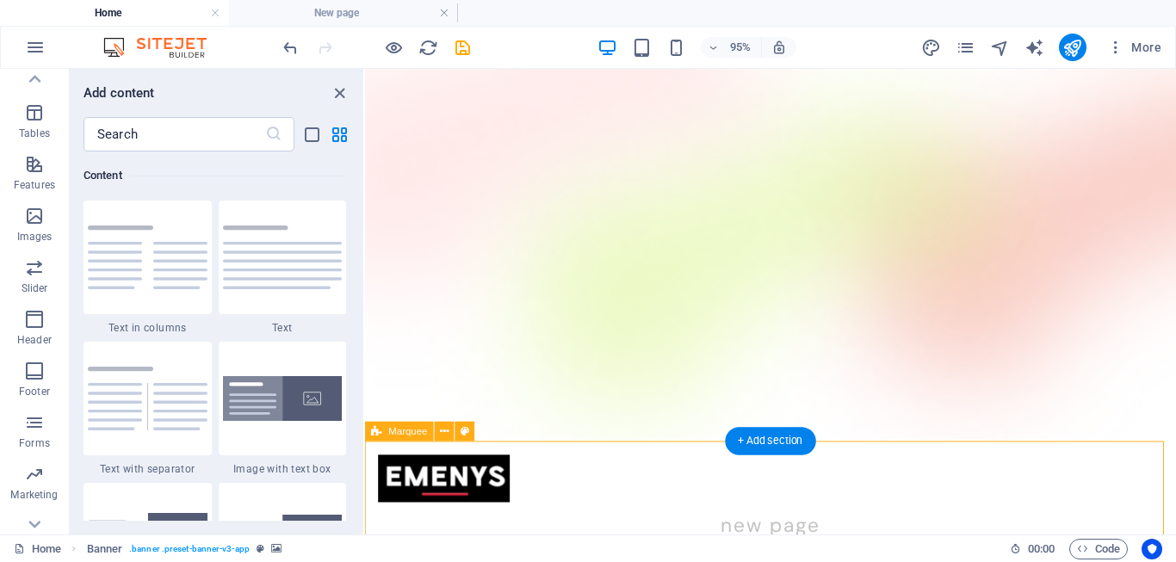
drag, startPoint x: 906, startPoint y: 464, endPoint x: 886, endPoint y: 412, distance: 55.3
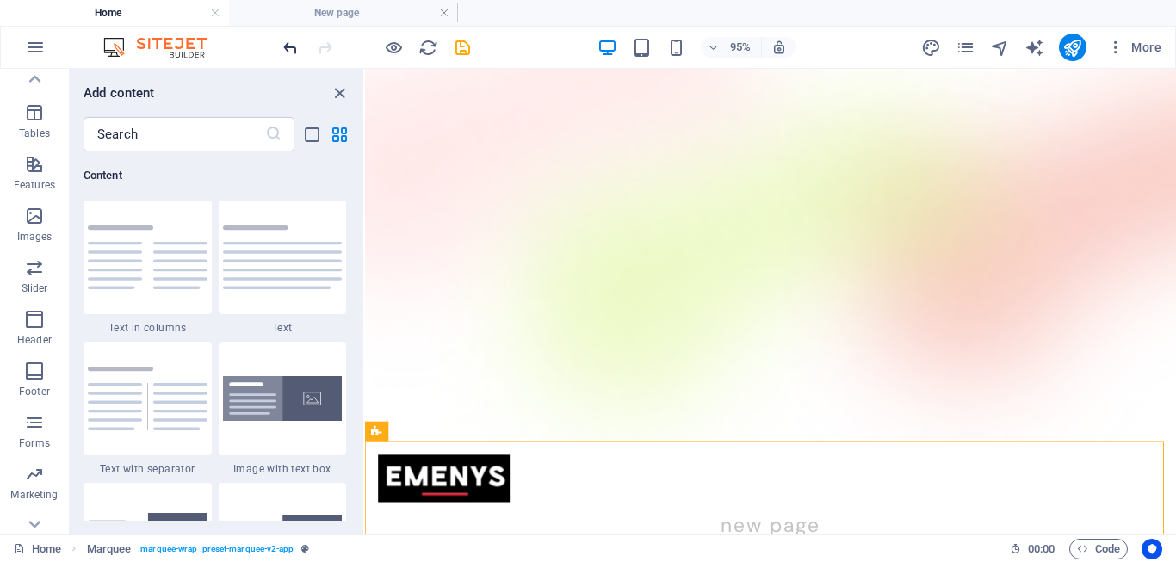
click at [288, 53] on icon "undo" at bounding box center [291, 48] width 20 height 20
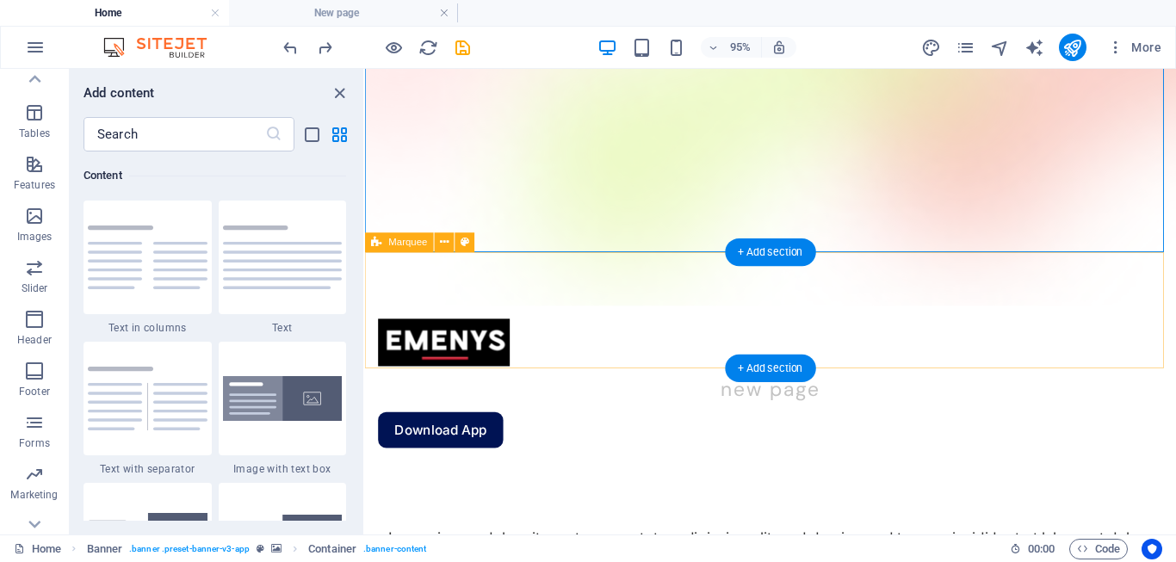
scroll to position [344, 0]
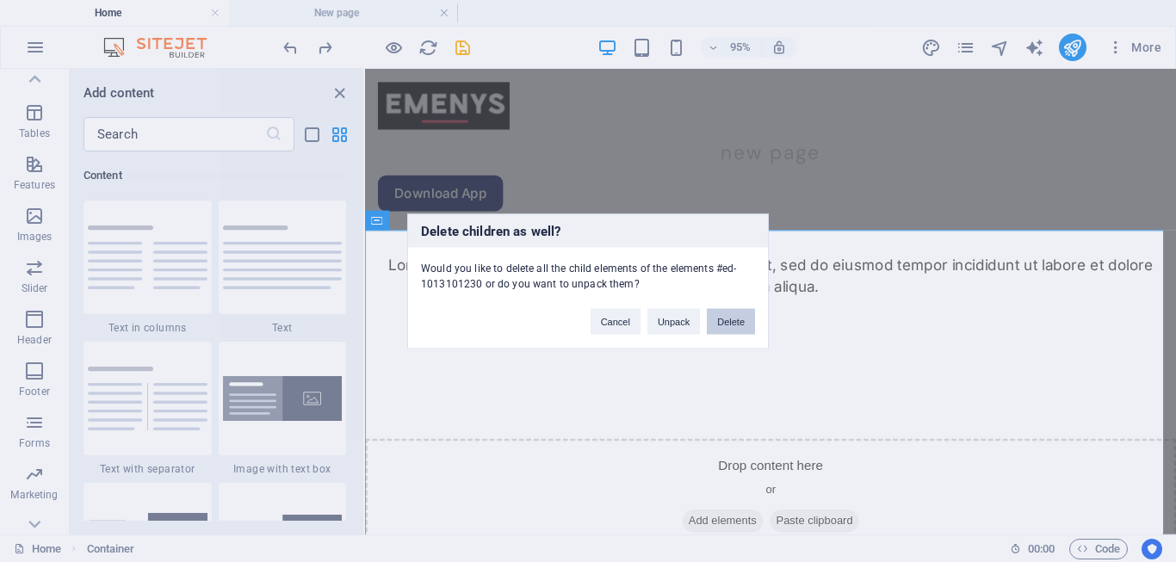
click at [721, 318] on button "Delete" at bounding box center [731, 321] width 48 height 26
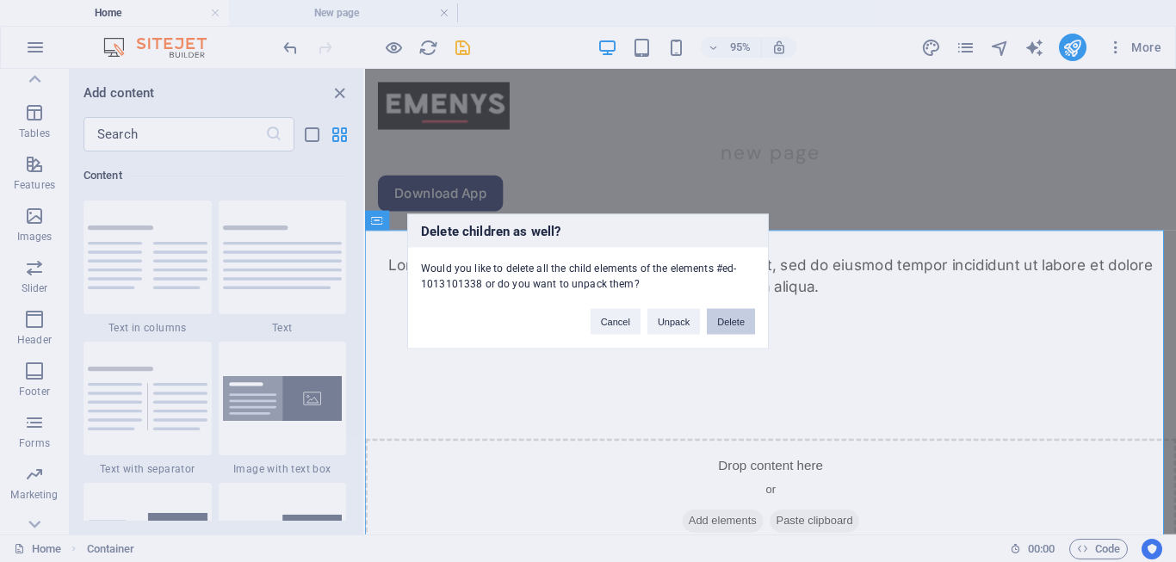
click at [732, 319] on button "Delete" at bounding box center [731, 321] width 48 height 26
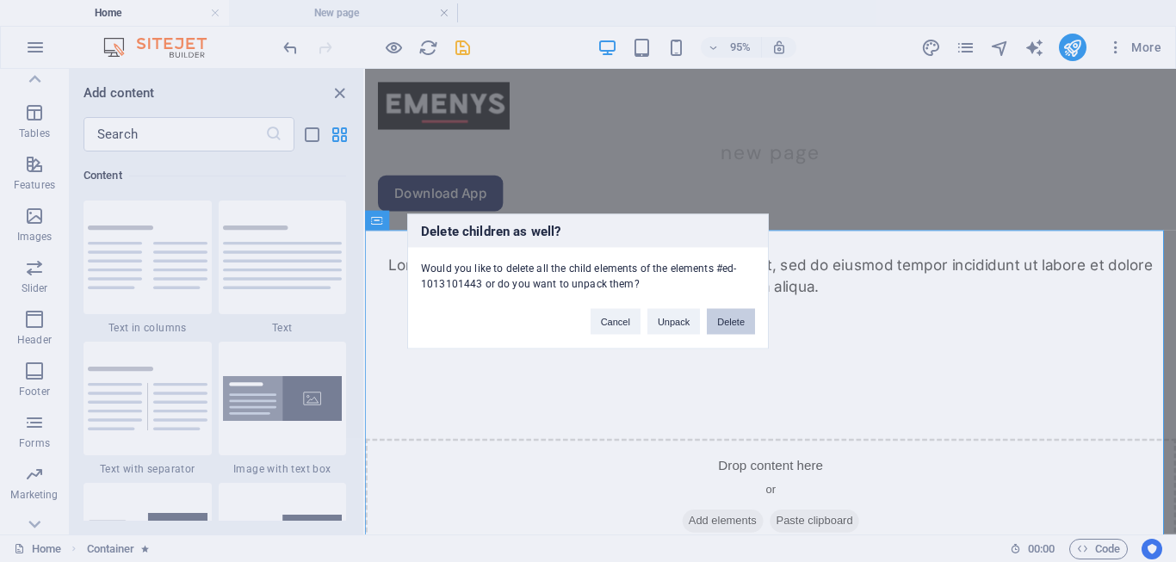
click at [738, 309] on button "Delete" at bounding box center [731, 321] width 48 height 26
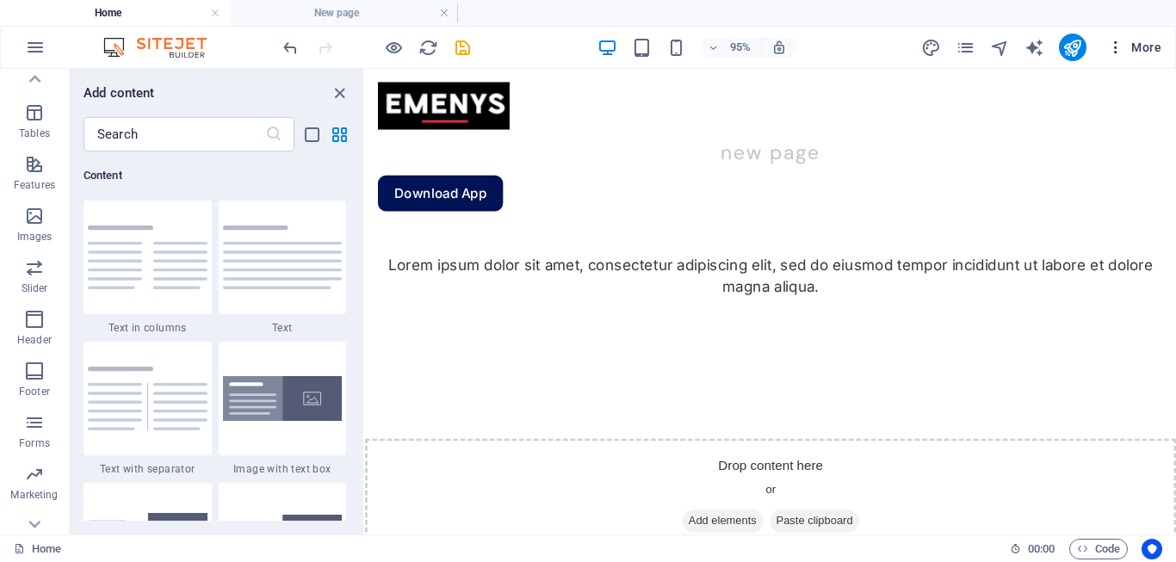
click at [1106, 48] on button "More" at bounding box center [1134, 48] width 68 height 28
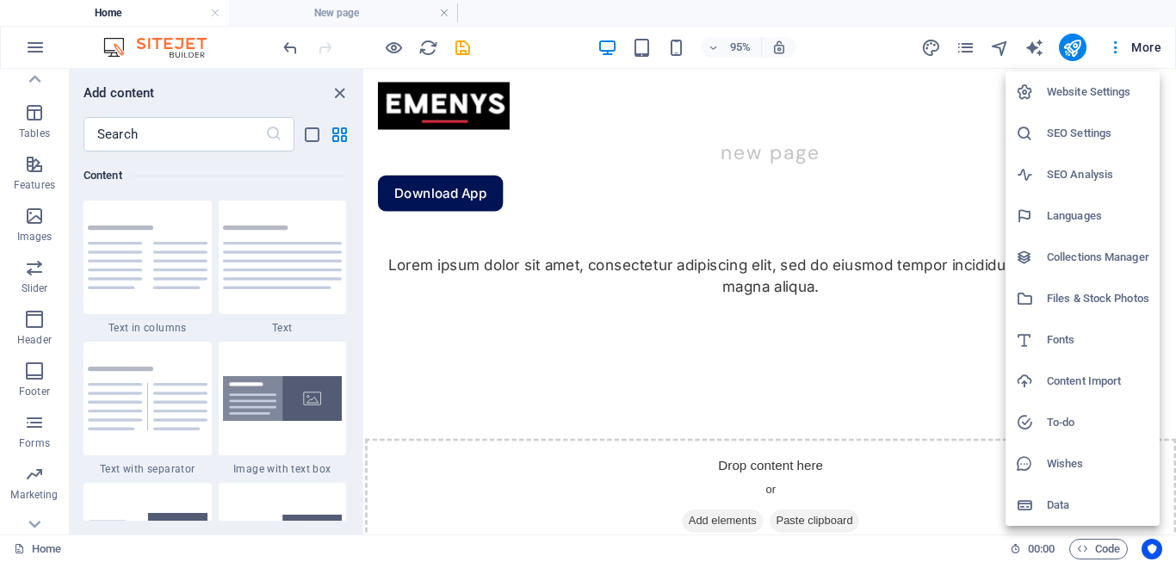
click at [946, 33] on div at bounding box center [588, 281] width 1176 height 562
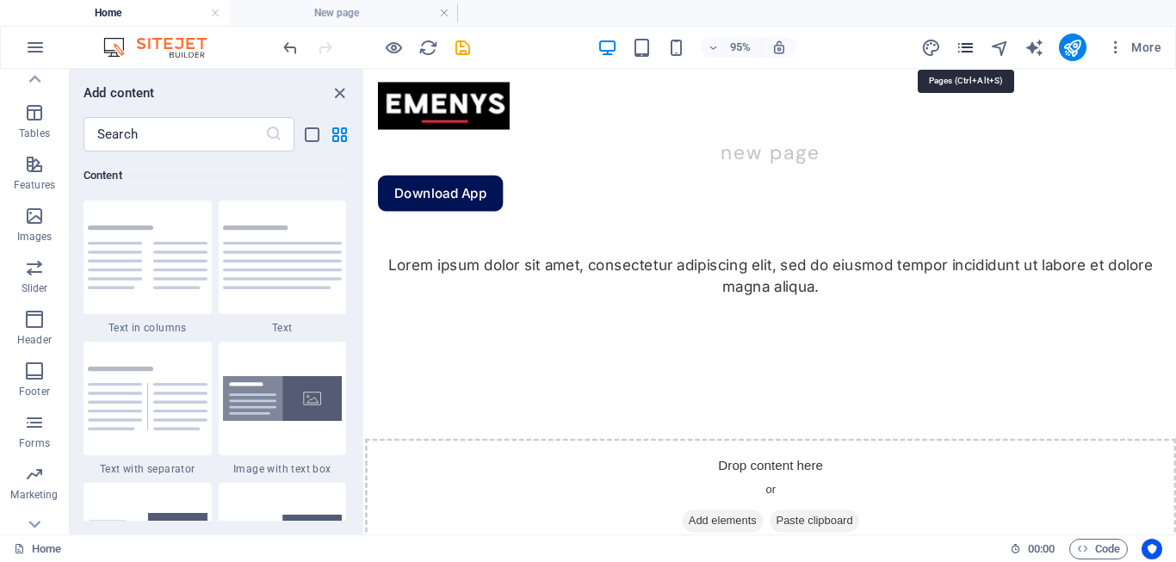
click at [962, 47] on icon "pages" at bounding box center [966, 48] width 20 height 20
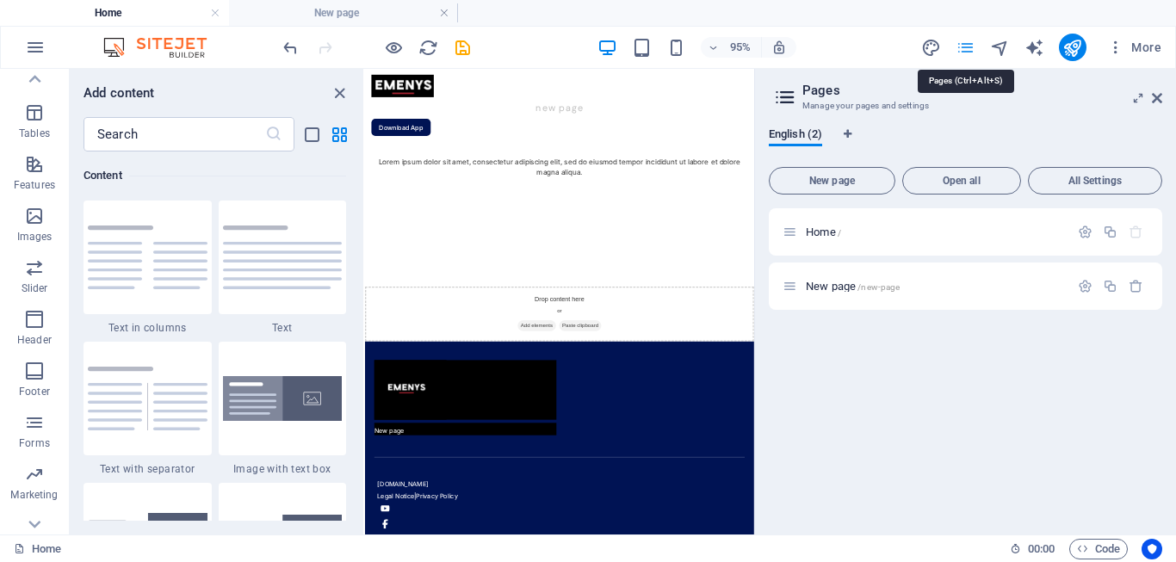
scroll to position [276, 0]
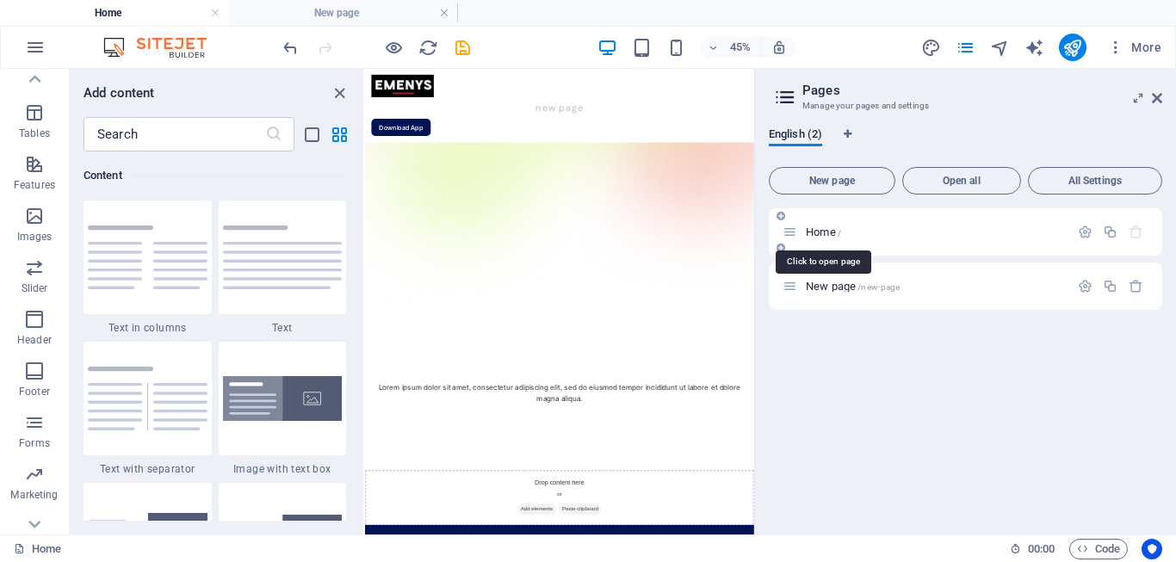
click at [821, 237] on span "Home /" at bounding box center [823, 232] width 35 height 13
click at [808, 232] on span "Home /" at bounding box center [823, 232] width 35 height 13
click at [808, 233] on span "Home /" at bounding box center [823, 232] width 35 height 13
click at [1090, 232] on icon "button" at bounding box center [1085, 232] width 15 height 15
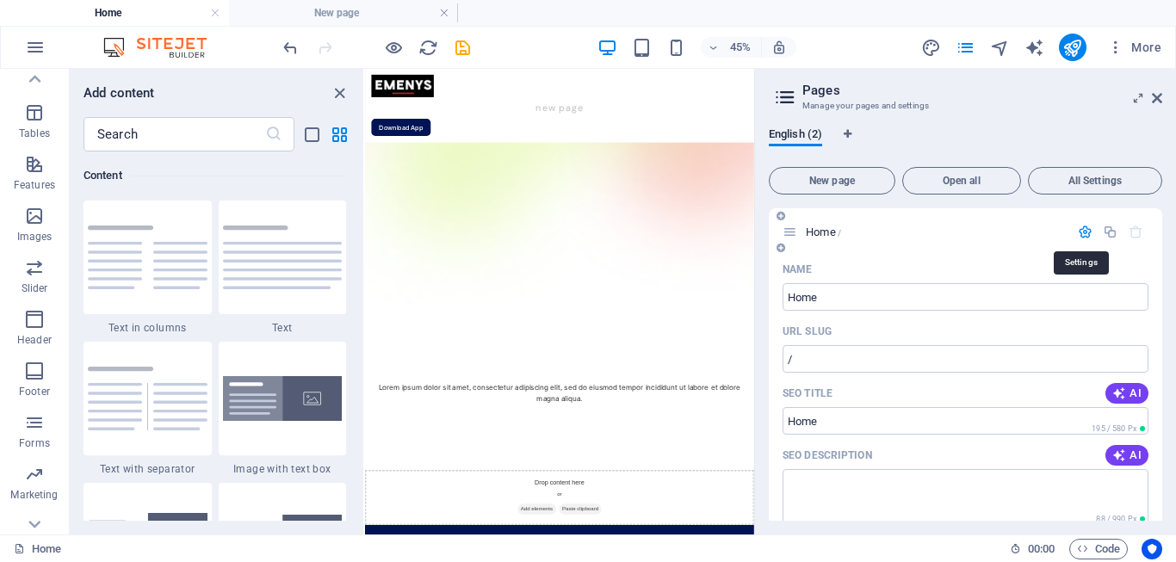
click at [1087, 232] on icon "button" at bounding box center [1085, 232] width 15 height 15
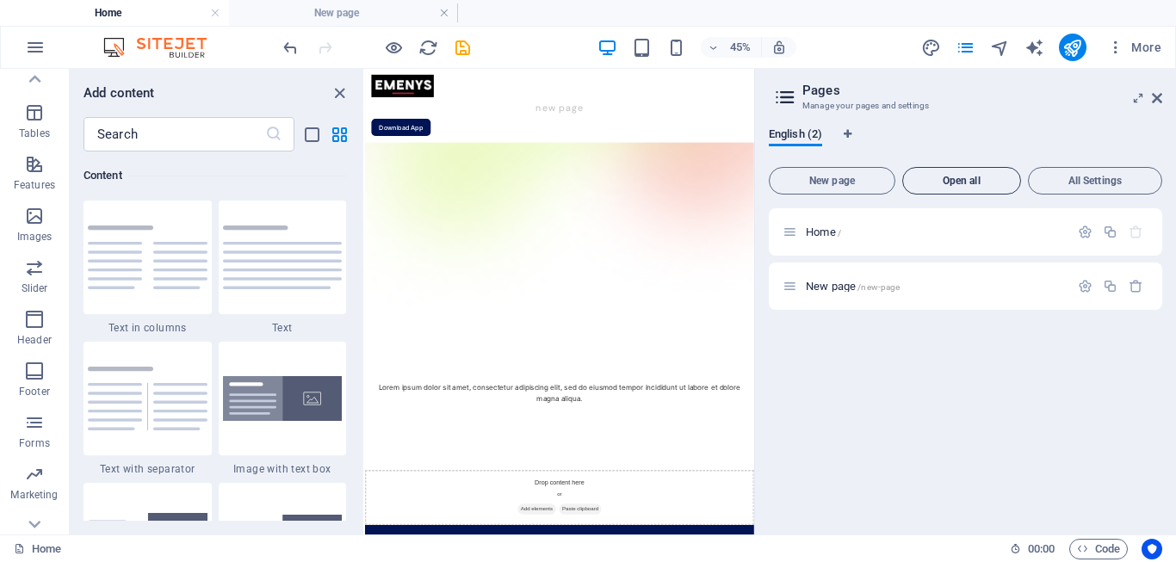
click at [974, 177] on span "Open all" at bounding box center [961, 181] width 103 height 10
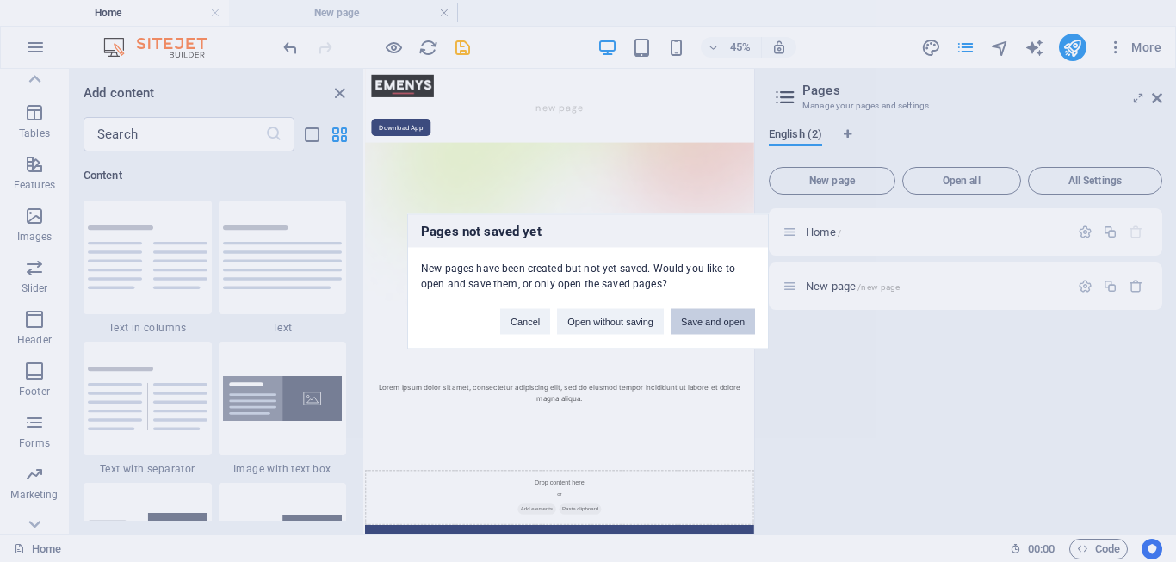
click at [702, 324] on button "Save and open" at bounding box center [713, 321] width 84 height 26
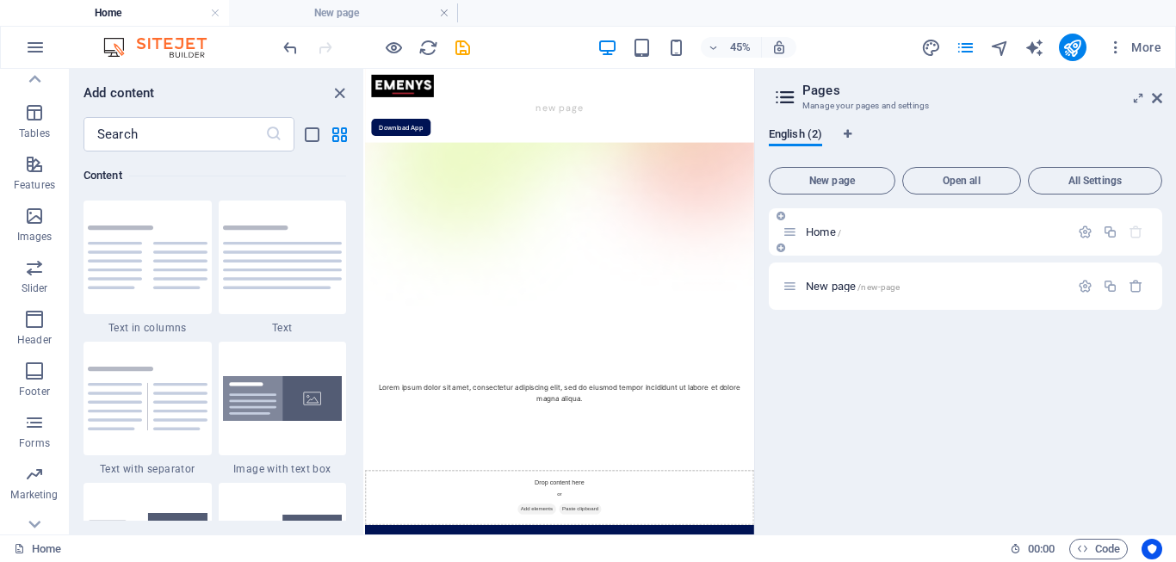
click at [827, 232] on span "Home /" at bounding box center [823, 232] width 35 height 13
click at [822, 232] on span "Home /" at bounding box center [823, 232] width 35 height 13
click at [793, 236] on icon at bounding box center [790, 232] width 15 height 15
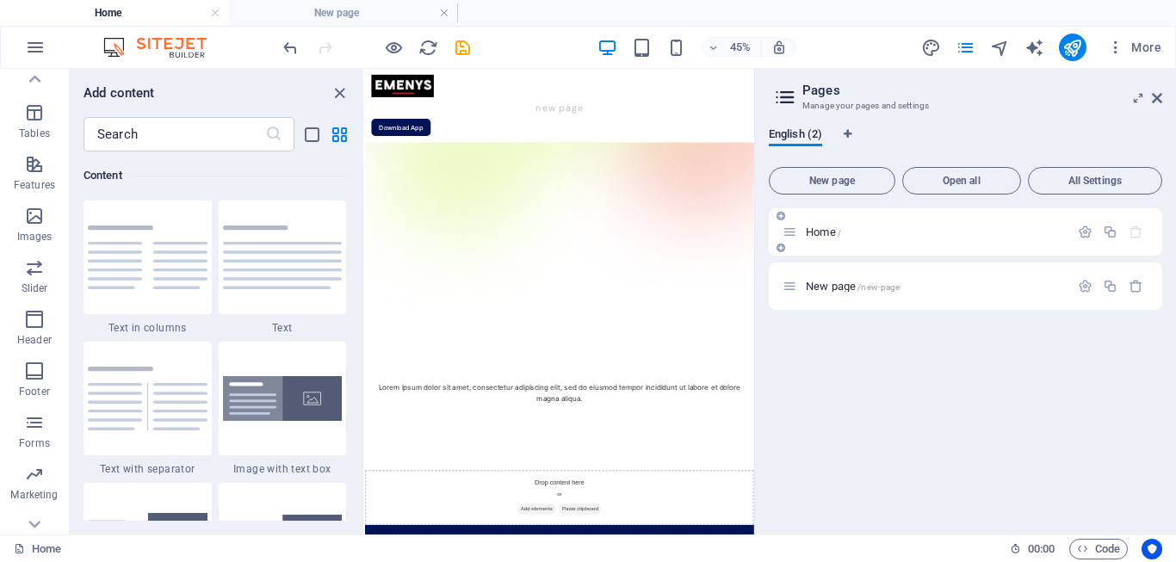
click at [792, 236] on icon at bounding box center [790, 232] width 15 height 15
click at [1154, 96] on icon at bounding box center [1157, 98] width 10 height 14
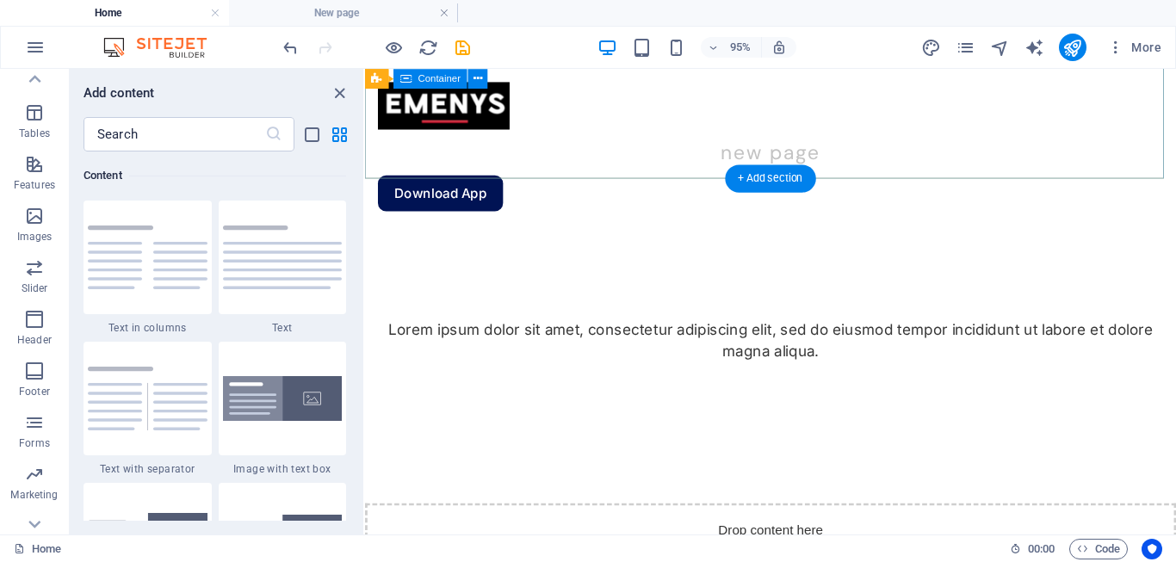
scroll to position [0, 0]
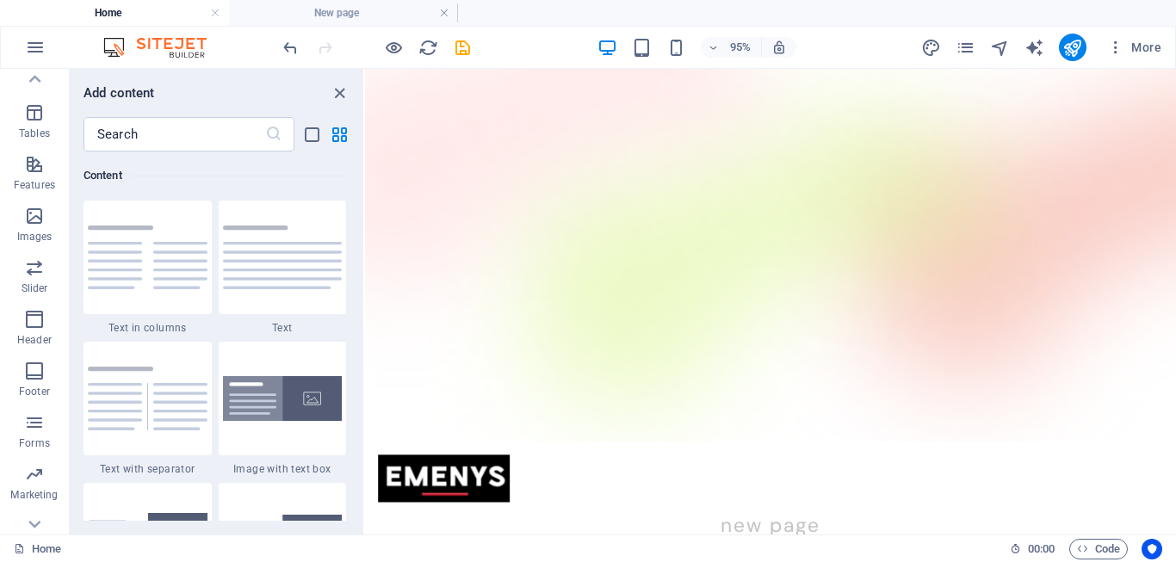
click at [164, 14] on h4 "Home" at bounding box center [114, 12] width 229 height 19
drag, startPoint x: 134, startPoint y: 14, endPoint x: 153, endPoint y: 5, distance: 20.8
click at [303, 3] on h4 "New page" at bounding box center [343, 12] width 229 height 19
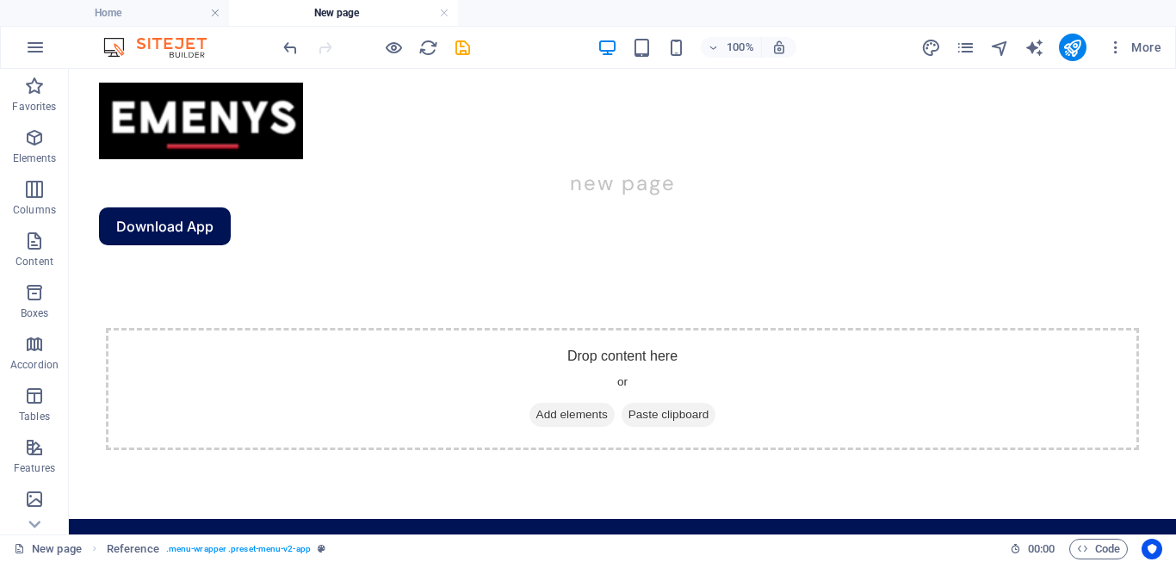
click at [444, 12] on link at bounding box center [444, 13] width 10 height 16
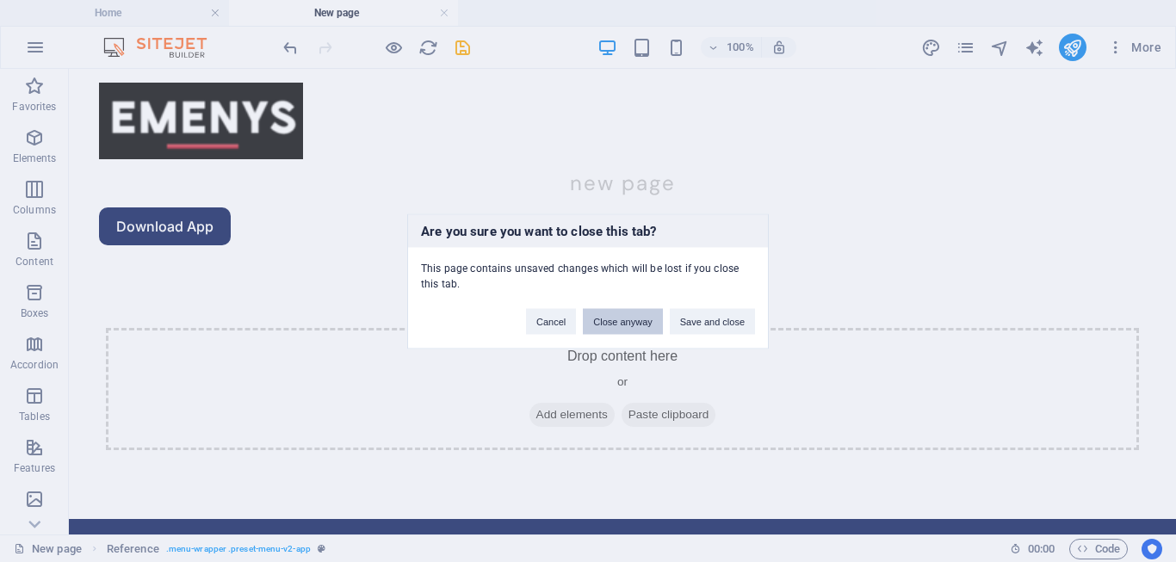
drag, startPoint x: 627, startPoint y: 327, endPoint x: 274, endPoint y: 297, distance: 354.3
click at [627, 327] on button "Close anyway" at bounding box center [622, 321] width 79 height 26
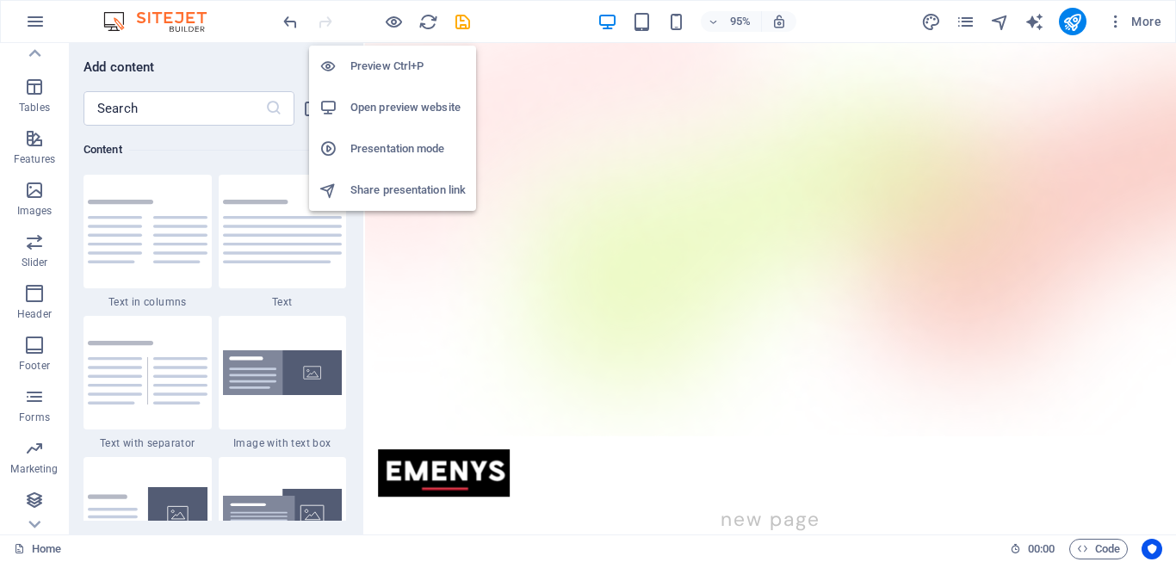
click at [362, 107] on h6 "Open preview website" at bounding box center [407, 107] width 115 height 21
click at [393, 20] on icon "button" at bounding box center [394, 22] width 20 height 20
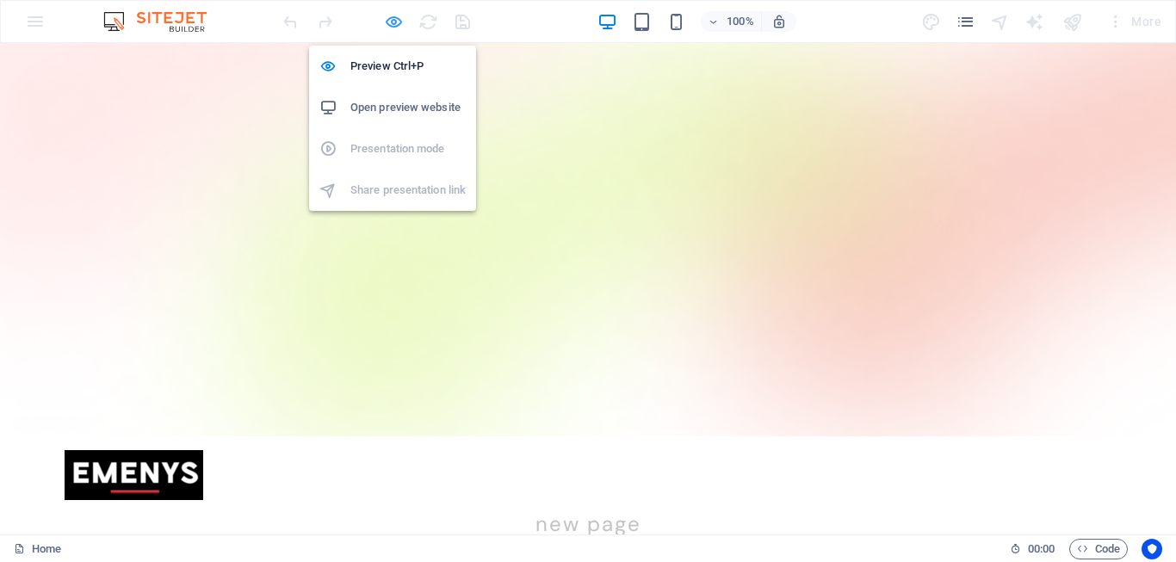
click at [391, 22] on icon "button" at bounding box center [394, 22] width 20 height 20
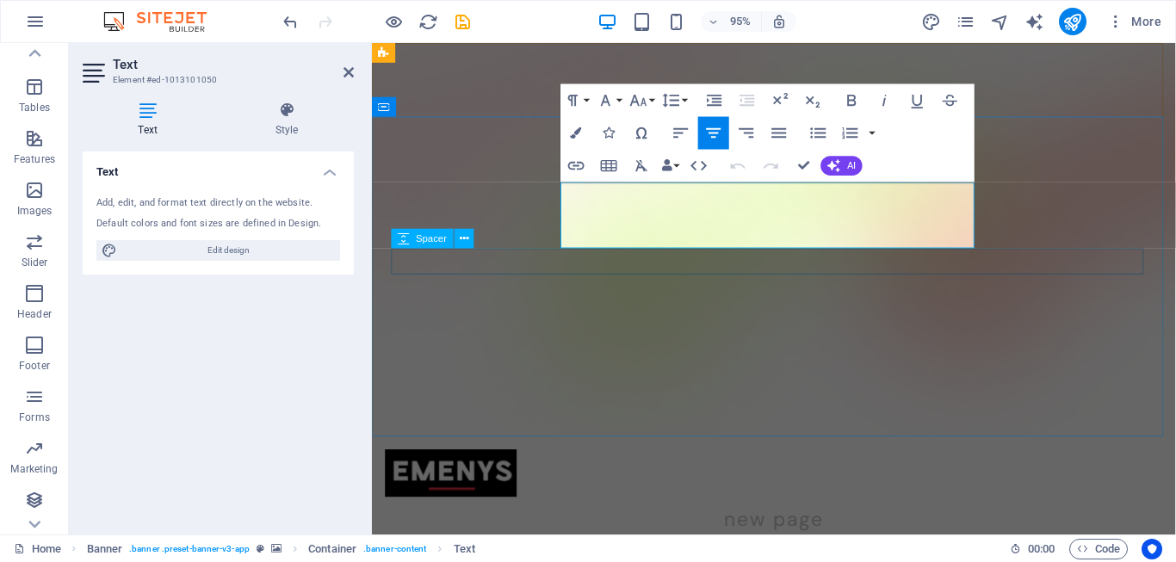
drag, startPoint x: 572, startPoint y: 200, endPoint x: 988, endPoint y: 280, distance: 424.3
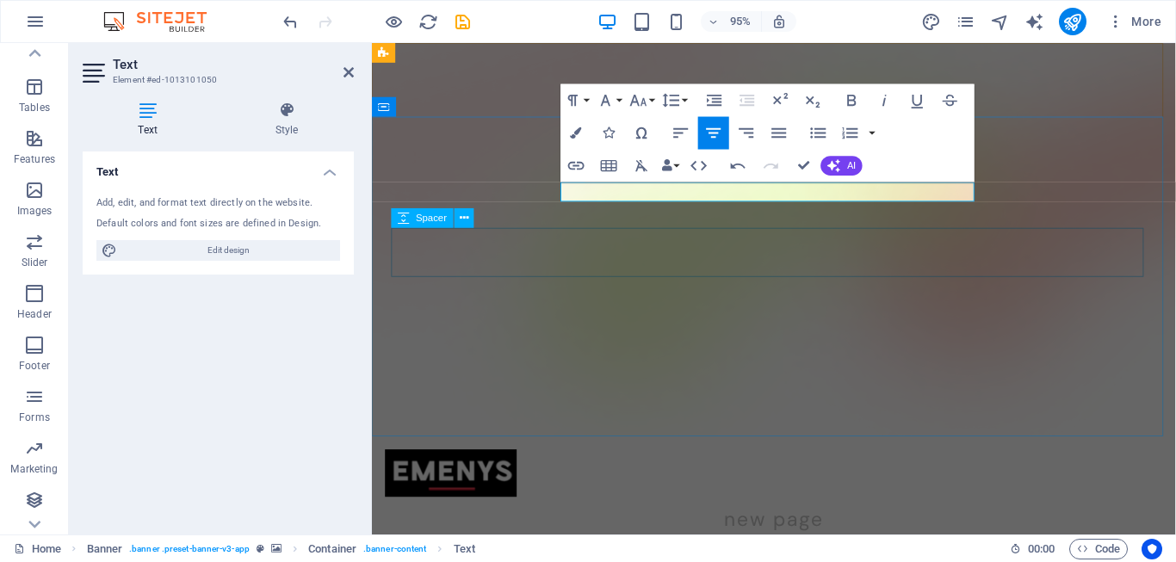
scroll to position [0, 7]
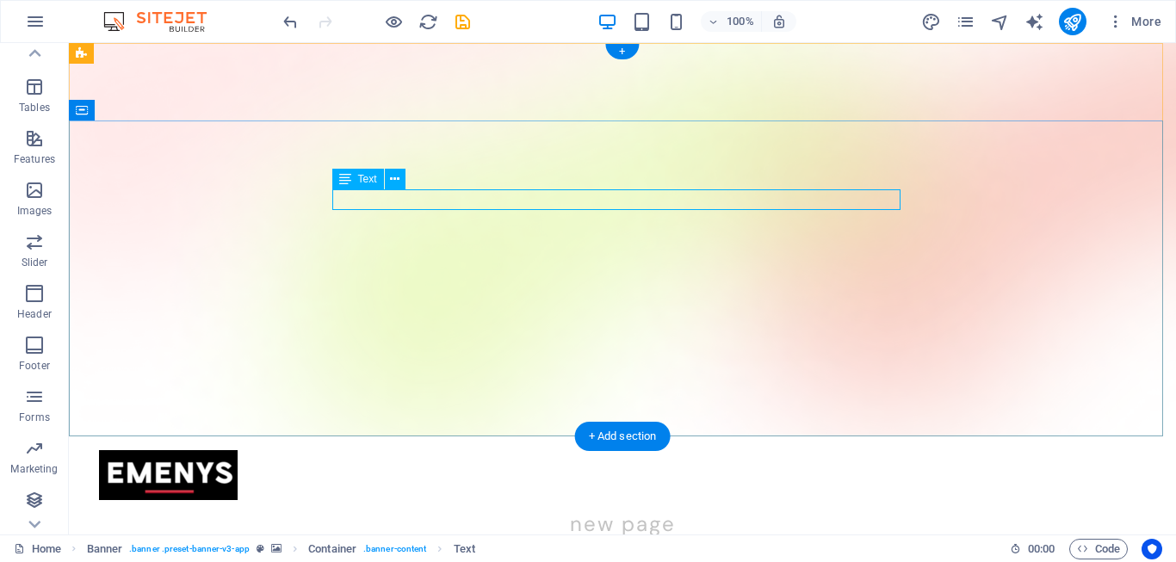
click at [365, 183] on span "Text" at bounding box center [367, 179] width 19 height 10
click at [368, 177] on span "Text" at bounding box center [367, 179] width 19 height 10
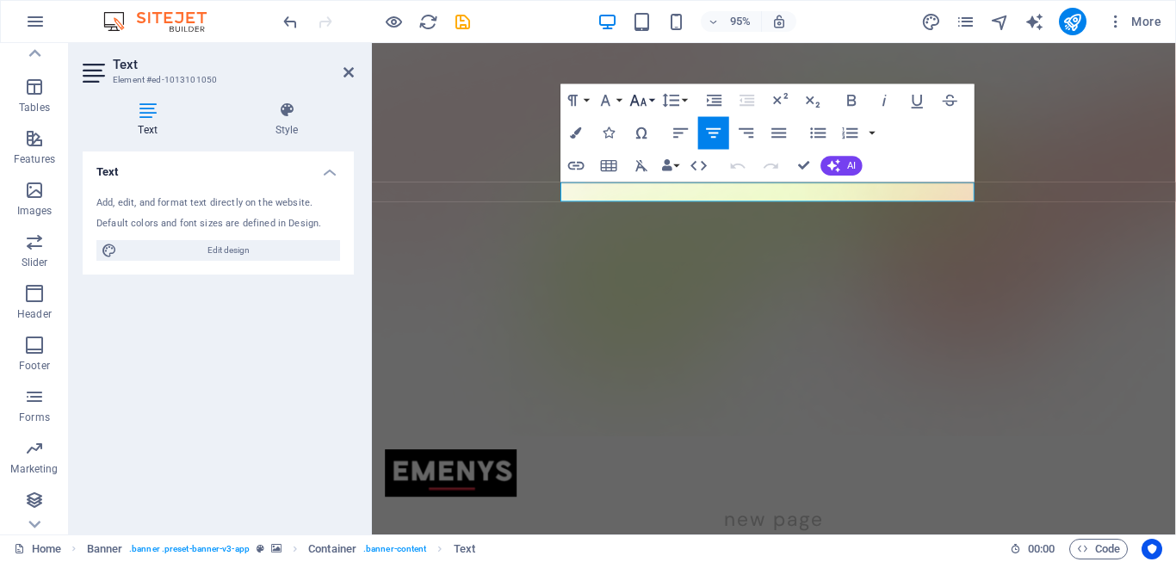
click at [644, 104] on icon "button" at bounding box center [639, 100] width 20 height 20
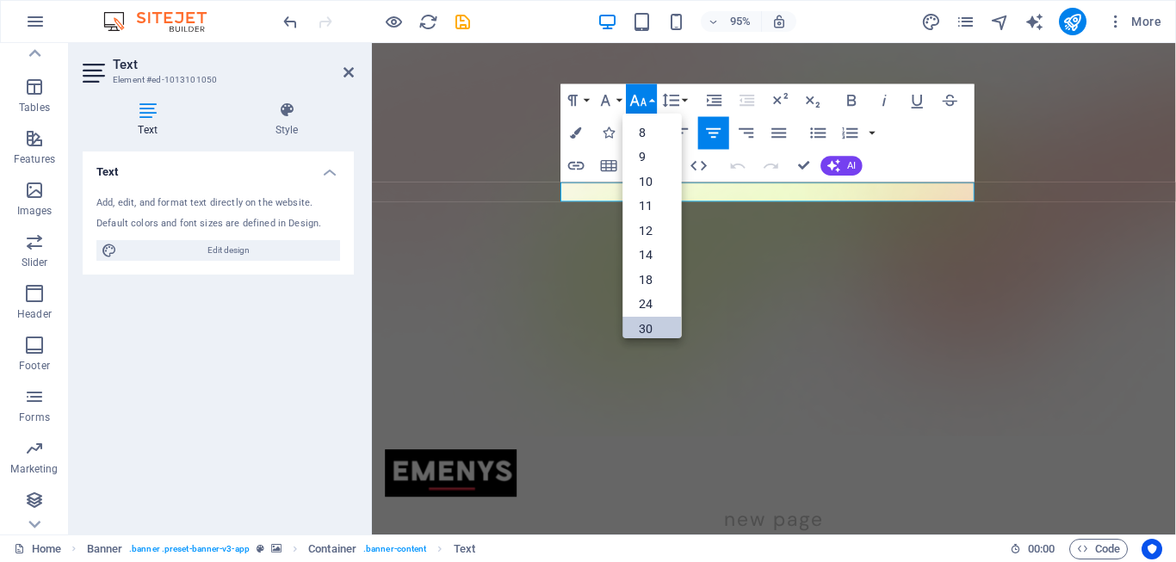
click at [645, 323] on link "30" at bounding box center [652, 328] width 59 height 25
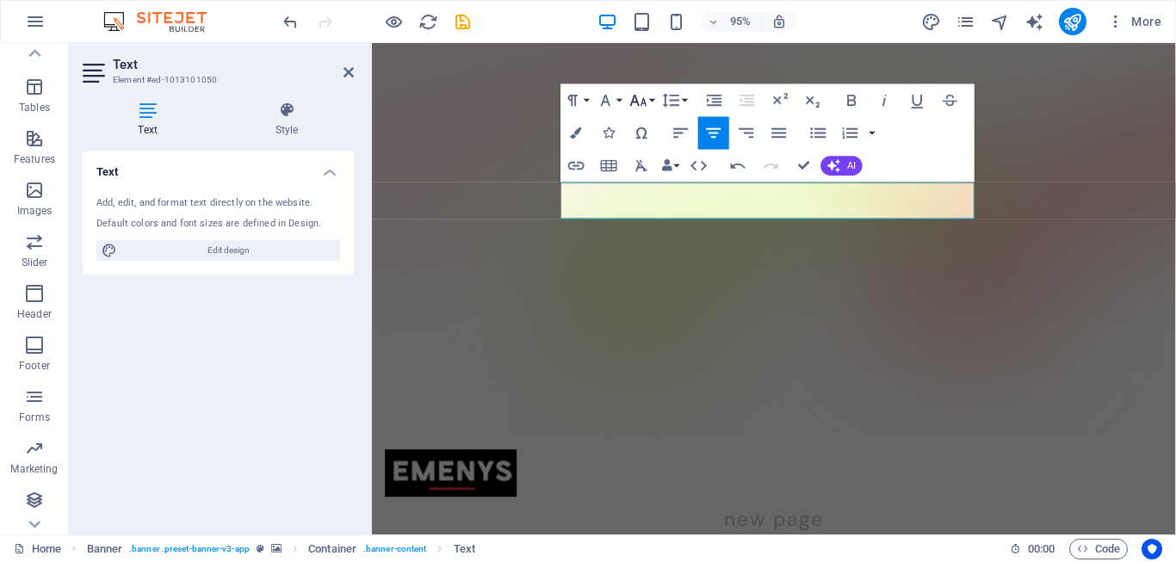
click at [647, 102] on icon "button" at bounding box center [639, 100] width 20 height 20
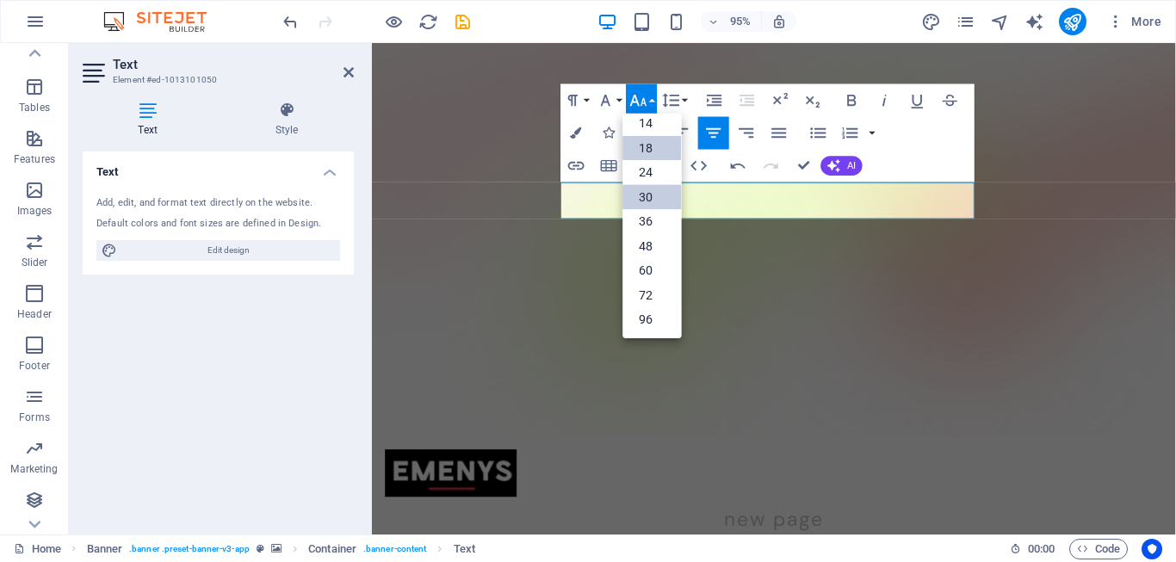
scroll to position [139, 0]
click at [662, 312] on link "96" at bounding box center [652, 319] width 59 height 25
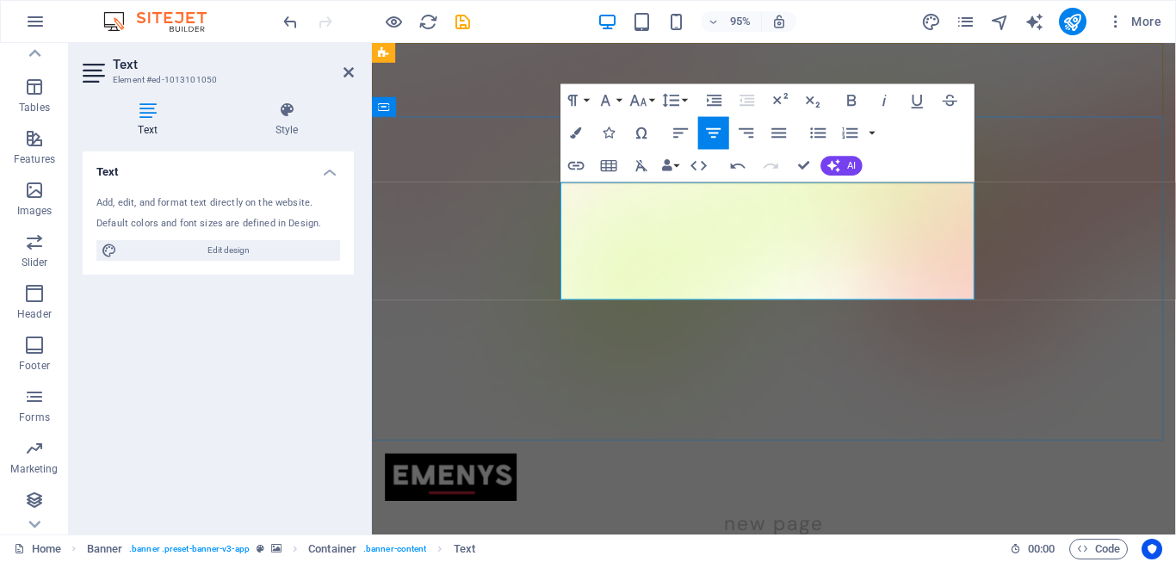
drag, startPoint x: 891, startPoint y: 277, endPoint x: 686, endPoint y: 275, distance: 204.9
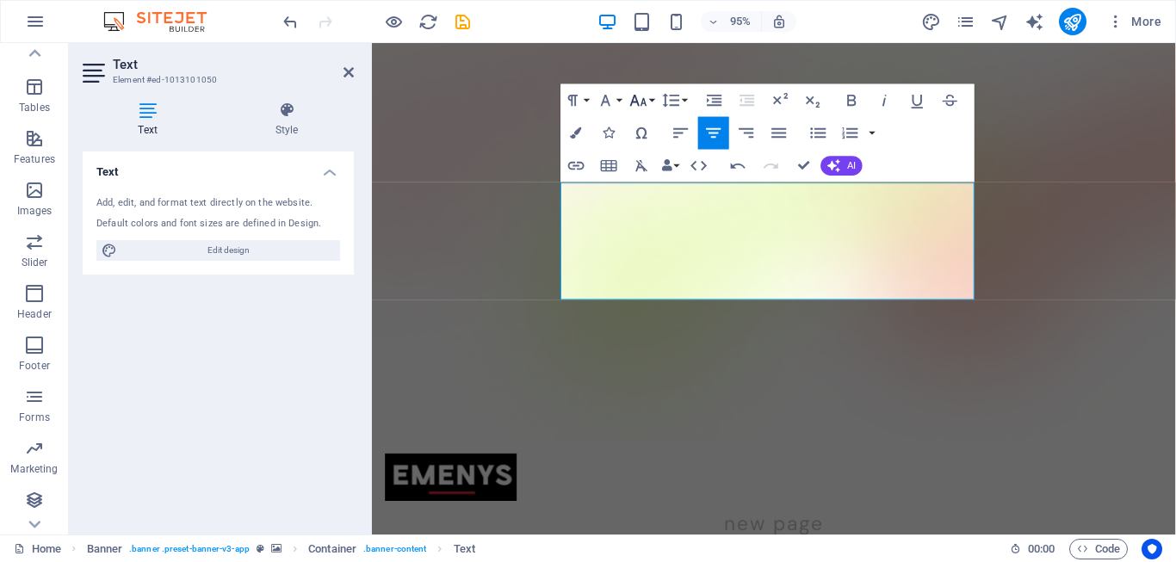
click at [646, 100] on icon "button" at bounding box center [639, 100] width 20 height 20
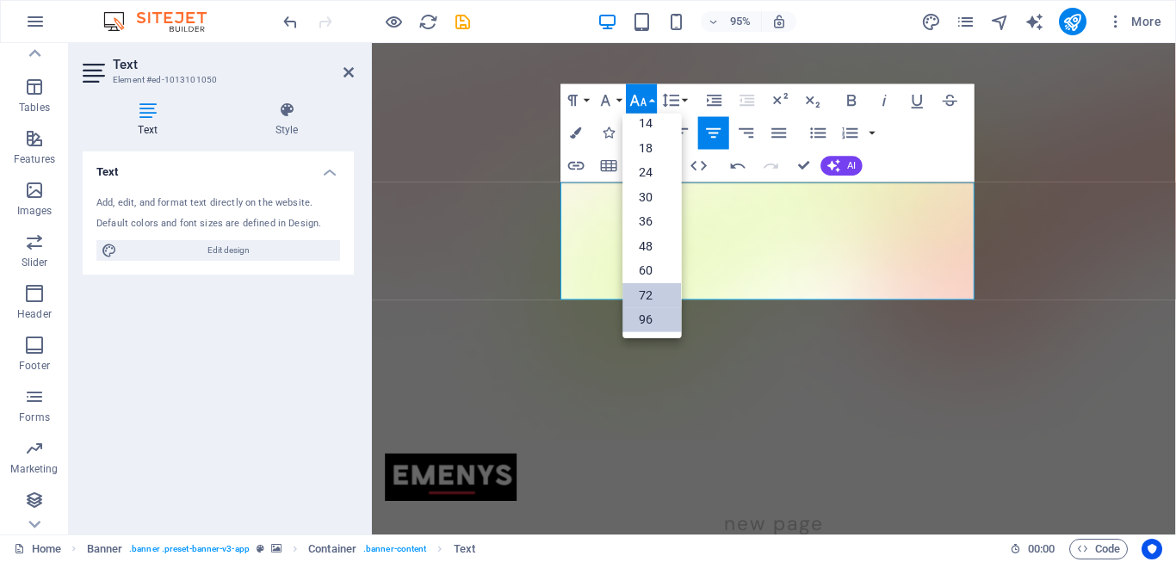
click at [660, 293] on link "72" at bounding box center [652, 294] width 59 height 25
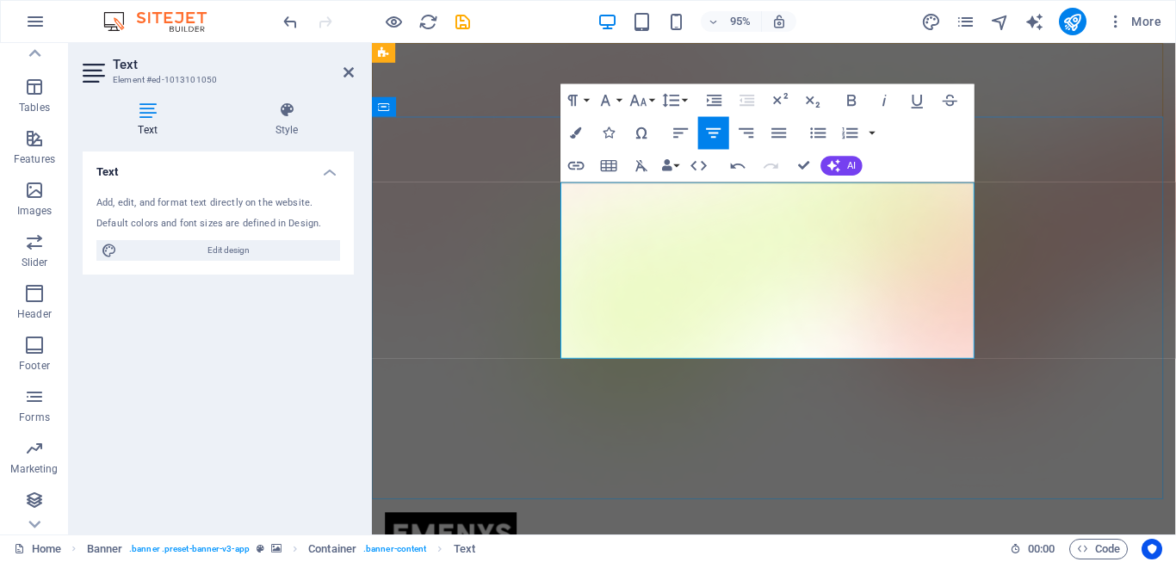
click at [782, 135] on icon "button" at bounding box center [780, 133] width 20 height 20
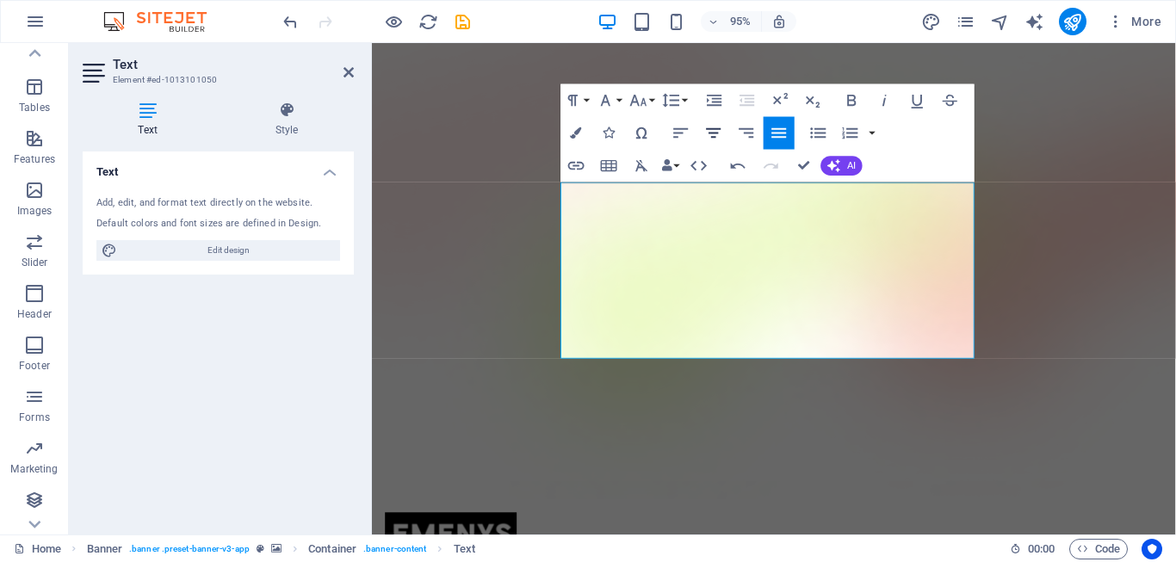
click at [704, 133] on icon "button" at bounding box center [714, 133] width 20 height 20
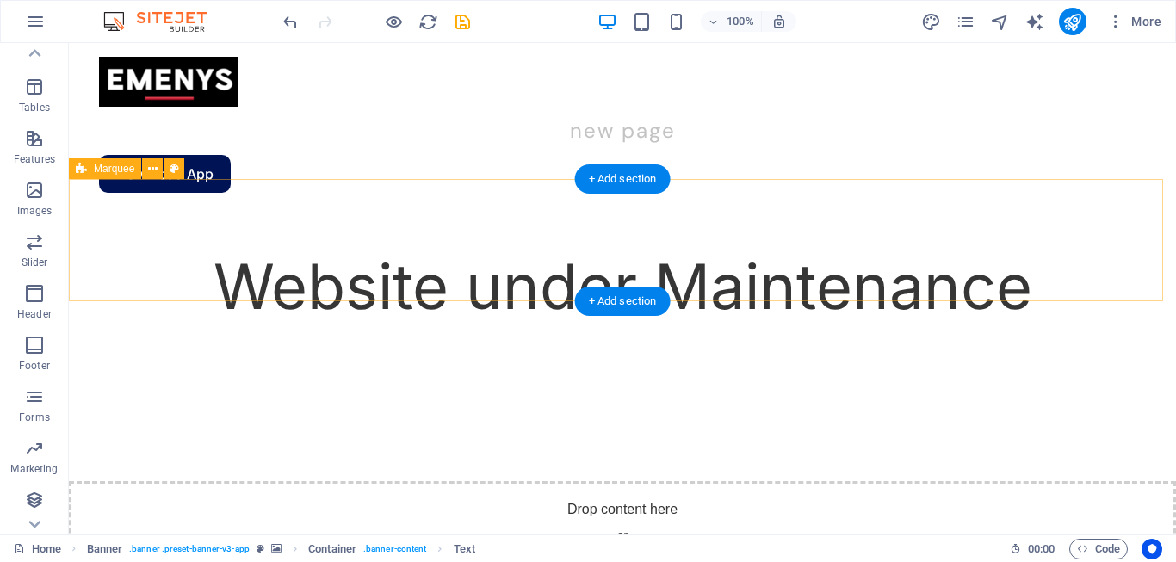
scroll to position [472, 0]
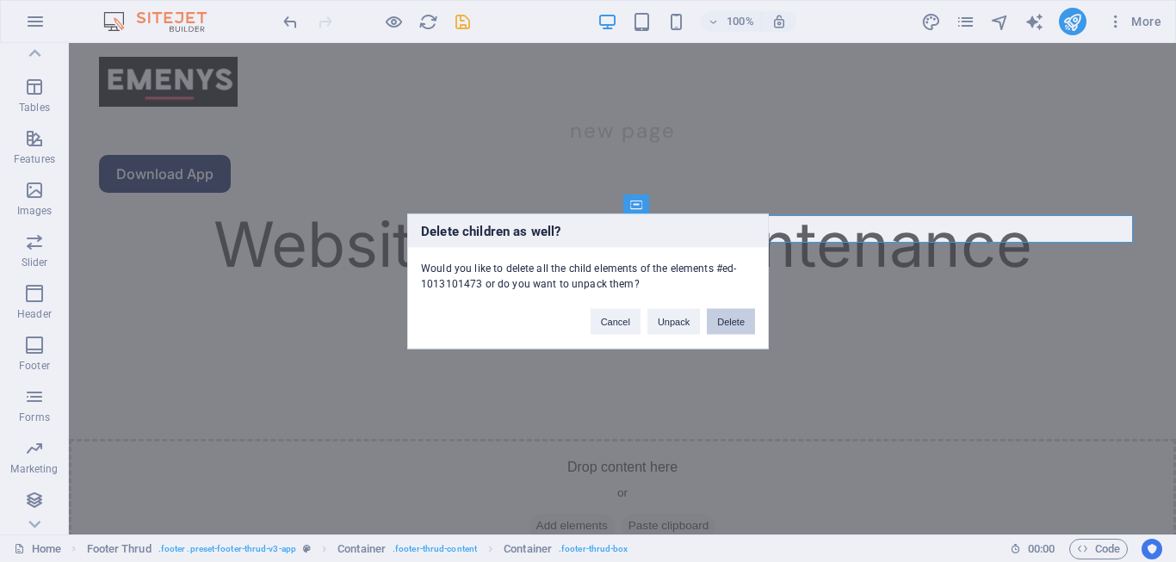
drag, startPoint x: 733, startPoint y: 323, endPoint x: 664, endPoint y: 279, distance: 81.7
click at [733, 323] on button "Delete" at bounding box center [731, 321] width 48 height 26
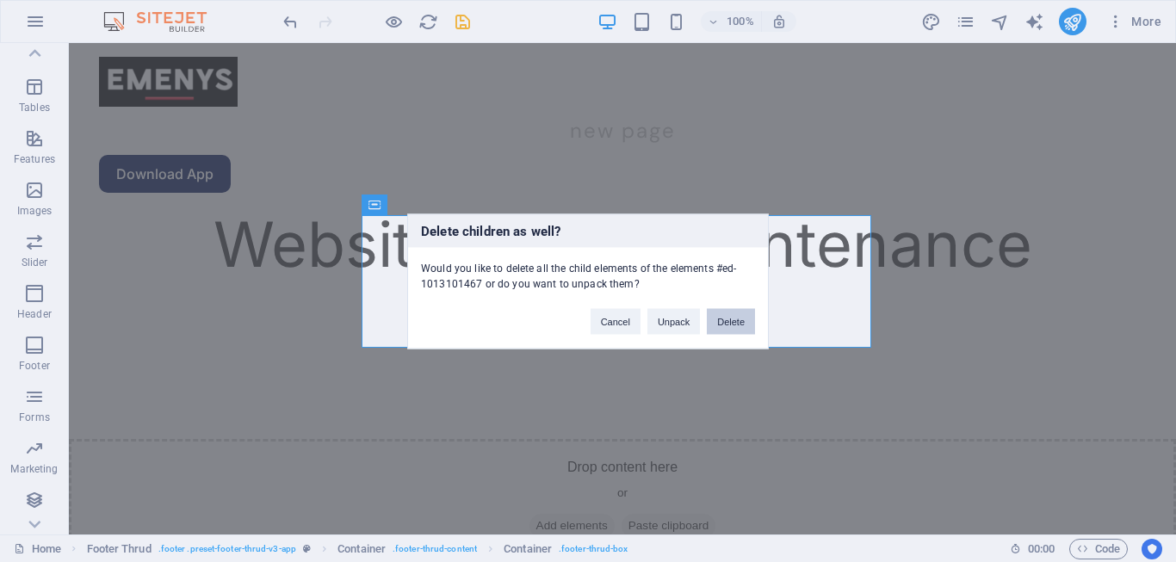
click at [716, 319] on button "Delete" at bounding box center [731, 321] width 48 height 26
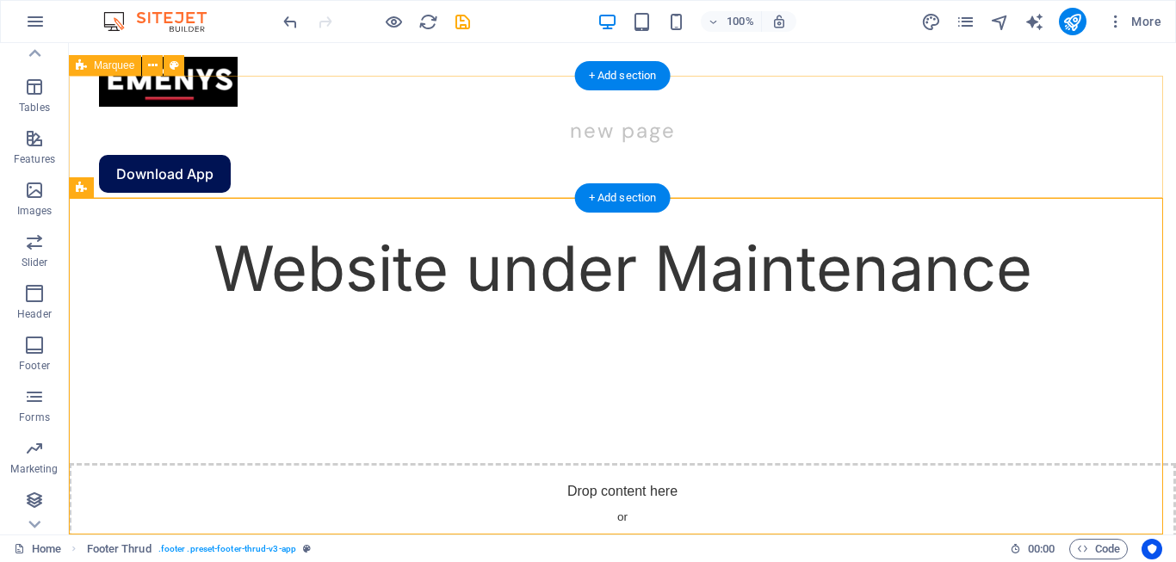
click at [718, 463] on div "Drop content here or Add elements Paste clipboard" at bounding box center [622, 524] width 1107 height 122
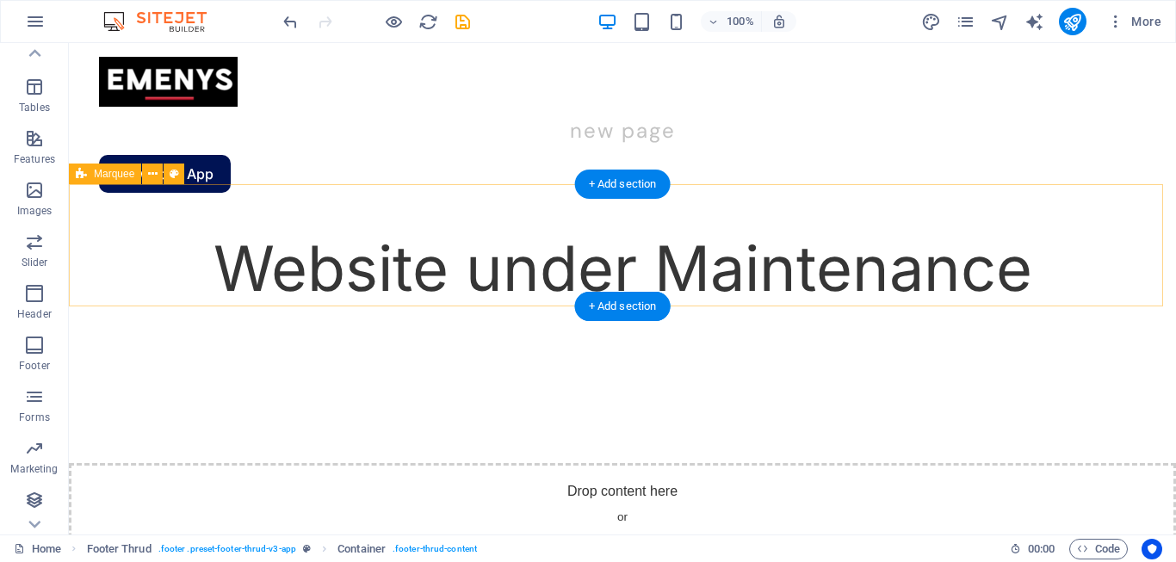
scroll to position [339, 0]
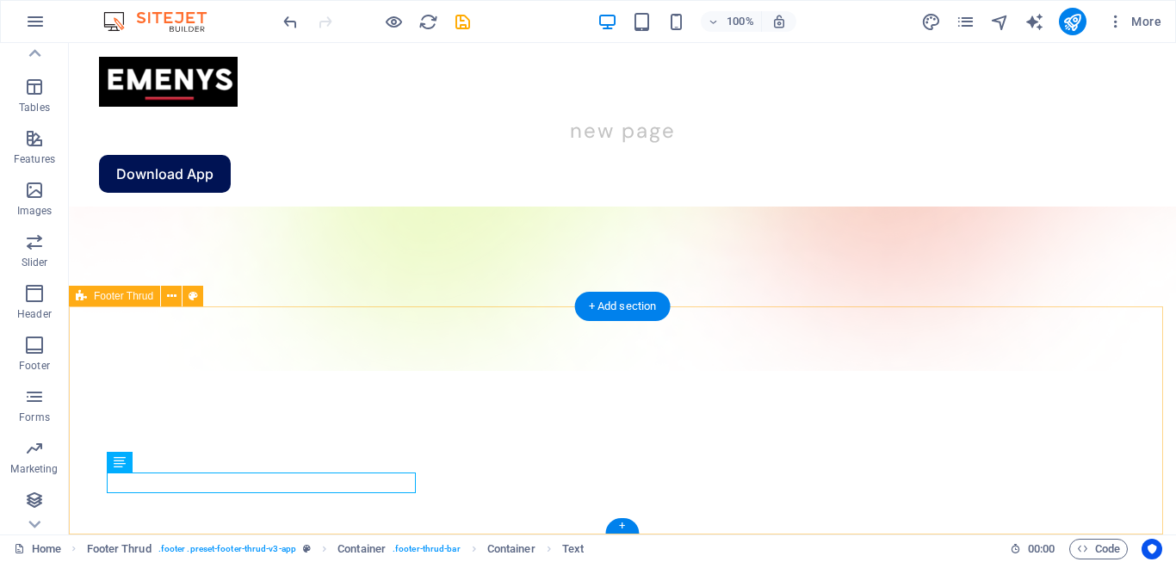
scroll to position [0, 0]
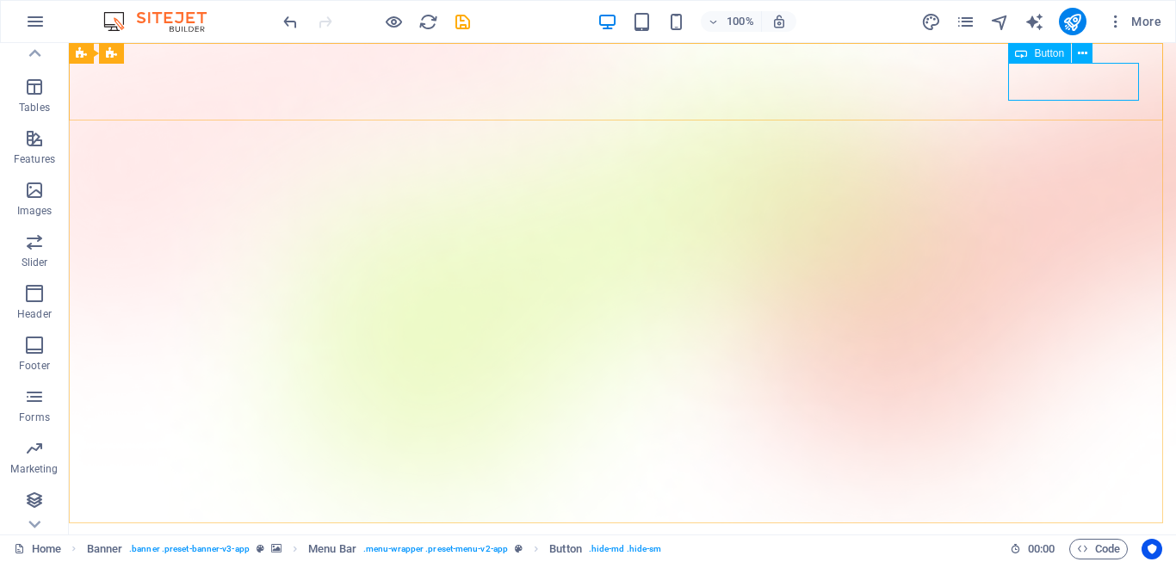
click at [1049, 53] on span "Button" at bounding box center [1049, 53] width 30 height 10
click at [1081, 46] on icon at bounding box center [1082, 54] width 9 height 18
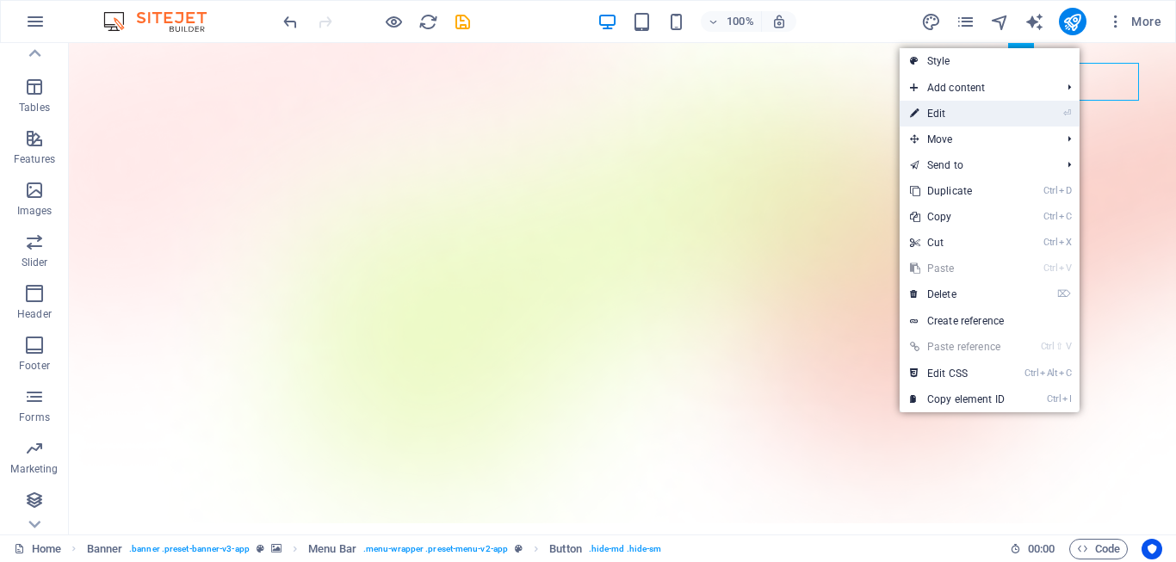
click at [963, 117] on link "⏎ Edit" at bounding box center [957, 114] width 115 height 26
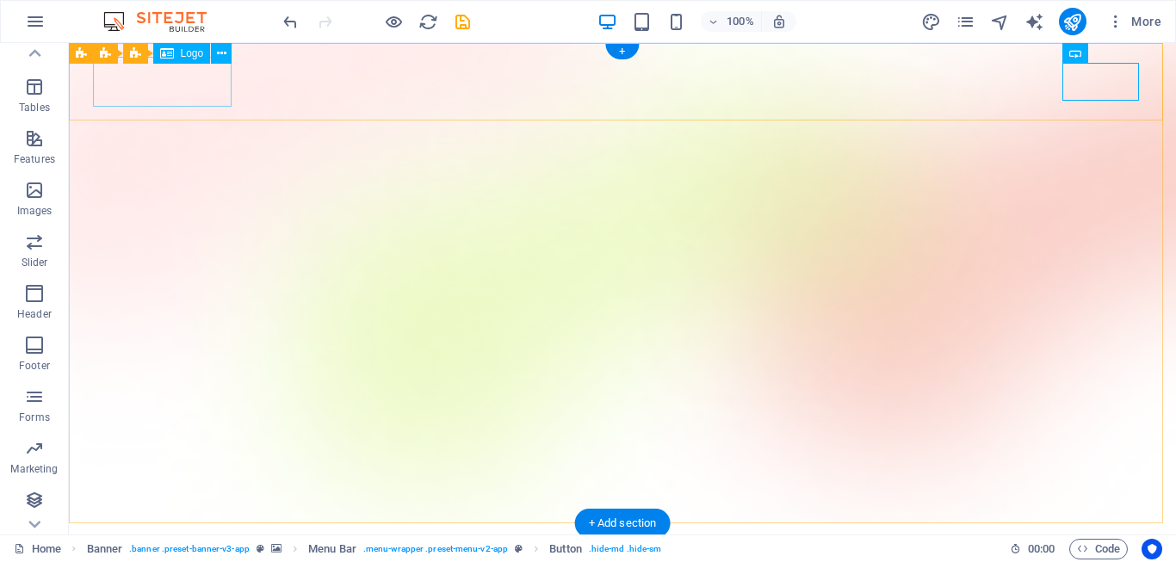
click at [161, 537] on div at bounding box center [622, 562] width 1047 height 50
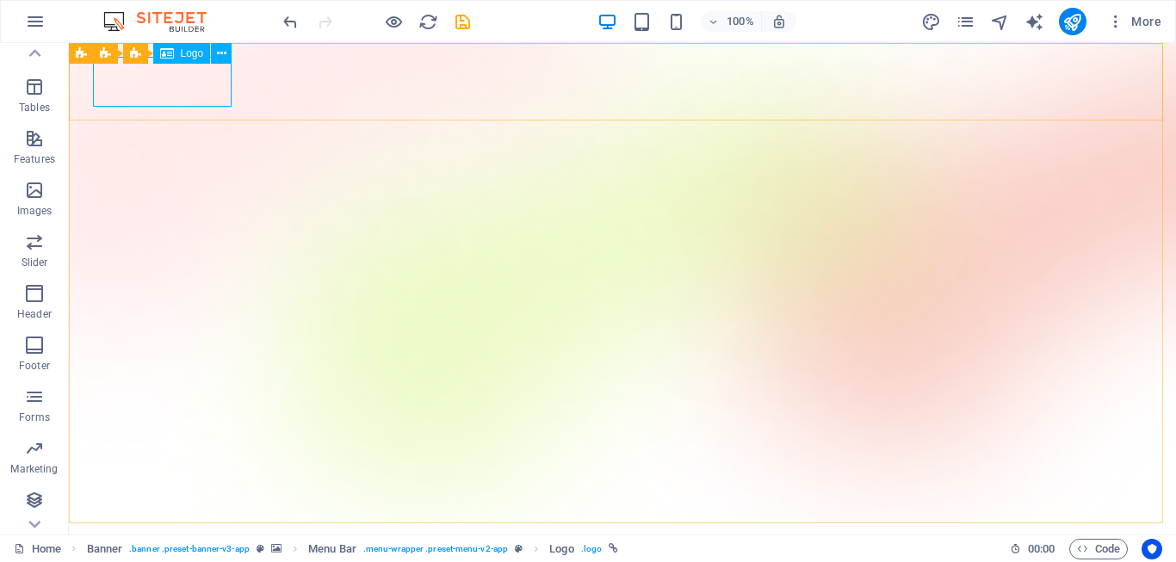
click at [183, 52] on span "Logo" at bounding box center [192, 53] width 23 height 10
click at [159, 537] on div at bounding box center [622, 562] width 1047 height 50
click at [220, 53] on icon at bounding box center [221, 54] width 9 height 18
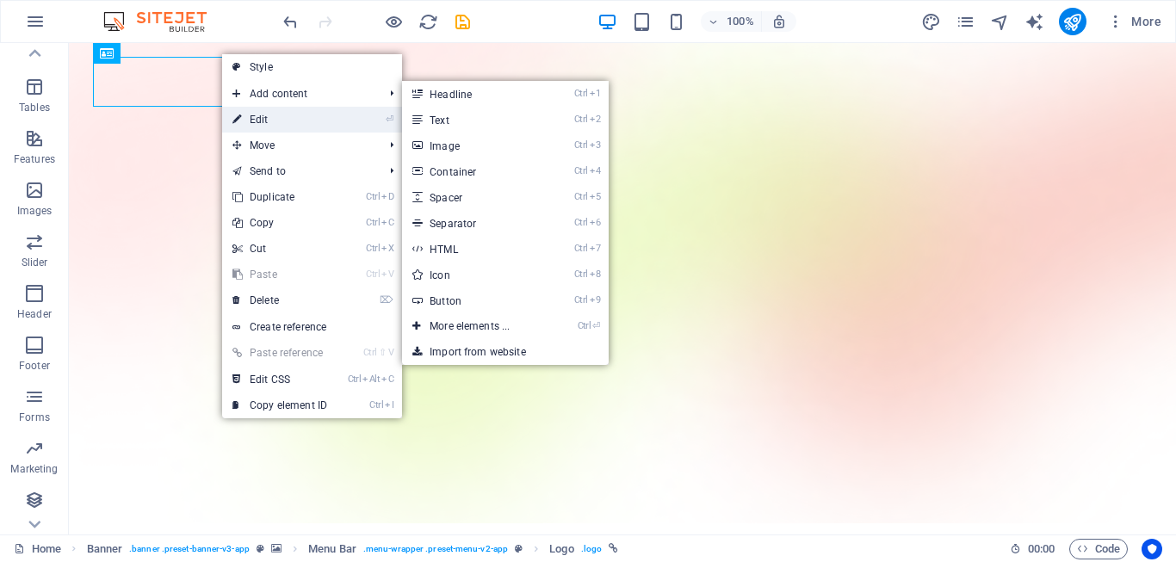
click at [259, 116] on link "⏎ Edit" at bounding box center [279, 120] width 115 height 26
select select "px"
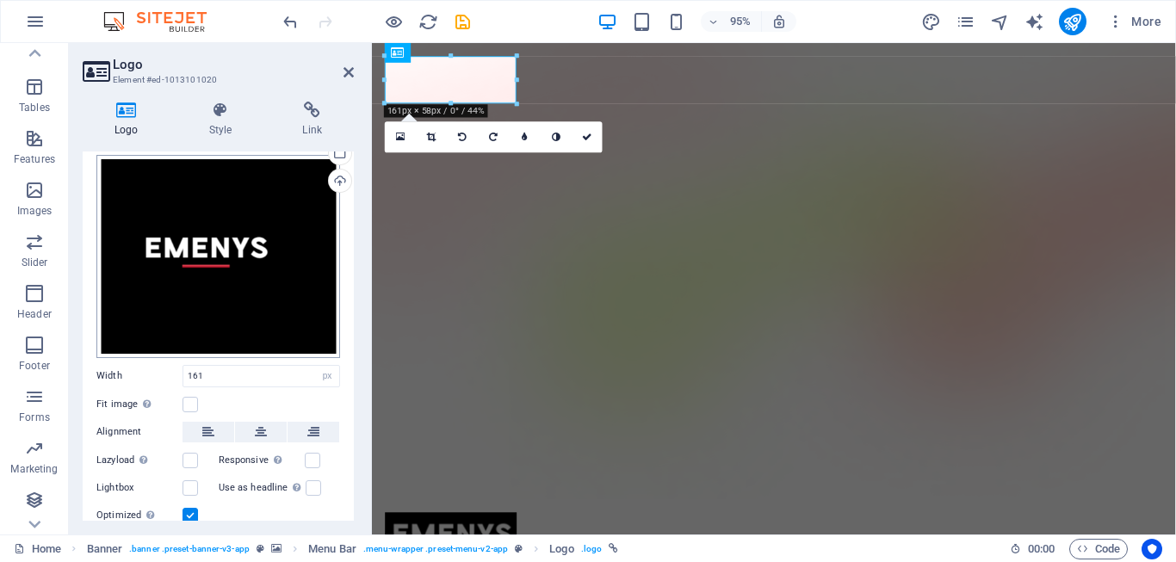
scroll to position [127, 0]
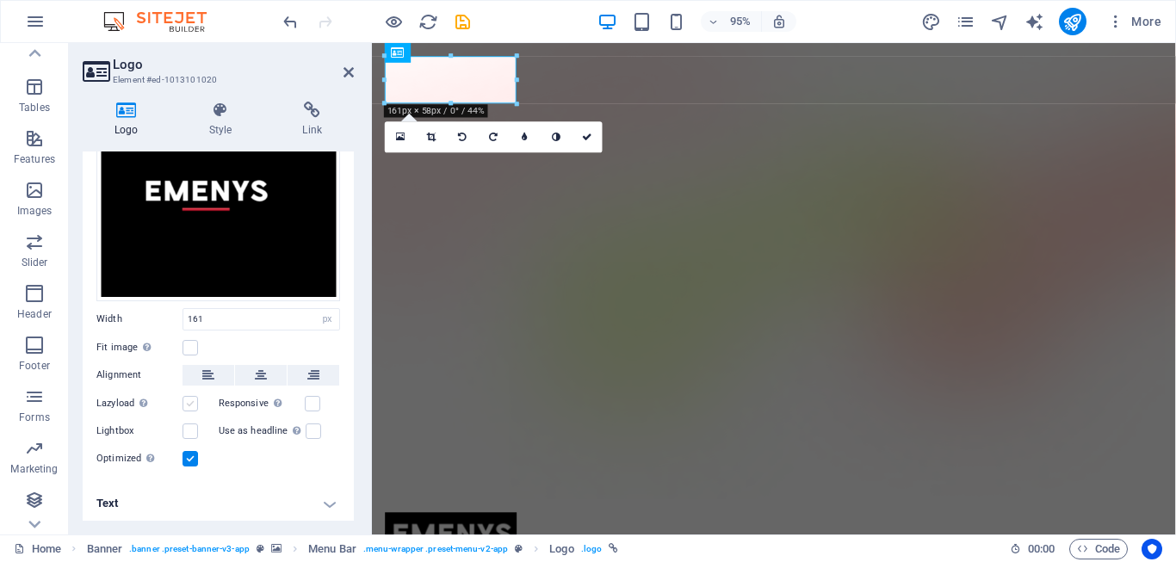
click at [185, 403] on label at bounding box center [190, 403] width 15 height 15
click at [0, 0] on input "Lazyload Loading images after the page loads improves page speed." at bounding box center [0, 0] width 0 height 0
click at [185, 403] on label at bounding box center [190, 403] width 15 height 15
click at [0, 0] on input "Lazyload Loading images after the page loads improves page speed." at bounding box center [0, 0] width 0 height 0
click at [305, 399] on label at bounding box center [312, 403] width 15 height 15
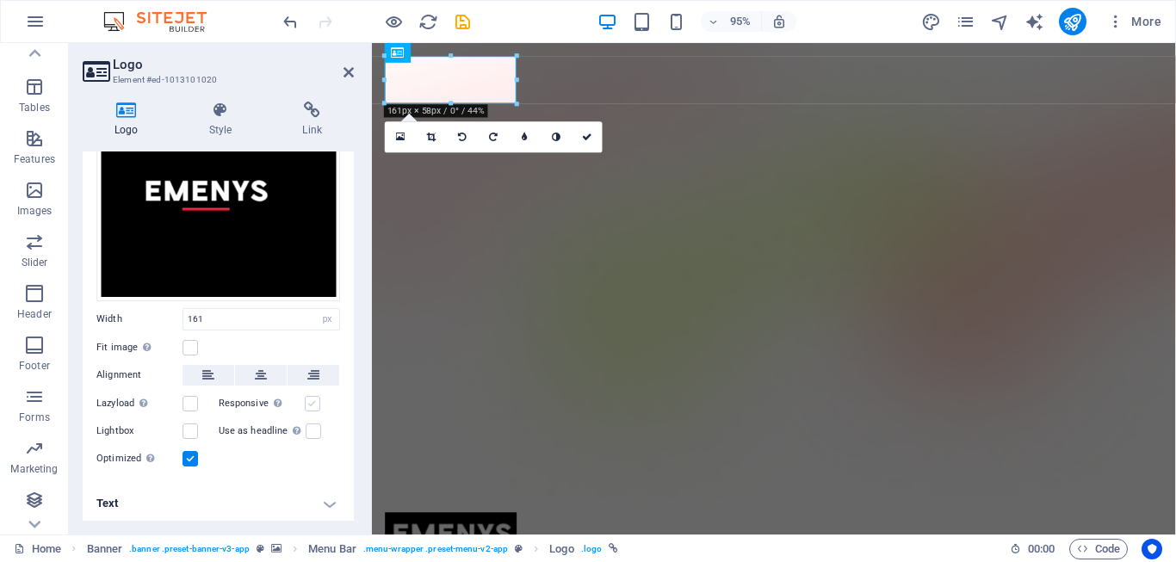
click at [0, 0] on input "Responsive Automatically load retina image and smartphone optimized sizes." at bounding box center [0, 0] width 0 height 0
click at [305, 399] on label at bounding box center [312, 403] width 15 height 15
click at [0, 0] on input "Responsive Automatically load retina image and smartphone optimized sizes." at bounding box center [0, 0] width 0 height 0
click at [196, 343] on label at bounding box center [190, 347] width 15 height 15
click at [0, 0] on input "Fit image Automatically fit image to a fixed width and height" at bounding box center [0, 0] width 0 height 0
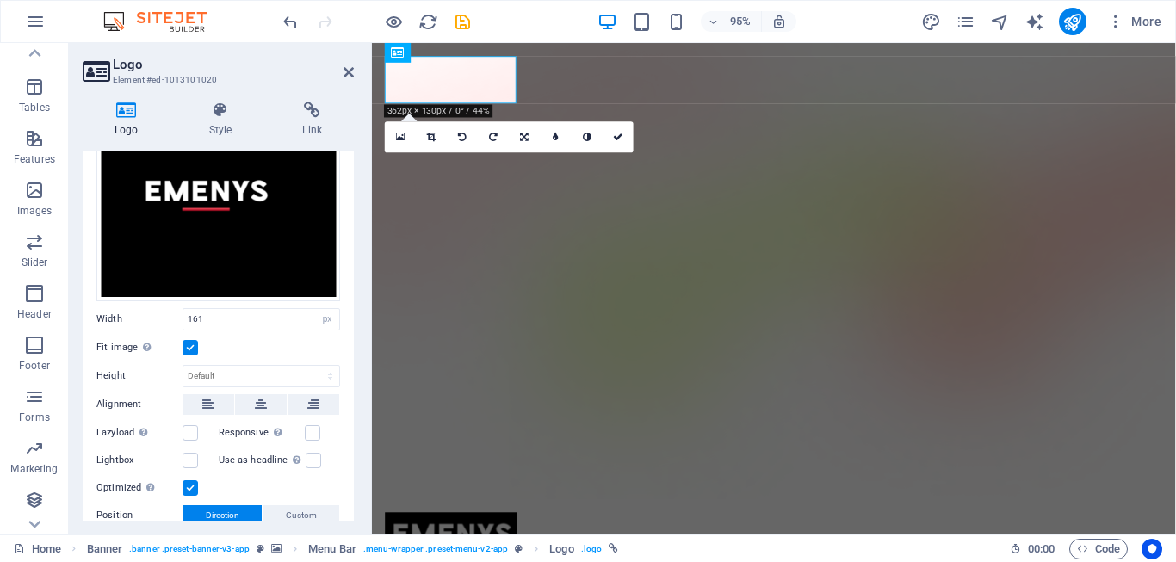
click at [196, 343] on label at bounding box center [190, 347] width 15 height 15
click at [0, 0] on input "Fit image Automatically fit image to a fixed width and height" at bounding box center [0, 0] width 0 height 0
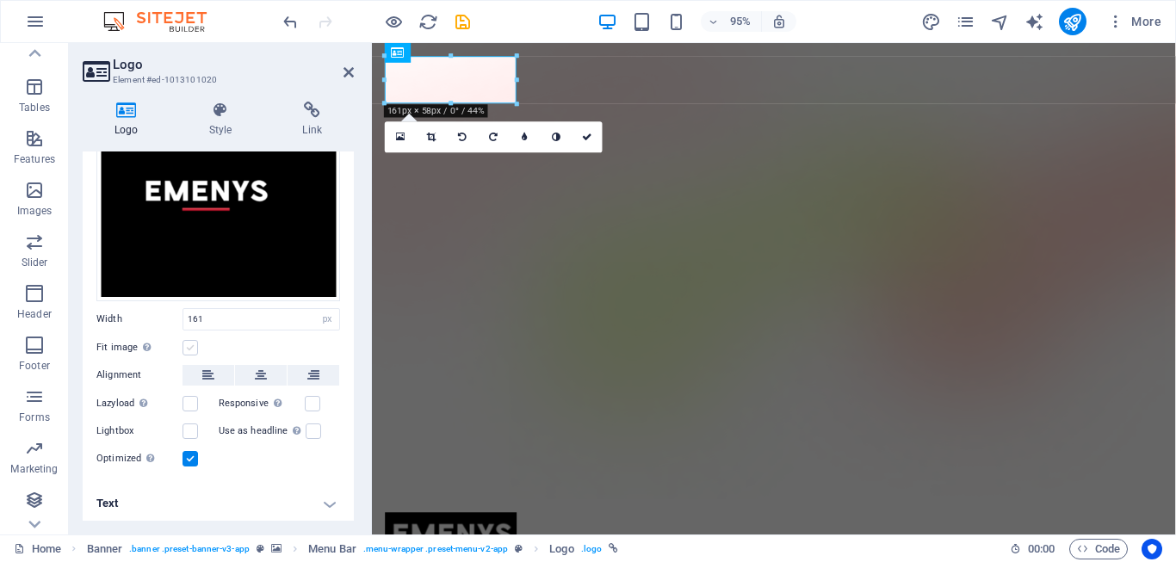
click at [196, 343] on label at bounding box center [190, 347] width 15 height 15
click at [0, 0] on input "Fit image Automatically fit image to a fixed width and height" at bounding box center [0, 0] width 0 height 0
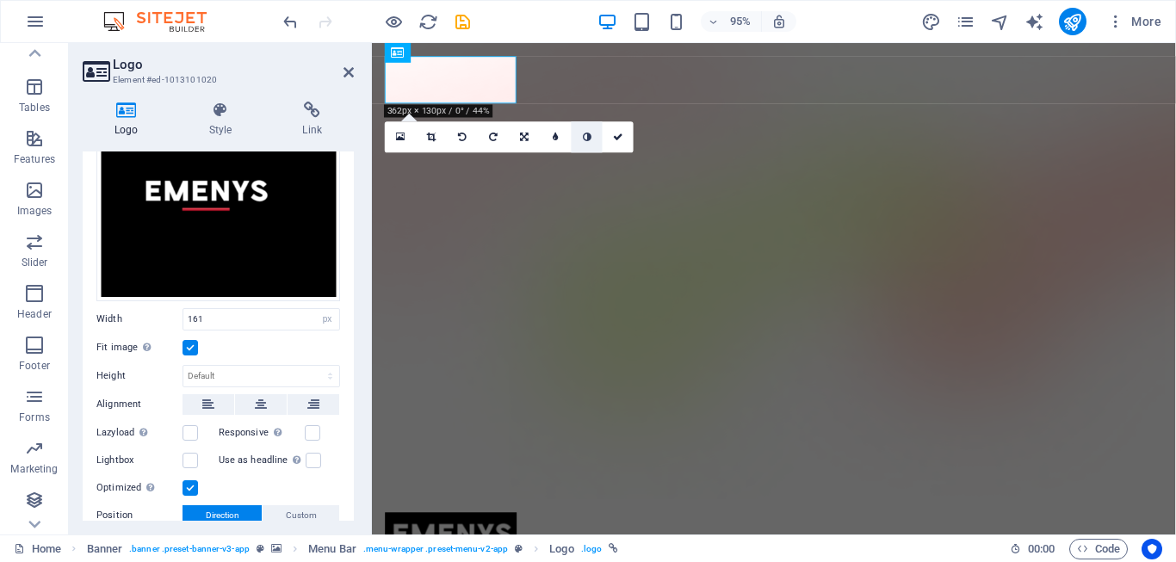
click at [585, 134] on icon at bounding box center [587, 137] width 9 height 9
click at [558, 138] on icon at bounding box center [556, 137] width 6 height 9
type input "6"
type input "7"
type input "8"
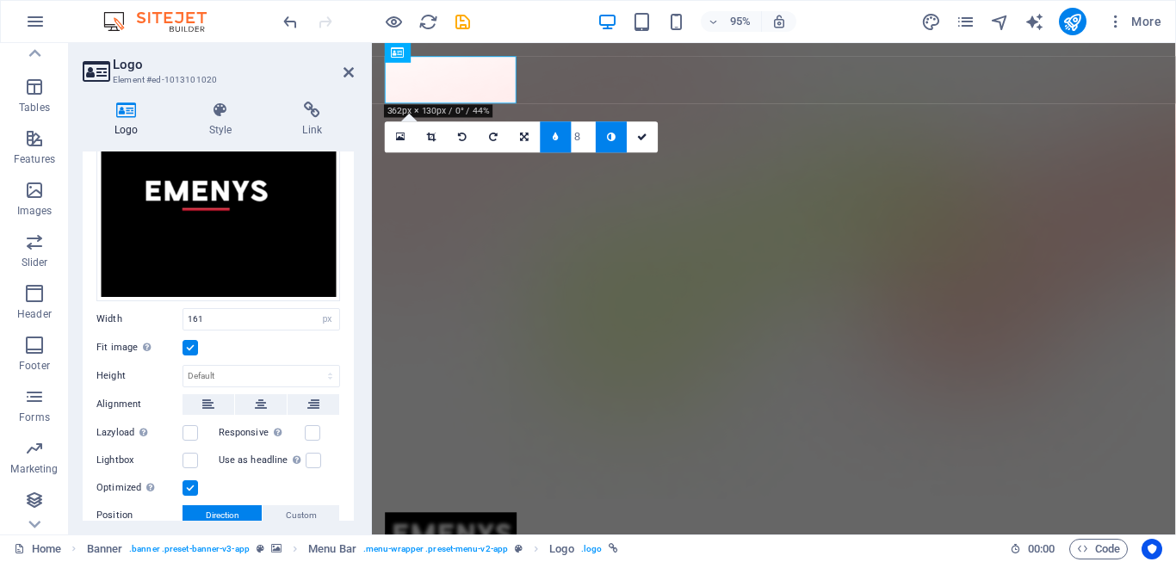
type input "7"
type input "3"
type input "2"
click at [563, 139] on link at bounding box center [556, 136] width 31 height 31
click at [584, 141] on link at bounding box center [587, 136] width 31 height 31
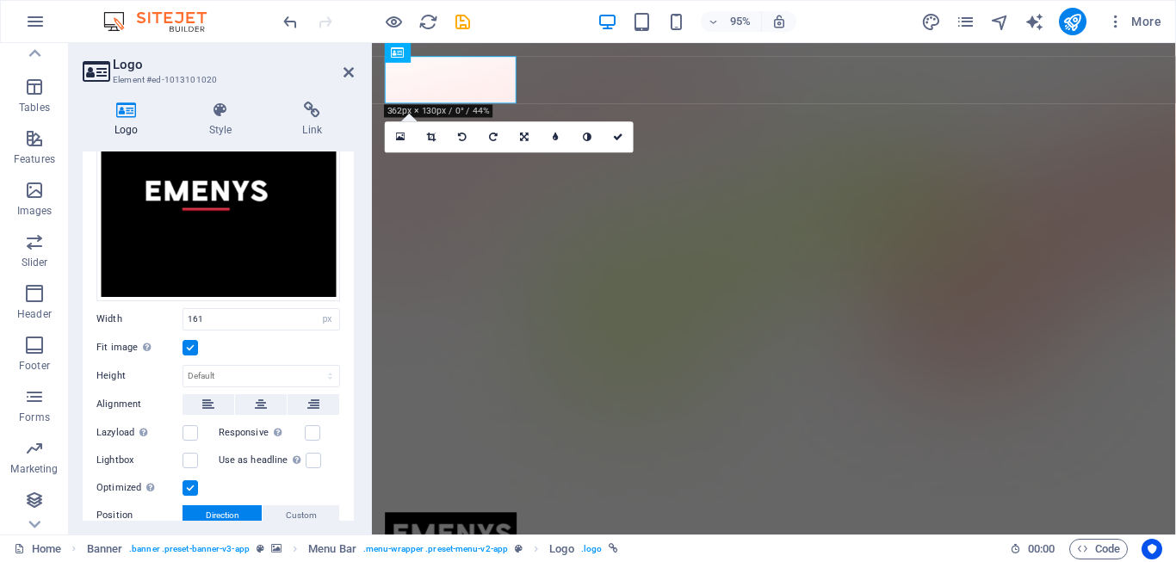
click at [585, 141] on icon at bounding box center [587, 137] width 9 height 9
click at [589, 139] on icon at bounding box center [587, 137] width 9 height 9
click at [560, 136] on link at bounding box center [556, 136] width 31 height 31
type input "4"
type input "5"
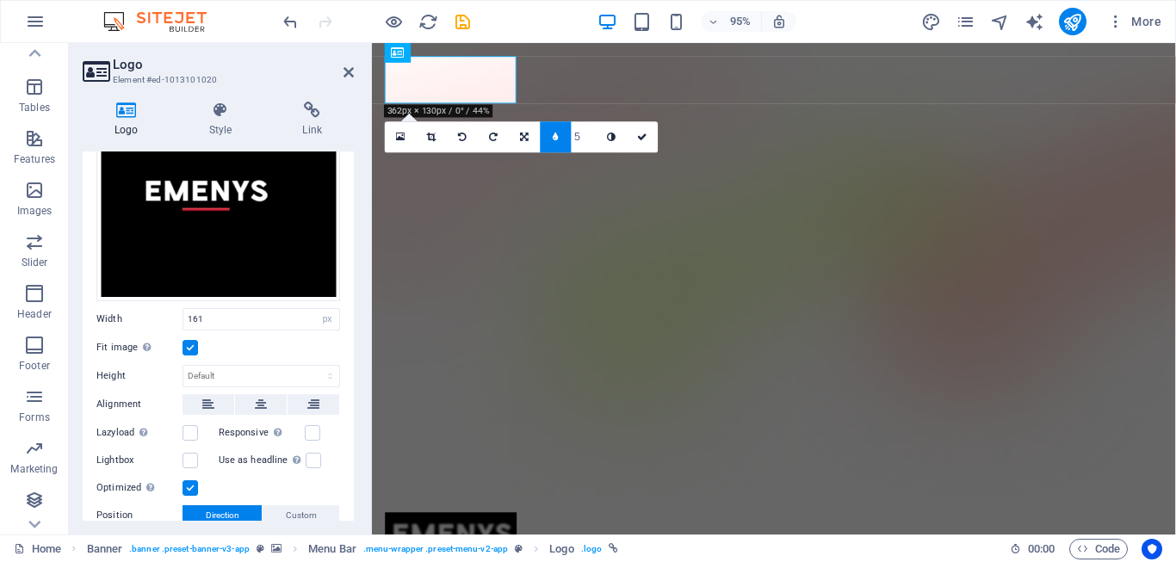
type input "6"
type input "5"
click at [591, 143] on input "1" at bounding box center [584, 136] width 25 height 30
click at [590, 143] on input "1" at bounding box center [584, 136] width 25 height 30
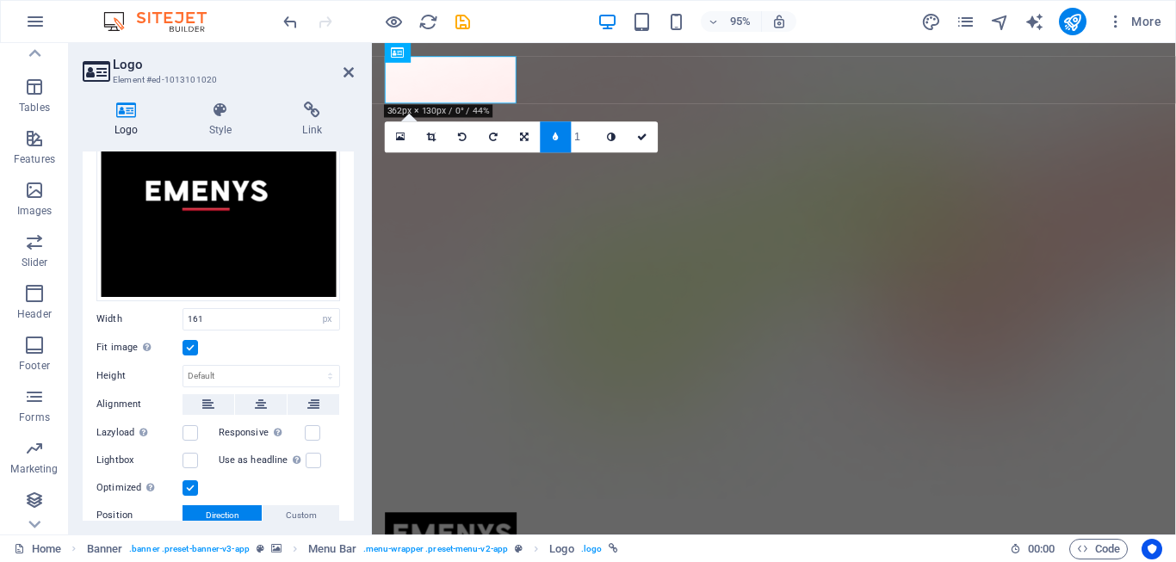
click at [545, 136] on link at bounding box center [556, 136] width 31 height 31
drag, startPoint x: 618, startPoint y: 134, endPoint x: 548, endPoint y: 91, distance: 82.0
click at [618, 134] on icon at bounding box center [618, 137] width 10 height 9
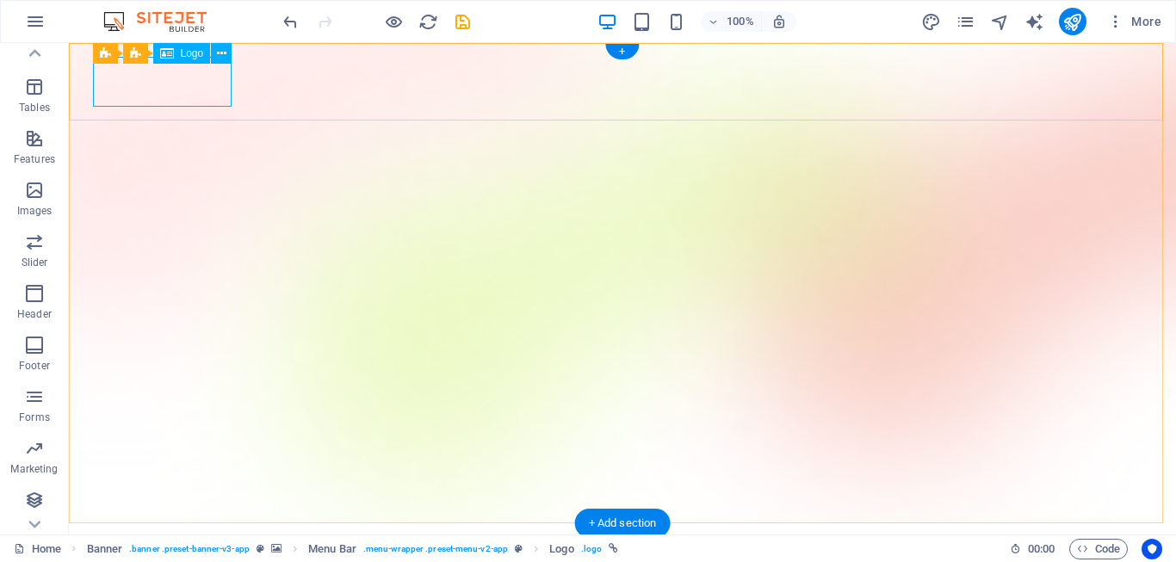
click at [208, 537] on div at bounding box center [622, 562] width 1047 height 50
click at [227, 55] on button at bounding box center [221, 53] width 21 height 21
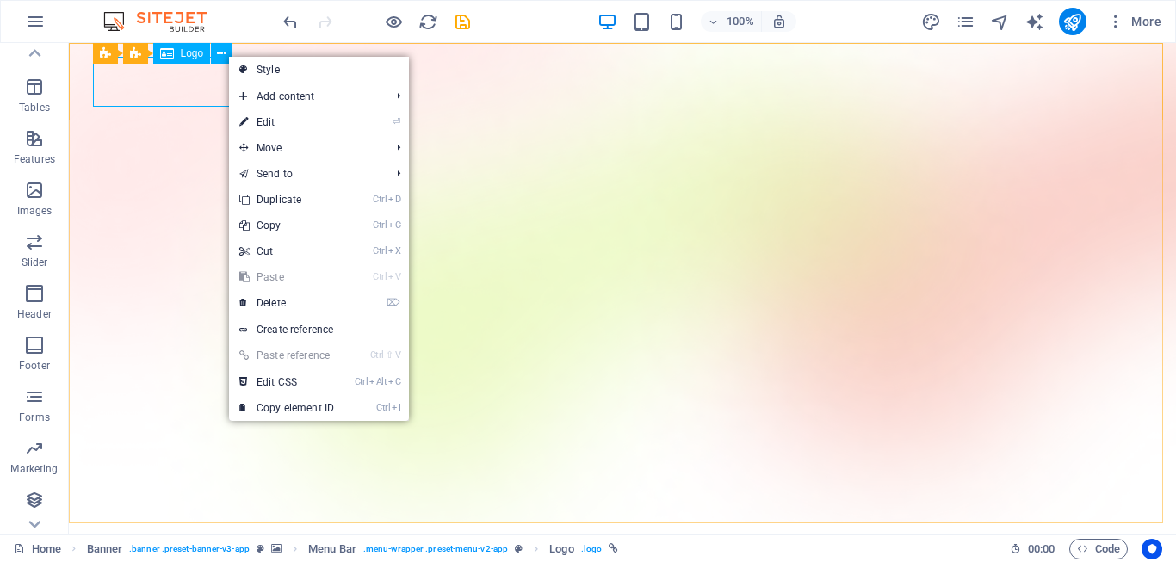
click at [192, 53] on span "Logo" at bounding box center [192, 53] width 23 height 10
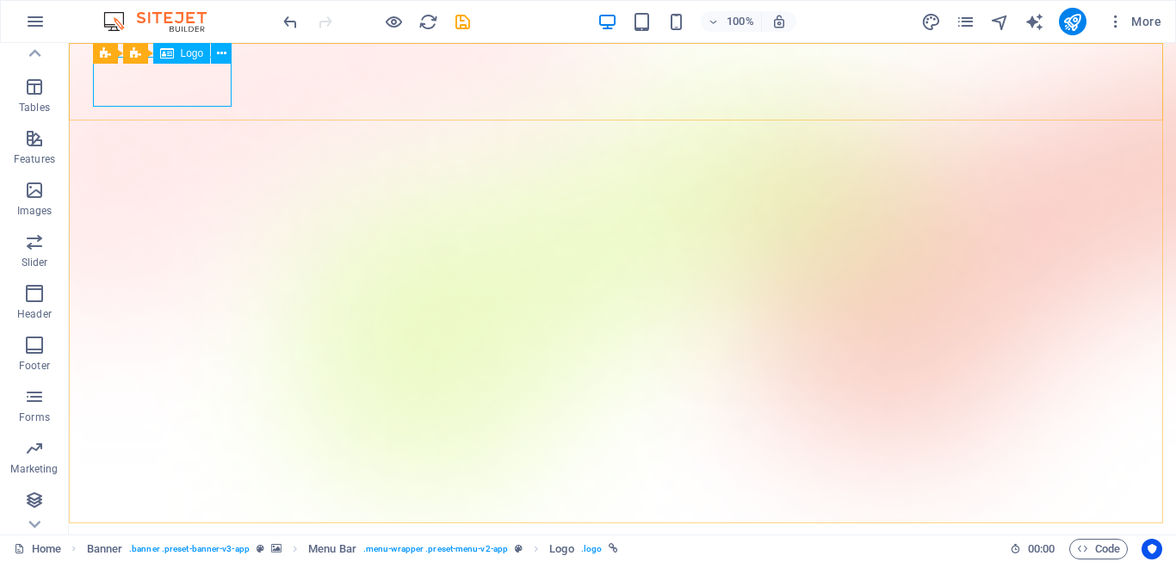
click at [192, 53] on span "Logo" at bounding box center [192, 53] width 23 height 10
click at [101, 56] on span "Banner" at bounding box center [111, 53] width 34 height 10
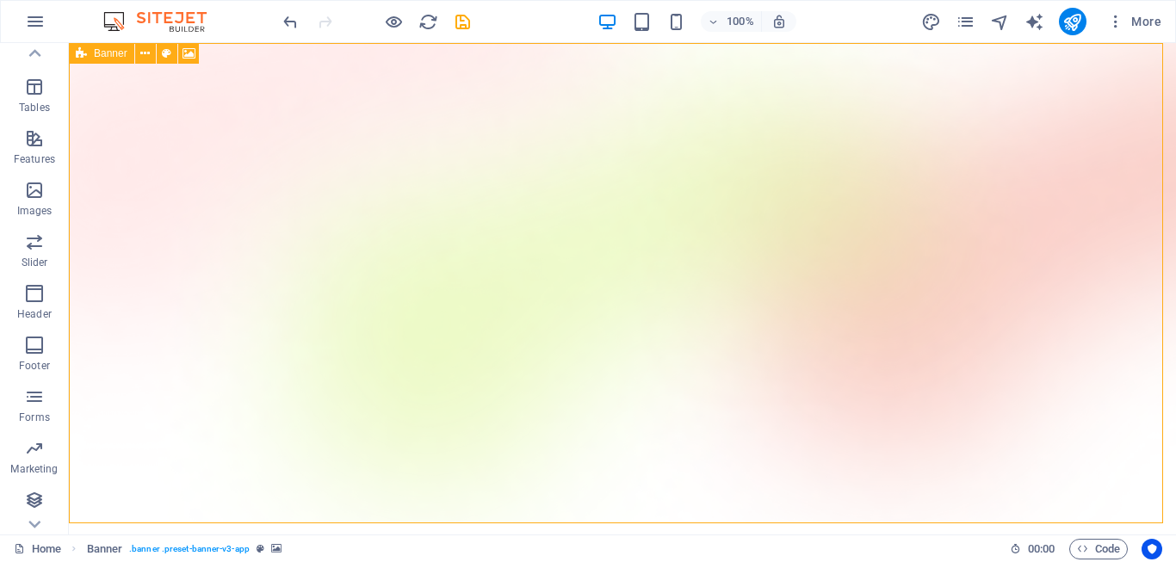
click at [105, 52] on span "Banner" at bounding box center [111, 53] width 34 height 10
click at [169, 53] on icon at bounding box center [166, 54] width 9 height 18
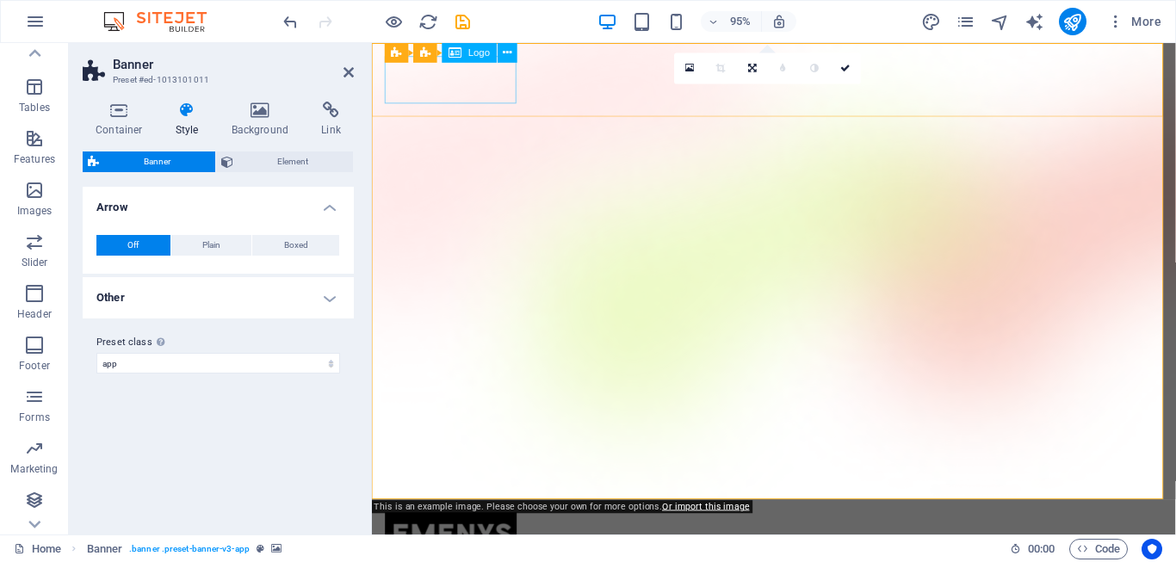
click at [420, 537] on div at bounding box center [795, 562] width 819 height 50
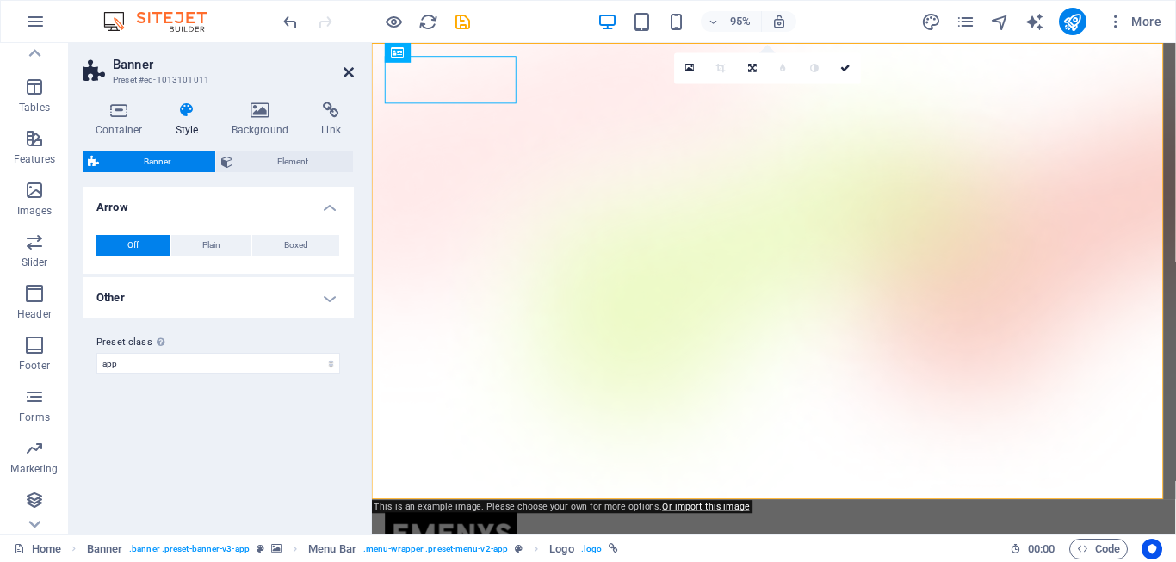
click at [352, 69] on icon at bounding box center [349, 72] width 10 height 14
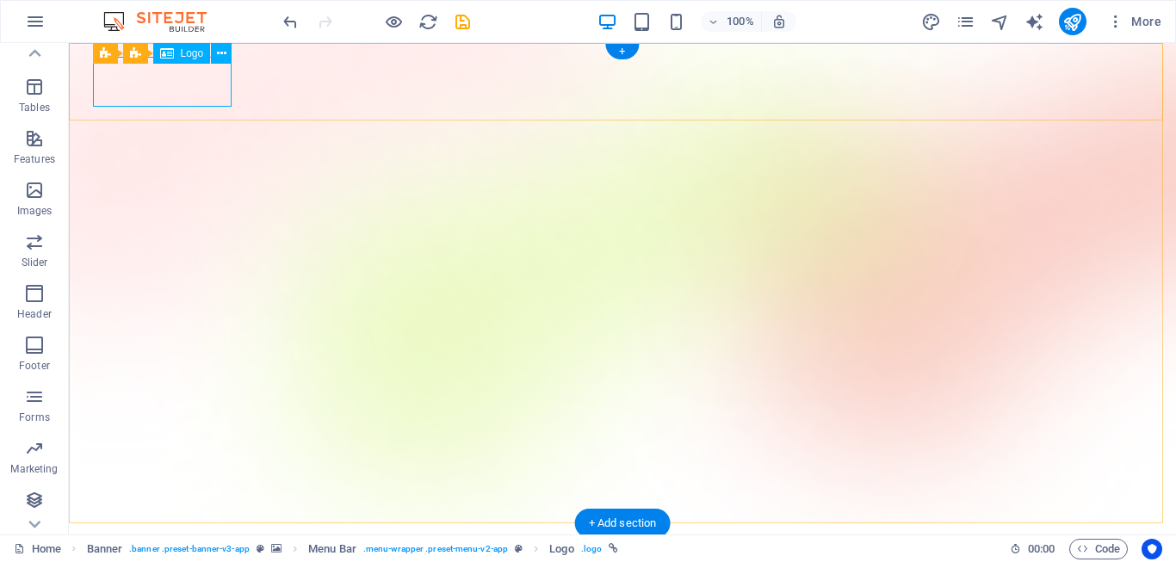
click at [186, 537] on div at bounding box center [622, 562] width 1047 height 50
click at [218, 46] on icon at bounding box center [221, 54] width 9 height 18
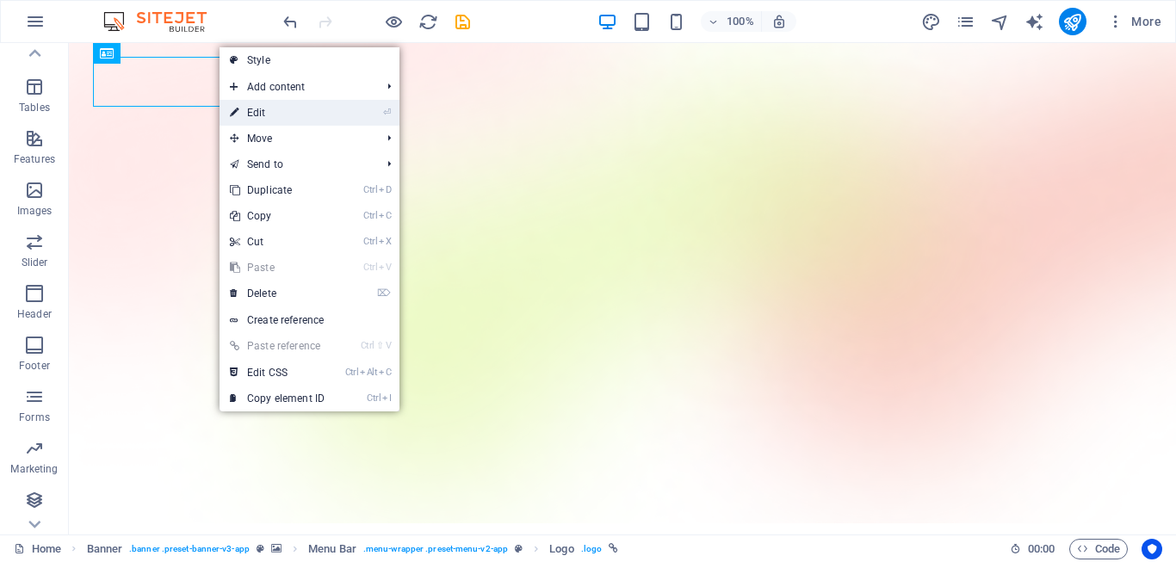
click at [258, 110] on link "⏎ Edit" at bounding box center [277, 113] width 115 height 26
select select "px"
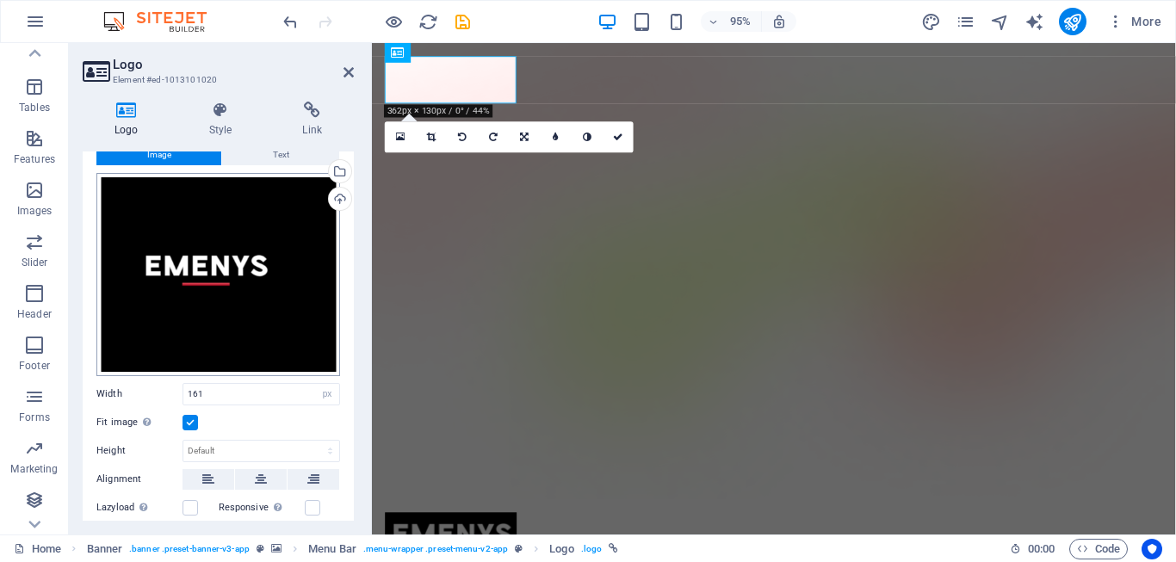
scroll to position [13, 0]
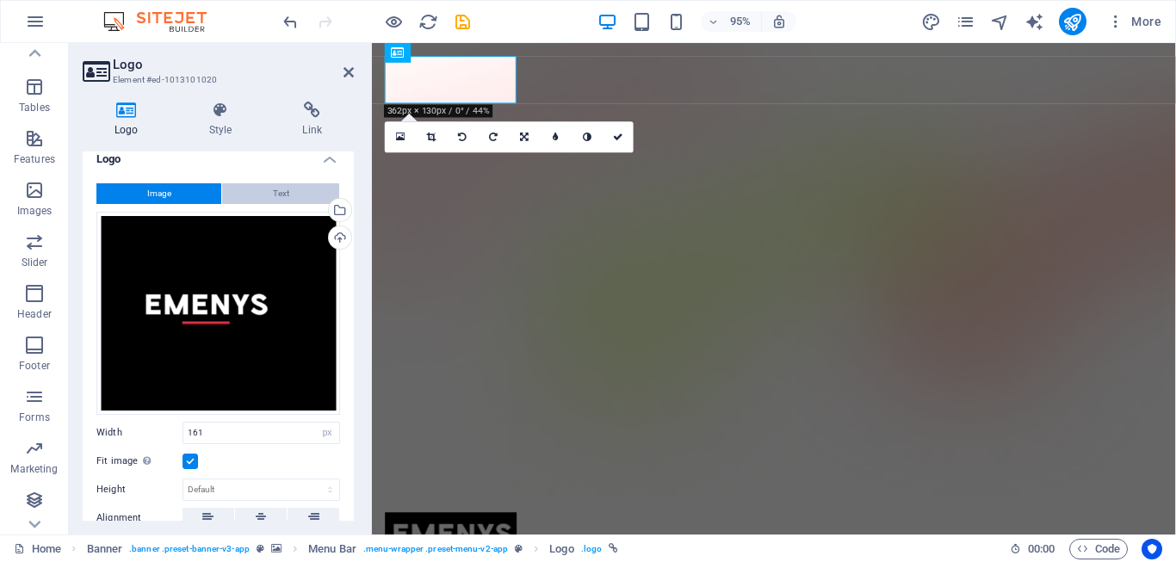
click at [245, 189] on button "Text" at bounding box center [280, 193] width 117 height 21
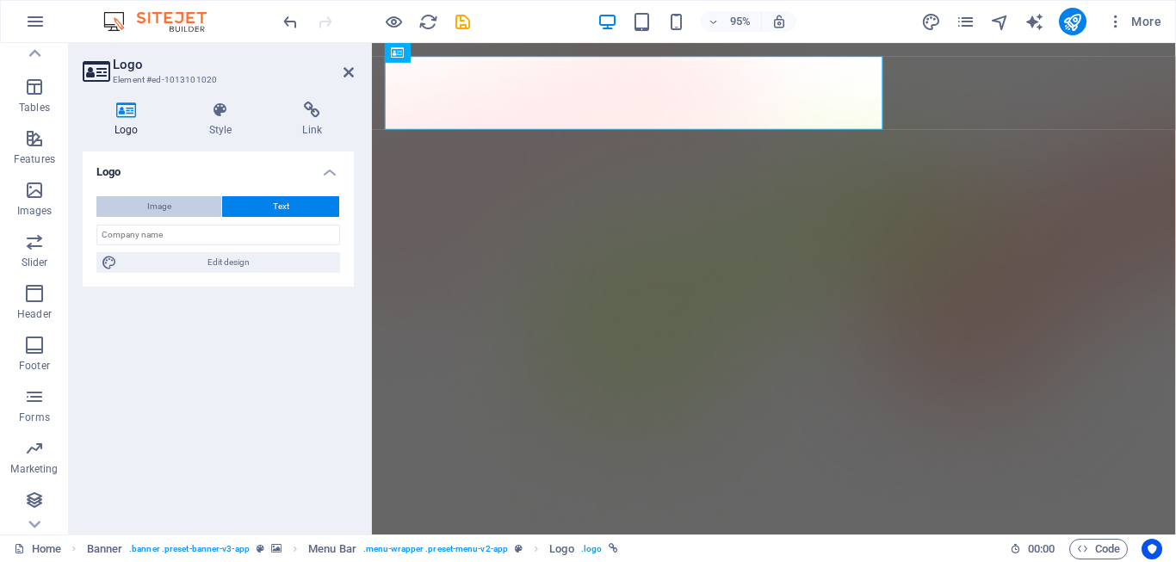
click at [174, 197] on button "Image" at bounding box center [158, 206] width 125 height 21
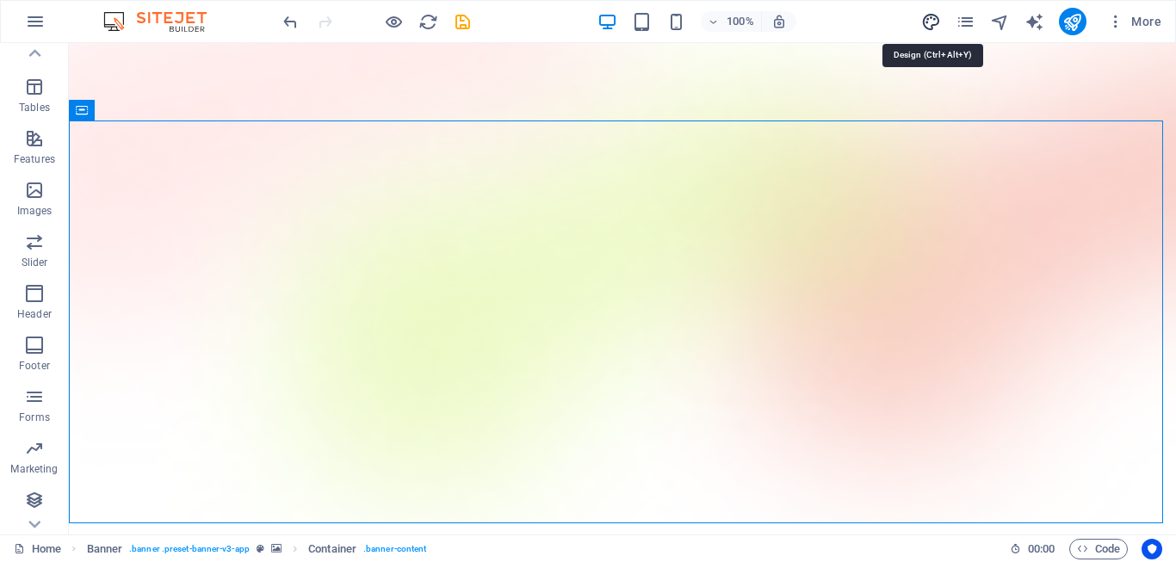
click at [933, 21] on icon "design" at bounding box center [931, 22] width 20 height 20
select select "600"
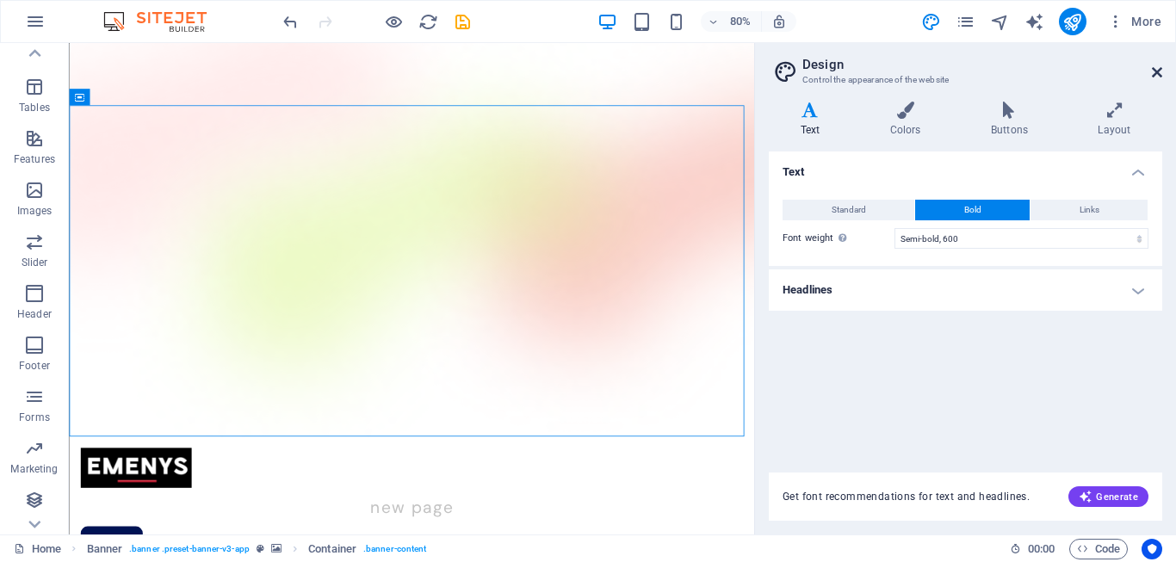
click at [1157, 71] on icon at bounding box center [1157, 72] width 10 height 14
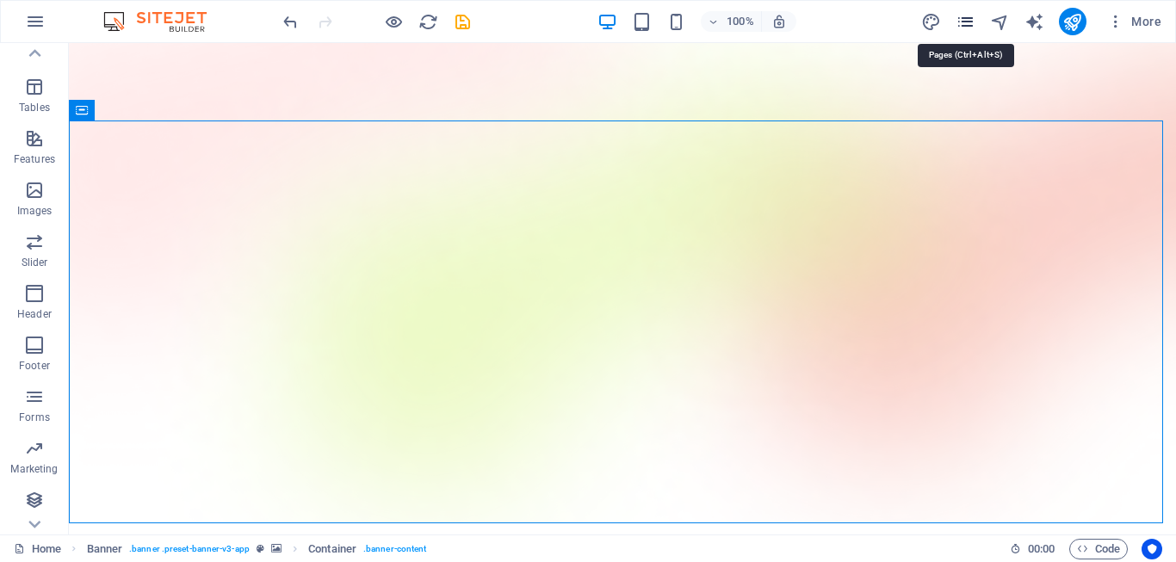
click at [967, 22] on icon "pages" at bounding box center [966, 22] width 20 height 20
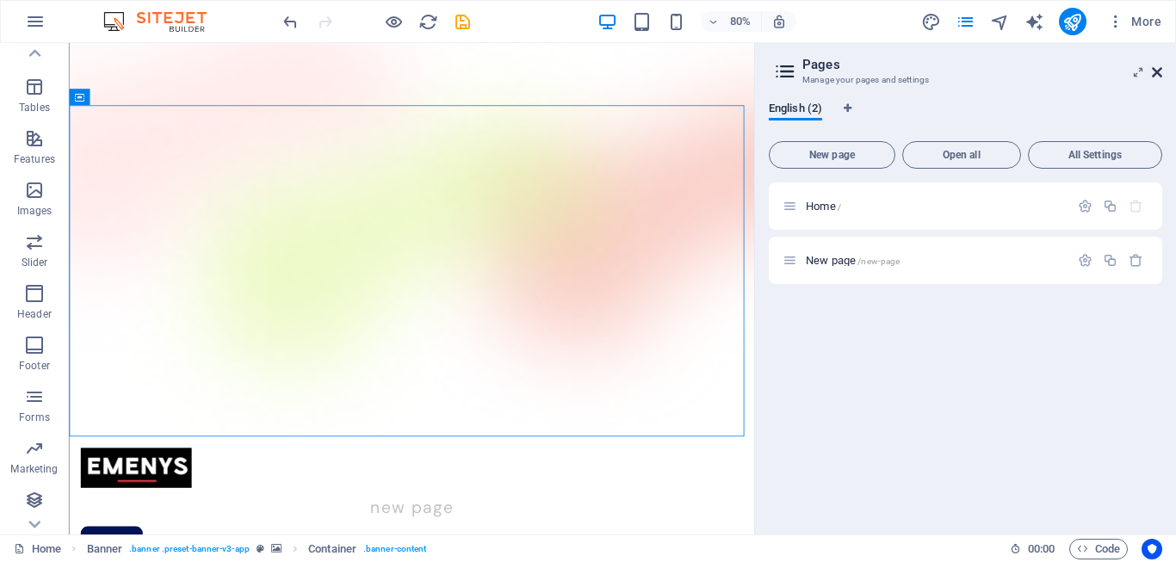
click at [1154, 68] on icon at bounding box center [1157, 72] width 10 height 14
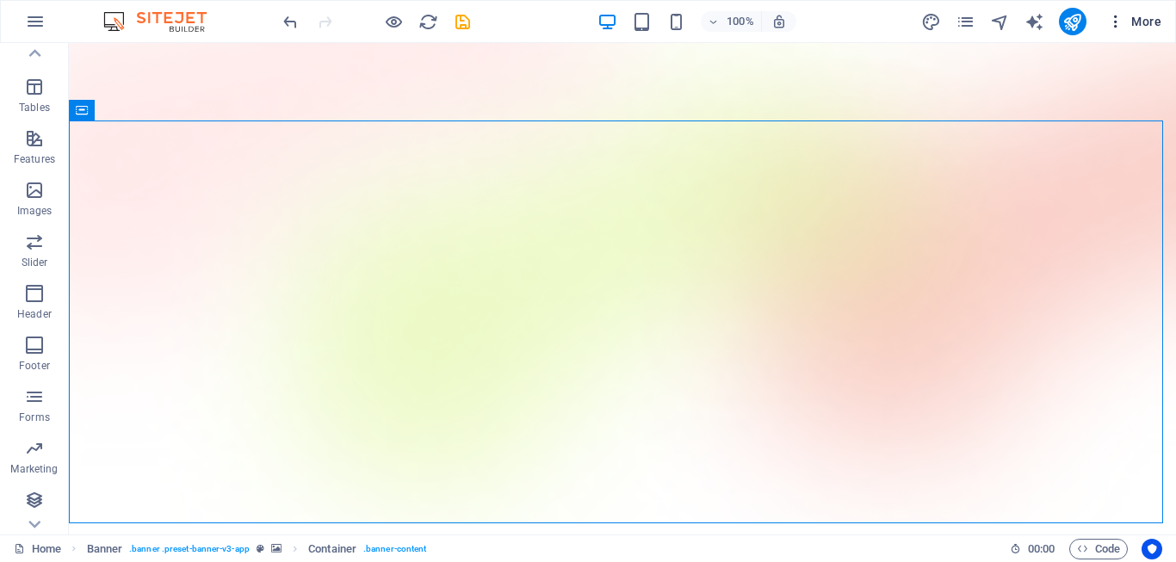
click at [1117, 28] on icon "button" at bounding box center [1115, 21] width 17 height 17
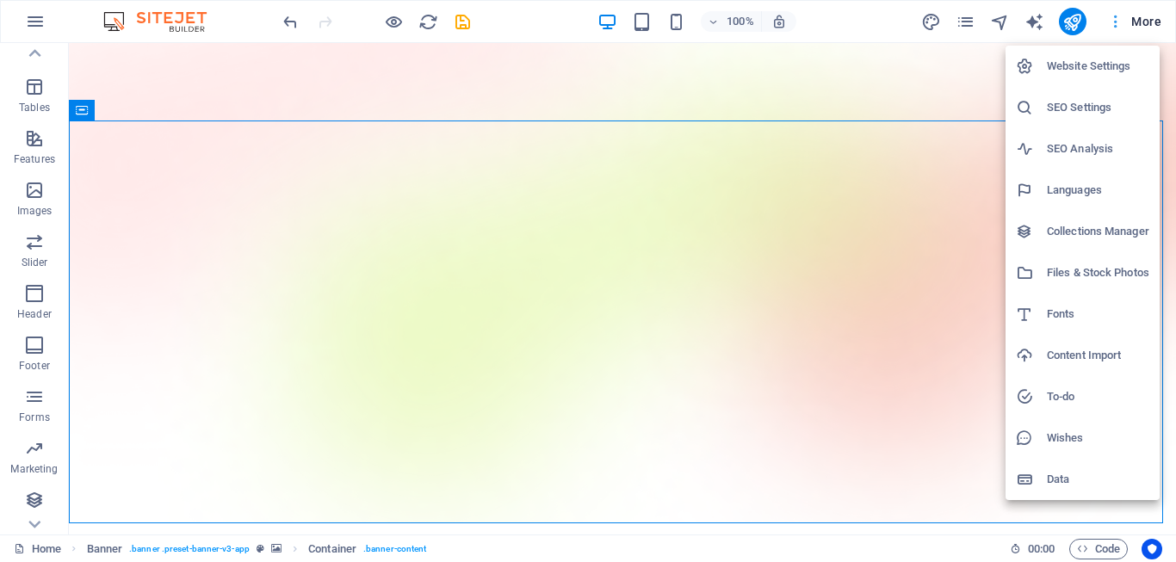
click at [1117, 28] on div at bounding box center [588, 281] width 1176 height 562
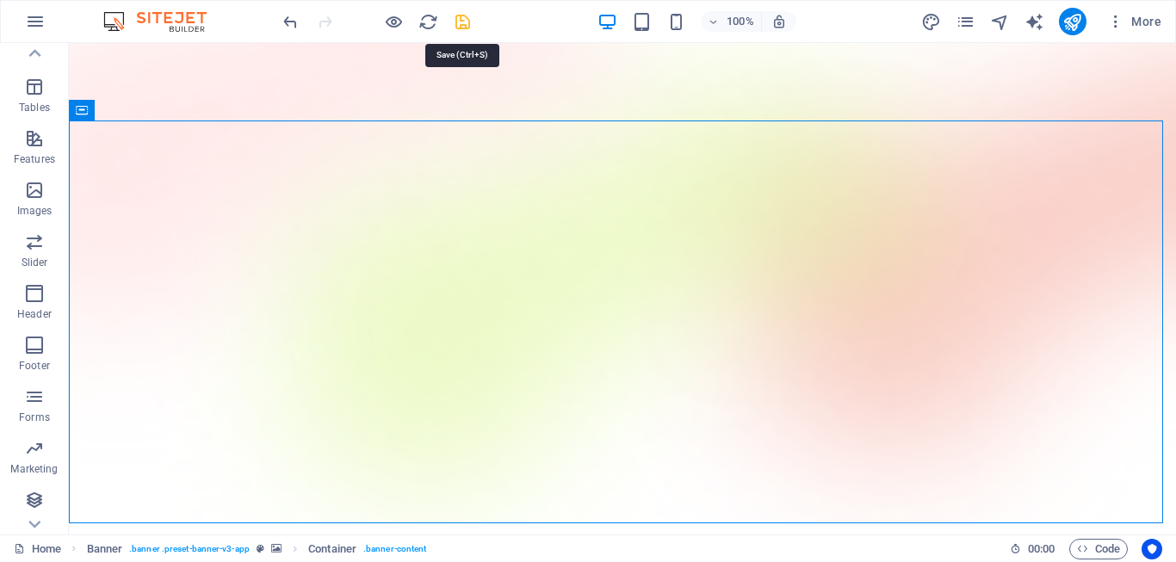
click at [461, 22] on icon "save" at bounding box center [463, 22] width 20 height 20
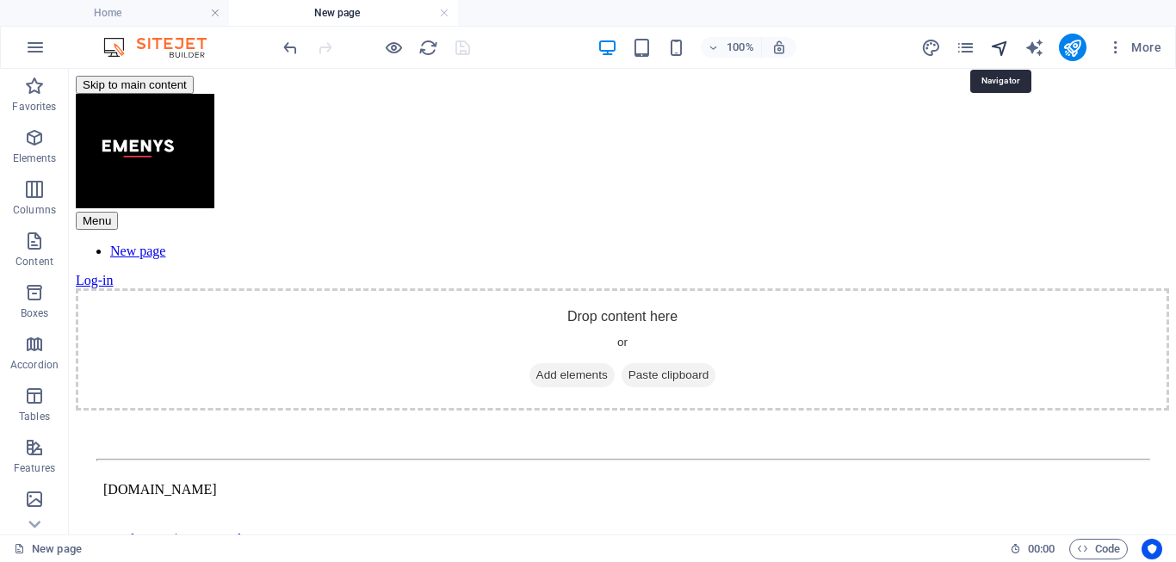
click at [1001, 49] on icon "navigator" at bounding box center [1000, 48] width 20 height 20
select select "18228709-en"
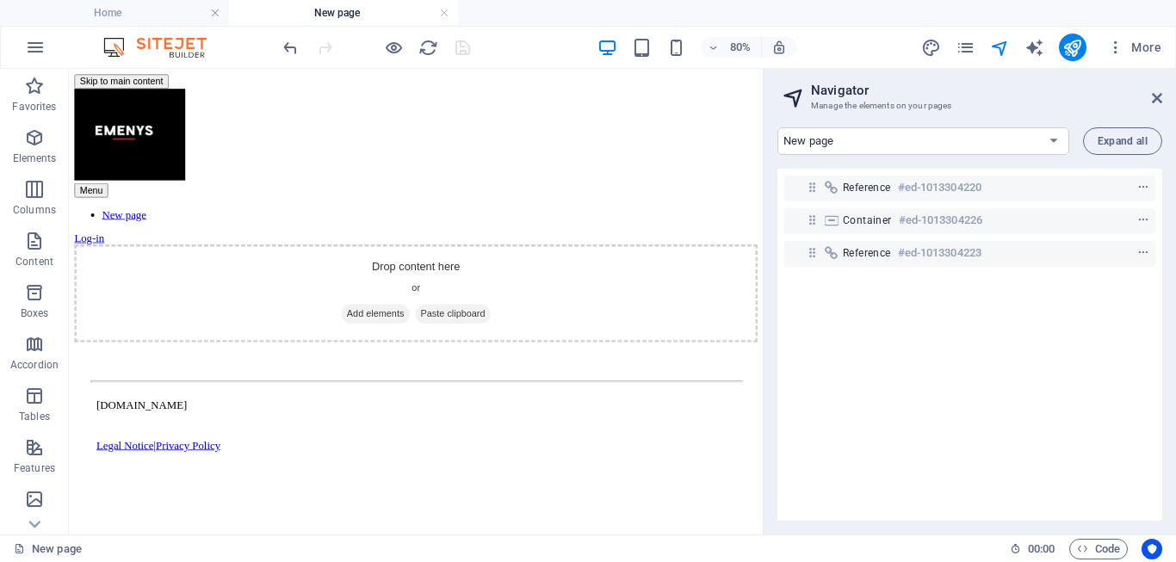
click at [1162, 105] on aside "Navigator Manage the elements on your pages Home New page Expand all Reference …" at bounding box center [969, 302] width 413 height 466
click at [1153, 101] on icon at bounding box center [1157, 98] width 10 height 14
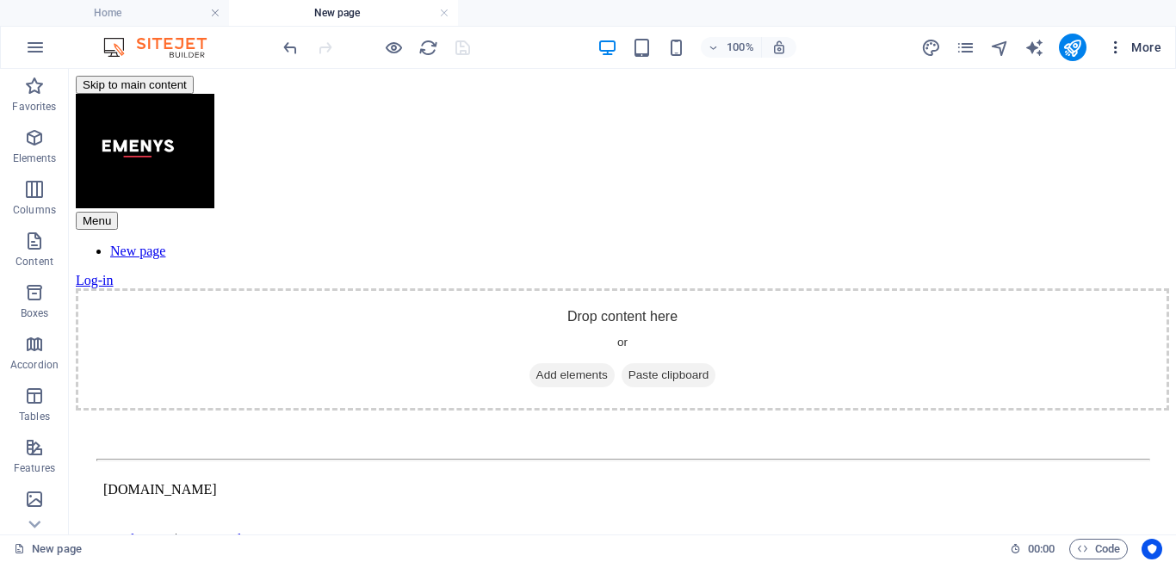
click at [1124, 60] on button "More" at bounding box center [1134, 48] width 68 height 28
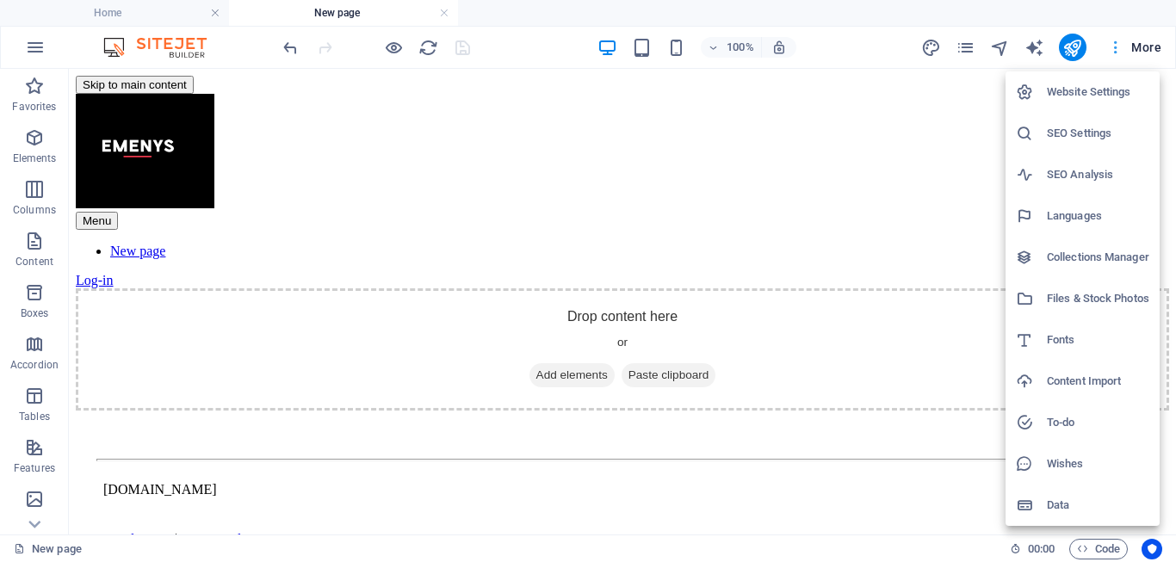
click at [1124, 60] on div at bounding box center [588, 281] width 1176 height 562
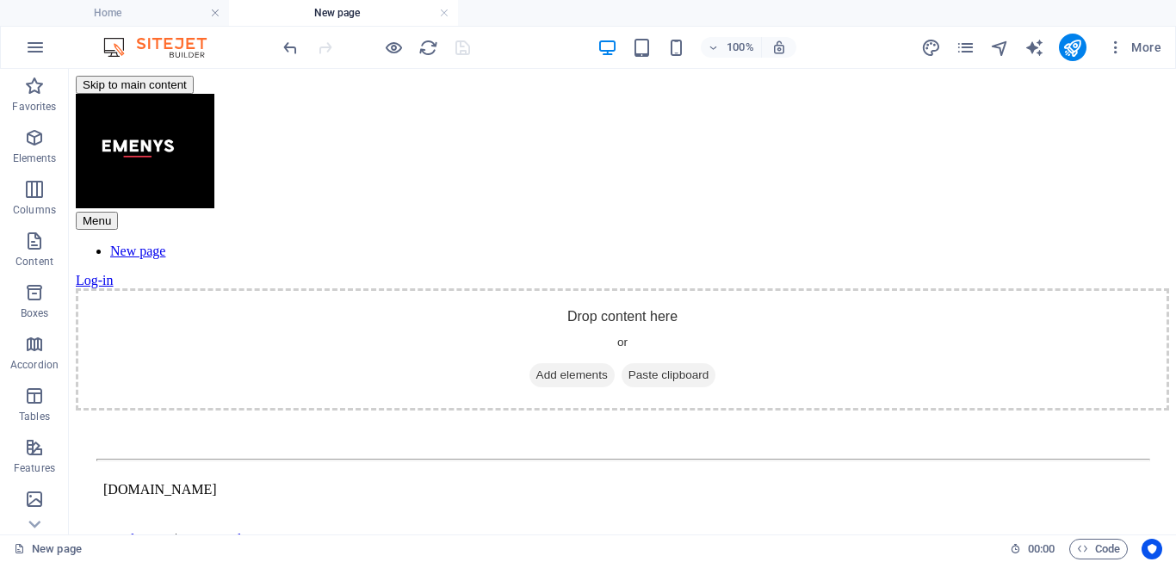
click at [927, 63] on div "100% More" at bounding box center [588, 47] width 1174 height 41
click at [929, 58] on div "More" at bounding box center [1044, 48] width 247 height 28
click at [928, 55] on icon "design" at bounding box center [931, 48] width 20 height 20
select select "600"
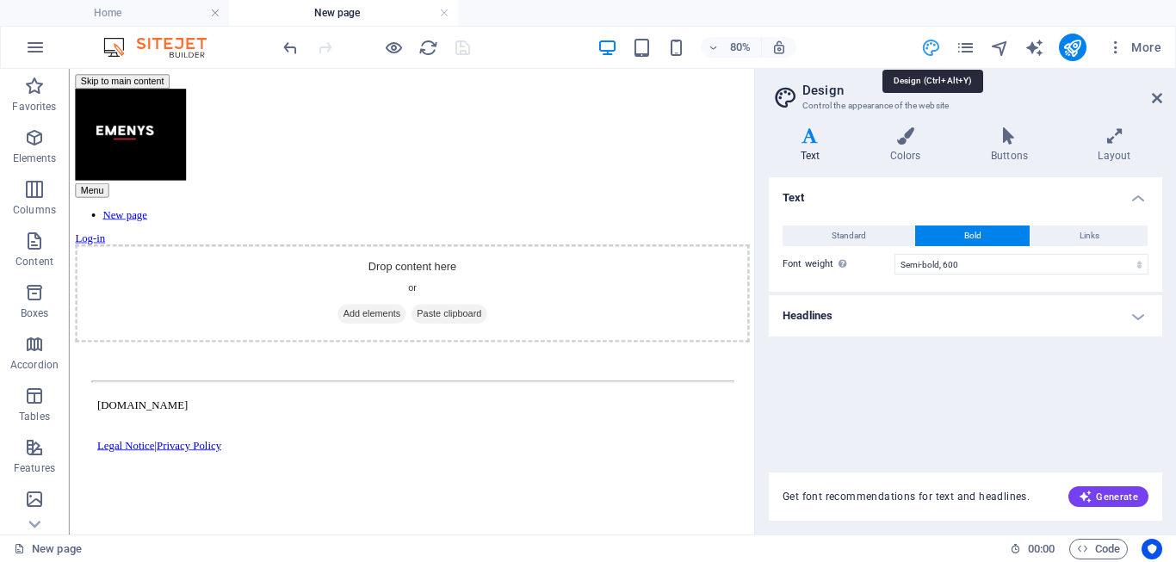
click at [928, 55] on icon "design" at bounding box center [931, 48] width 20 height 20
click at [970, 41] on icon "pages" at bounding box center [966, 48] width 20 height 20
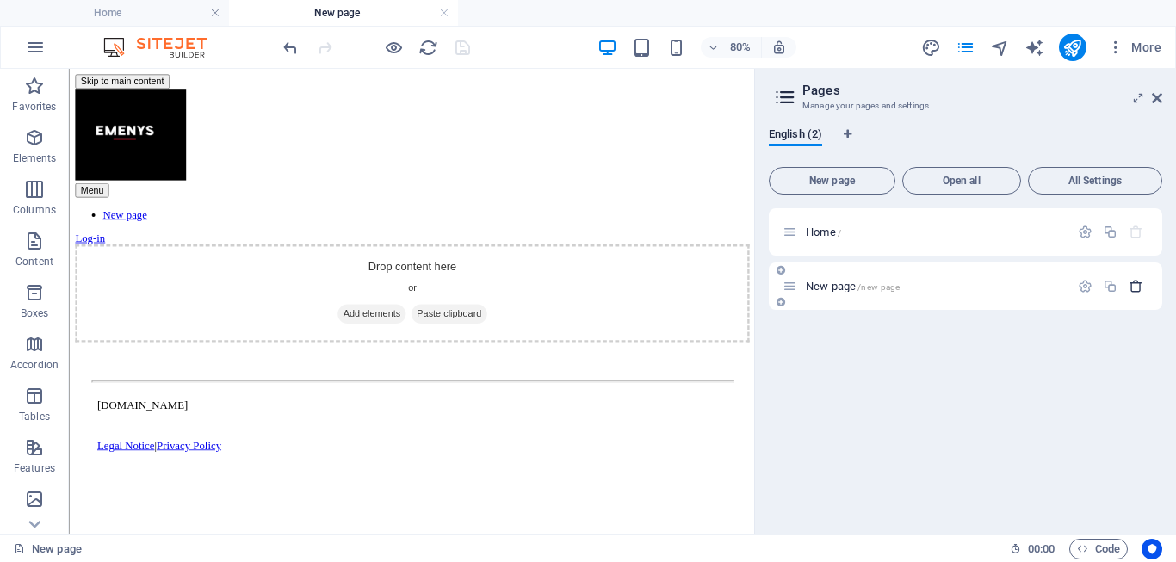
click at [1143, 283] on button "button" at bounding box center [1136, 286] width 25 height 15
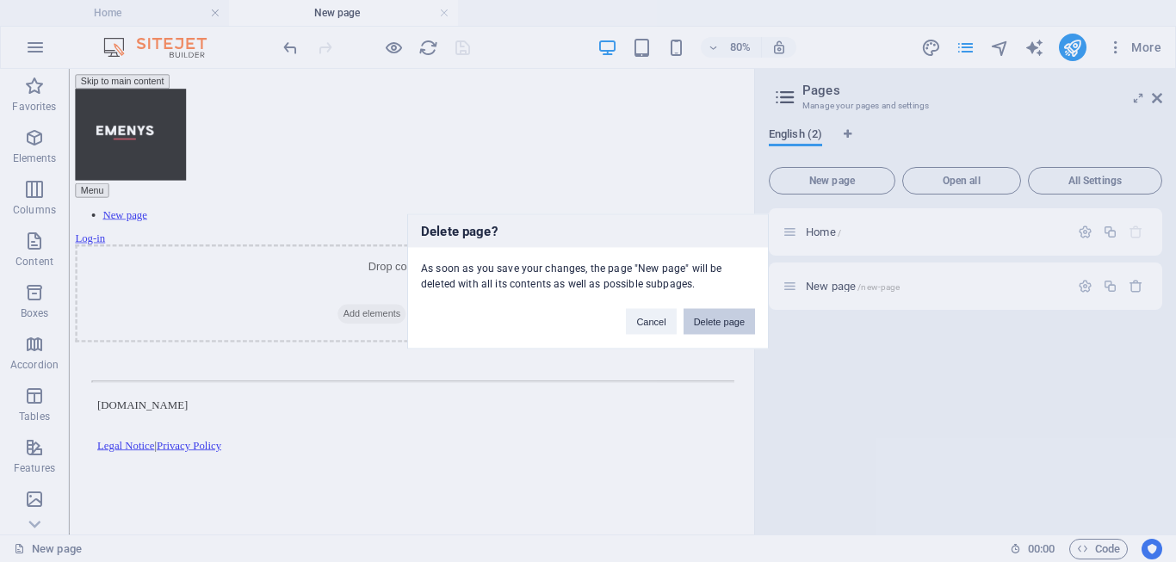
drag, startPoint x: 708, startPoint y: 318, endPoint x: 682, endPoint y: 273, distance: 51.7
click at [708, 318] on button "Delete page" at bounding box center [719, 321] width 71 height 26
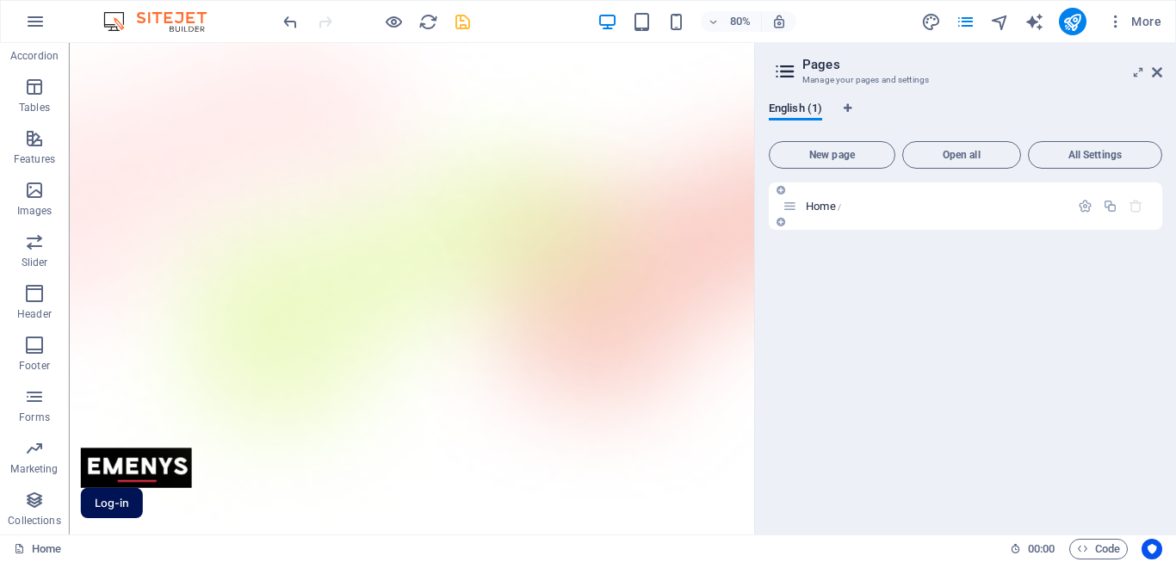
click at [963, 208] on p "Home /" at bounding box center [935, 206] width 258 height 11
click at [1082, 207] on icon "button" at bounding box center [1085, 206] width 15 height 15
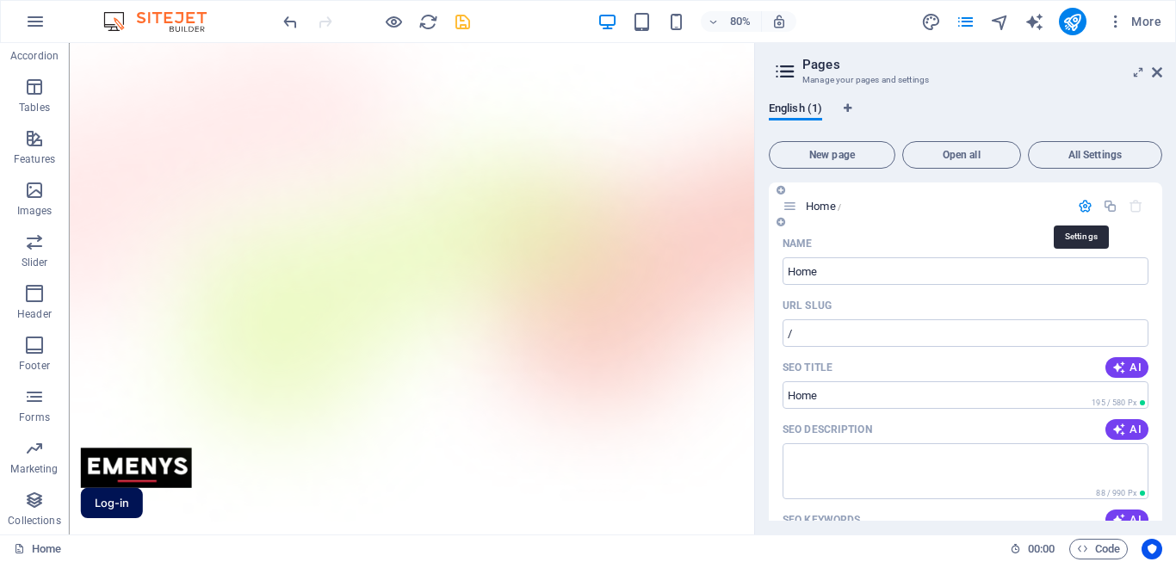
click at [1082, 207] on icon "button" at bounding box center [1085, 206] width 15 height 15
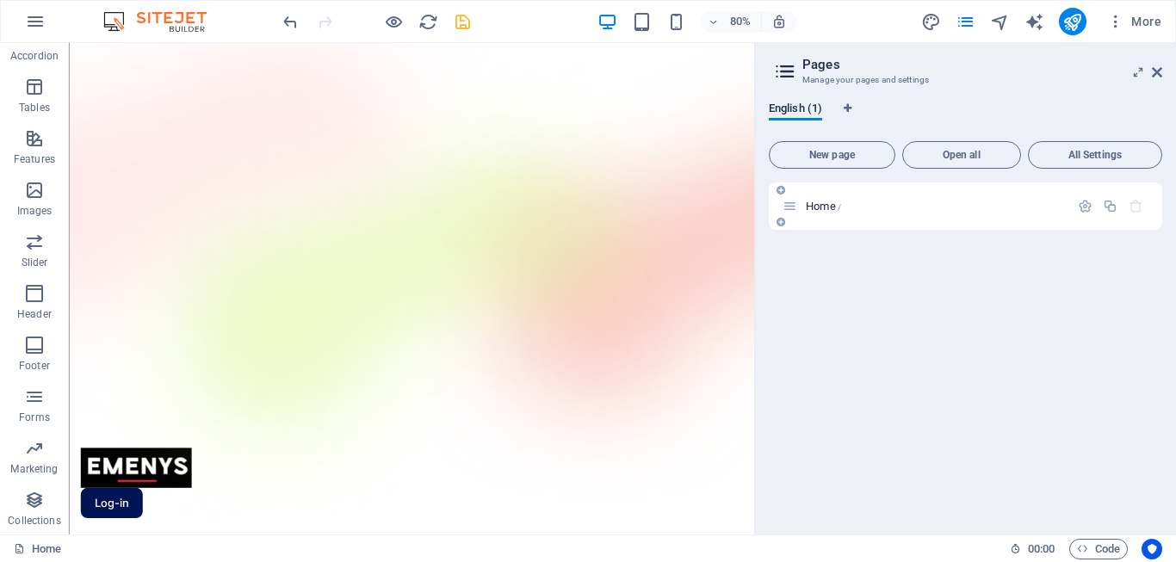
click at [958, 195] on div "Home /" at bounding box center [965, 206] width 393 height 47
click at [834, 213] on div "Home /" at bounding box center [926, 206] width 287 height 20
click at [779, 192] on icon at bounding box center [781, 190] width 9 height 10
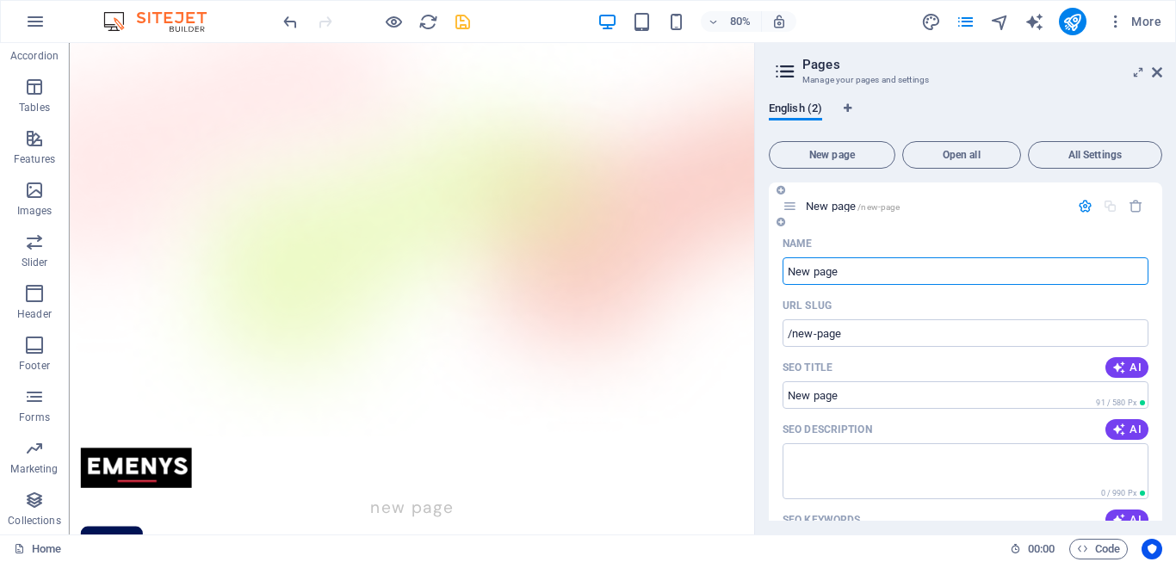
click at [790, 191] on div "New page /new-page" at bounding box center [965, 206] width 393 height 47
click at [1161, 73] on icon at bounding box center [1157, 72] width 10 height 14
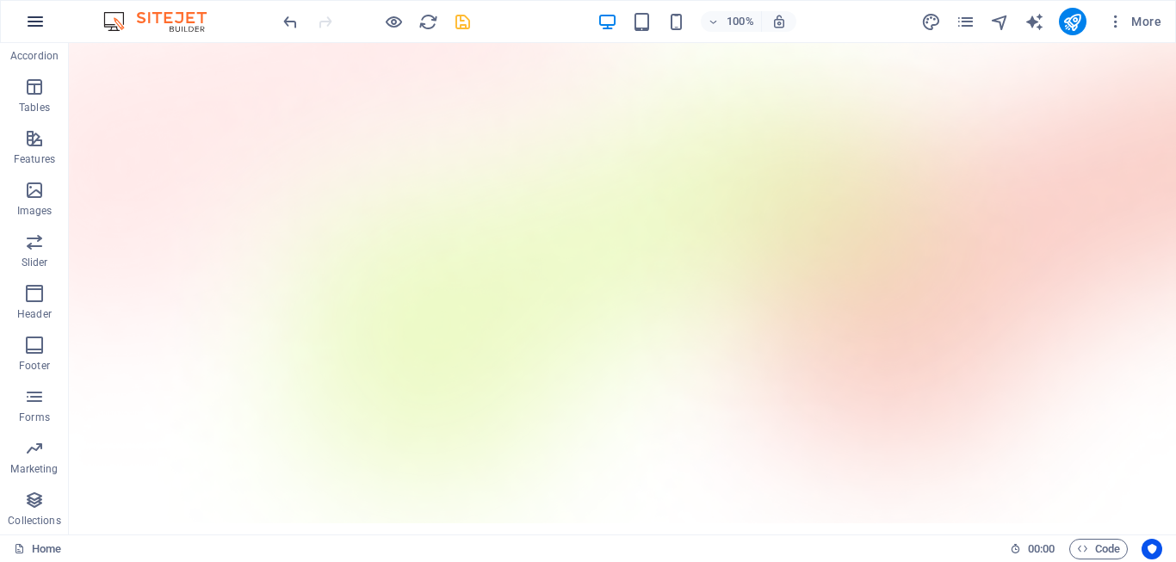
click at [51, 15] on button "button" at bounding box center [35, 21] width 41 height 41
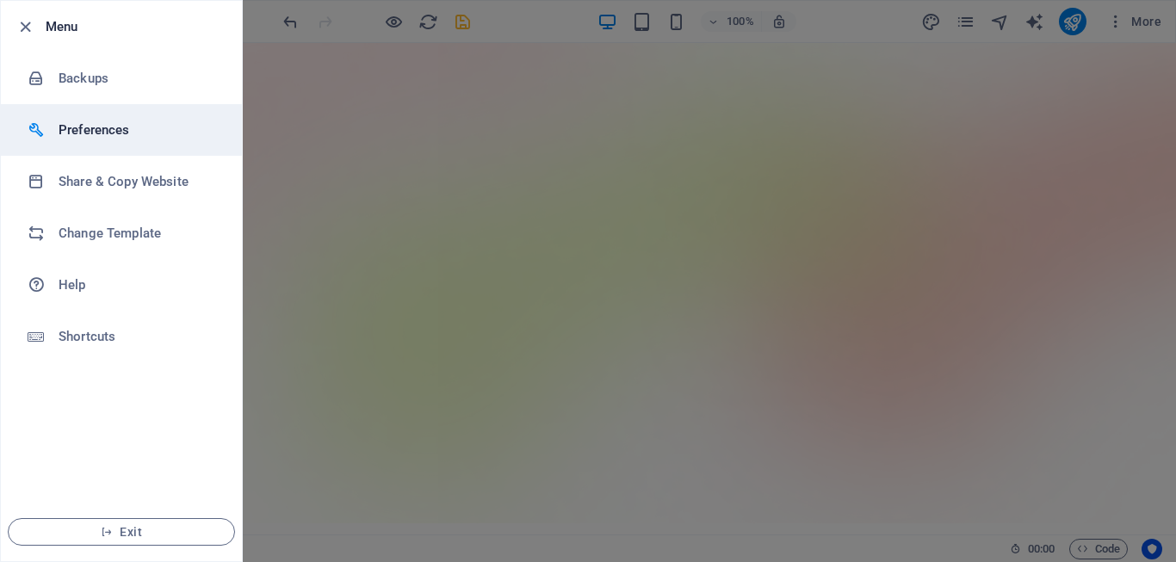
click at [234, 152] on li "Preferences" at bounding box center [121, 130] width 241 height 52
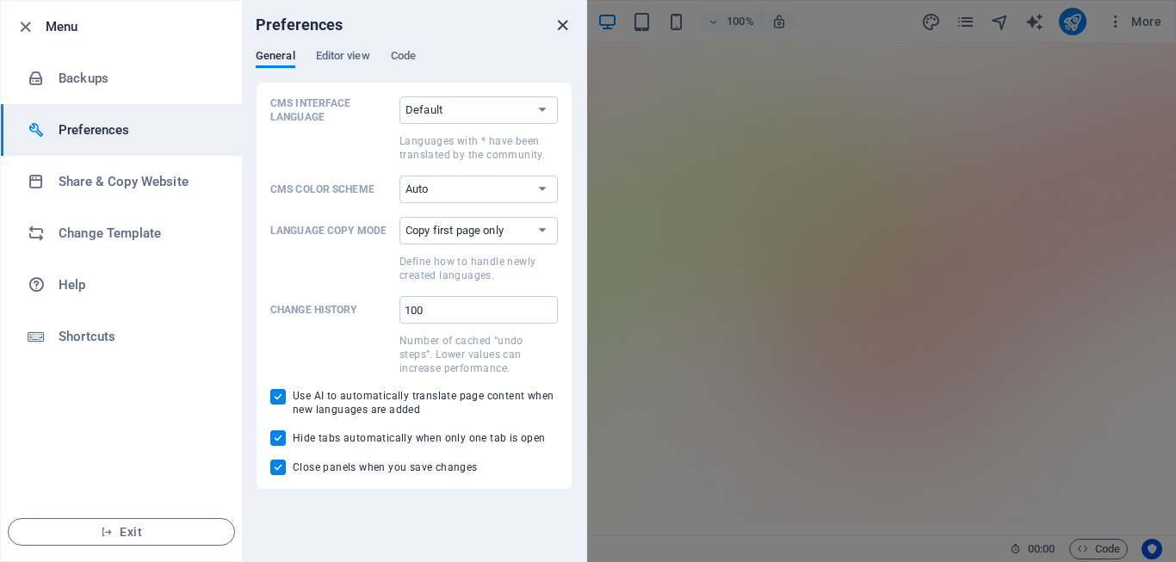
click at [562, 28] on icon "close" at bounding box center [563, 25] width 20 height 20
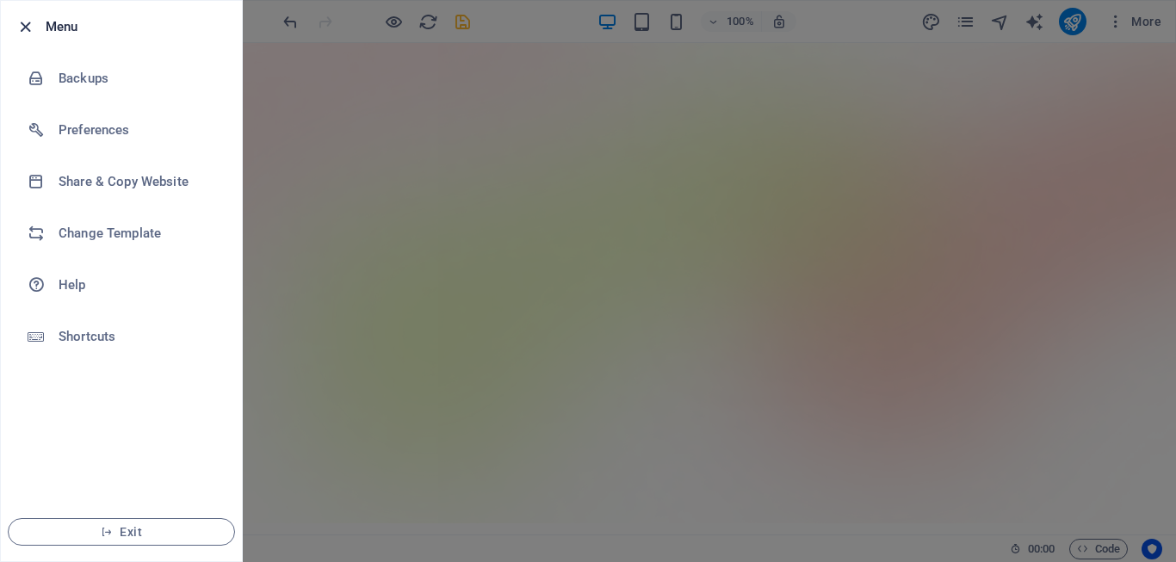
click at [33, 25] on icon "button" at bounding box center [25, 27] width 20 height 20
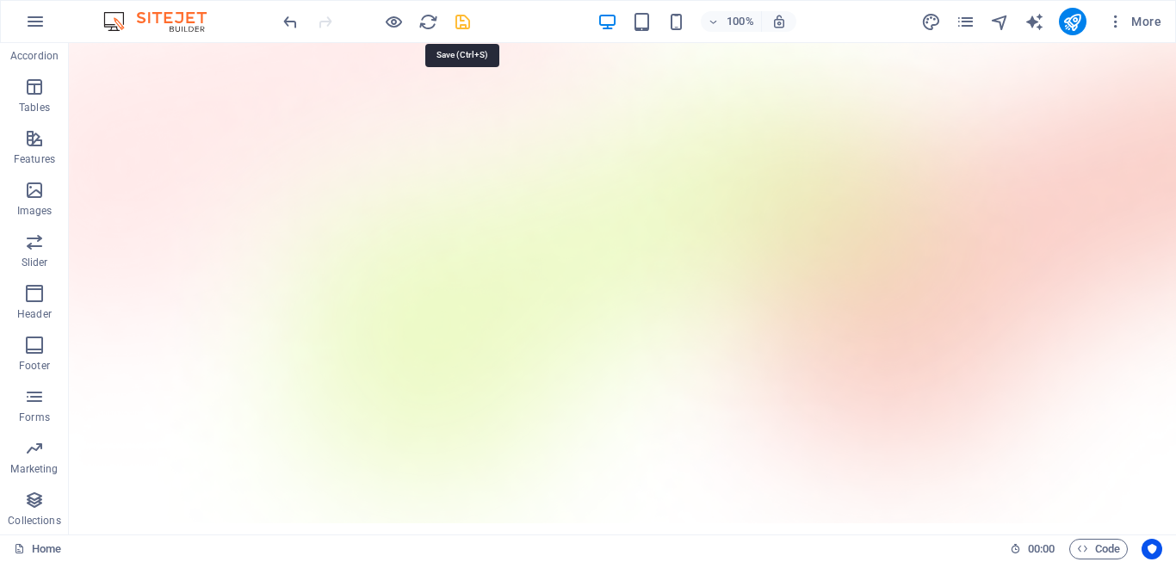
click at [461, 24] on icon "save" at bounding box center [463, 22] width 20 height 20
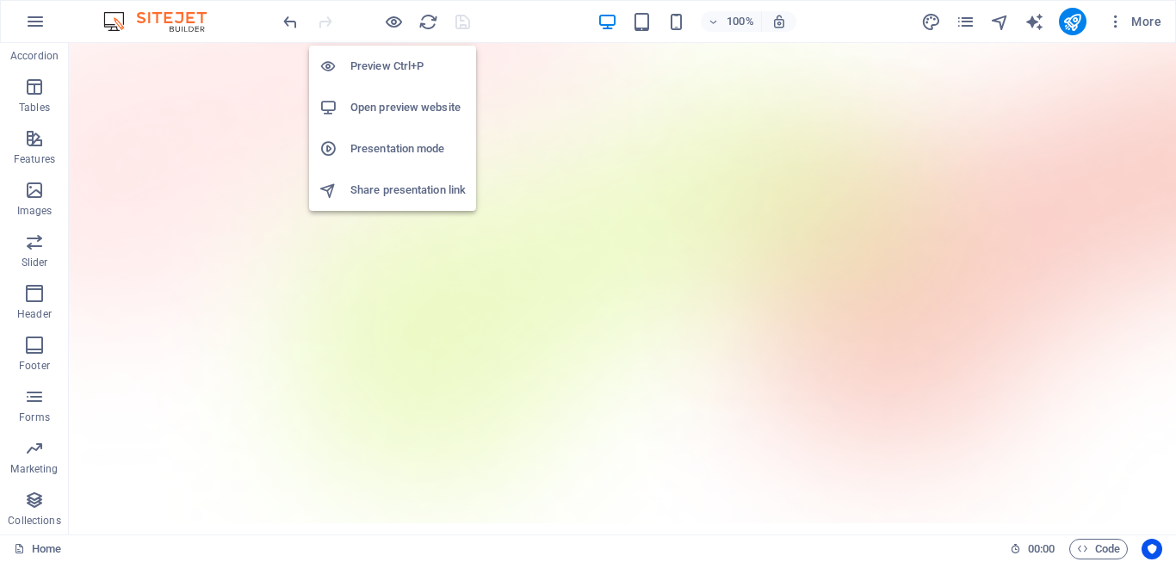
click at [378, 62] on h6 "Preview Ctrl+P" at bounding box center [407, 66] width 115 height 21
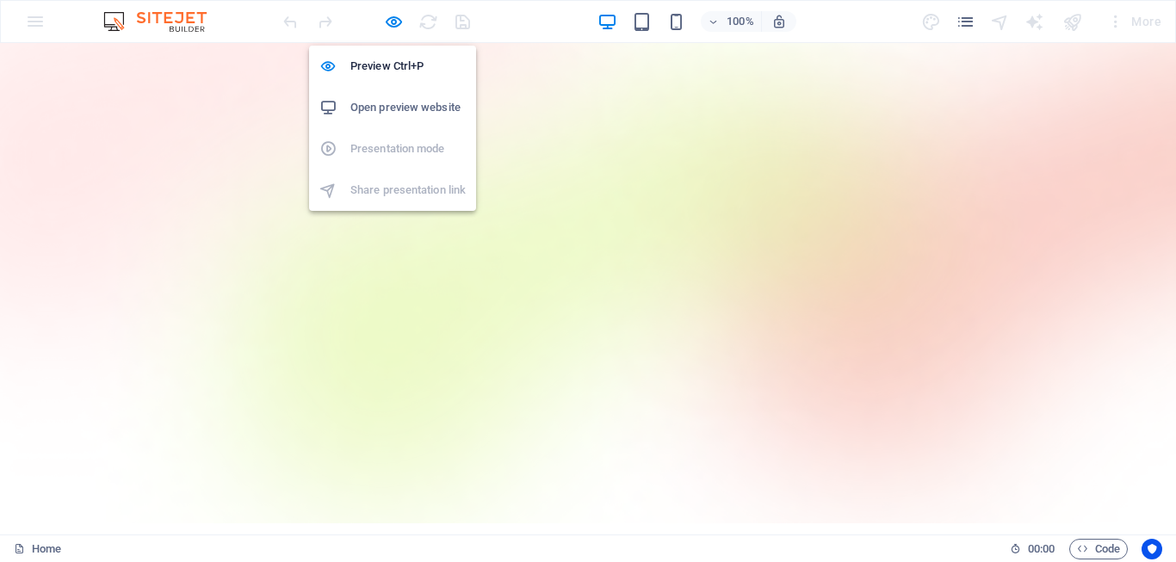
click at [384, 93] on li "Open preview website" at bounding box center [392, 107] width 167 height 41
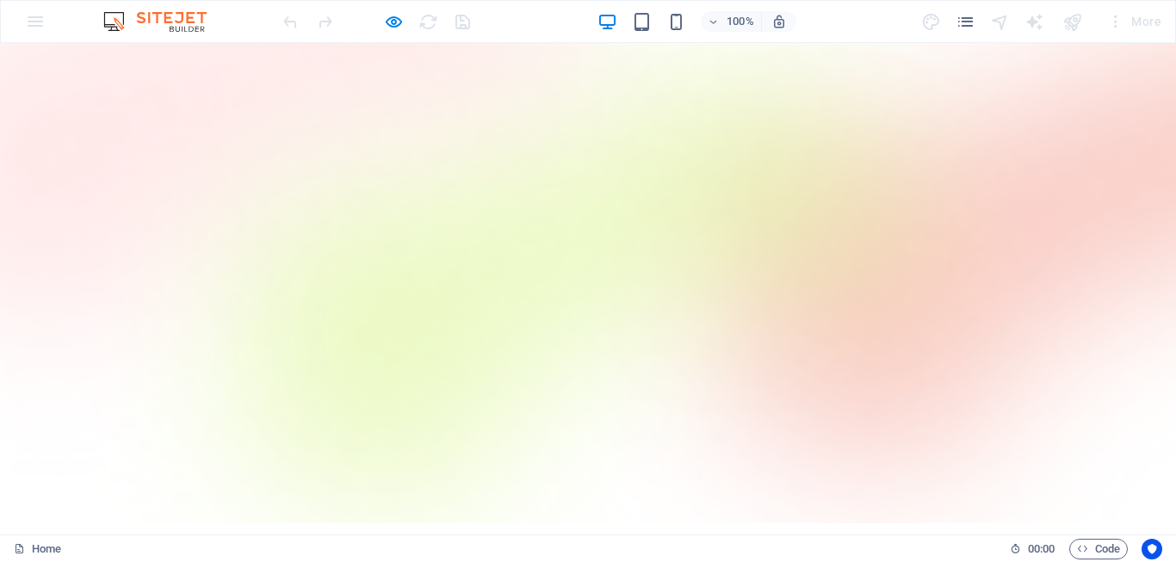
click at [23, 17] on div "100% More" at bounding box center [588, 21] width 1174 height 41
click at [48, 20] on div "100% More" at bounding box center [588, 21] width 1174 height 41
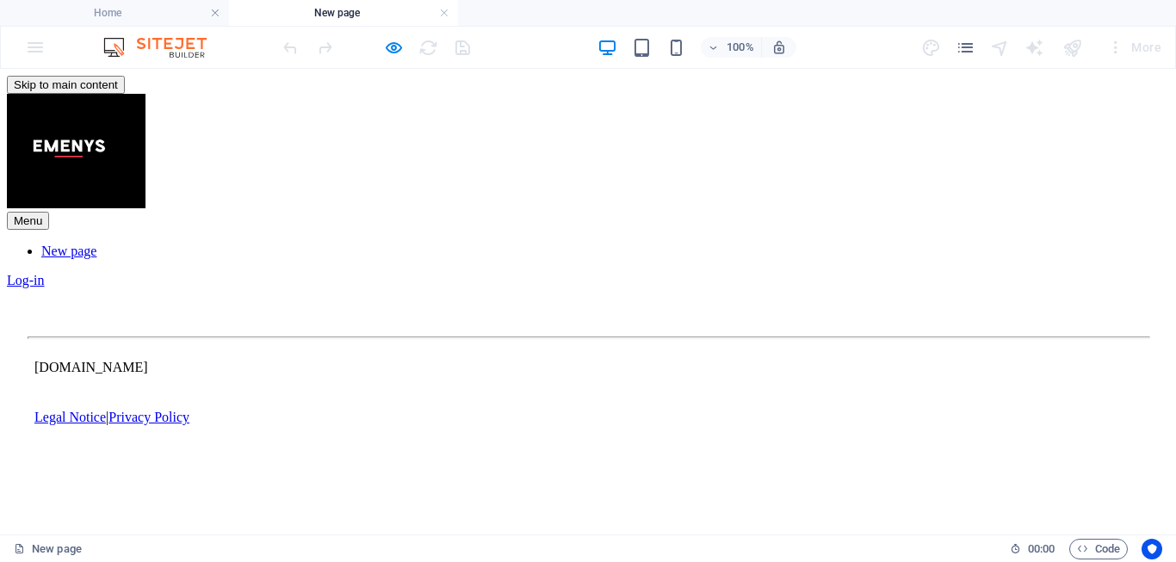
click at [183, 49] on img at bounding box center [163, 47] width 129 height 21
click at [963, 48] on icon "pages" at bounding box center [966, 48] width 20 height 20
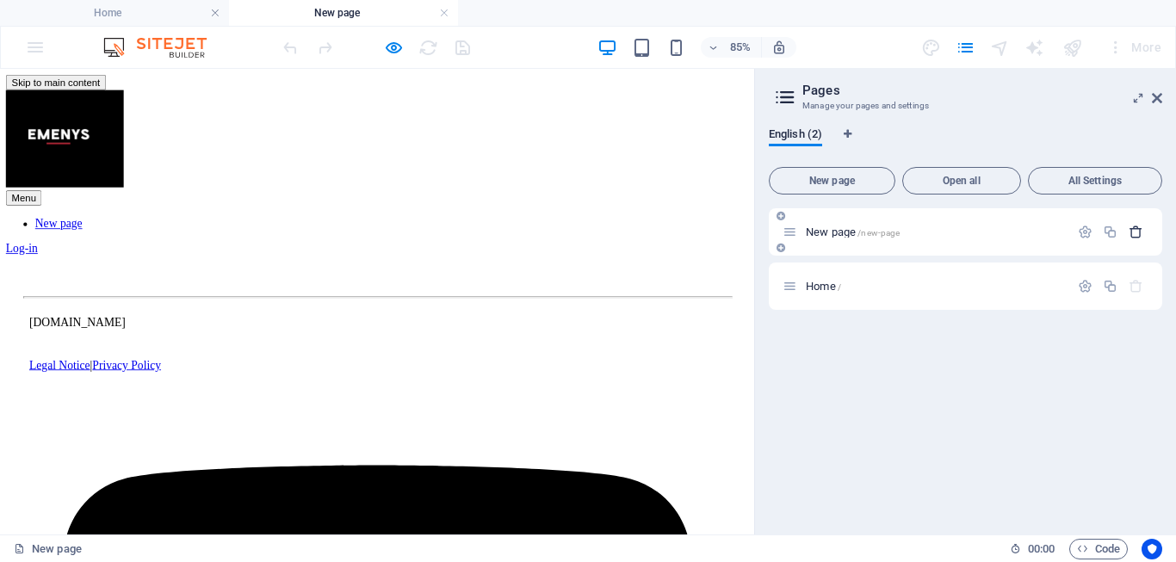
click at [1137, 228] on icon "button" at bounding box center [1136, 232] width 15 height 15
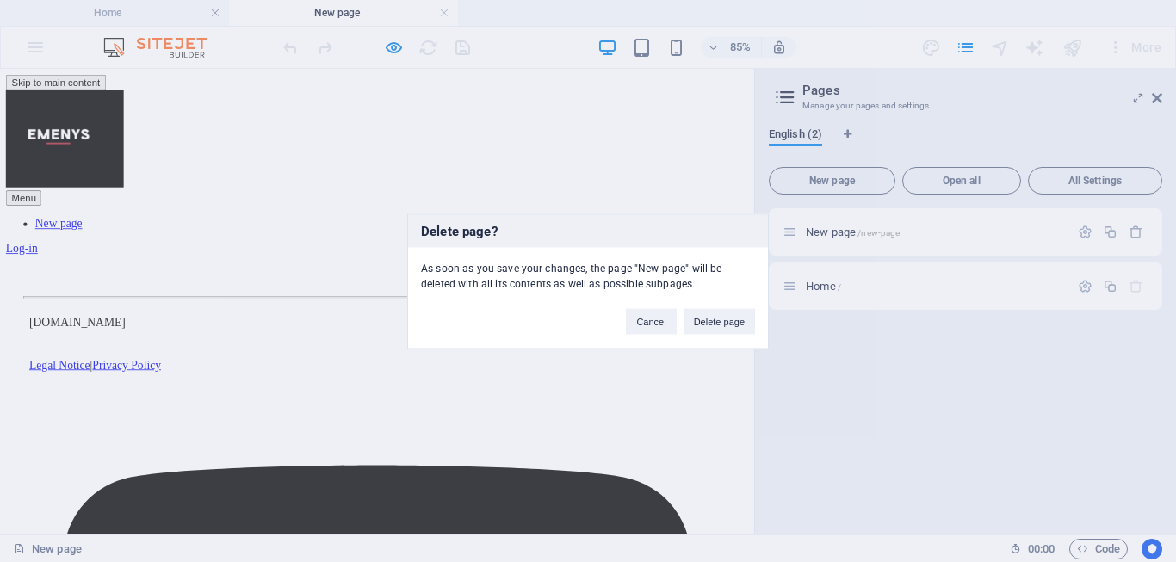
click at [721, 314] on button "Delete page" at bounding box center [719, 321] width 71 height 26
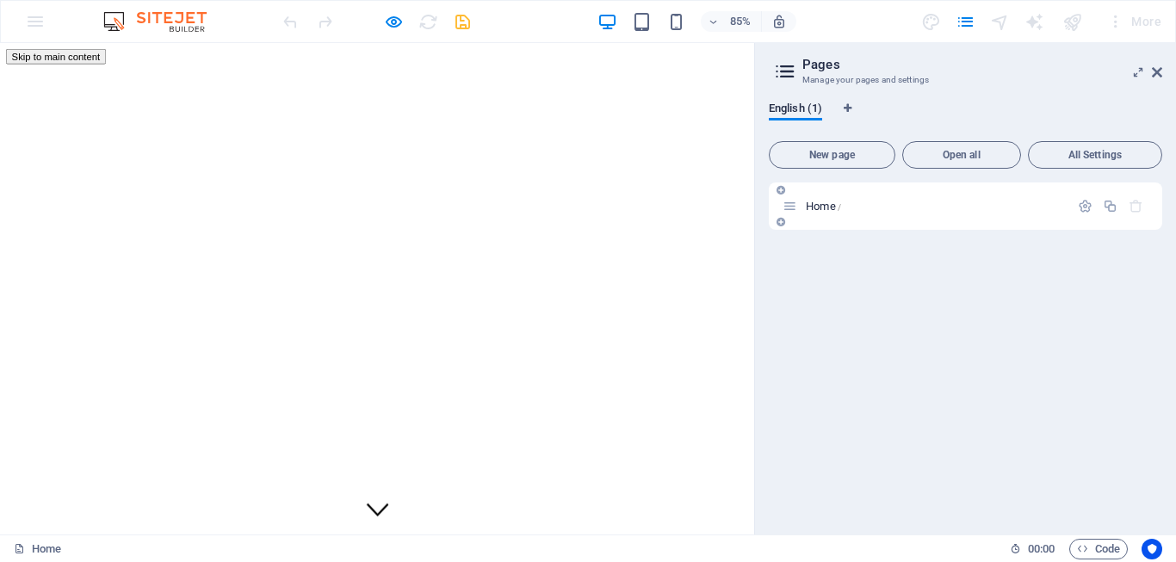
click at [932, 192] on div "Home /" at bounding box center [965, 206] width 393 height 47
click at [1088, 160] on span "All Settings" at bounding box center [1095, 155] width 119 height 10
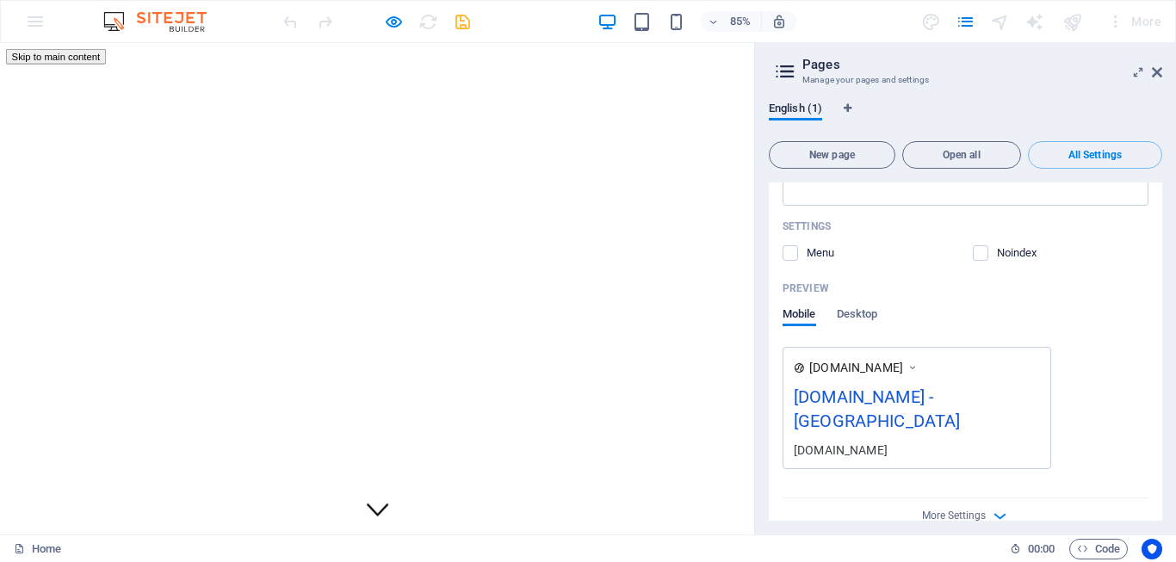
scroll to position [357, 0]
click at [1160, 66] on icon at bounding box center [1157, 72] width 10 height 14
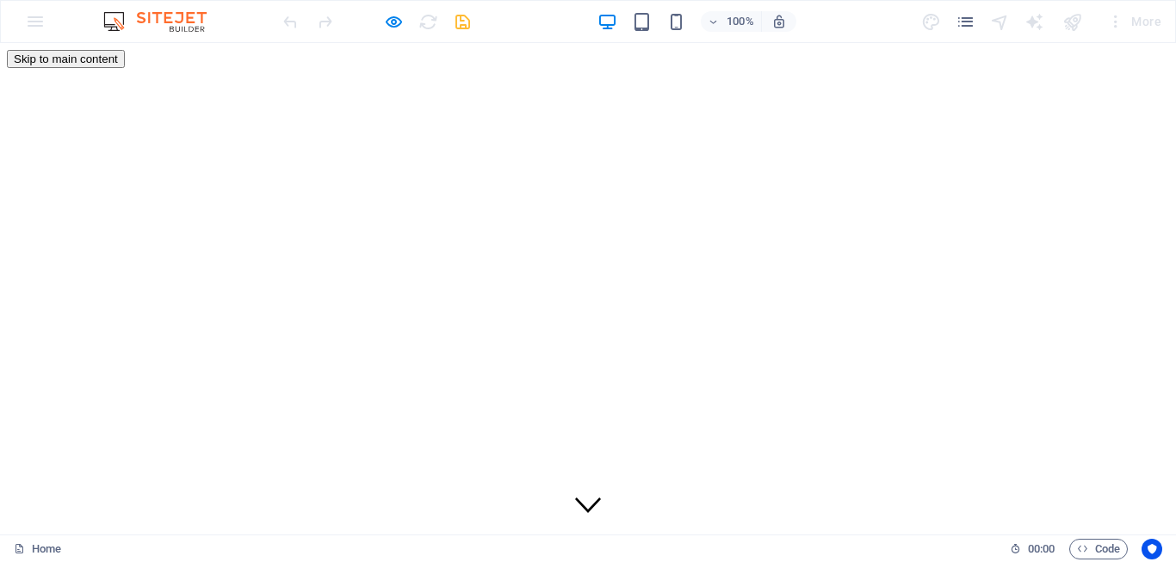
click at [975, 25] on icon "pages" at bounding box center [966, 22] width 20 height 20
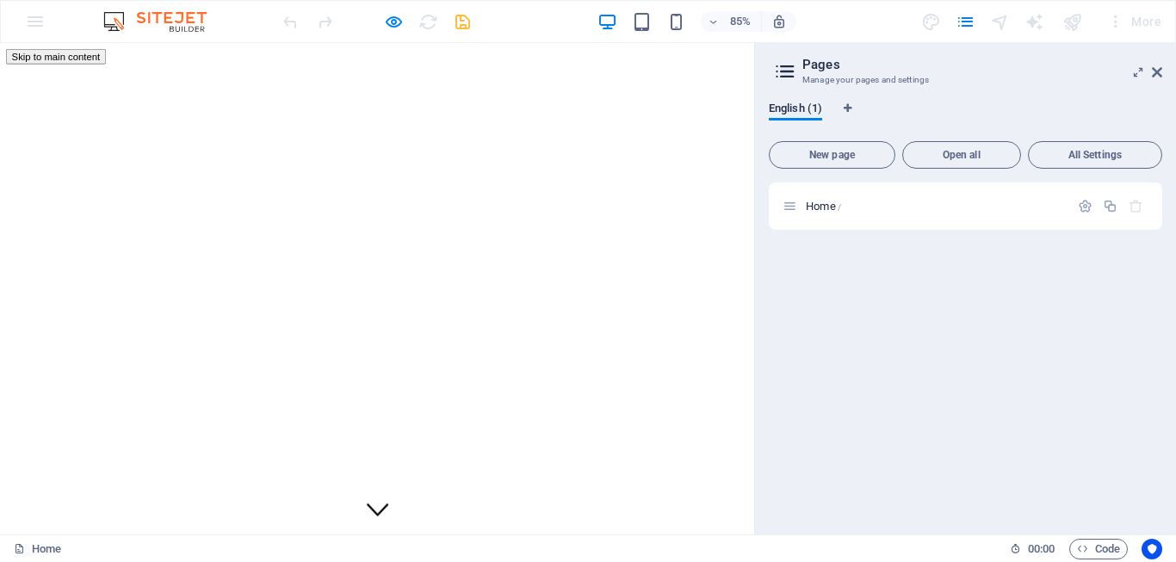
click at [792, 77] on icon at bounding box center [785, 71] width 26 height 24
click at [1149, 551] on icon "Usercentrics" at bounding box center [1152, 549] width 12 height 12
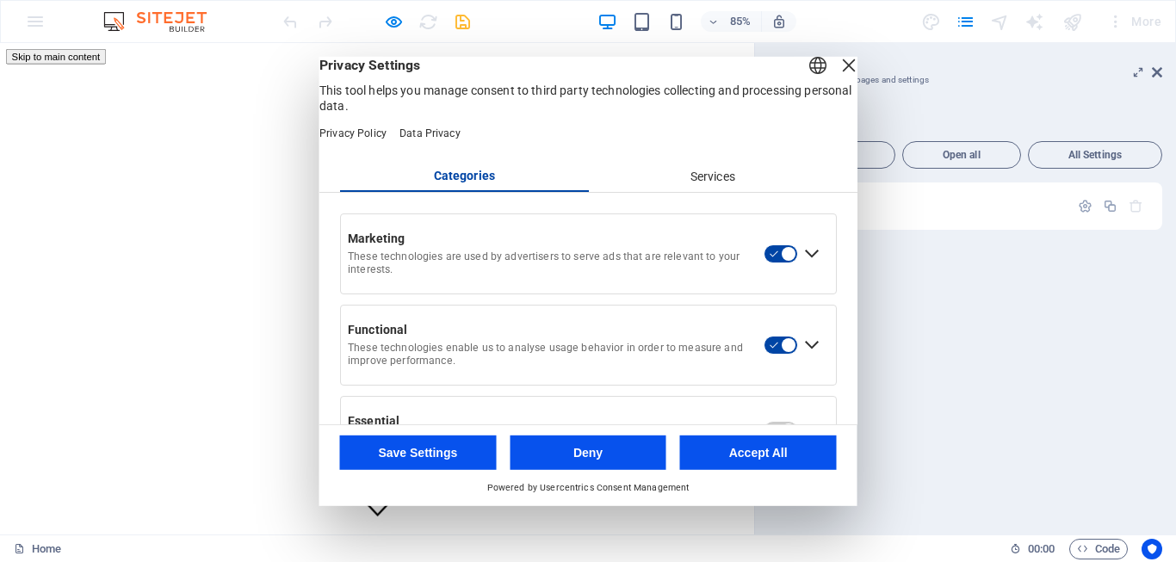
click at [738, 448] on button "Accept All" at bounding box center [758, 453] width 157 height 34
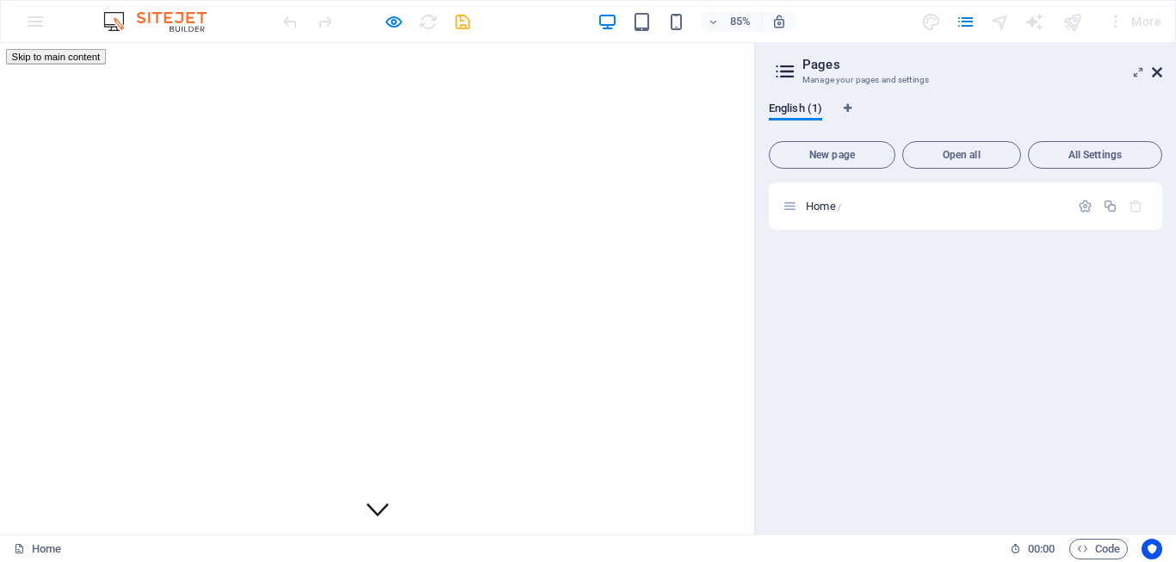
click at [1159, 70] on icon at bounding box center [1157, 72] width 10 height 14
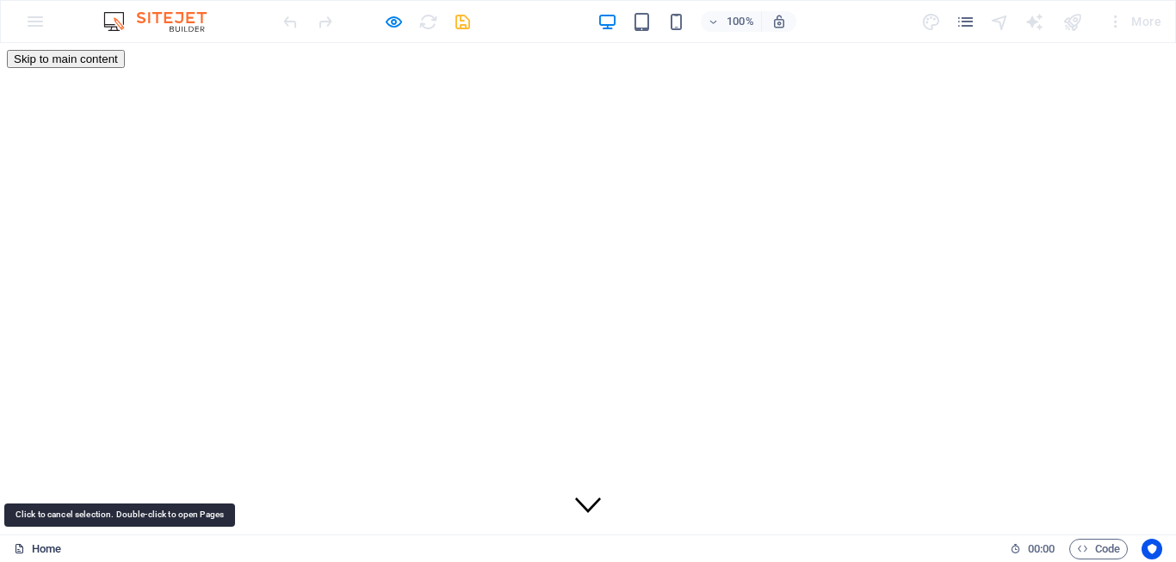
click at [25, 550] on icon at bounding box center [19, 548] width 11 height 11
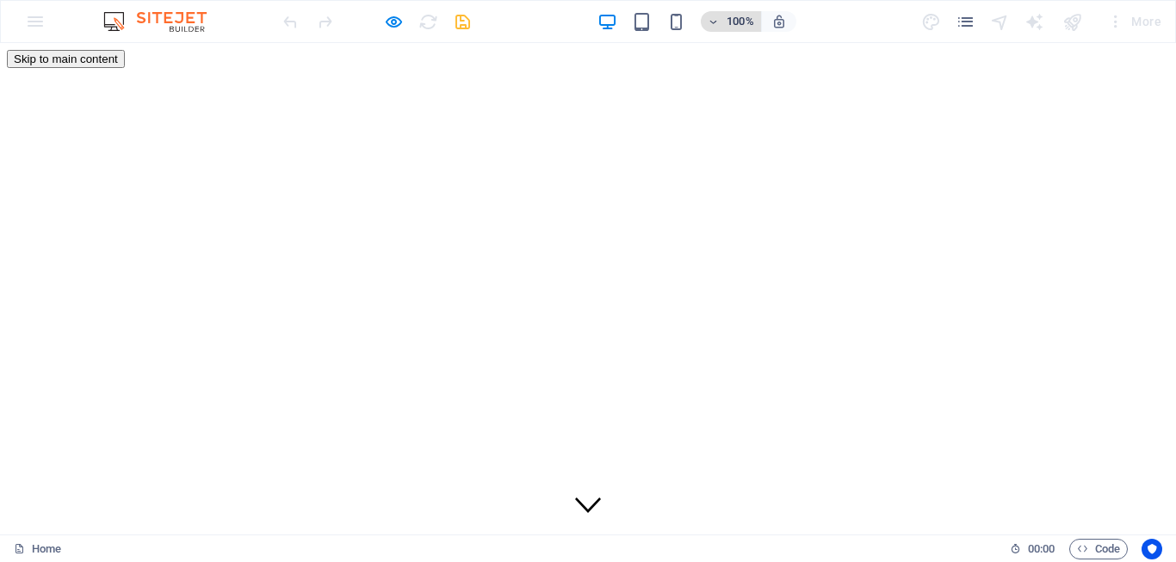
click at [758, 22] on button "100%" at bounding box center [731, 21] width 61 height 21
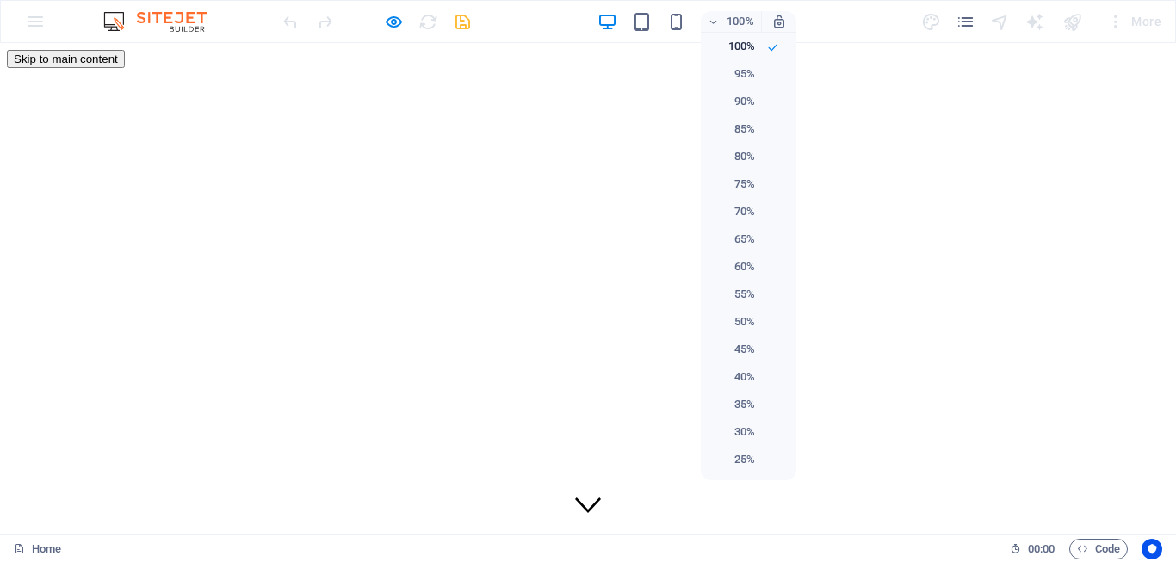
click at [813, 26] on div at bounding box center [588, 281] width 1176 height 562
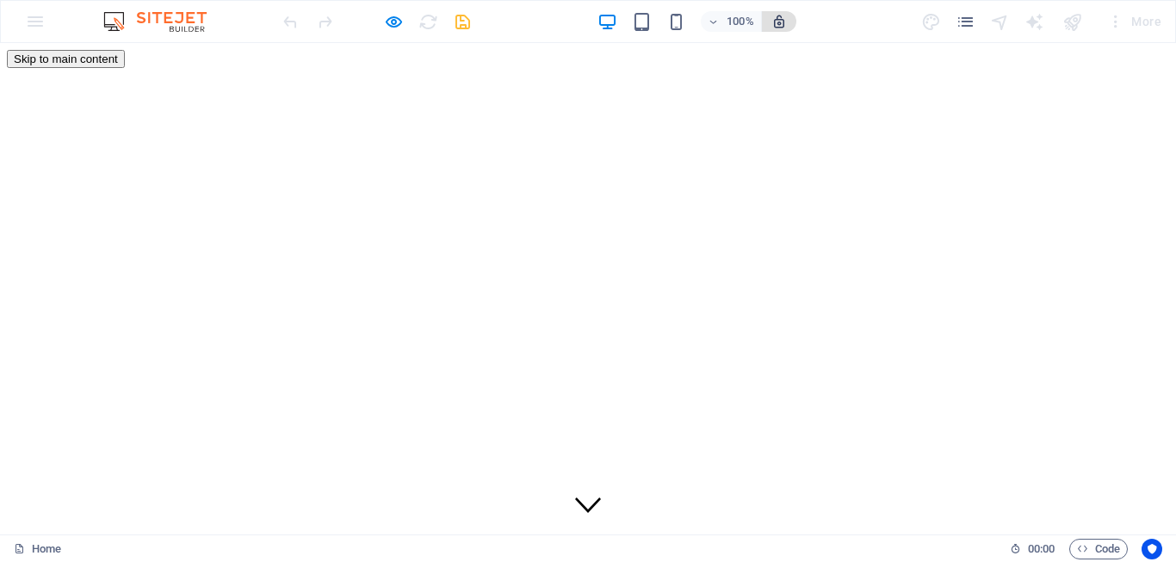
click at [783, 24] on icon "button" at bounding box center [778, 21] width 15 height 15
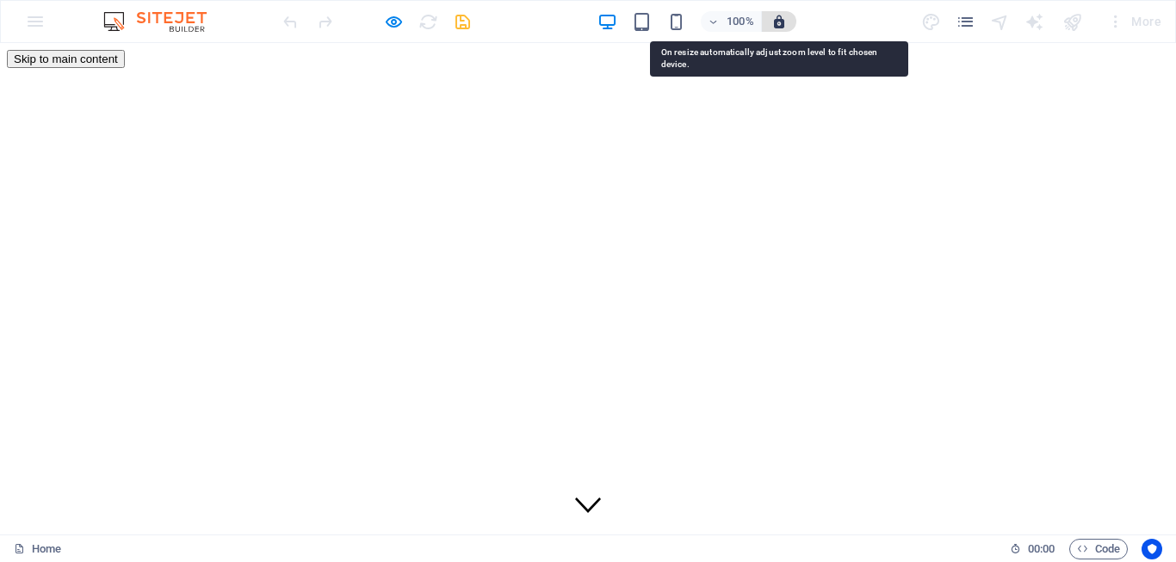
click at [783, 24] on icon "button" at bounding box center [778, 21] width 15 height 15
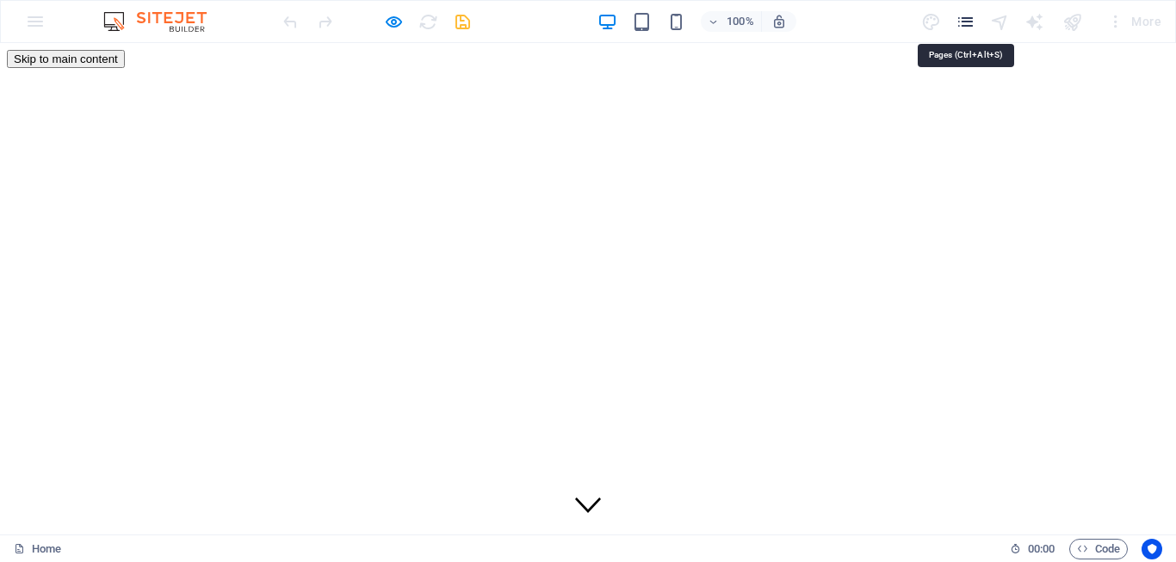
click at [966, 22] on icon "pages" at bounding box center [966, 22] width 20 height 20
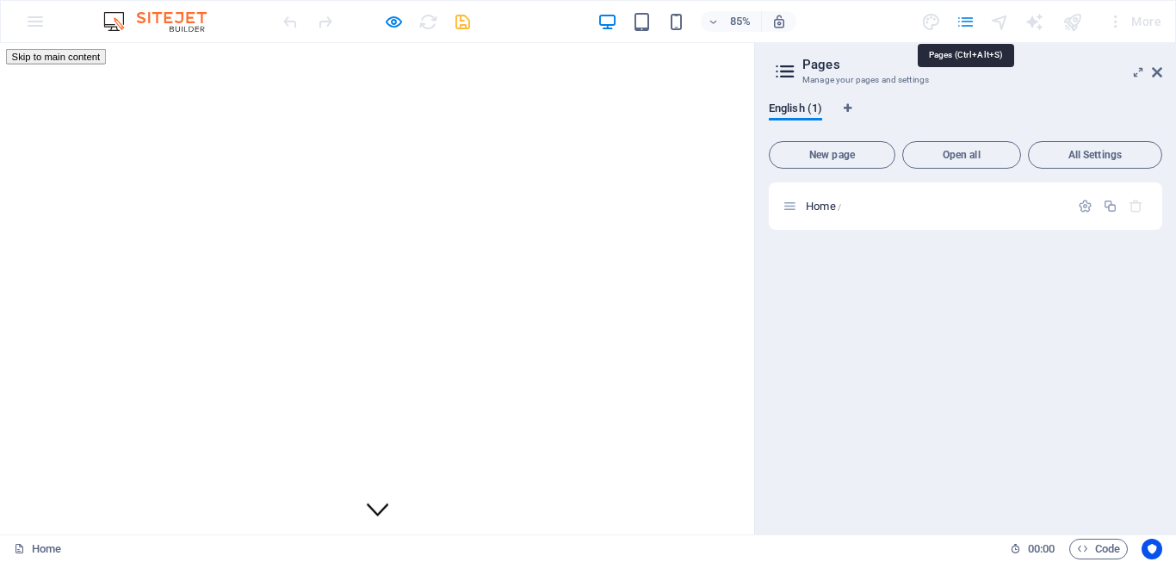
click at [966, 22] on icon "pages" at bounding box center [966, 22] width 20 height 20
click at [936, 21] on div "More" at bounding box center [1044, 22] width 247 height 28
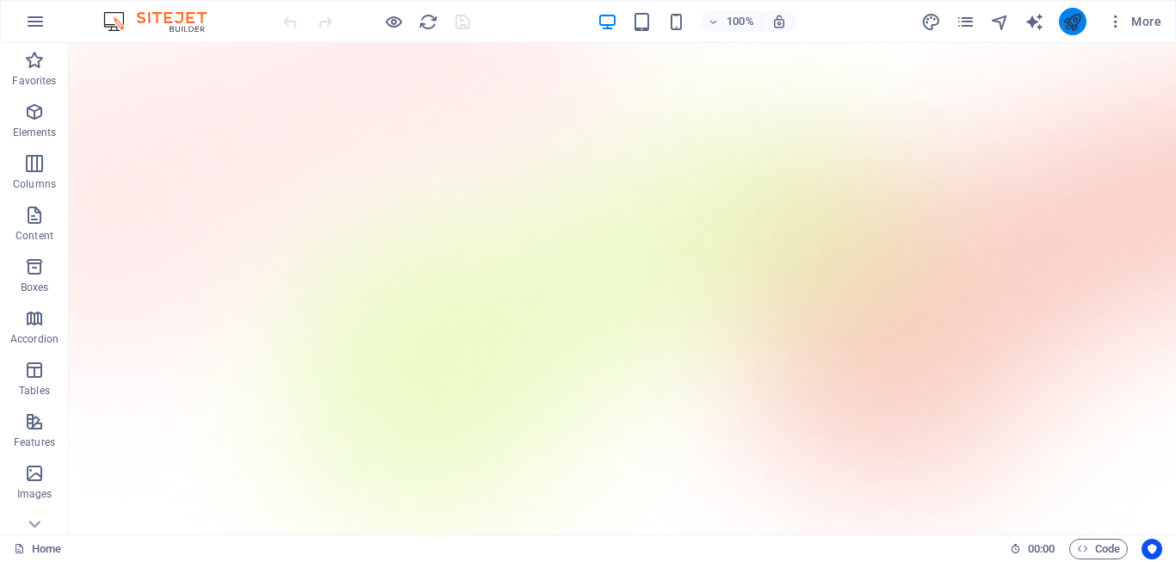
click at [1065, 32] on button "publish" at bounding box center [1073, 22] width 28 height 28
click at [957, 26] on icon "pages" at bounding box center [966, 22] width 20 height 20
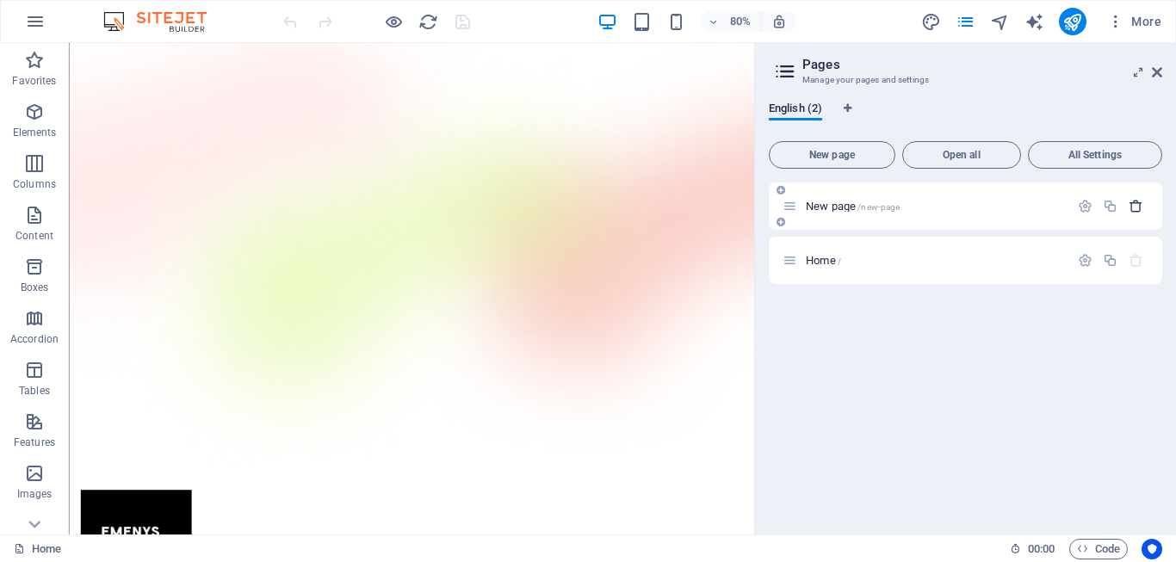
click at [1132, 207] on icon "button" at bounding box center [1136, 206] width 15 height 15
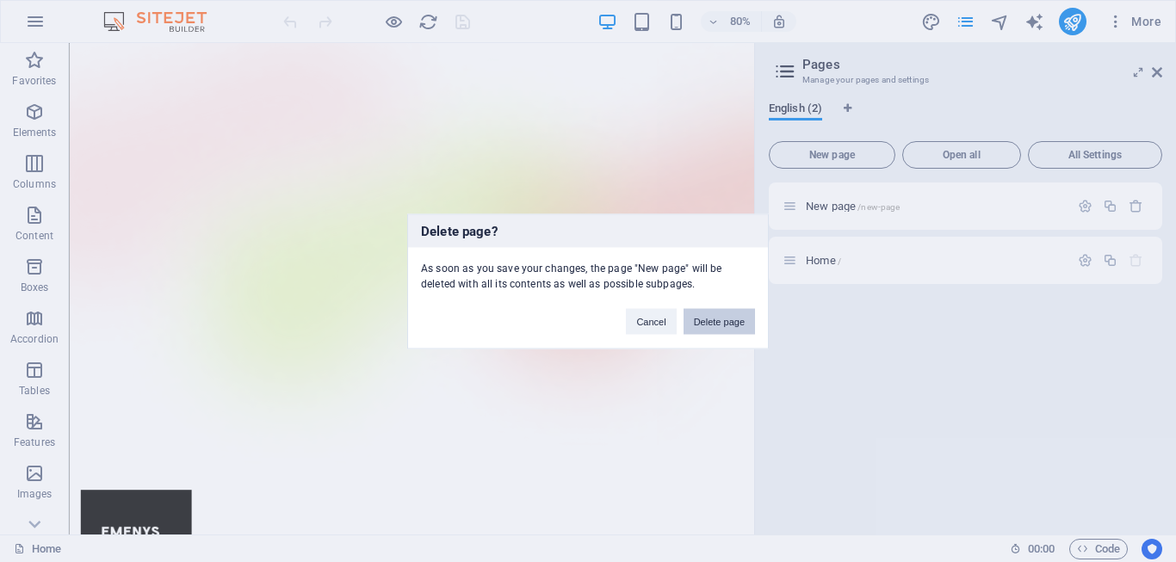
click at [713, 310] on button "Delete page" at bounding box center [719, 321] width 71 height 26
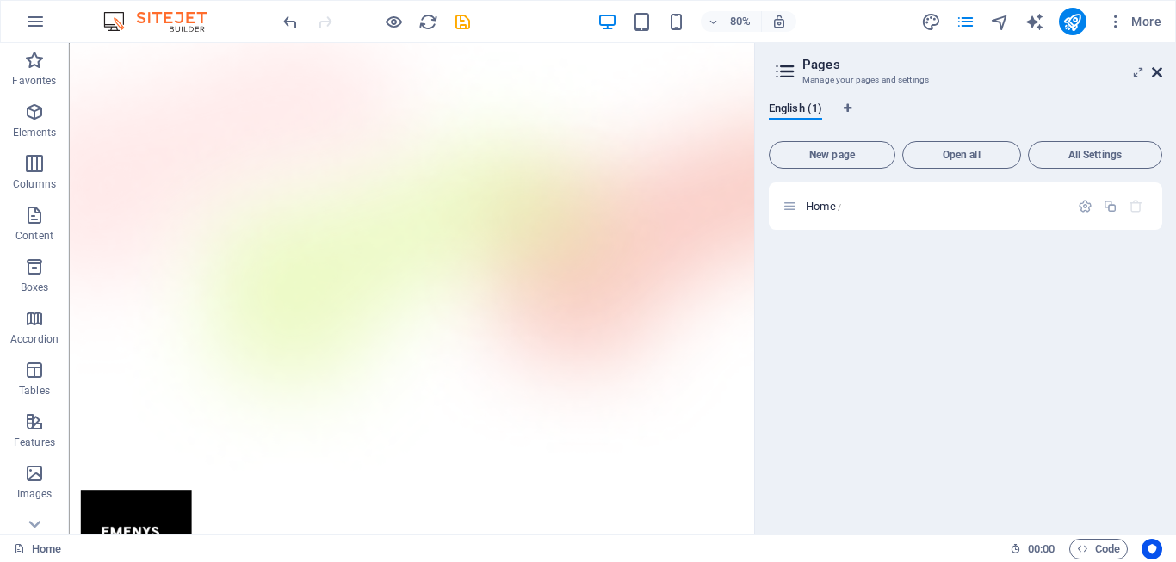
click at [1155, 71] on icon at bounding box center [1157, 72] width 10 height 14
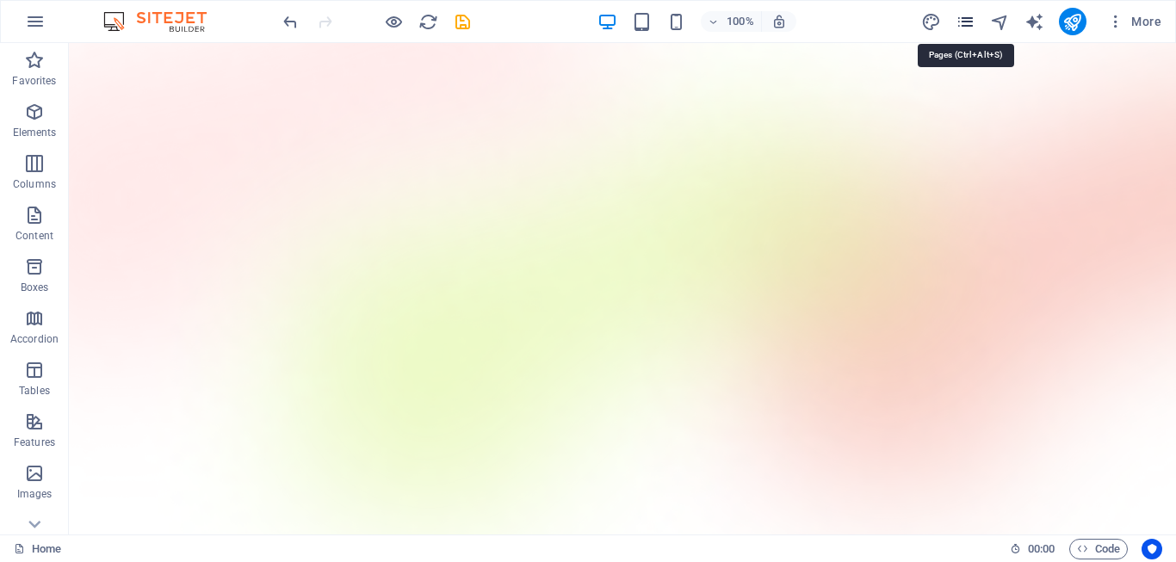
click at [962, 17] on icon "pages" at bounding box center [966, 22] width 20 height 20
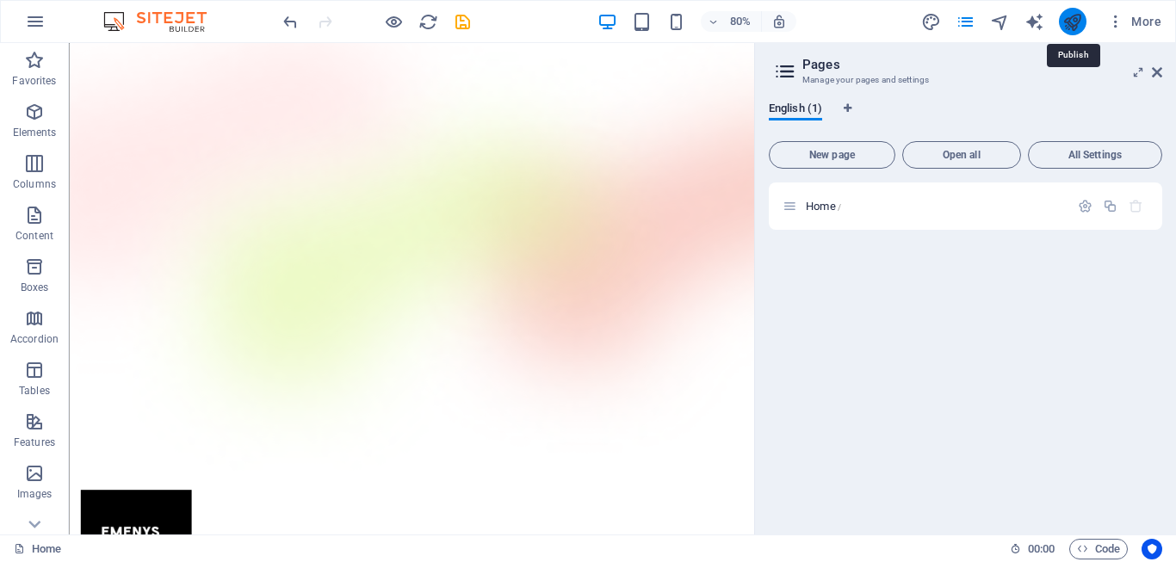
click at [1079, 22] on icon "publish" at bounding box center [1072, 22] width 20 height 20
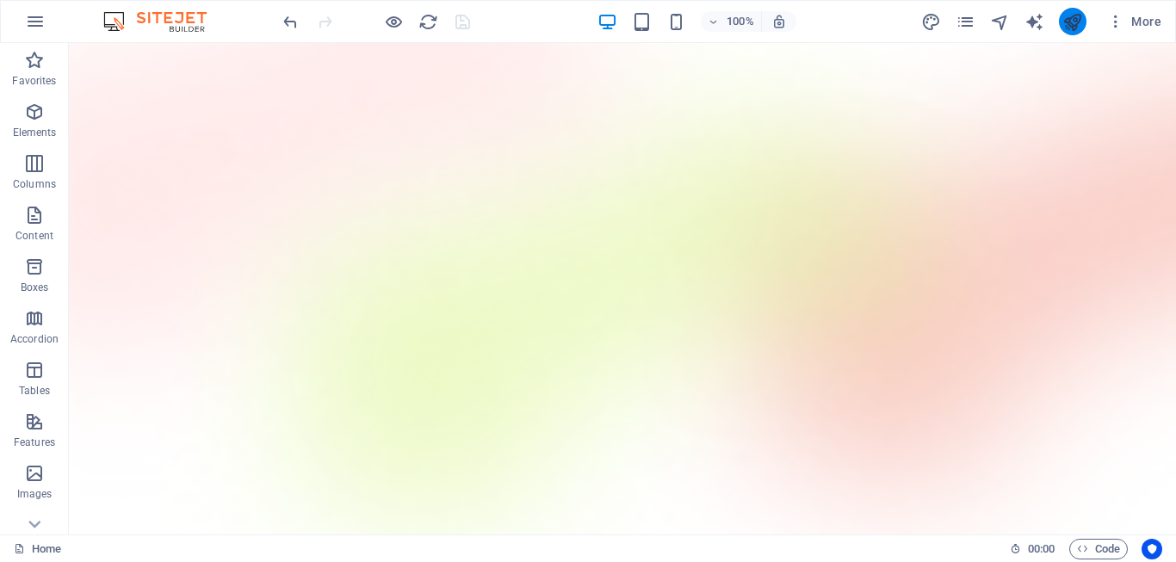
click at [1075, 32] on button "publish" at bounding box center [1073, 22] width 28 height 28
click at [963, 25] on icon "pages" at bounding box center [966, 22] width 20 height 20
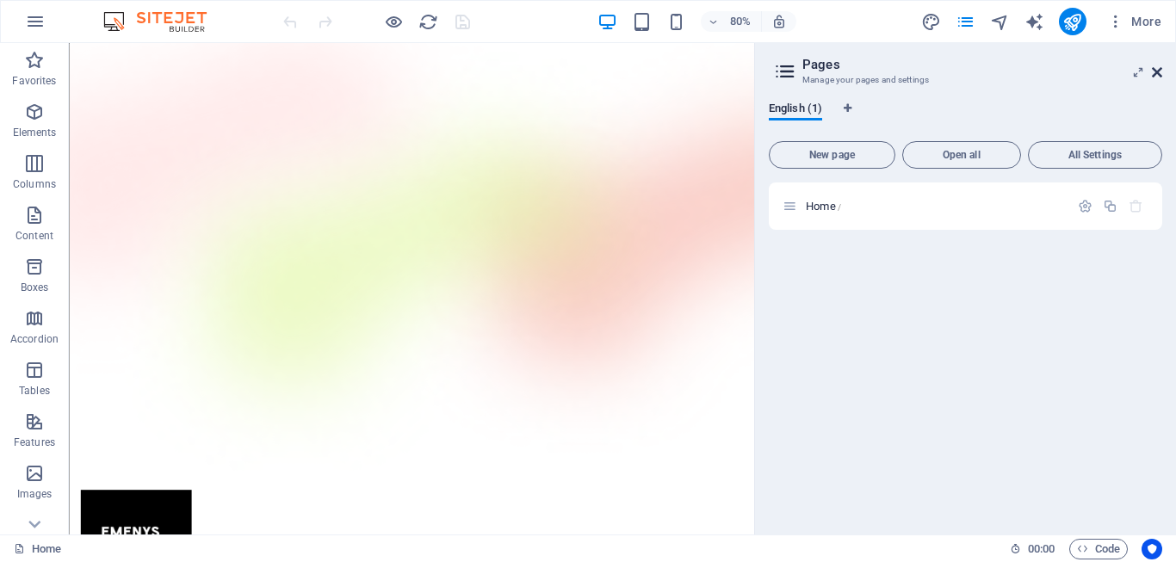
click at [1159, 67] on icon at bounding box center [1157, 72] width 10 height 14
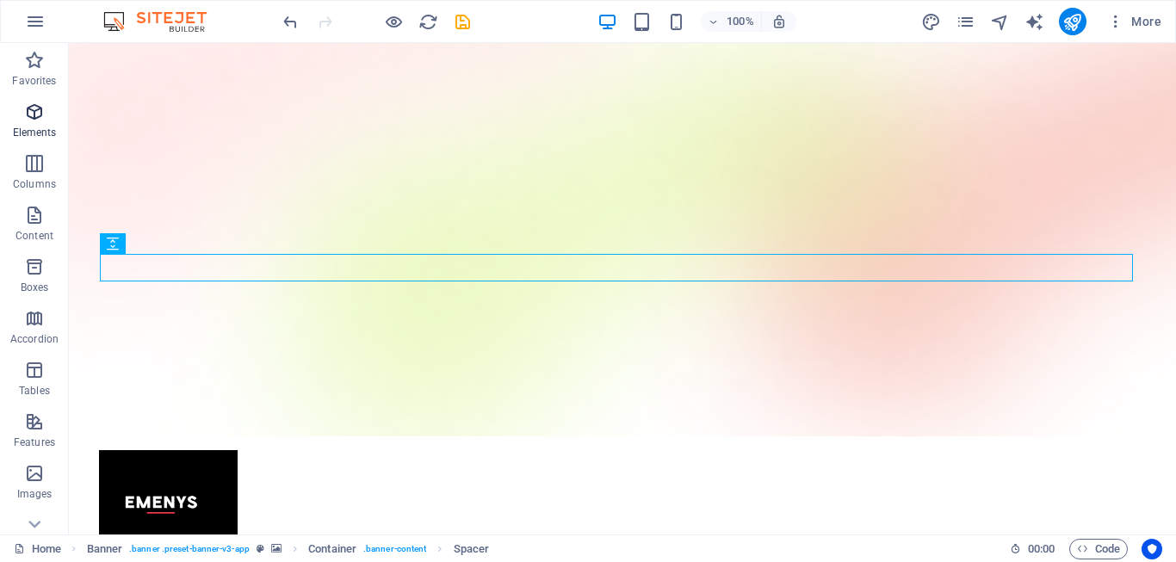
click at [30, 114] on icon "button" at bounding box center [34, 112] width 21 height 21
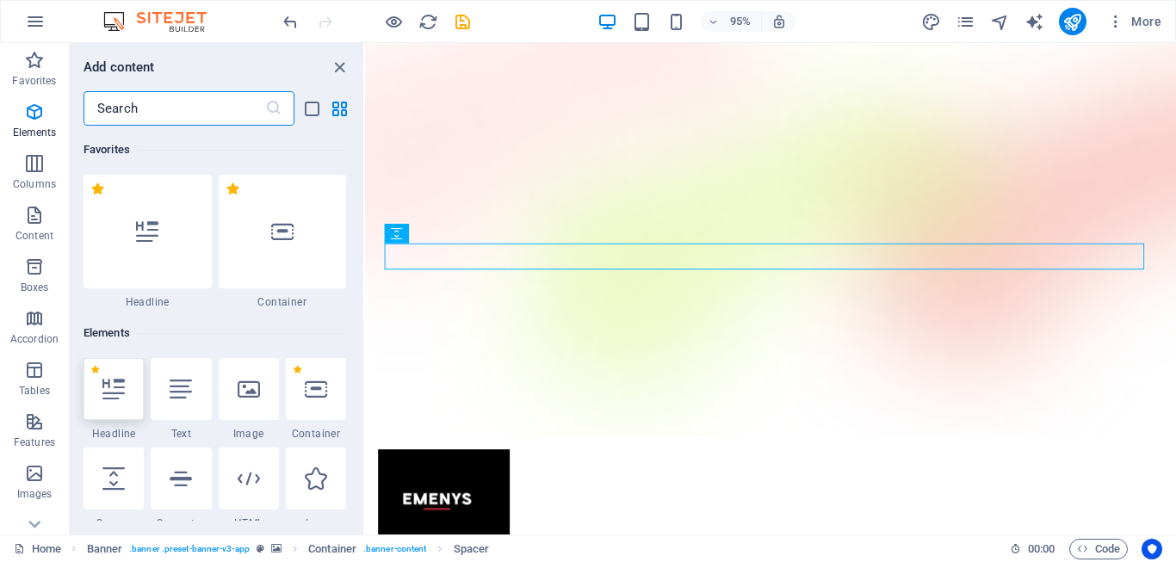
scroll to position [183, 0]
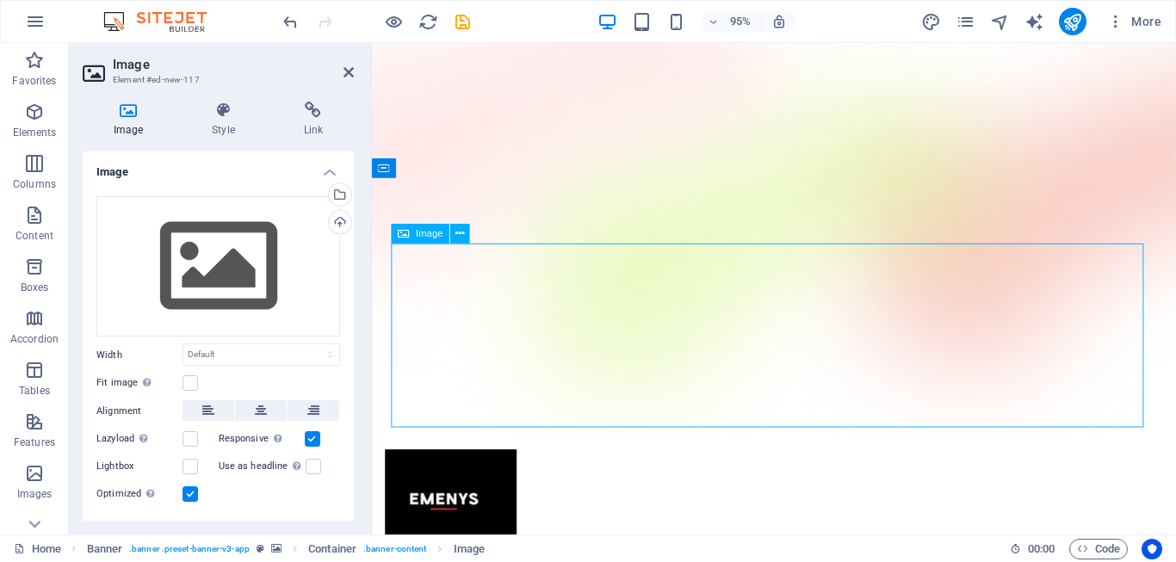
click at [205, 286] on div "Drag files here, click to choose files or select files from Files or our free s…" at bounding box center [218, 266] width 244 height 141
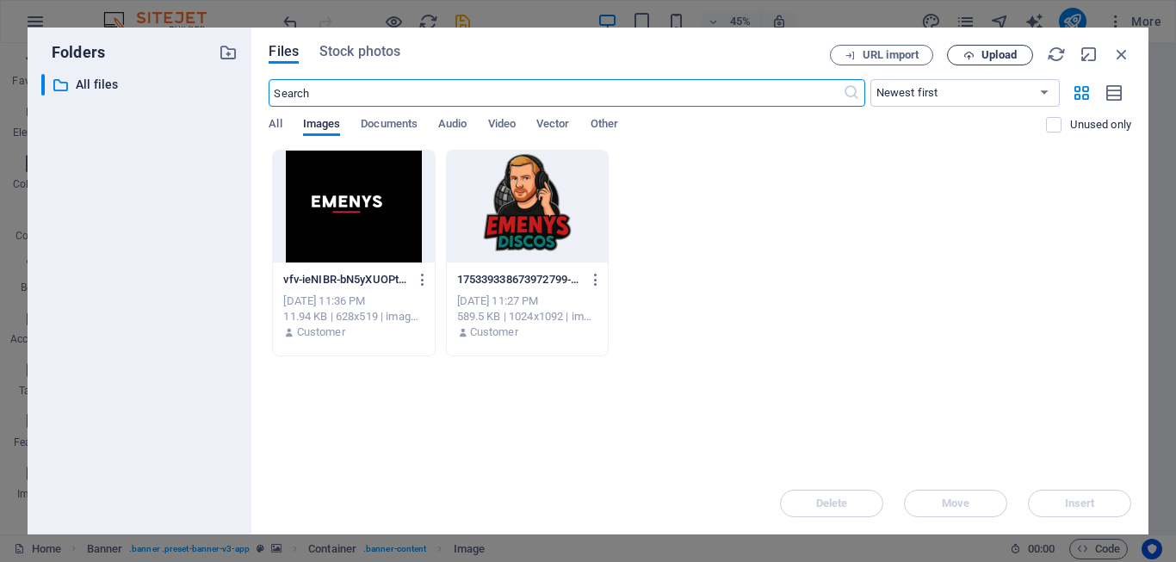
click at [983, 50] on span "Upload" at bounding box center [999, 55] width 35 height 10
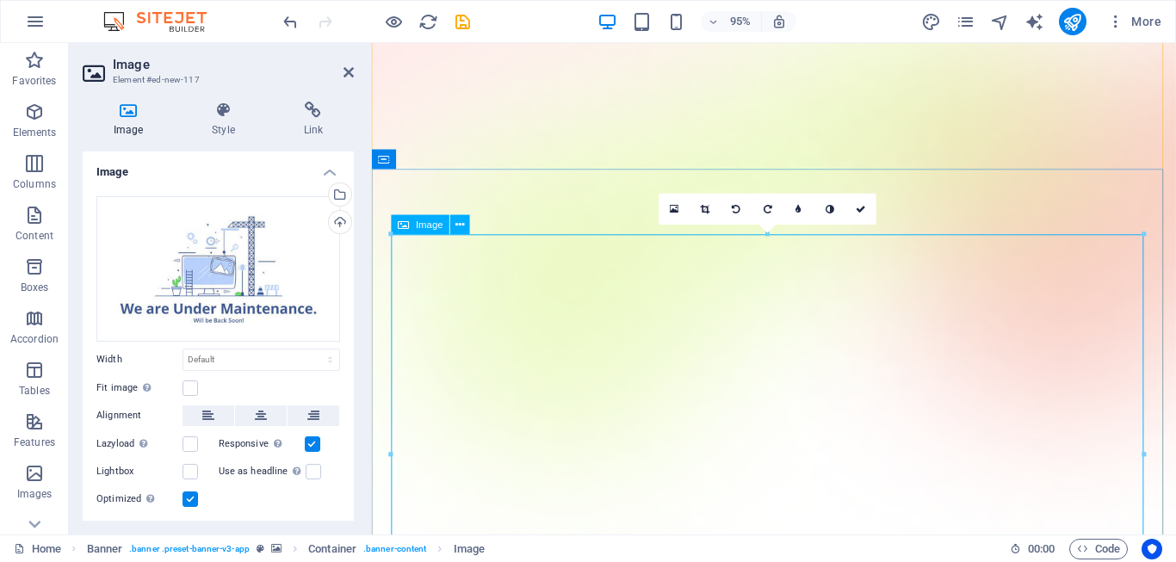
scroll to position [230, 0]
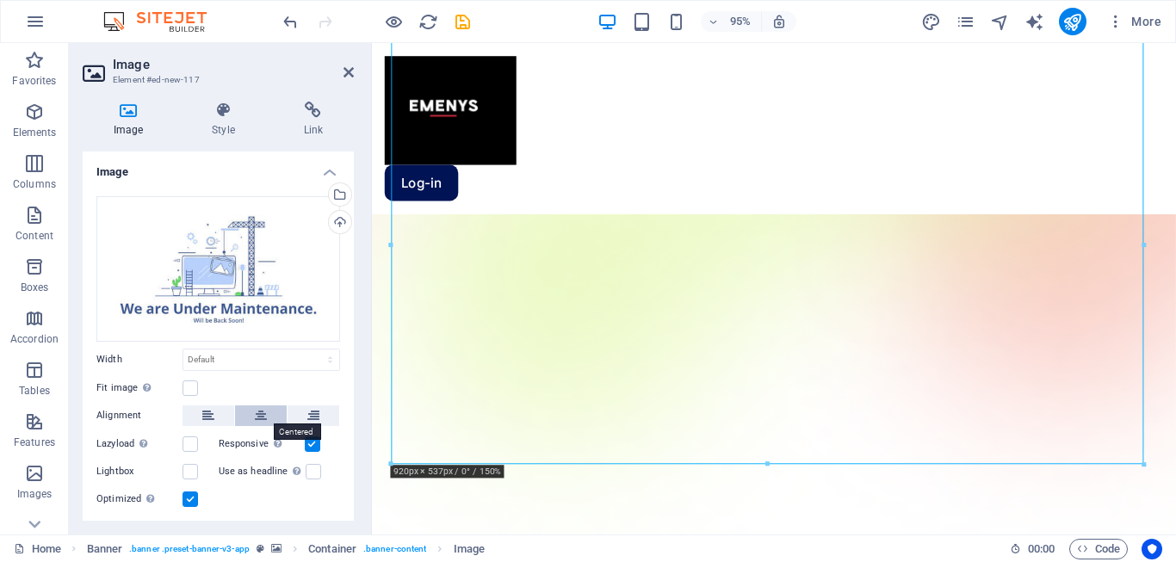
click at [269, 412] on button at bounding box center [261, 416] width 52 height 21
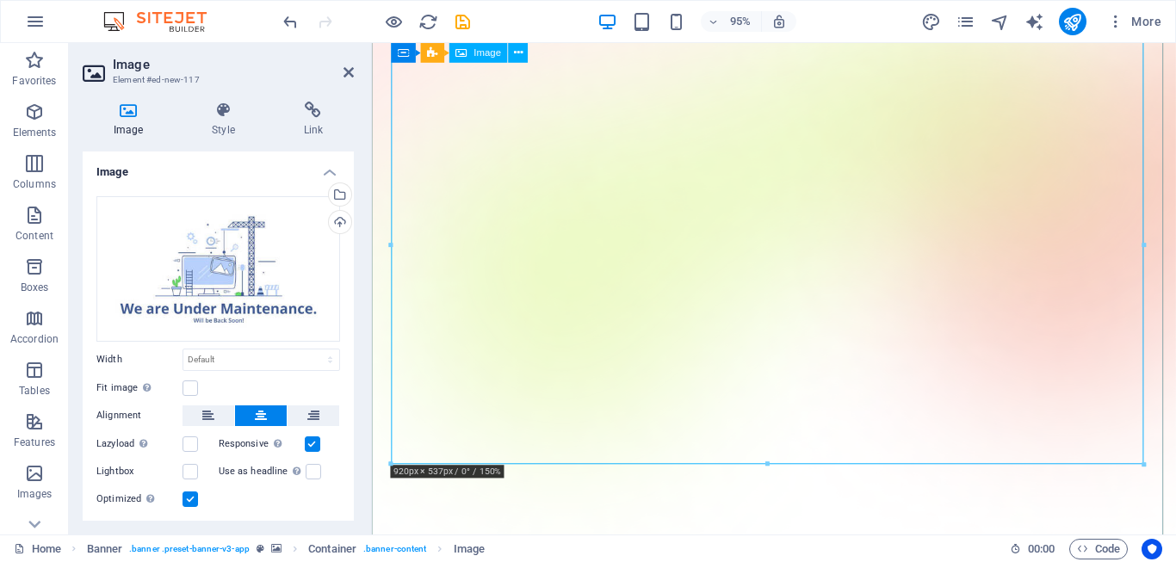
scroll to position [0, 0]
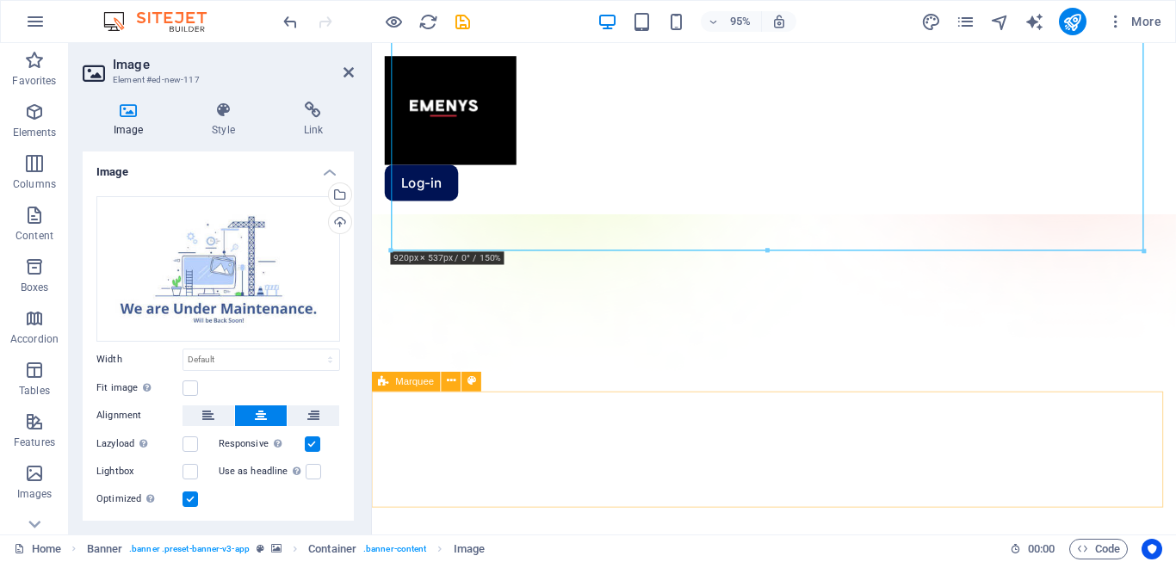
scroll to position [459, 0]
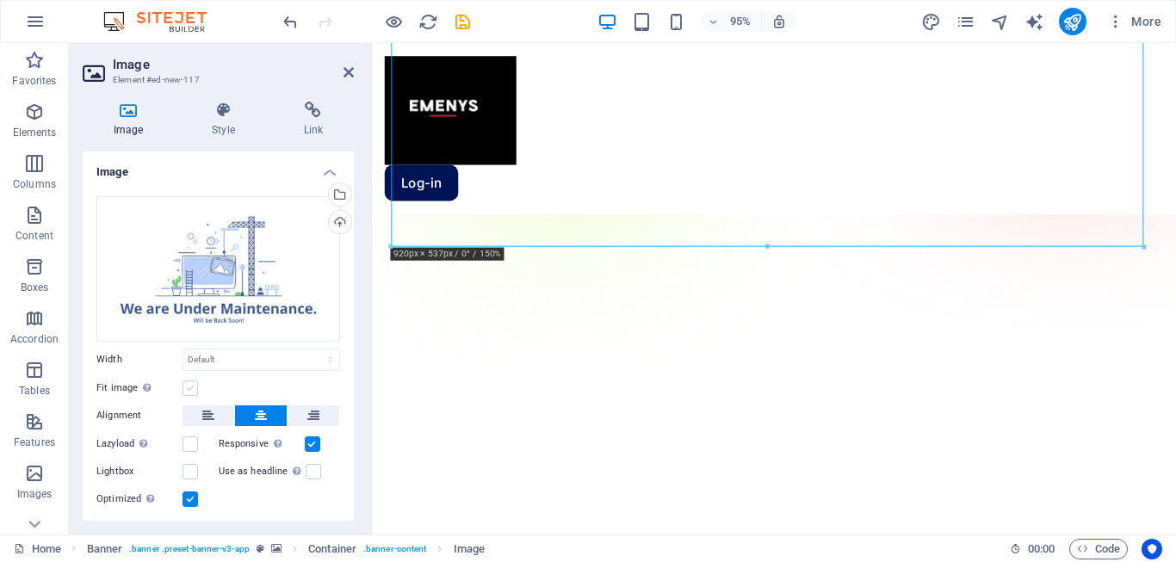
click at [190, 381] on label at bounding box center [190, 388] width 15 height 15
click at [0, 0] on input "Fit image Automatically fit image to a fixed width and height" at bounding box center [0, 0] width 0 height 0
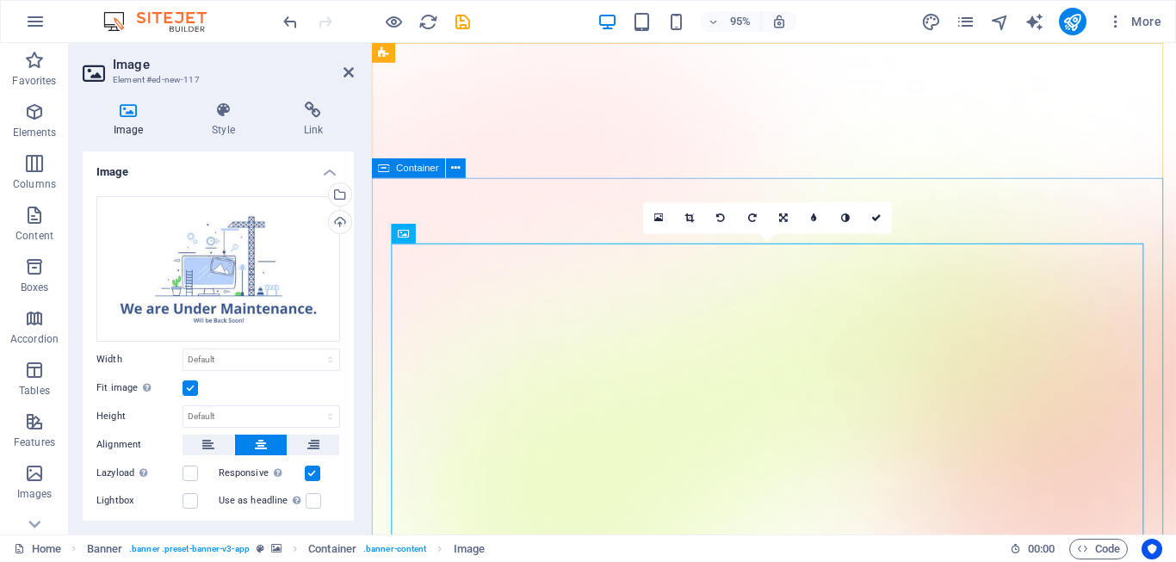
scroll to position [230, 0]
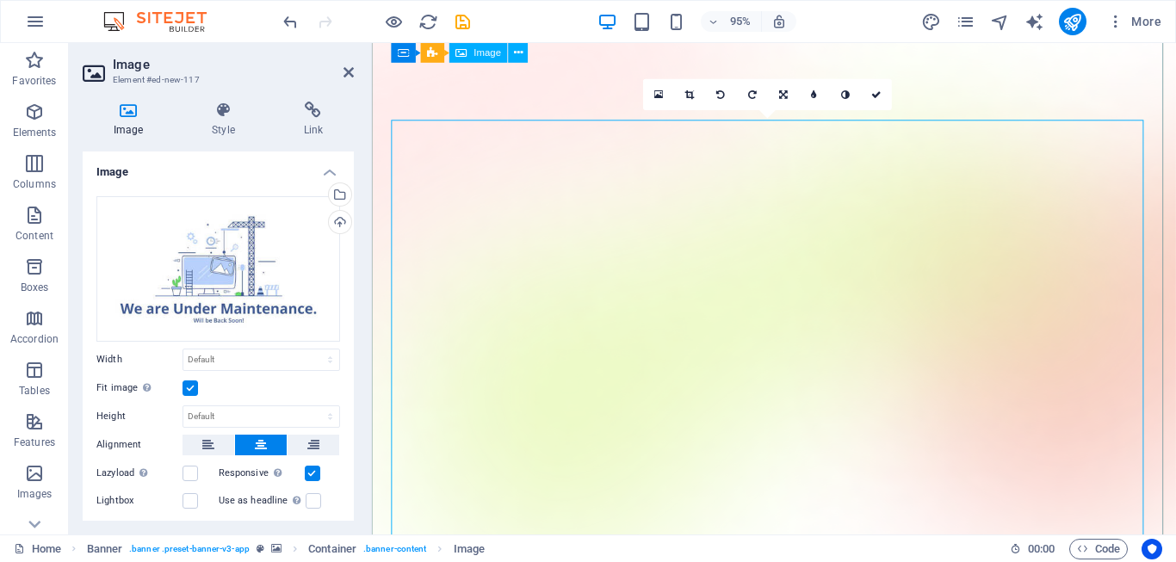
scroll to position [0, 0]
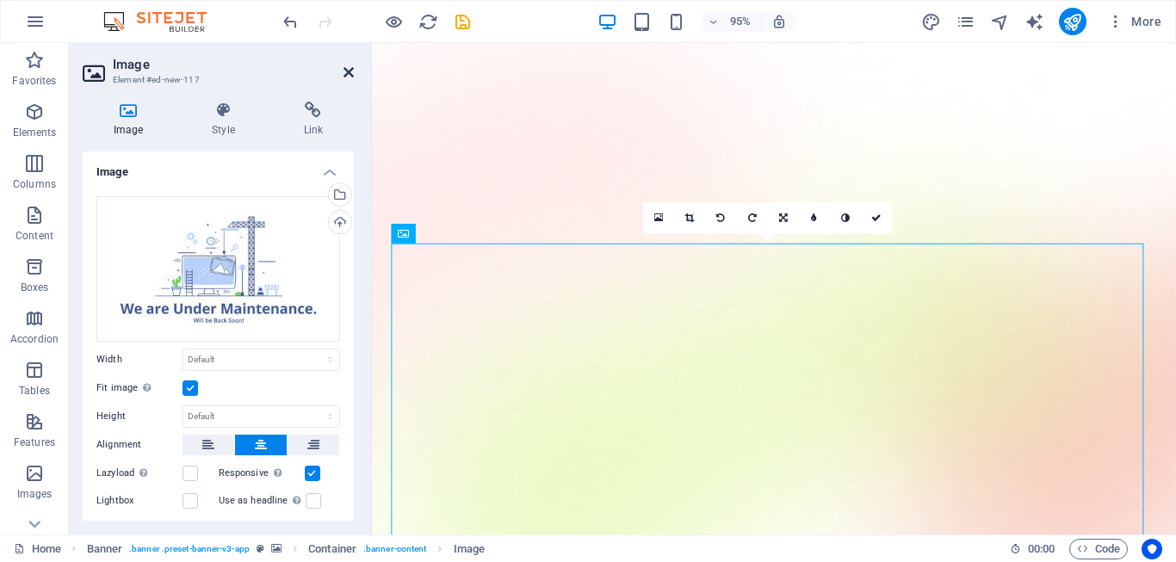
click at [345, 73] on icon at bounding box center [349, 72] width 10 height 14
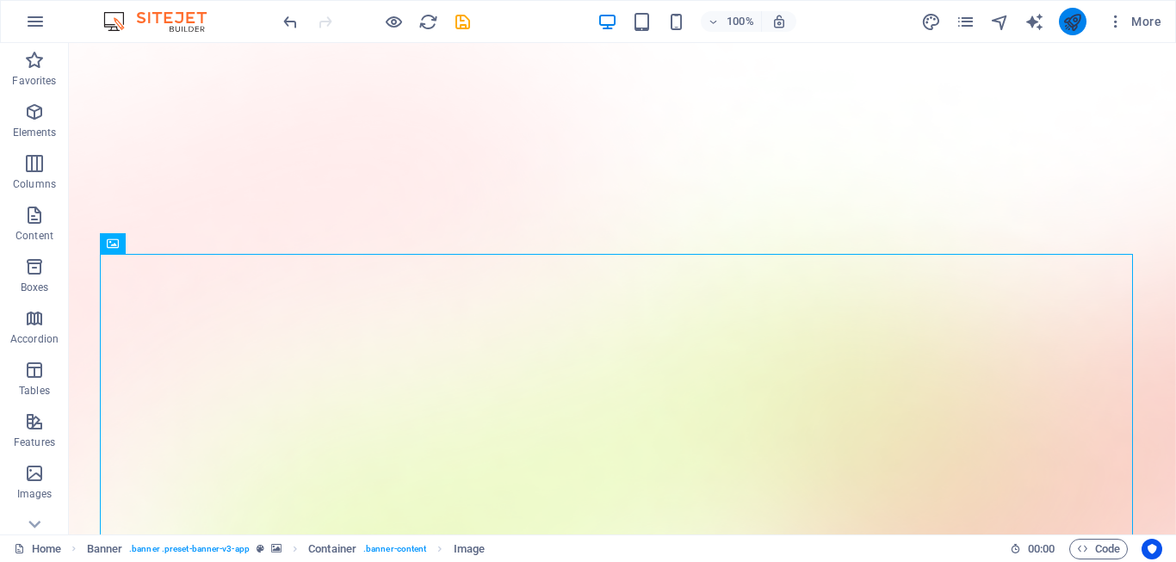
click at [1069, 25] on icon "publish" at bounding box center [1072, 22] width 20 height 20
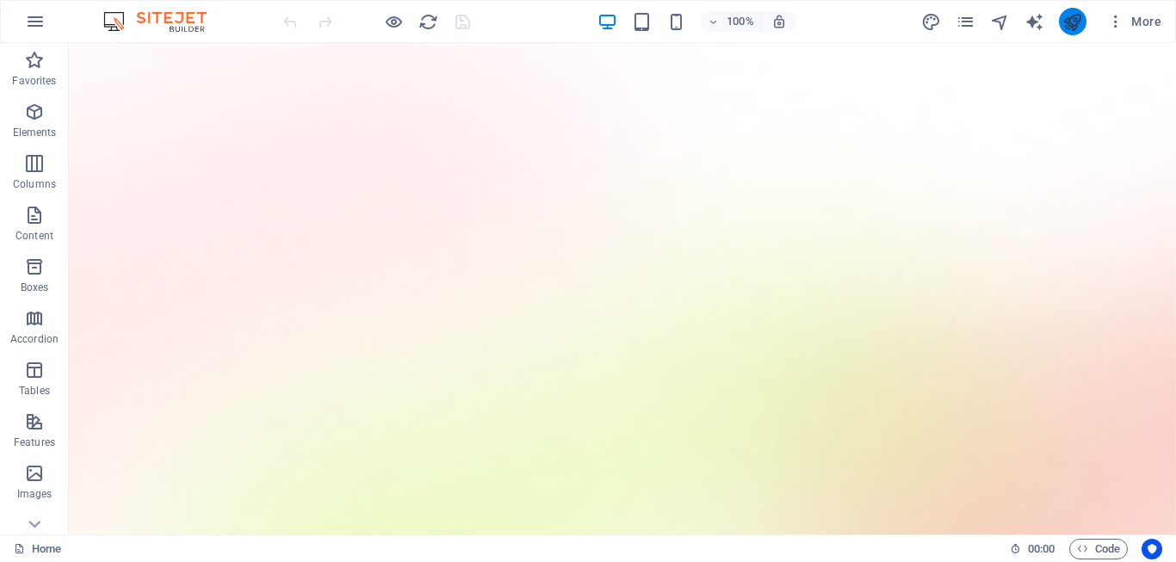
click at [1067, 31] on icon "publish" at bounding box center [1072, 22] width 20 height 20
click at [1074, 34] on button "publish" at bounding box center [1073, 22] width 28 height 28
